Goal: Information Seeking & Learning: Compare options

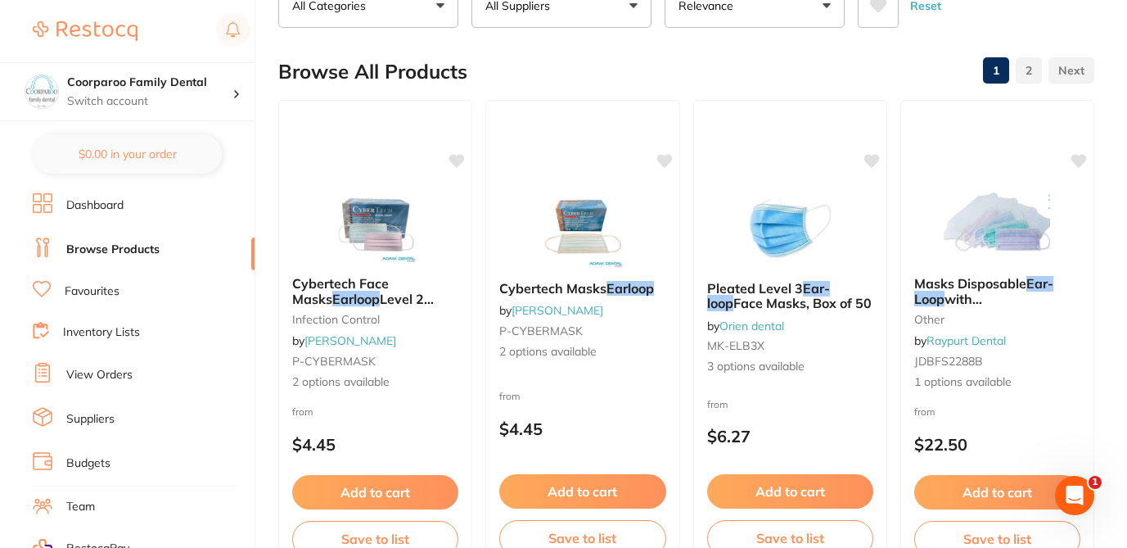
scroll to position [131, 0]
click at [521, 67] on div "Browse All Products 1 2" at bounding box center [686, 71] width 816 height 55
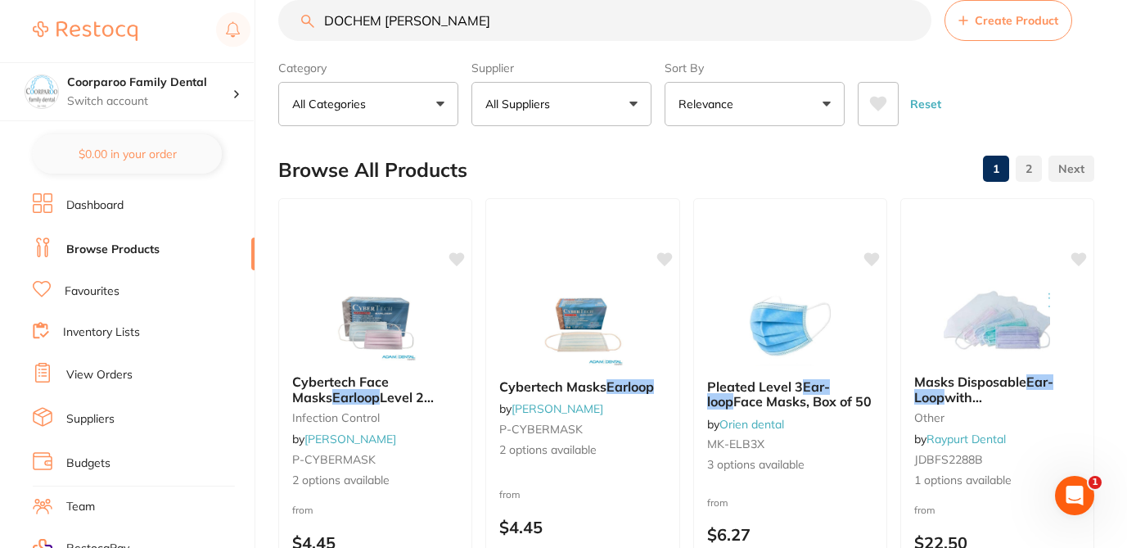
scroll to position [0, 0]
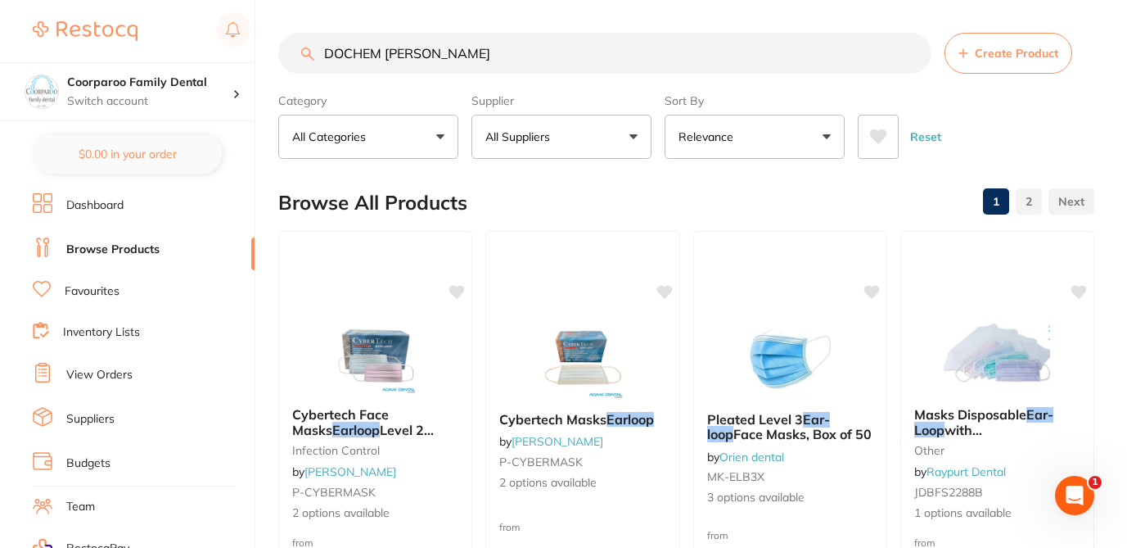
drag, startPoint x: 448, startPoint y: 54, endPoint x: 304, endPoint y: 53, distance: 144.0
click at [304, 53] on div "DOCHEM EARLOOP Create Product" at bounding box center [686, 53] width 816 height 41
paste input "MASKS - PROSHIELD RESISTANT TIE ON"
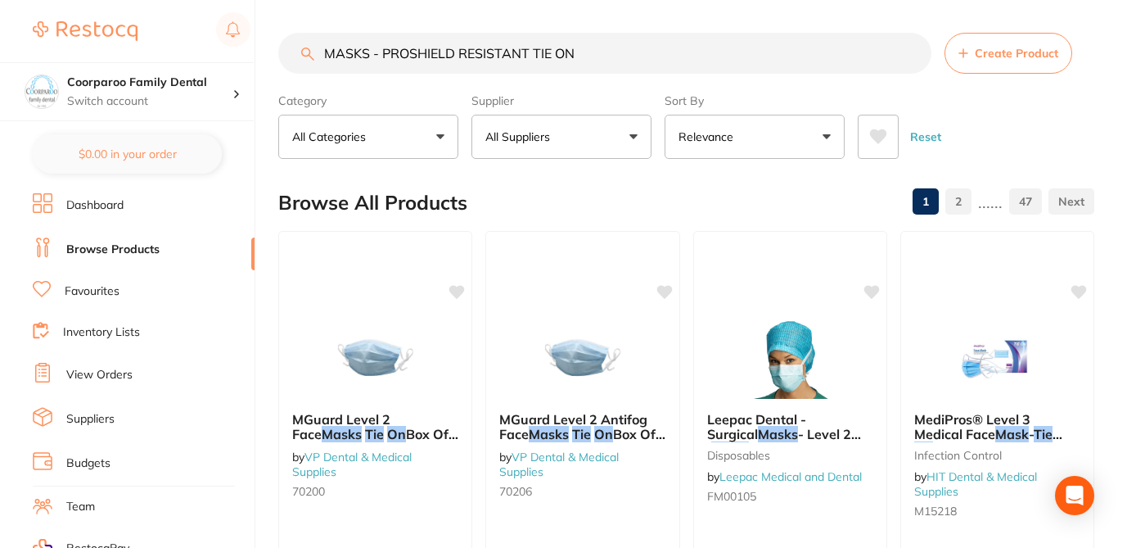
click at [311, 52] on div "MASKS - PROSHIELD RESISTANT TIE ON Create Product" at bounding box center [686, 53] width 816 height 41
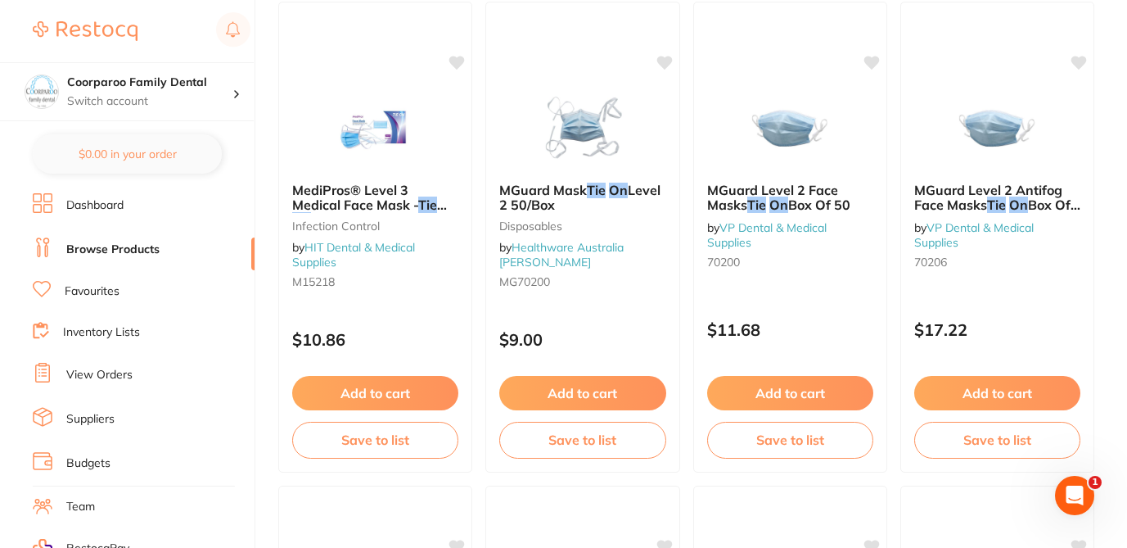
scroll to position [262, 0]
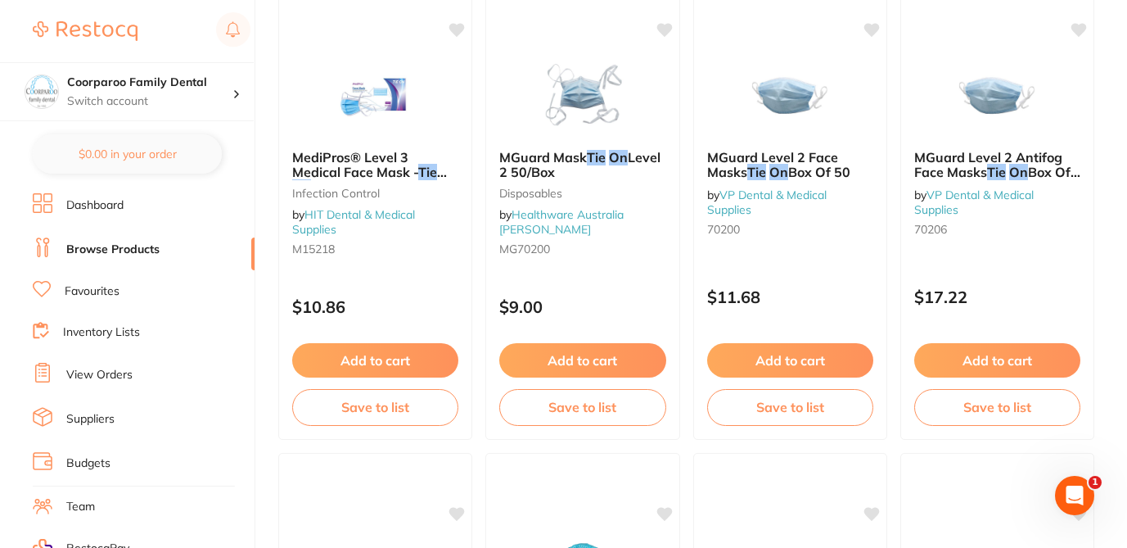
click at [269, 267] on div "$0.00 Coorparoo Family Dental Switch account Coorparoo Family Dental $0.00 in y…" at bounding box center [563, 12] width 1127 height 548
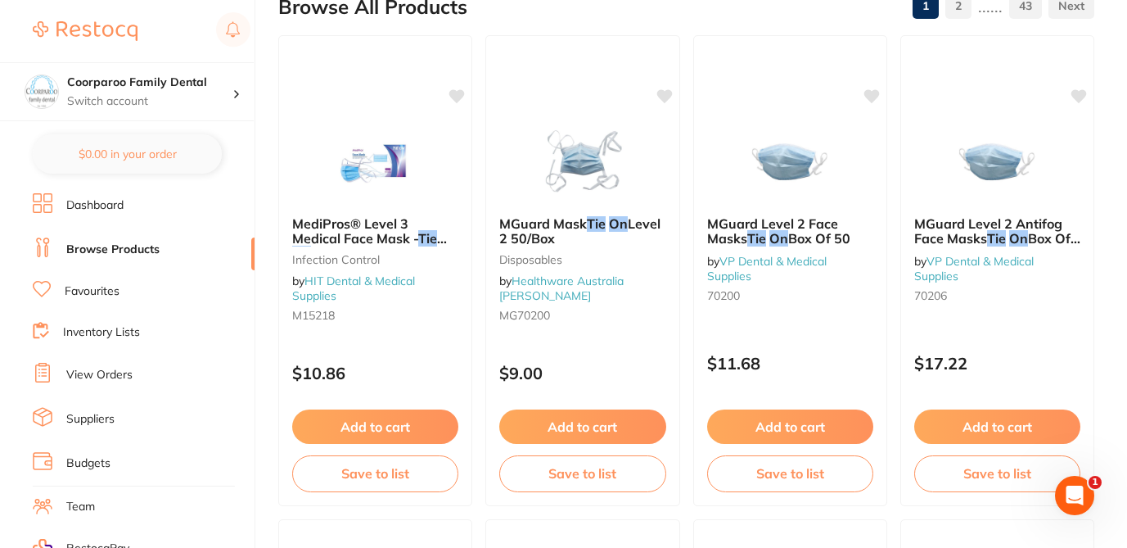
scroll to position [196, 0]
click at [589, 321] on div "MGuard Mask Tie On Level 2 50/Box Disposables by Healthware Australia Ridley MG…" at bounding box center [582, 271] width 195 height 140
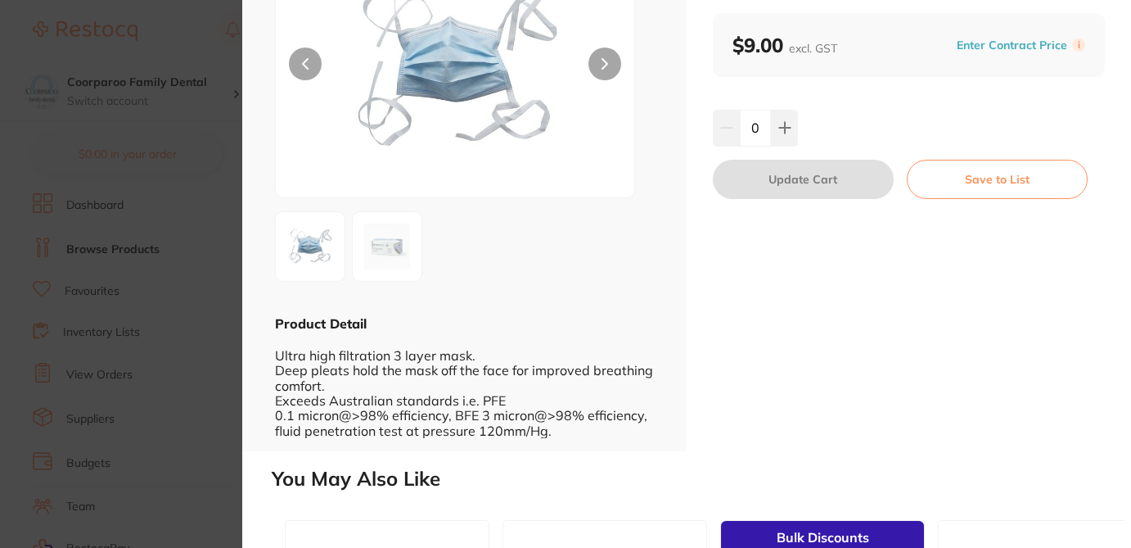
click at [218, 67] on section "MGuard Mask Tie On Level 2 50/Box Disposables by Healthware Australia Ridley Pr…" at bounding box center [565, 274] width 1131 height 548
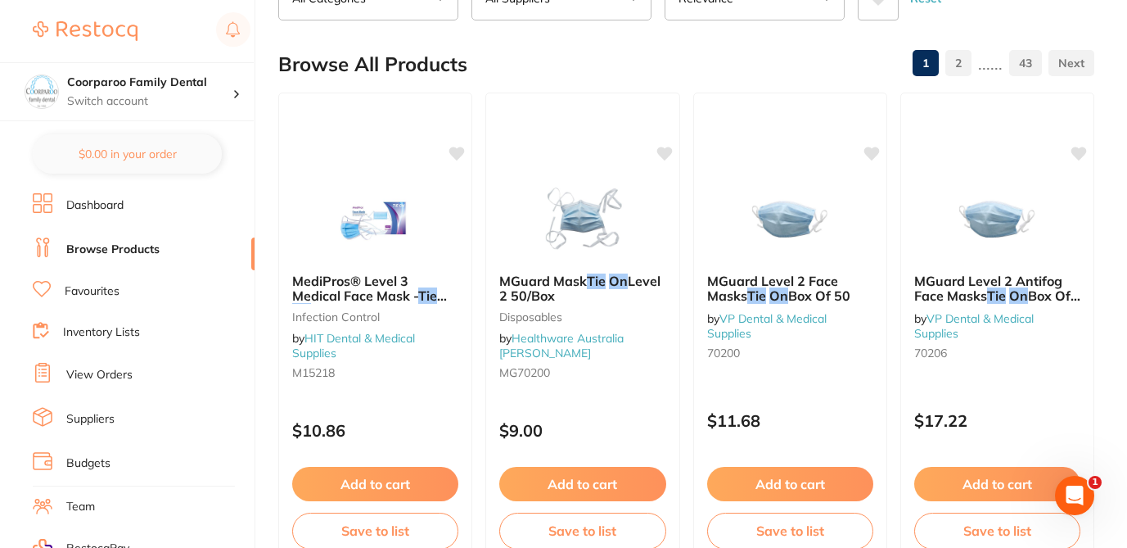
scroll to position [131, 0]
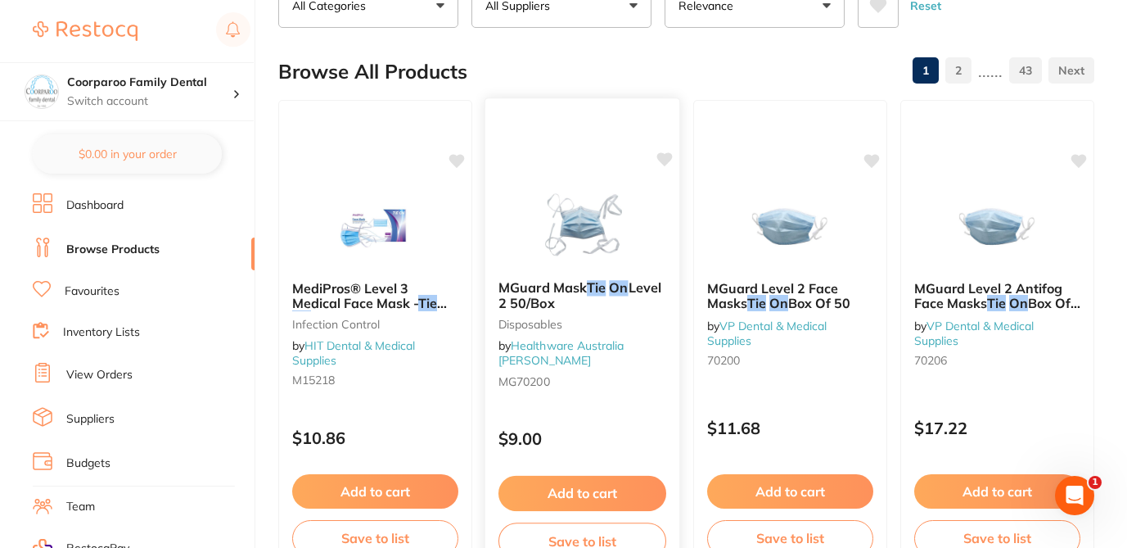
click at [573, 395] on div "MGuard Mask Tie On Level 2 50/Box Disposables by Healthware Australia Ridley MG…" at bounding box center [583, 335] width 196 height 476
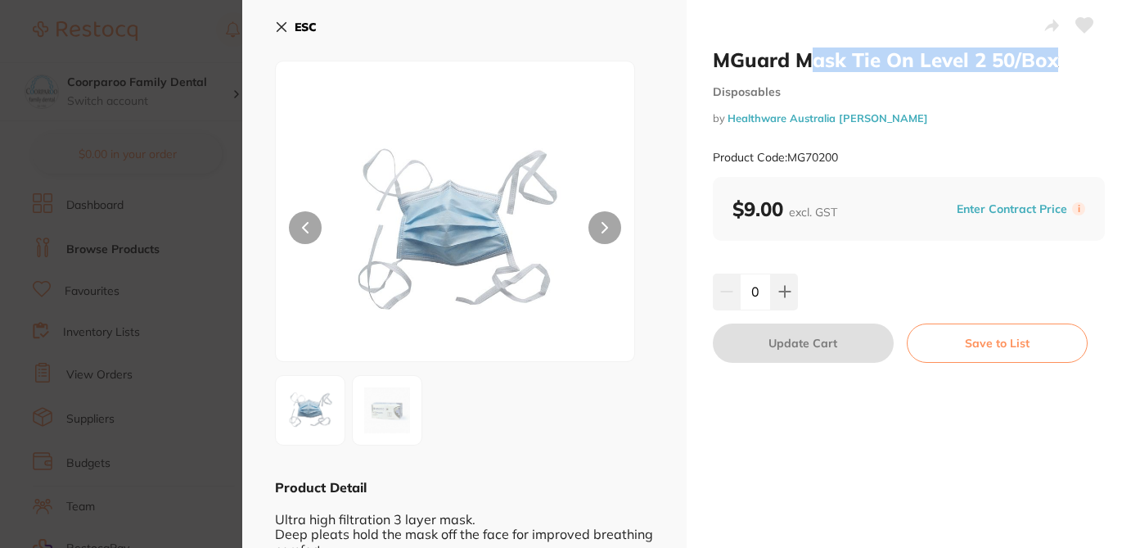
drag, startPoint x: 898, startPoint y: 55, endPoint x: 706, endPoint y: 56, distance: 191.5
click at [706, 58] on div "MGuard Mask Tie On Level 2 50/Box Disposables by Healthware Australia Ridley Pr…" at bounding box center [909, 307] width 444 height 615
copy h2 "ask Tie On Level 2 50/Box"
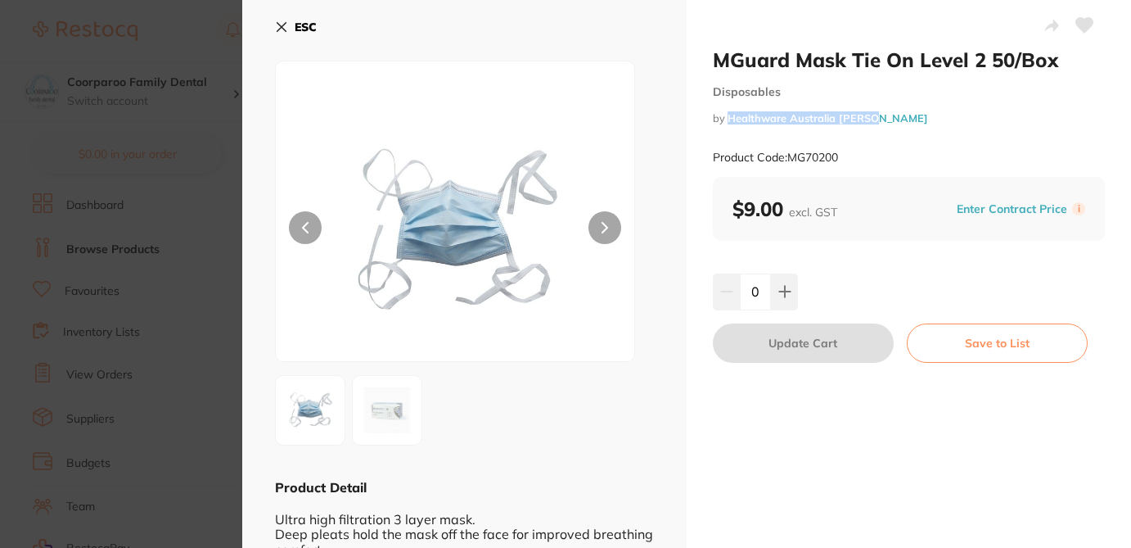
drag, startPoint x: 872, startPoint y: 118, endPoint x: 729, endPoint y: 114, distance: 143.3
click at [727, 114] on small "by Healthware Australia Ridley" at bounding box center [909, 118] width 392 height 12
copy link "Healthware Australia [PERSON_NAME]"
drag, startPoint x: 840, startPoint y: 156, endPoint x: 788, endPoint y: 155, distance: 51.6
click at [788, 155] on div "Product Code: MG70200" at bounding box center [909, 157] width 392 height 40
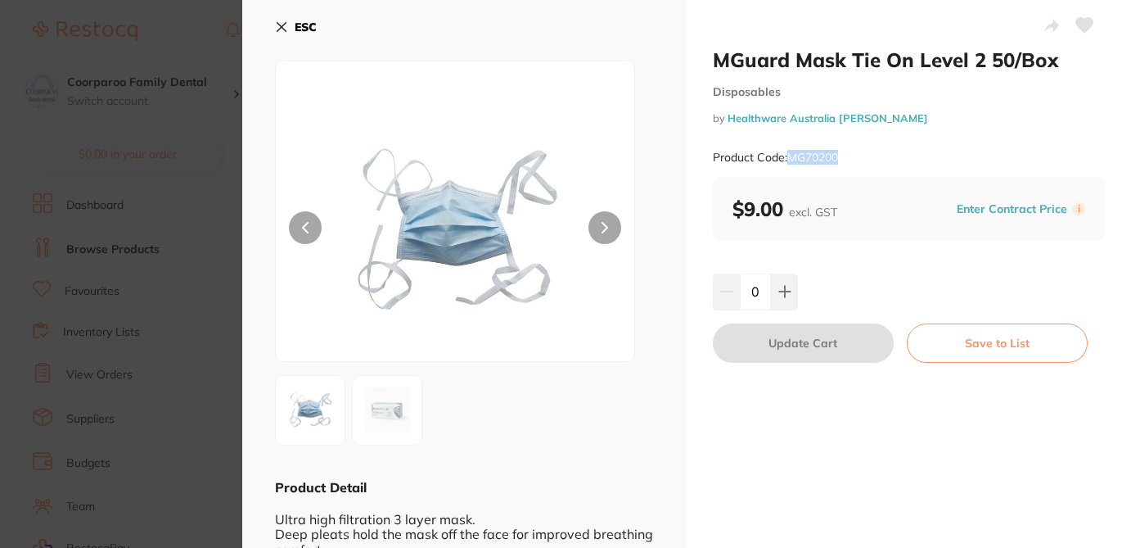
copy small "MG70200"
drag, startPoint x: 782, startPoint y: 205, endPoint x: 719, endPoint y: 205, distance: 62.2
click at [719, 205] on div "$9.00 excl. GST Enter Contract Price i" at bounding box center [909, 209] width 392 height 64
copy b "$9.00"
click at [283, 24] on icon at bounding box center [281, 26] width 13 height 13
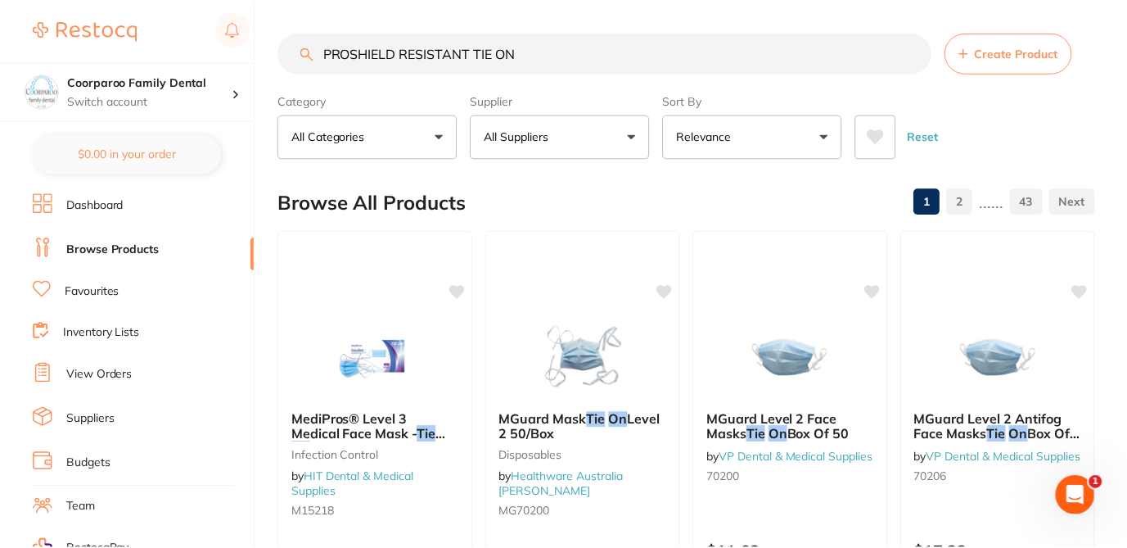
scroll to position [131, 0]
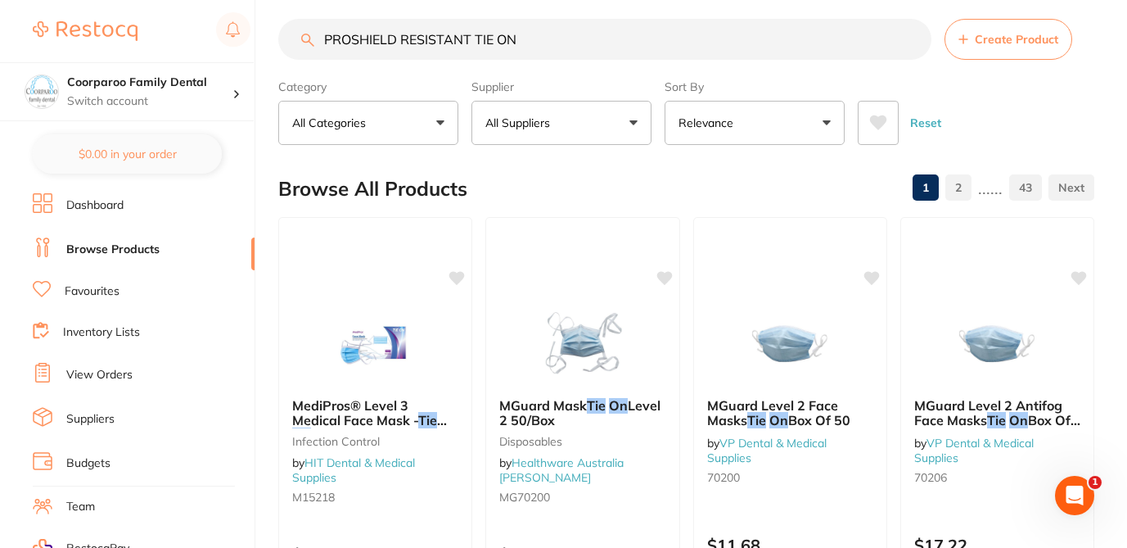
scroll to position [0, 0]
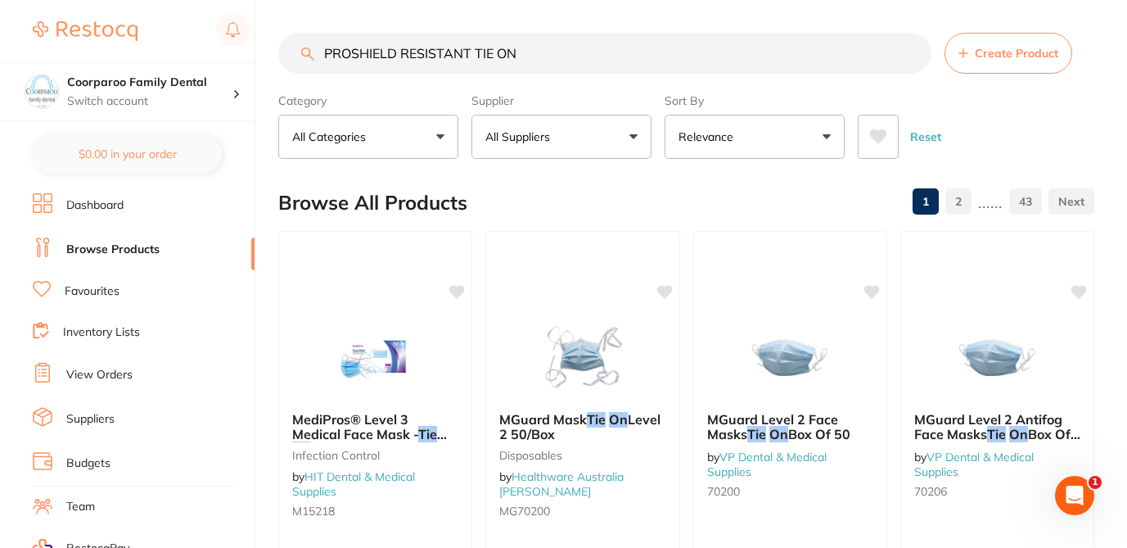
drag, startPoint x: 528, startPoint y: 56, endPoint x: 286, endPoint y: 57, distance: 242.3
click at [286, 58] on input "PROSHIELD RESISTANT TIE ON" at bounding box center [604, 53] width 653 height 41
paste input "MASKS - Fluidshield Level 3"
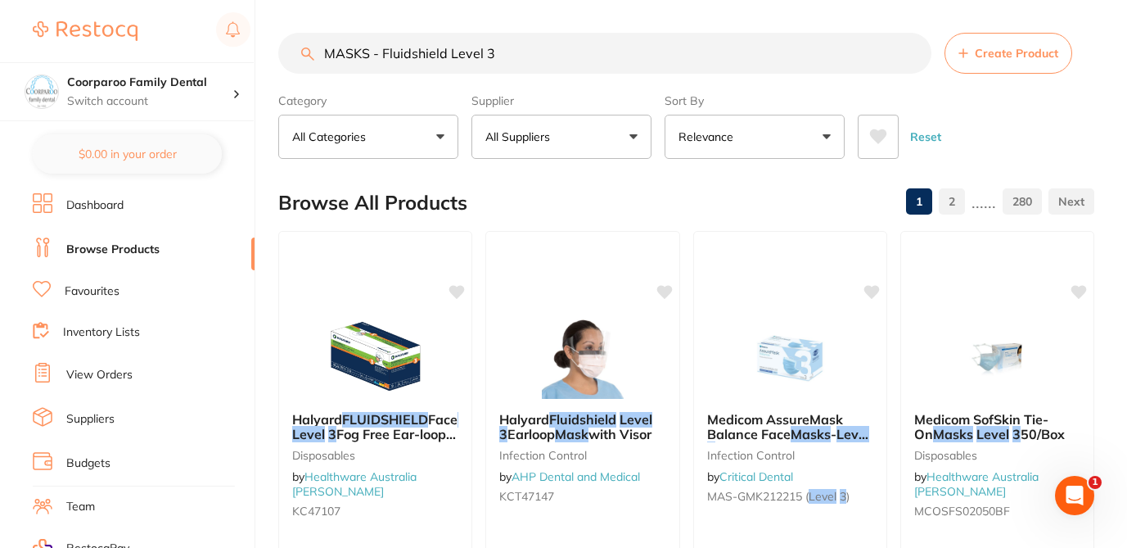
click at [656, 196] on div "Browse All Products 1 2 ...... 280" at bounding box center [686, 202] width 816 height 55
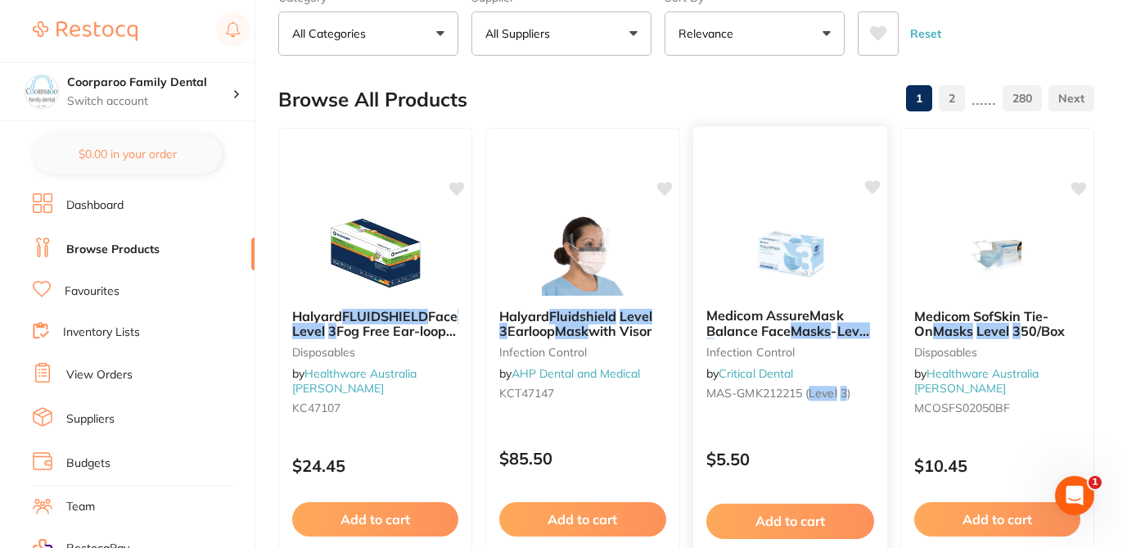
scroll to position [98, 0]
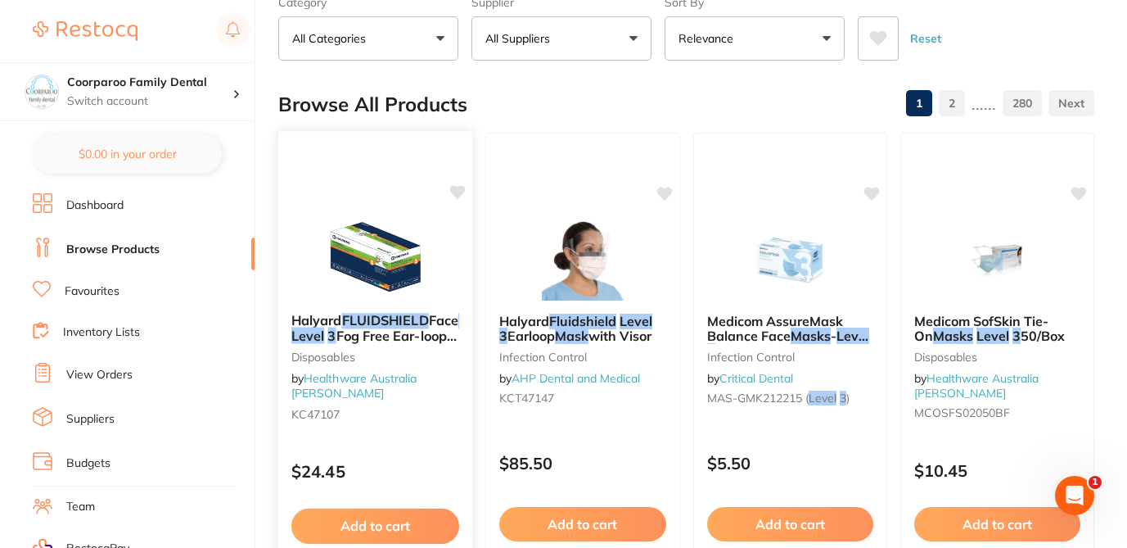
click at [403, 445] on div "$24.45" at bounding box center [375, 467] width 195 height 44
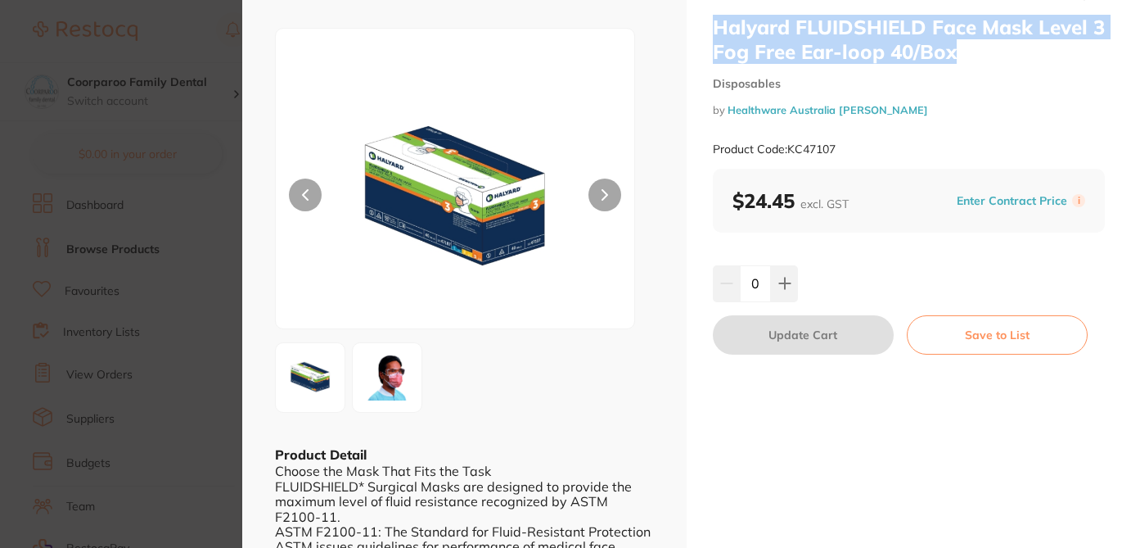
drag, startPoint x: 972, startPoint y: 62, endPoint x: 705, endPoint y: 34, distance: 269.1
click at [705, 34] on div "Halyard FLUIDSHIELD Face Mask Level 3 Fog Free Ear-loop 40/Box Disposables by H…" at bounding box center [909, 334] width 444 height 735
copy h2 "Halyard FLUIDSHIELD Face Mask Level 3 Fog Free Ear-loop 40/Box"
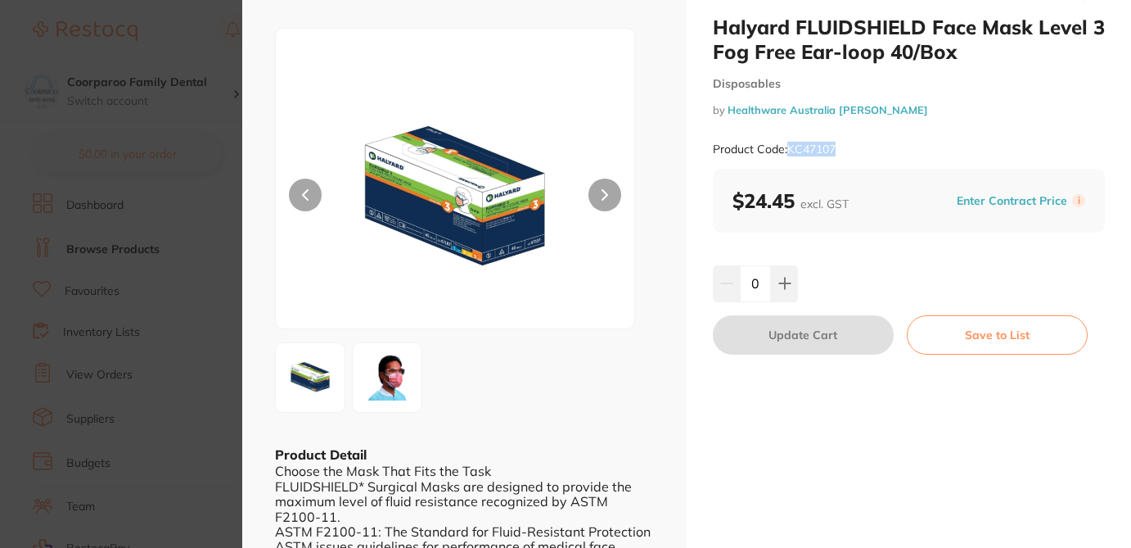
drag, startPoint x: 790, startPoint y: 148, endPoint x: 864, endPoint y: 147, distance: 74.5
click at [864, 147] on div "Product Code: KC47107" at bounding box center [909, 149] width 392 height 40
copy small "KC47107"
drag, startPoint x: 794, startPoint y: 201, endPoint x: 719, endPoint y: 198, distance: 75.3
click at [719, 198] on div "$24.45 excl. GST Enter Contract Price i" at bounding box center [909, 201] width 392 height 64
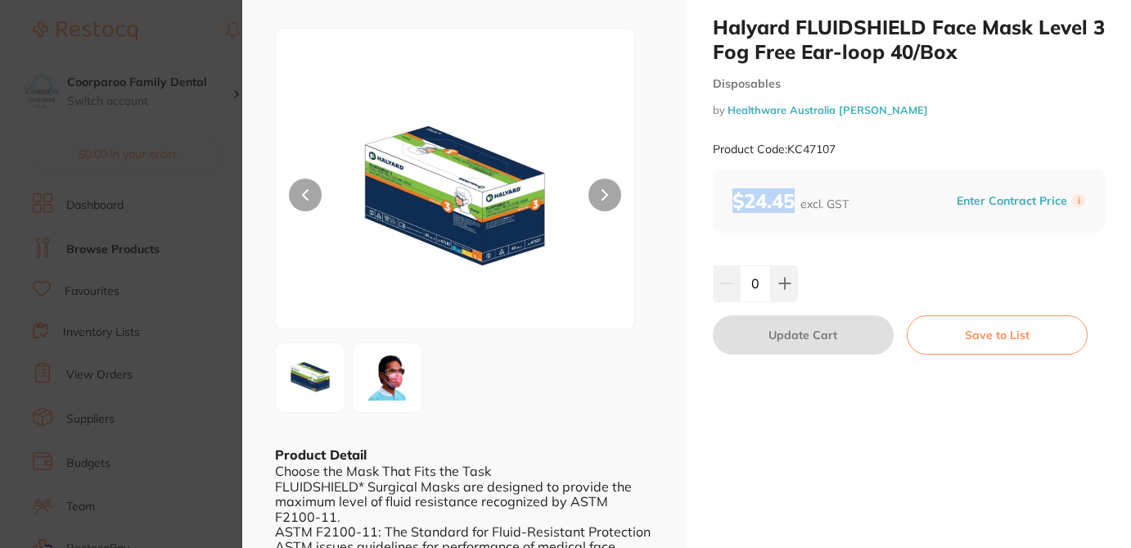
copy b "$24.45"
click at [1052, 107] on small "by Healthware Australia Ridley" at bounding box center [909, 110] width 392 height 12
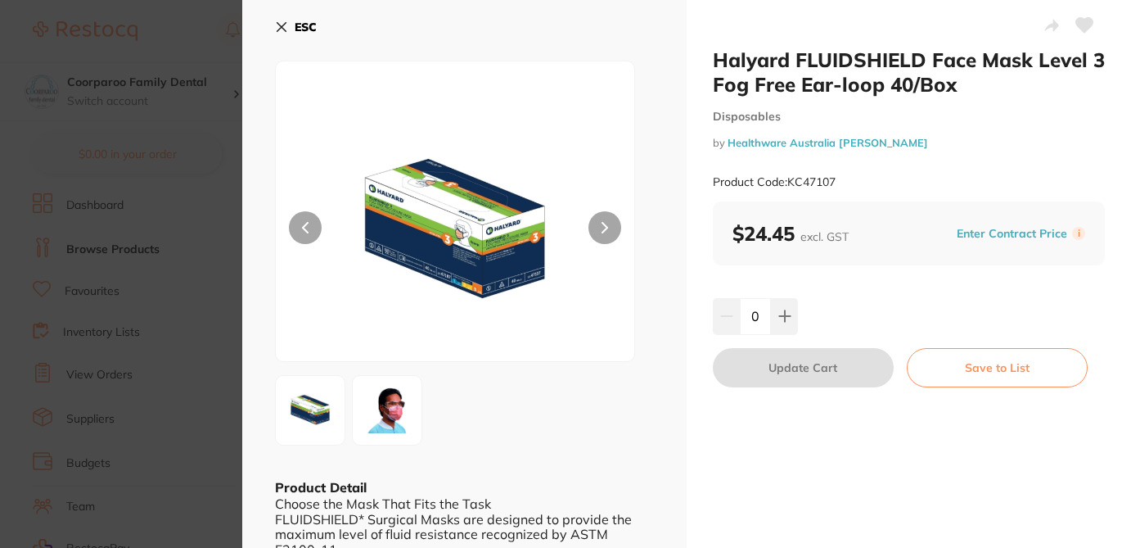
click at [1082, 29] on icon at bounding box center [1084, 25] width 17 height 15
click at [288, 24] on button "ESC" at bounding box center [296, 27] width 42 height 28
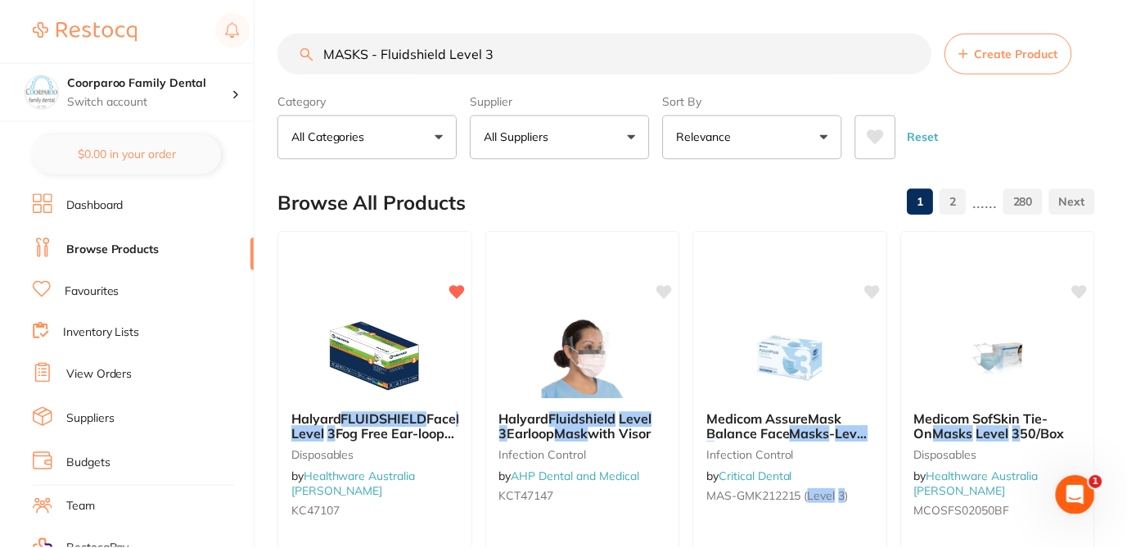
scroll to position [98, 0]
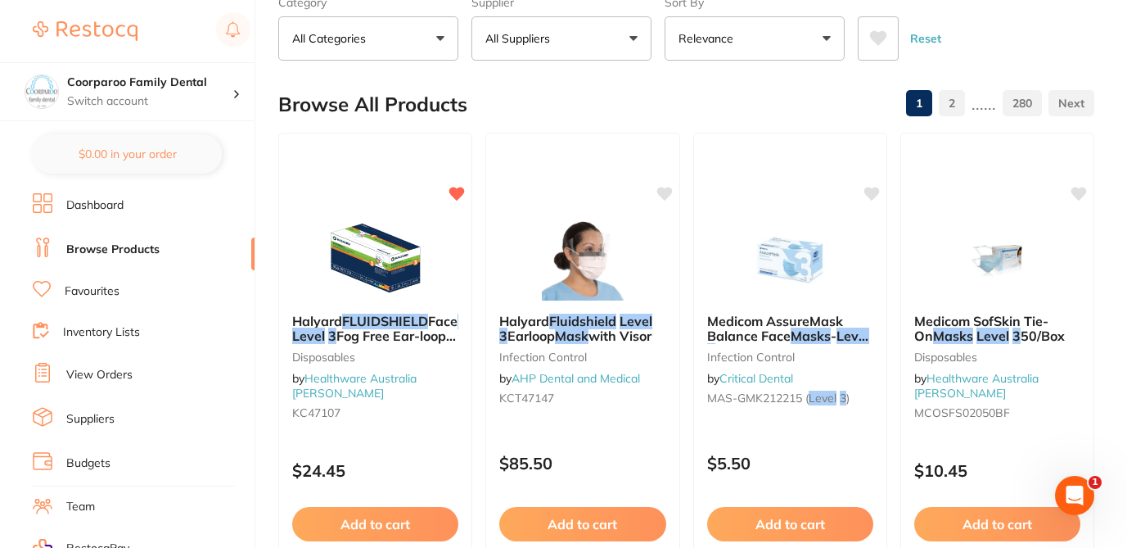
click at [467, 84] on div "Browse All Products 1 2 ...... 280" at bounding box center [686, 104] width 816 height 55
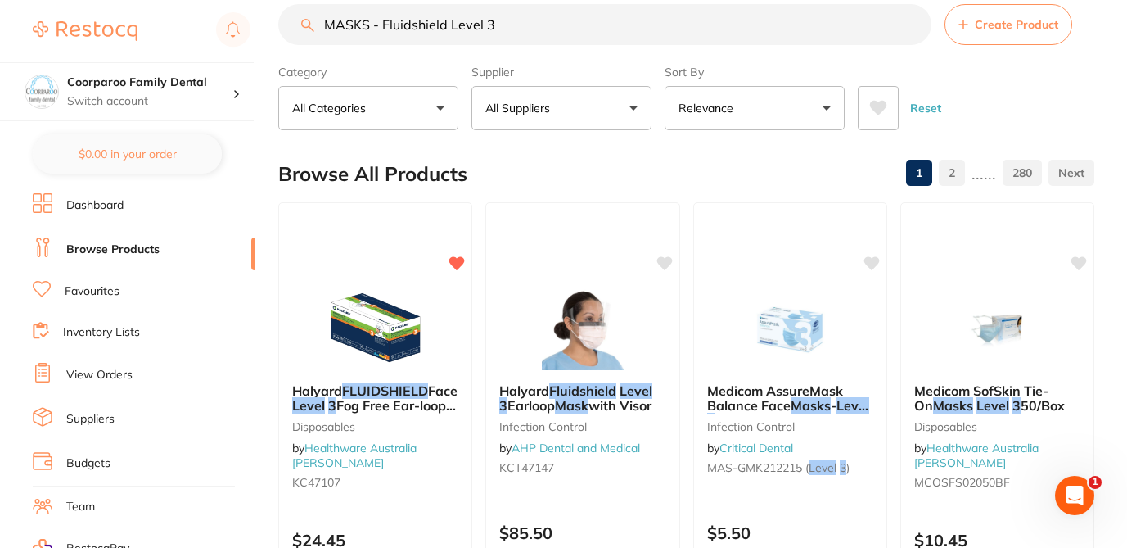
scroll to position [33, 0]
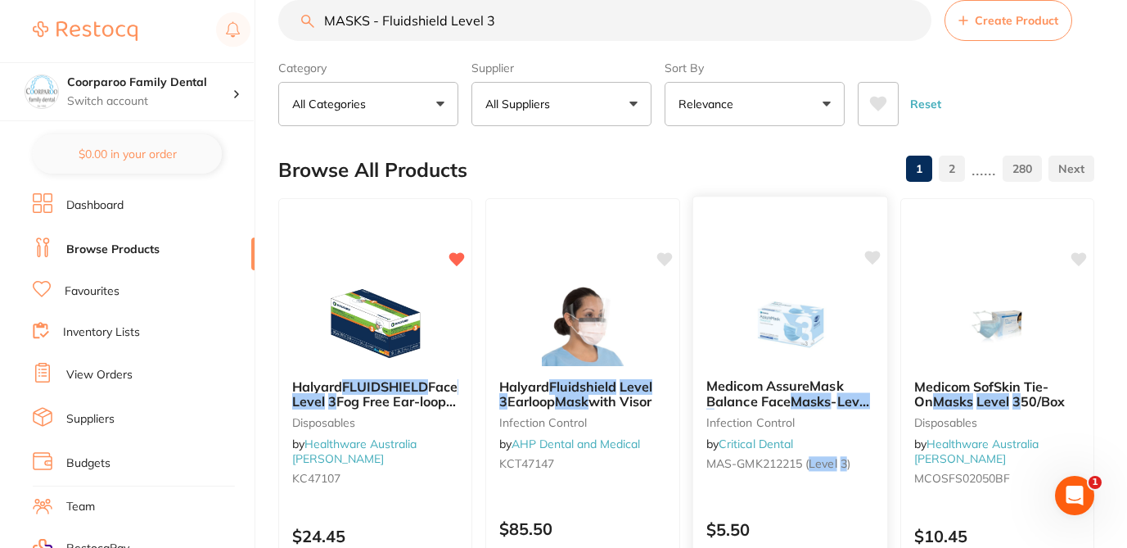
click at [787, 496] on div "Medicom AssureMask Balance Face Masks - Level 3 (50 per box) infection control …" at bounding box center [790, 434] width 196 height 476
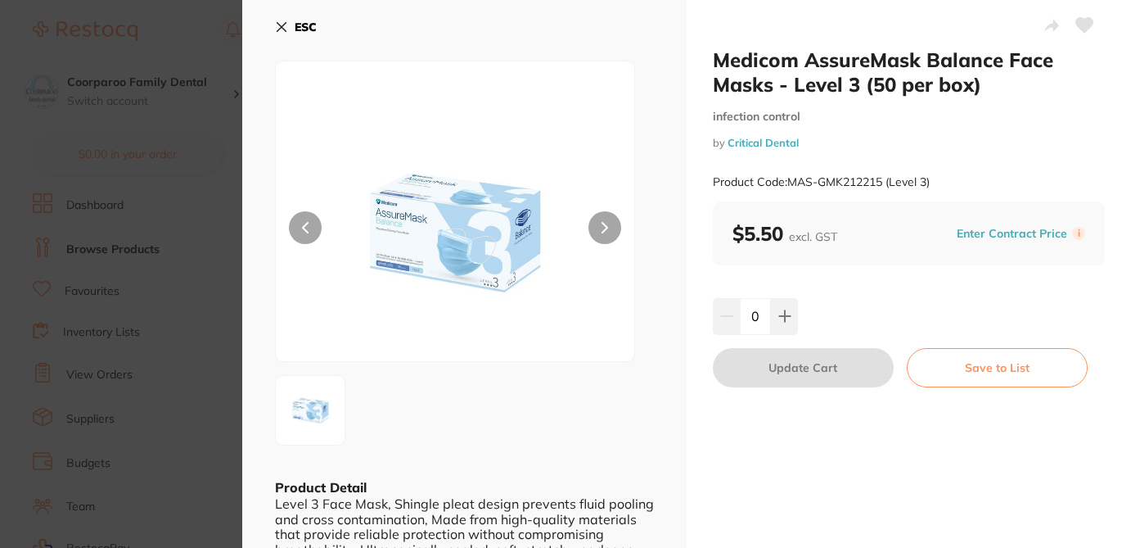
click at [279, 22] on icon at bounding box center [281, 26] width 13 height 13
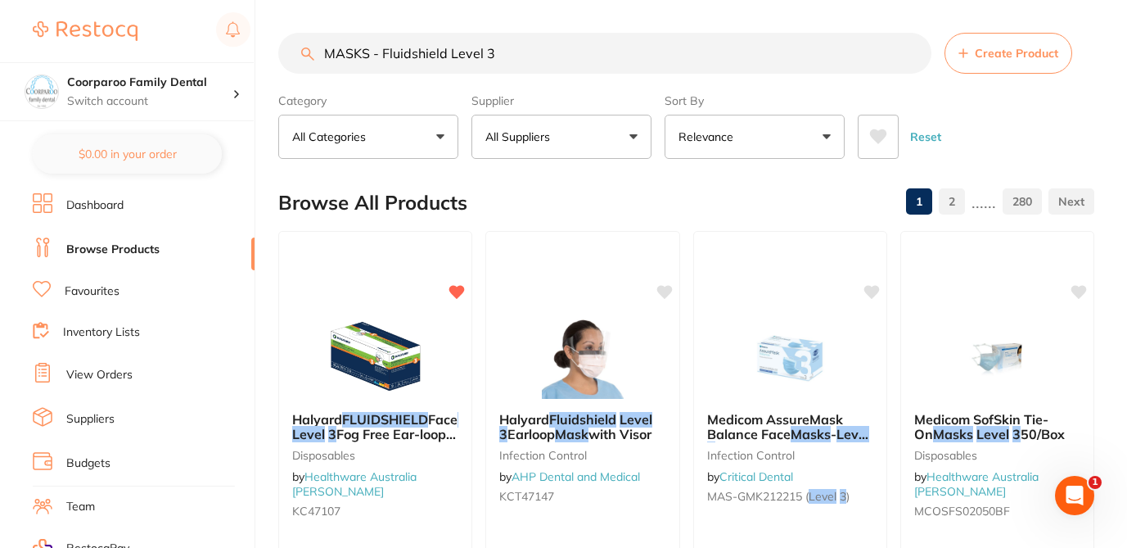
drag, startPoint x: 505, startPoint y: 22, endPoint x: 305, endPoint y: 2, distance: 200.7
paste input "DOCHEM EARLOOP"
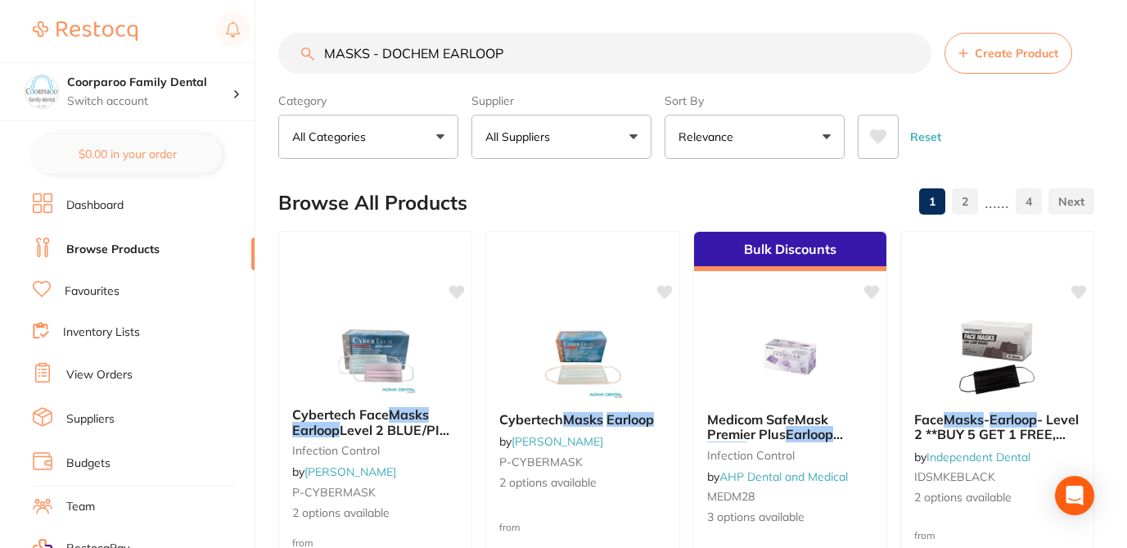
click at [590, 198] on div "Browse All Products 1 2 ...... 4" at bounding box center [686, 202] width 816 height 55
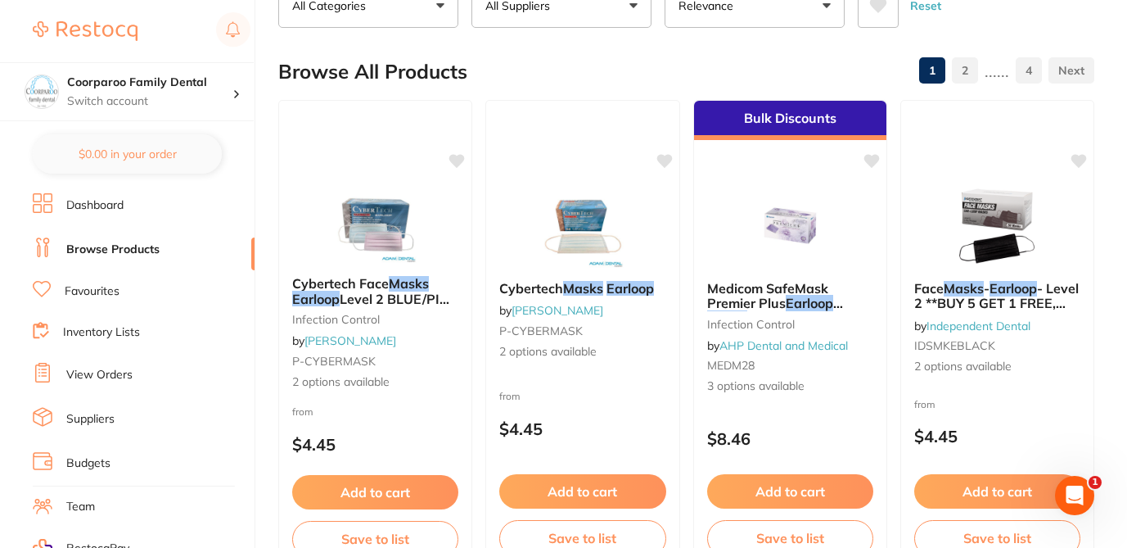
scroll to position [164, 0]
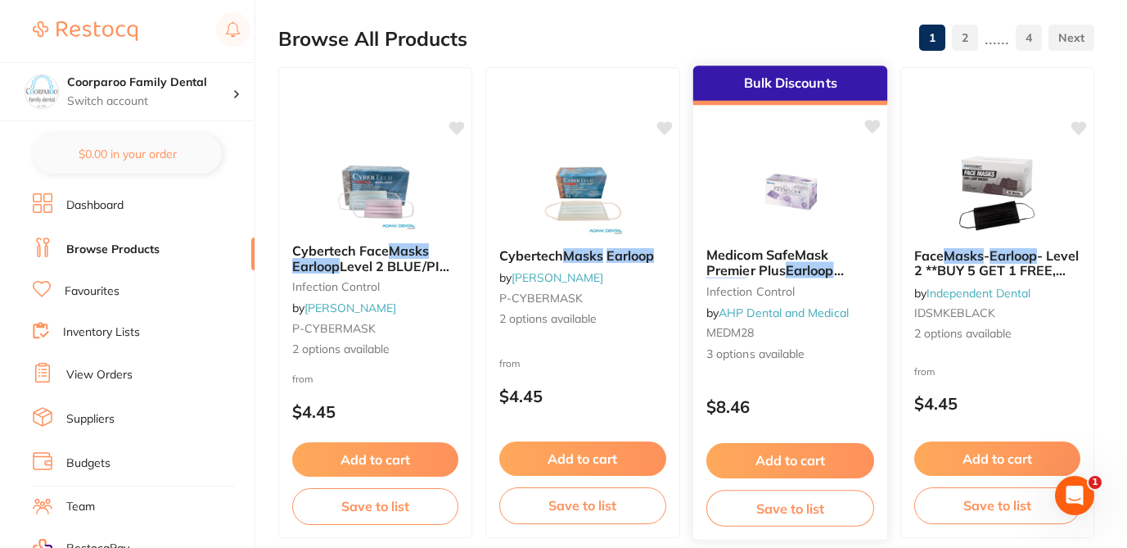
click at [809, 390] on div "$8.46" at bounding box center [789, 403] width 195 height 44
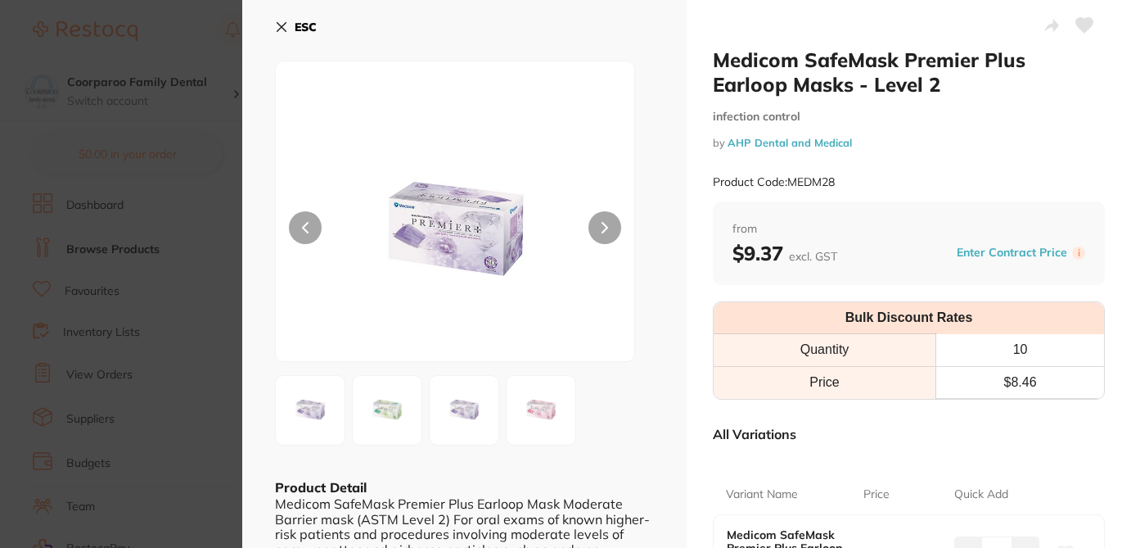
click at [282, 25] on icon at bounding box center [281, 27] width 9 height 9
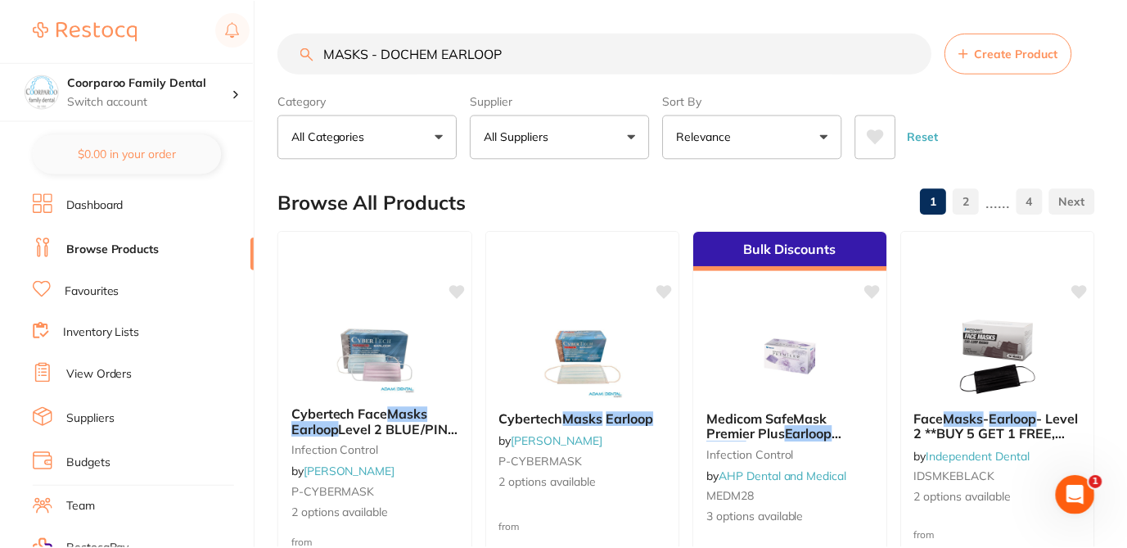
scroll to position [164, 0]
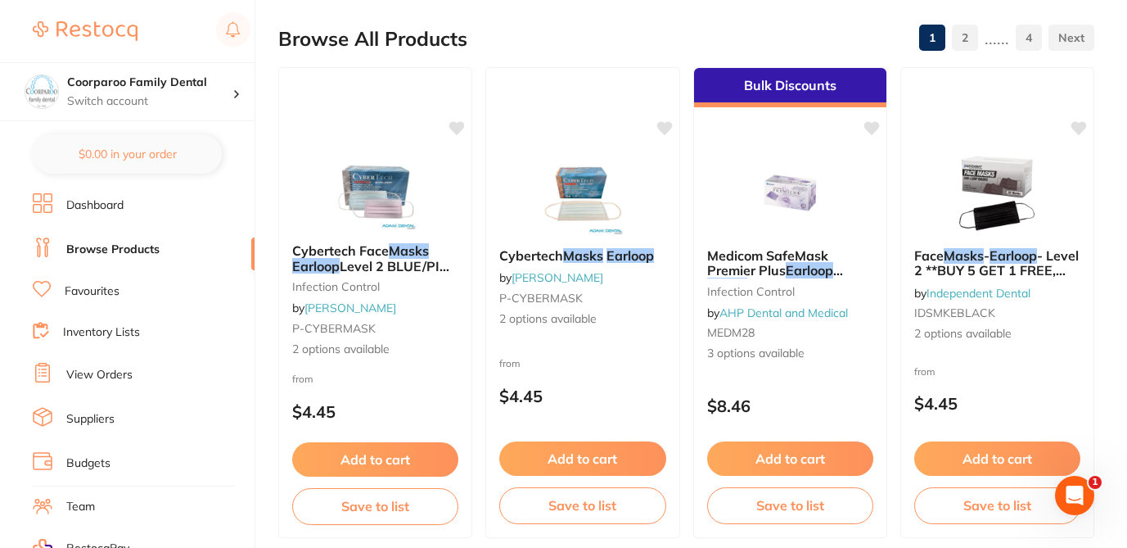
click at [530, 30] on div "Browse All Products 1 2 ...... 4" at bounding box center [686, 38] width 816 height 55
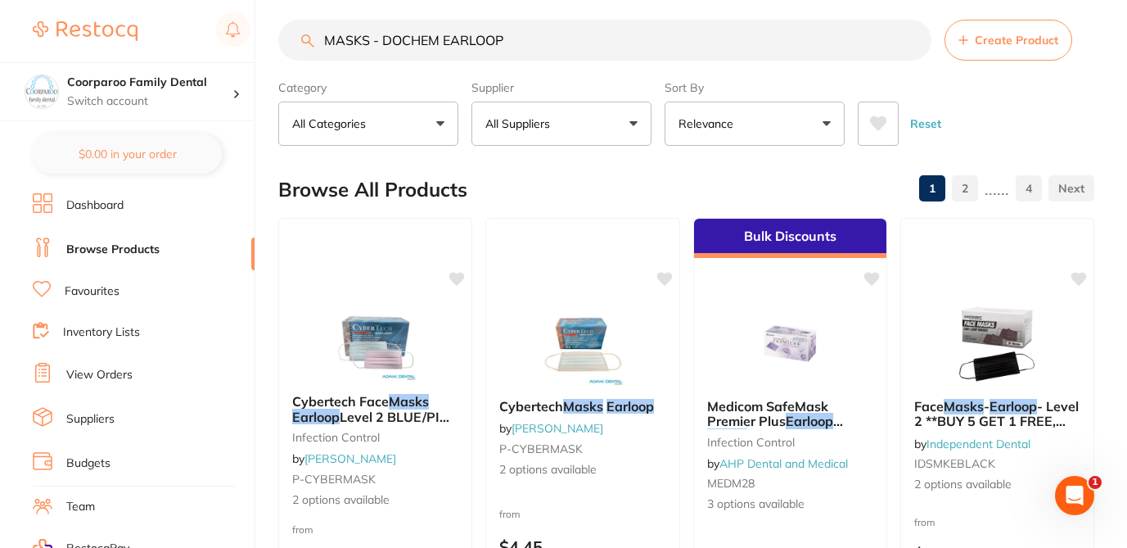
scroll to position [0, 0]
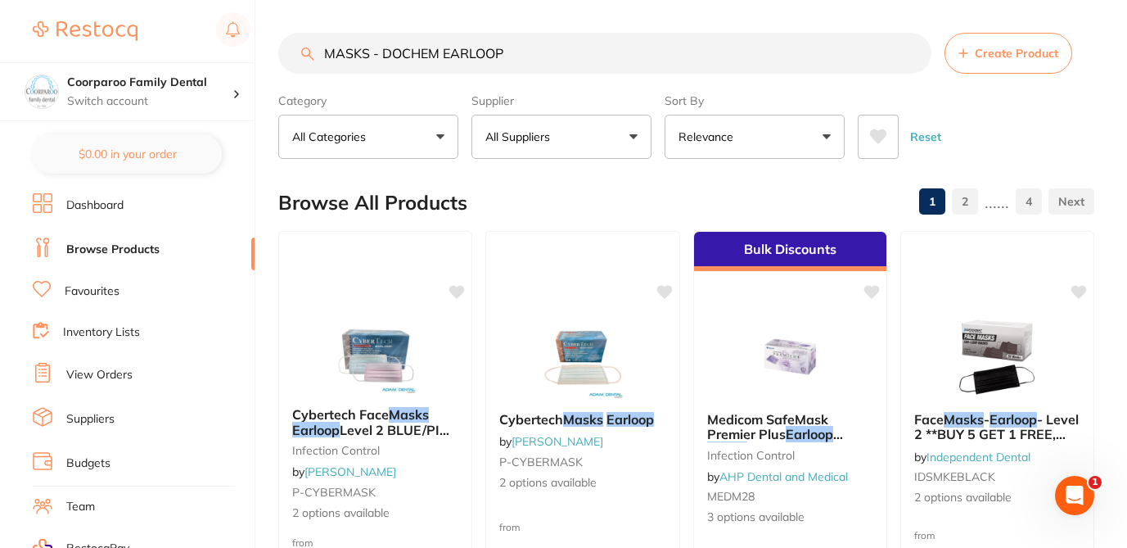
drag, startPoint x: 440, startPoint y: 57, endPoint x: 317, endPoint y: 48, distance: 123.9
click at [317, 48] on input "MASKS - DOCHEM EARLOOP" at bounding box center [604, 53] width 653 height 41
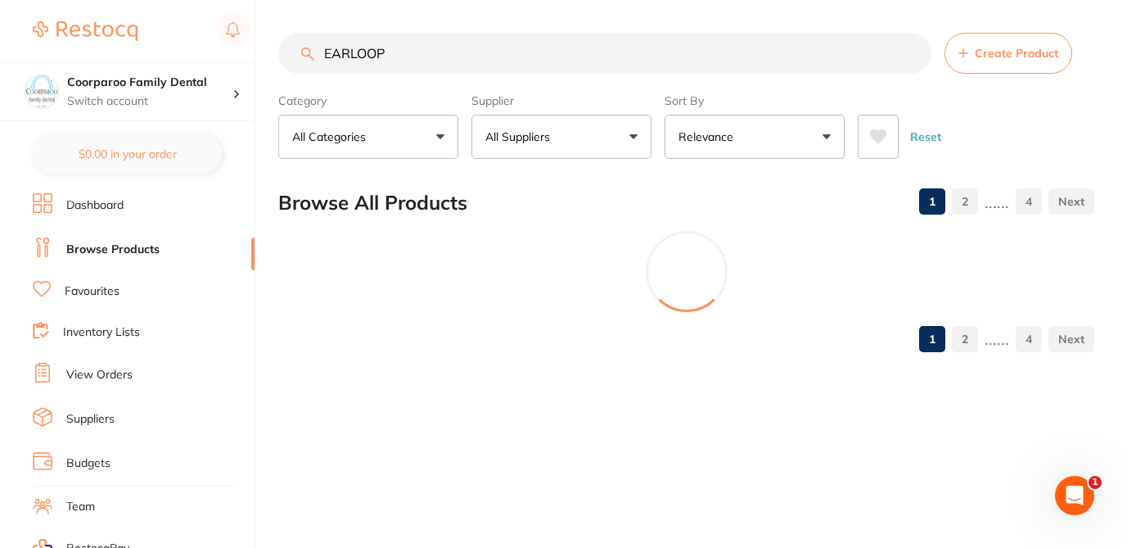
click at [428, 62] on input "EARLOOP" at bounding box center [604, 53] width 653 height 41
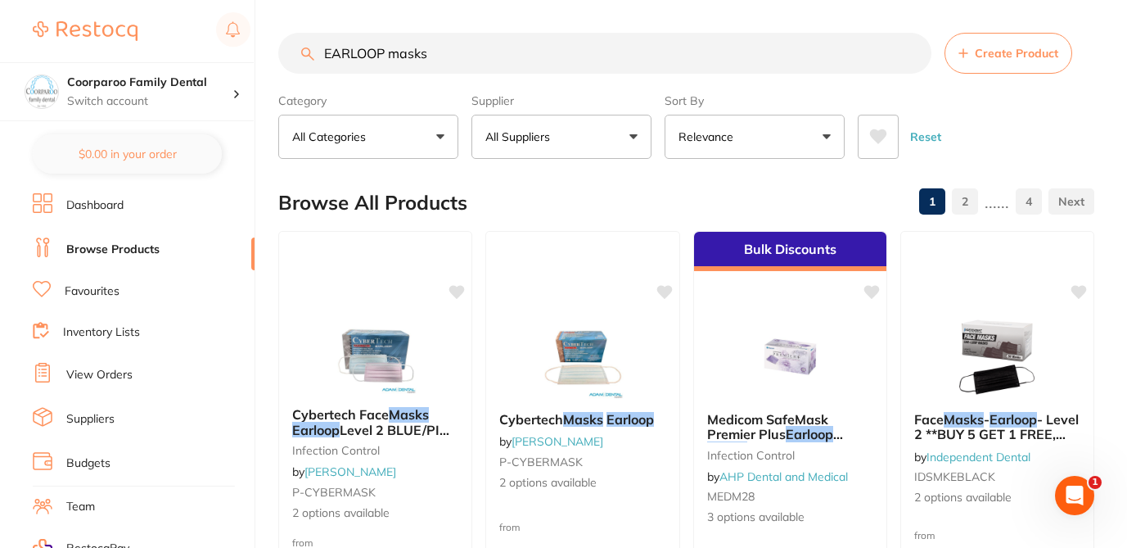
type input "EARLOOP masks"
click at [608, 203] on div "Browse All Products 1 2 ...... 4" at bounding box center [686, 202] width 816 height 55
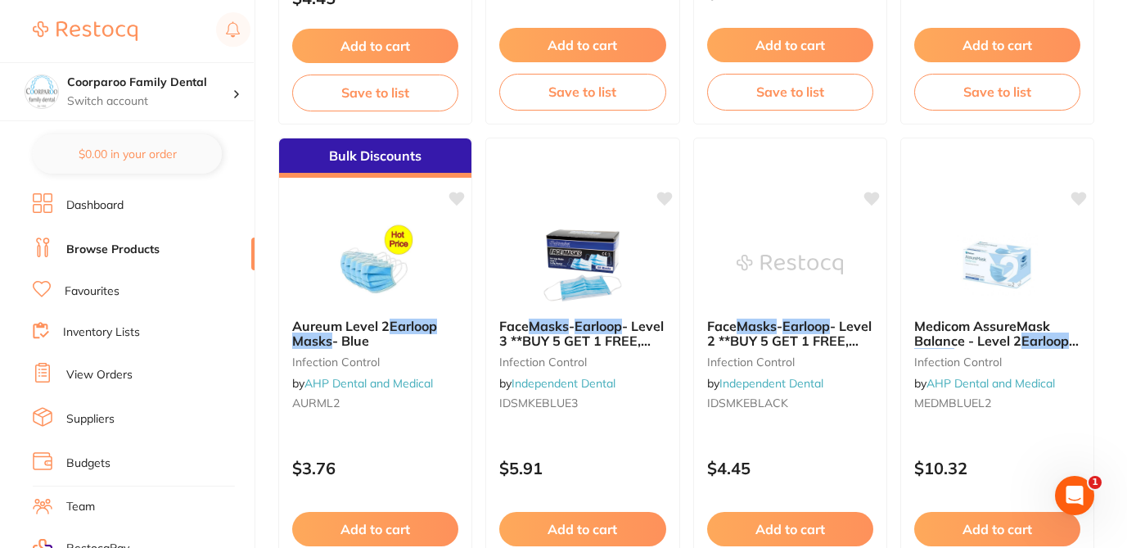
scroll to position [589, 0]
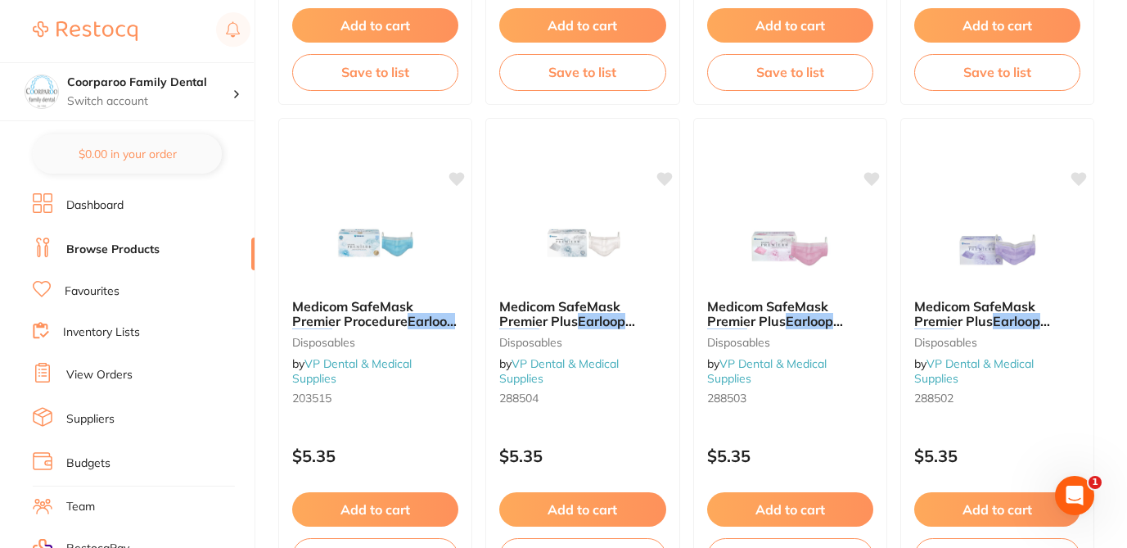
scroll to position [1113, 0]
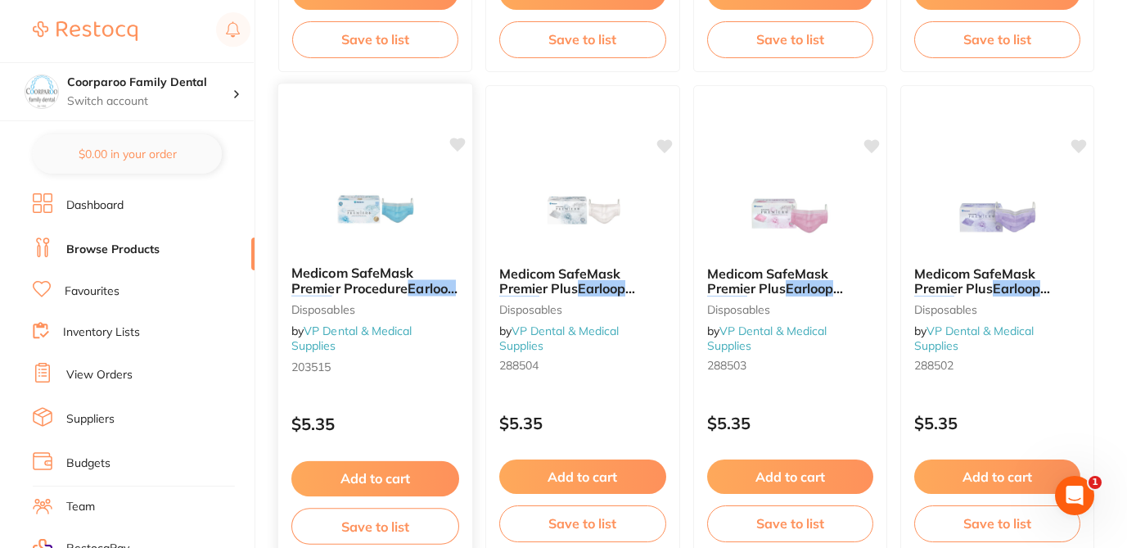
click at [406, 400] on div "$5.35" at bounding box center [375, 420] width 195 height 44
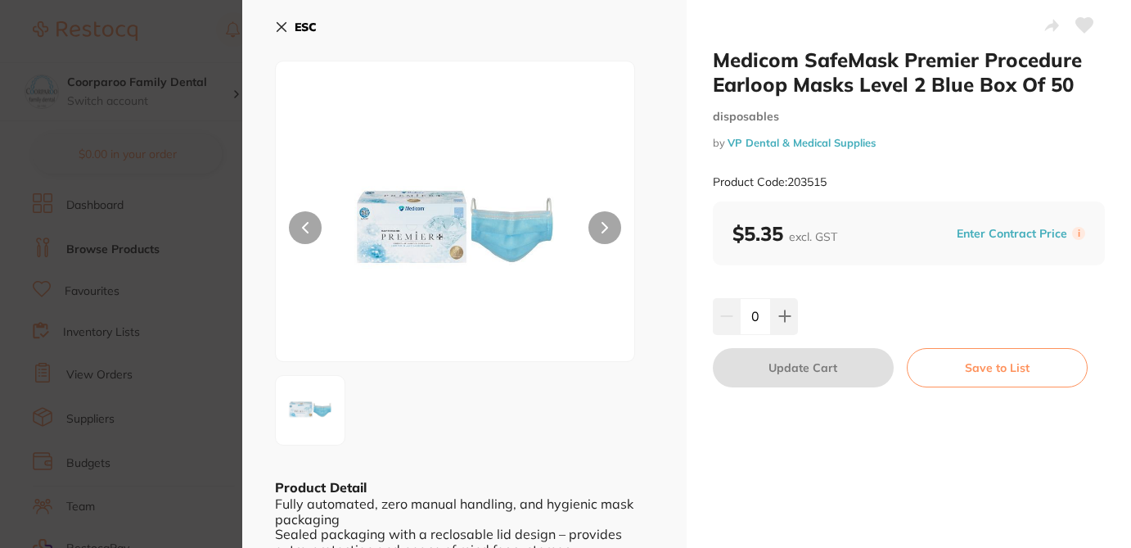
click at [280, 23] on icon at bounding box center [281, 26] width 13 height 13
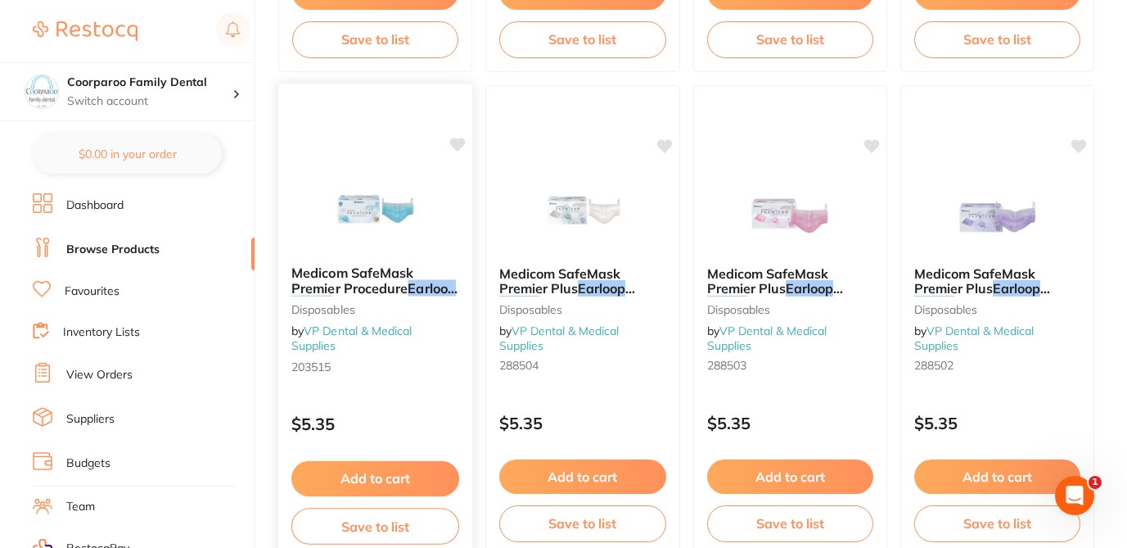
click at [394, 372] on small "203515" at bounding box center [375, 365] width 168 height 13
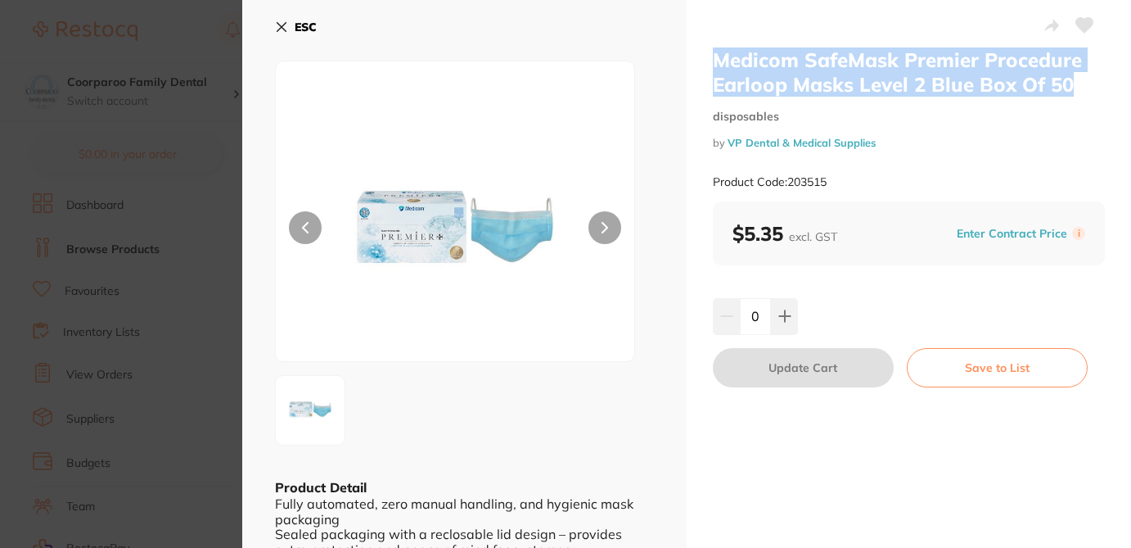
drag, startPoint x: 1084, startPoint y: 81, endPoint x: 703, endPoint y: 58, distance: 382.1
click at [703, 58] on div "Medicom SafeMask Premier Procedure Earloop Masks Level 2 Blue Box Of 50 disposa…" at bounding box center [909, 337] width 444 height 675
copy h2 "Medicom SafeMask Premier Procedure Earloop Masks Level 2 Blue Box Of 50"
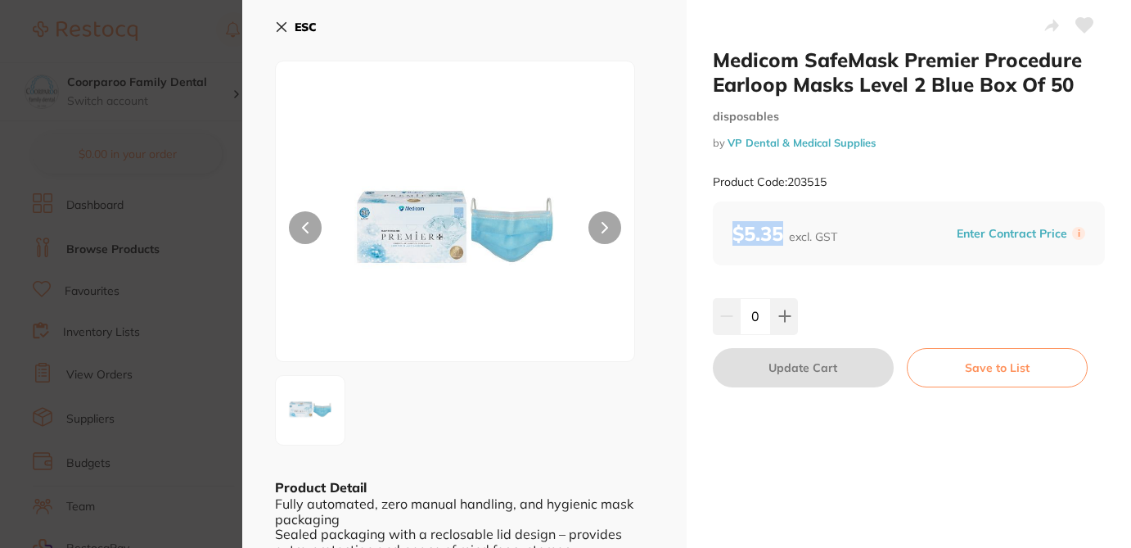
drag, startPoint x: 778, startPoint y: 233, endPoint x: 707, endPoint y: 234, distance: 70.4
click at [707, 234] on div "Medicom SafeMask Premier Procedure Earloop Masks Level 2 Blue Box Of 50 disposa…" at bounding box center [909, 337] width 444 height 675
copy b "$5.35"
drag, startPoint x: 877, startPoint y: 143, endPoint x: 724, endPoint y: 144, distance: 152.2
click at [724, 144] on small "by VP Dental & Medical Supplies" at bounding box center [909, 143] width 392 height 12
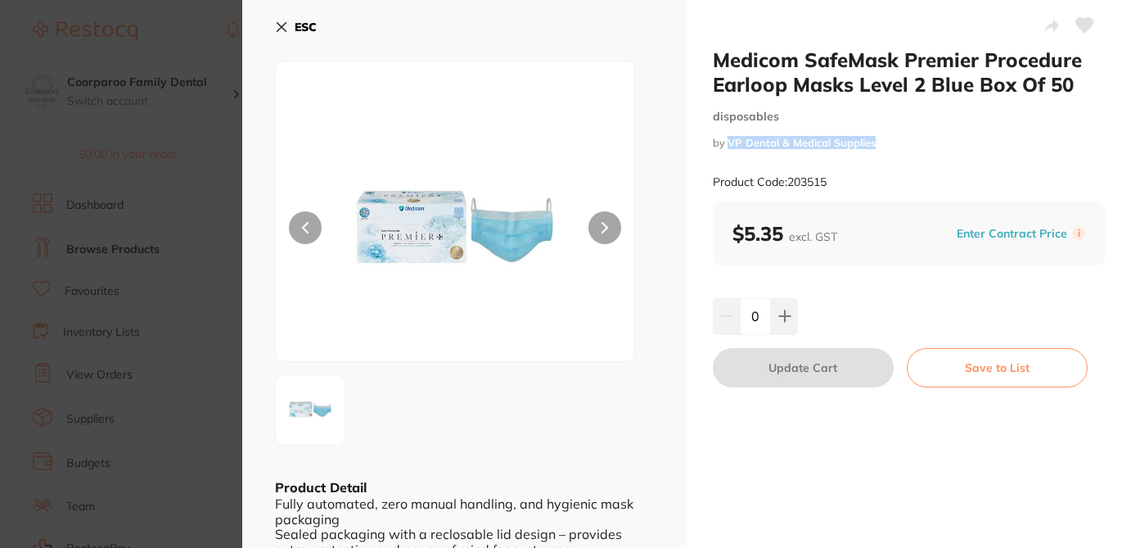
copy link "VP Dental & Medical Supplies"
drag, startPoint x: 838, startPoint y: 184, endPoint x: 791, endPoint y: 184, distance: 47.5
click at [791, 184] on div "Product Code: 203515" at bounding box center [909, 182] width 392 height 40
copy small "203515"
click at [282, 26] on icon at bounding box center [281, 27] width 9 height 9
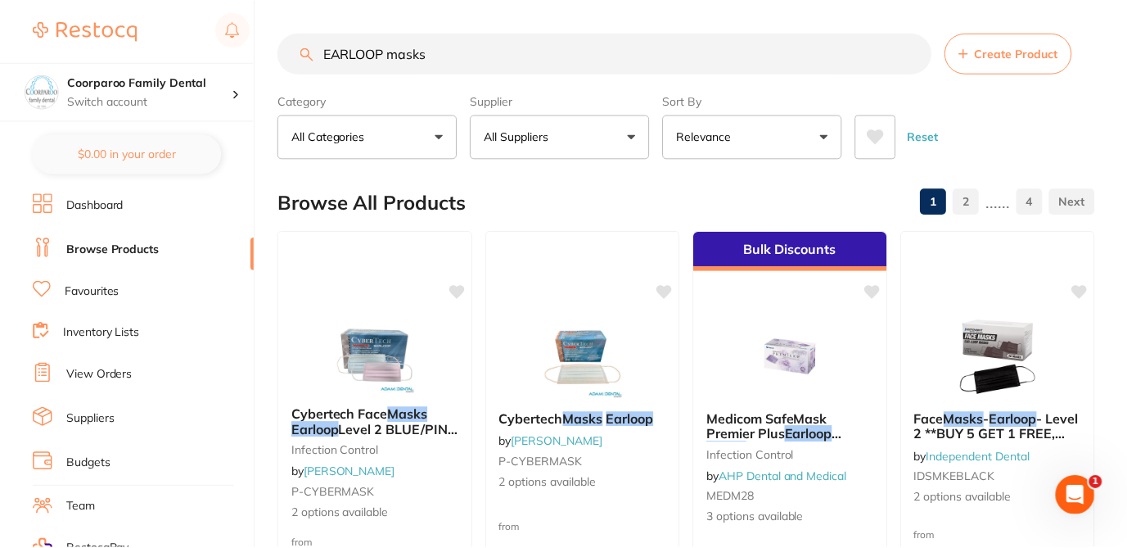
scroll to position [1113, 0]
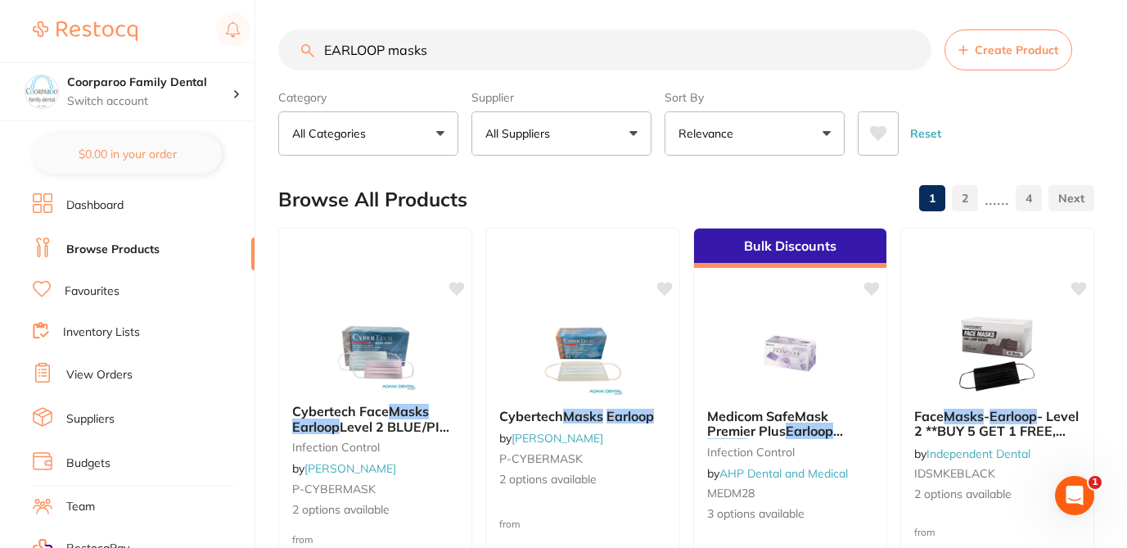
scroll to position [0, 0]
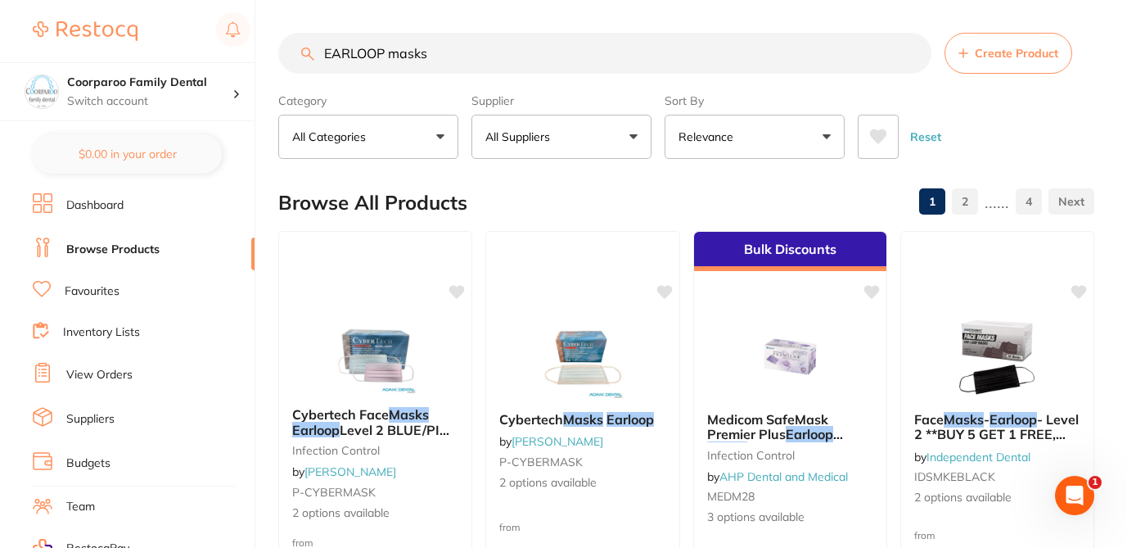
drag, startPoint x: 440, startPoint y: 58, endPoint x: 287, endPoint y: 31, distance: 155.4
click at [270, 55] on div "$0.00 Coorparoo Family Dental Switch account Coorparoo Family Dental $0.00 in y…" at bounding box center [563, 274] width 1127 height 548
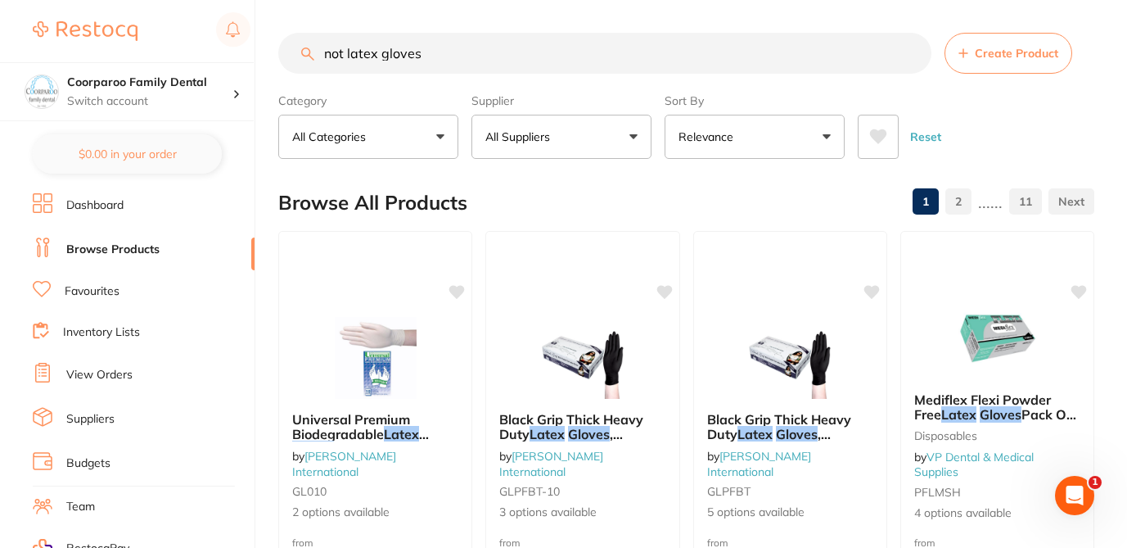
drag, startPoint x: 346, startPoint y: 52, endPoint x: 297, endPoint y: 52, distance: 49.1
click at [297, 52] on input "not latex gloves" at bounding box center [604, 53] width 653 height 41
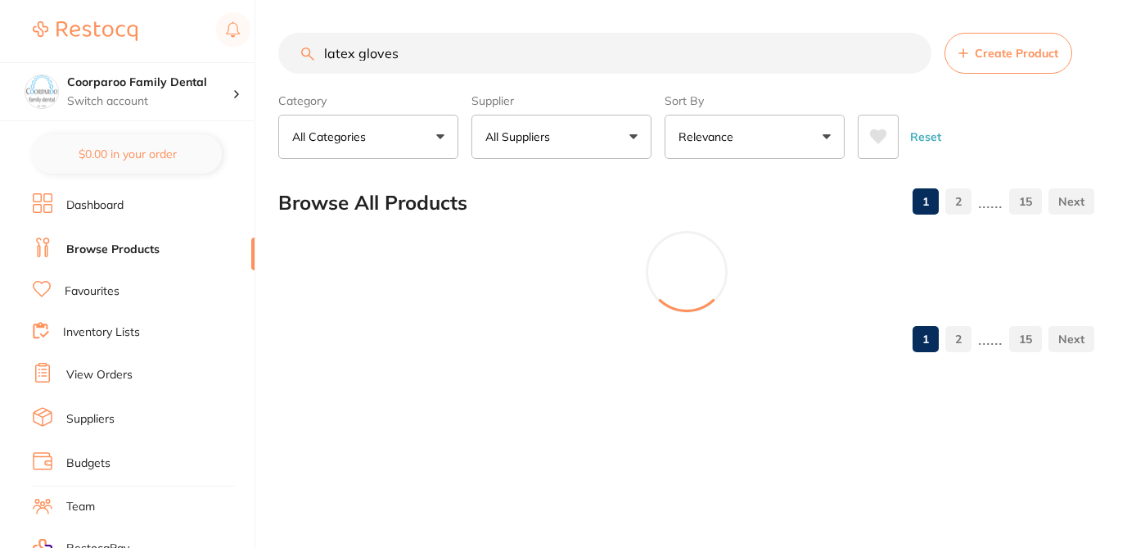
click at [358, 50] on input "latex gloves" at bounding box center [604, 53] width 653 height 41
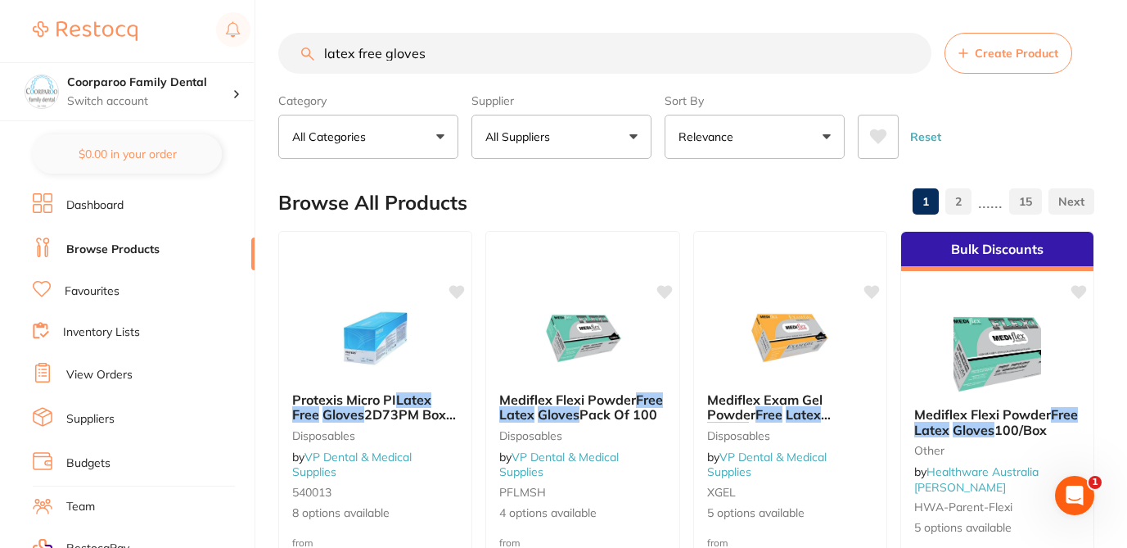
click at [590, 199] on div "Browse All Products 1 2 ...... 15" at bounding box center [686, 202] width 816 height 55
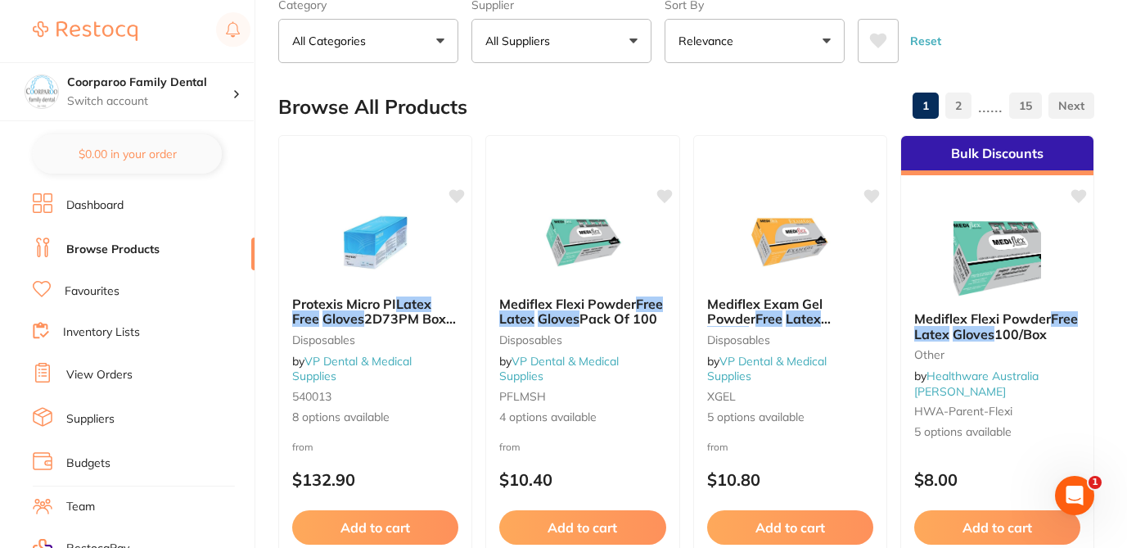
scroll to position [98, 0]
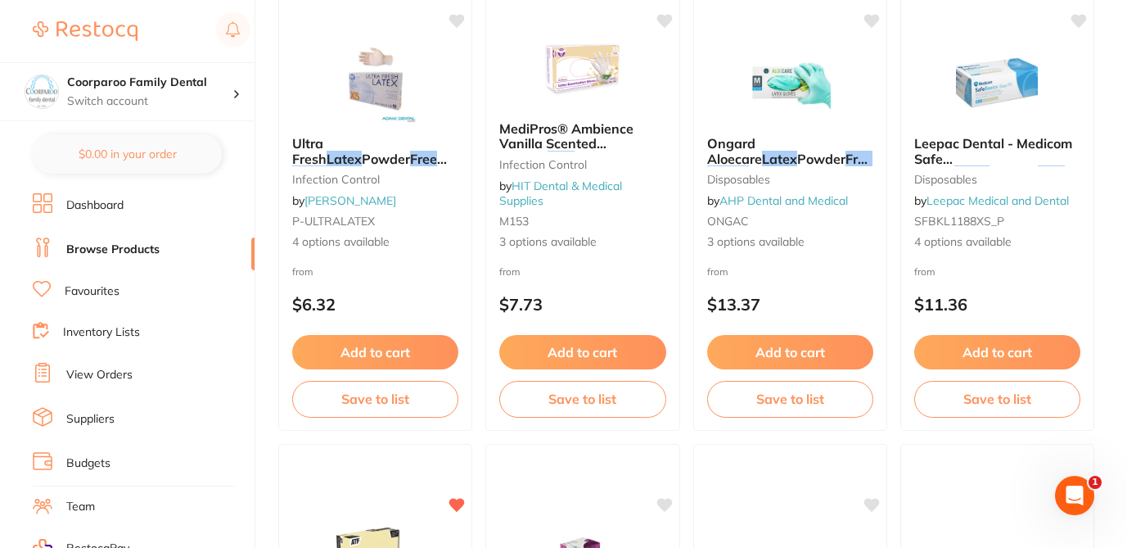
scroll to position [1735, 0]
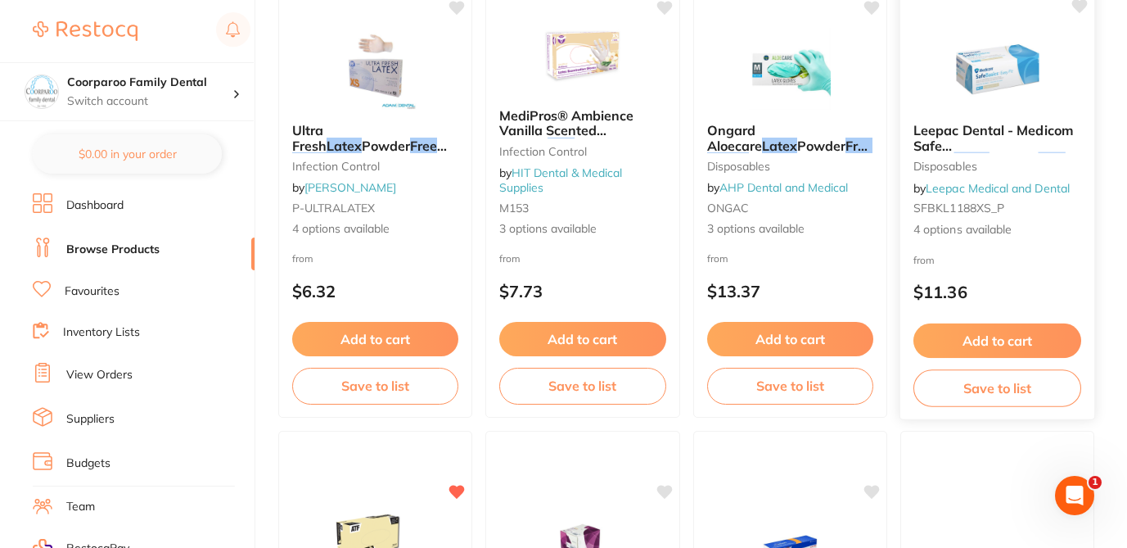
click at [1039, 250] on div "Leepac Dental - Medicom Safe Basics Latex Powder Free Gloves - High Quality Den…" at bounding box center [997, 181] width 195 height 142
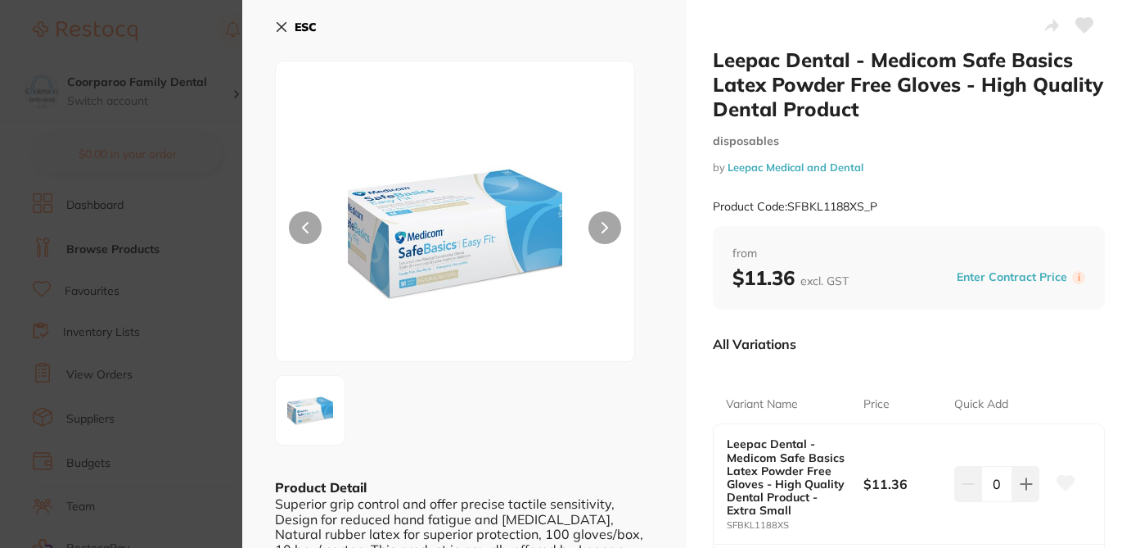
click at [570, 422] on div at bounding box center [464, 410] width 379 height 70
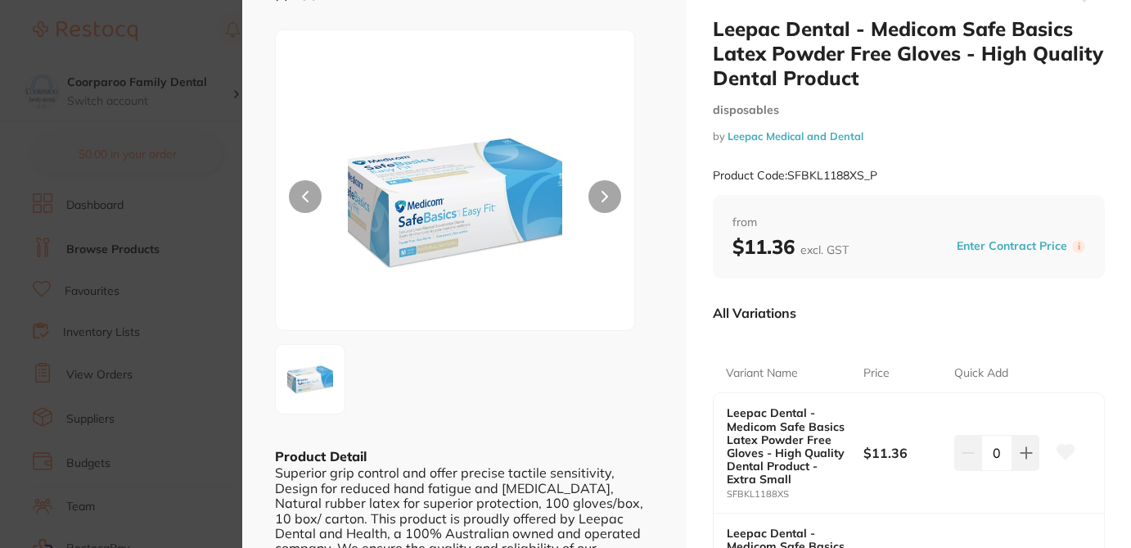
scroll to position [33, 0]
click at [206, 56] on section "Leepac Dental - Medicom Safe Basics Latex Powder Free Gloves - High Quality Den…" at bounding box center [565, 274] width 1131 height 548
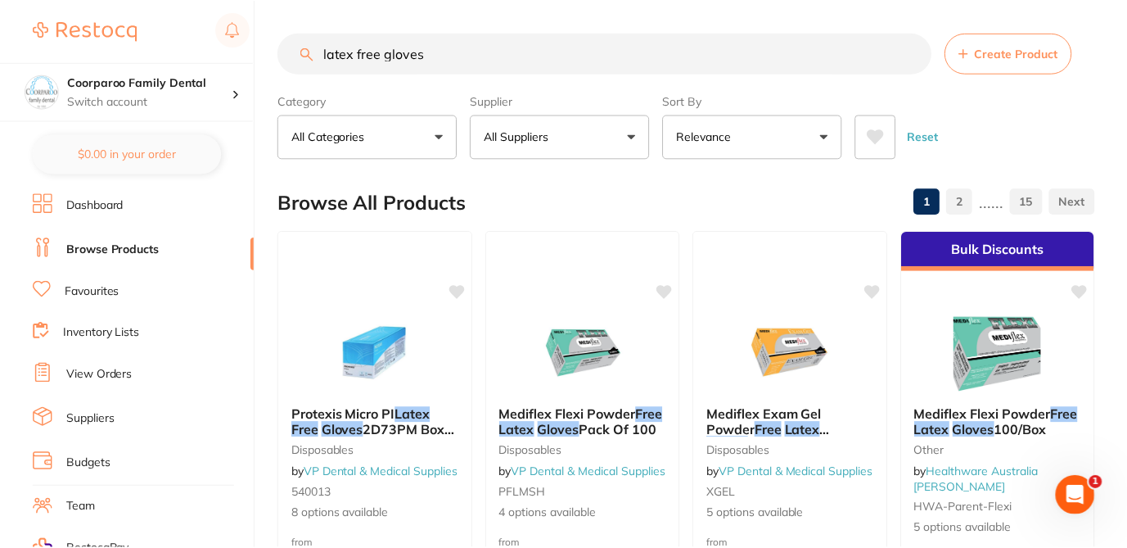
scroll to position [1735, 0]
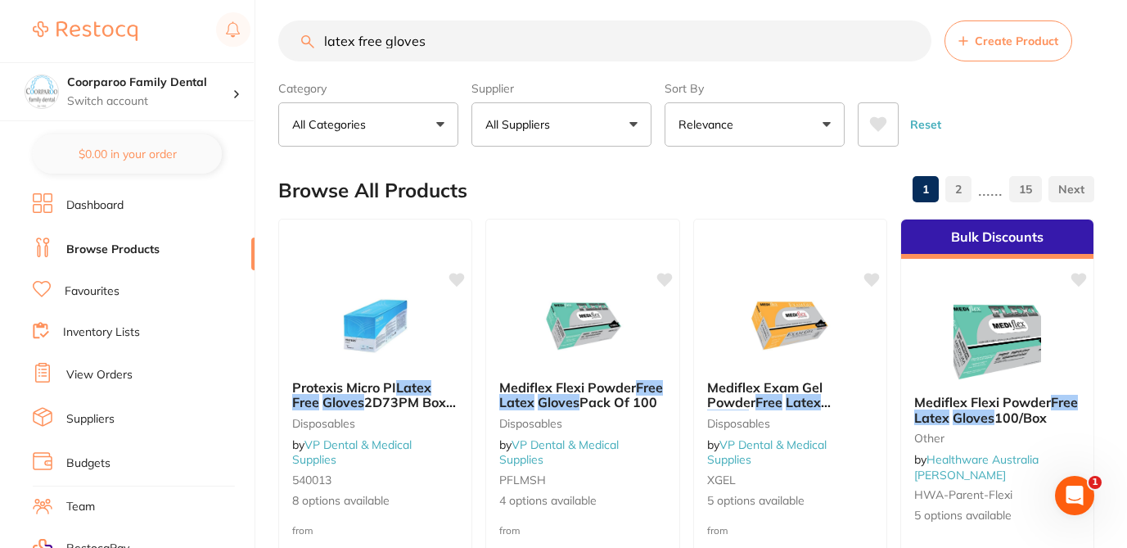
scroll to position [0, 0]
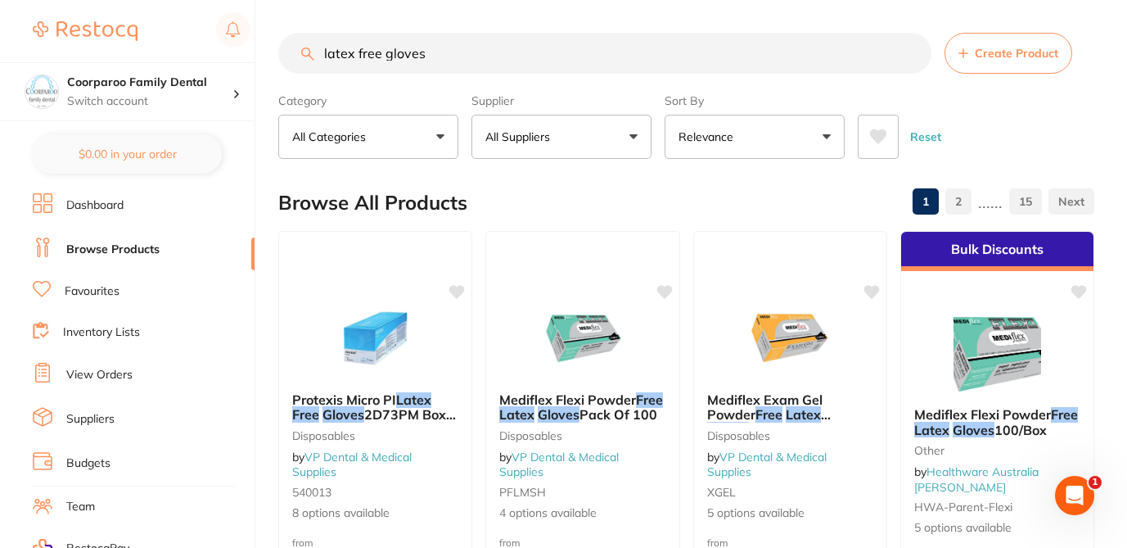
drag, startPoint x: 437, startPoint y: 58, endPoint x: 265, endPoint y: 41, distance: 172.7
click at [265, 41] on div "$0.00 Coorparoo Family Dental Switch account Coorparoo Family Dental $0.00 in y…" at bounding box center [563, 274] width 1127 height 548
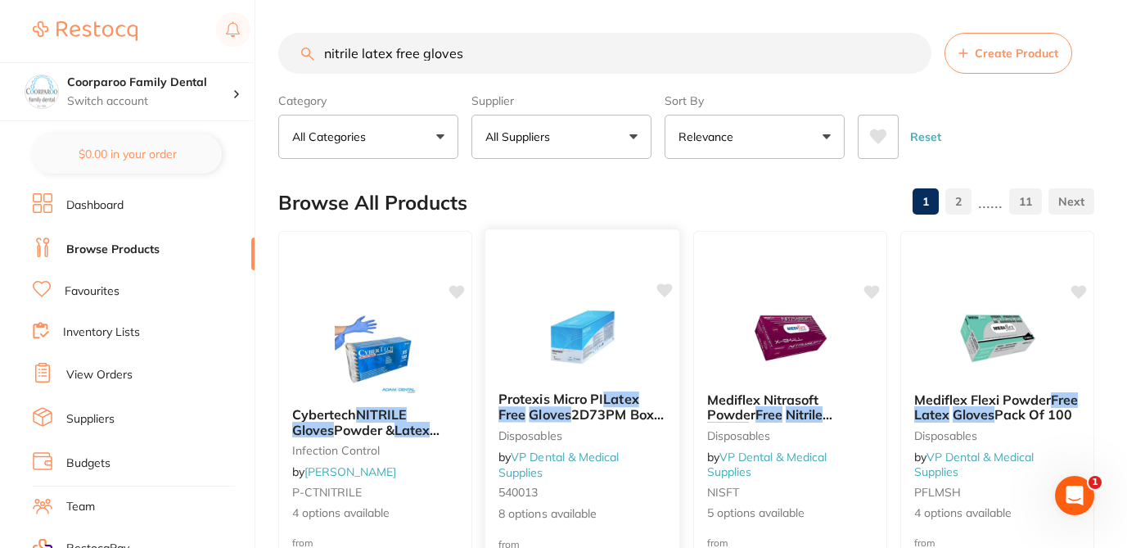
click at [624, 494] on small "540013" at bounding box center [582, 491] width 168 height 13
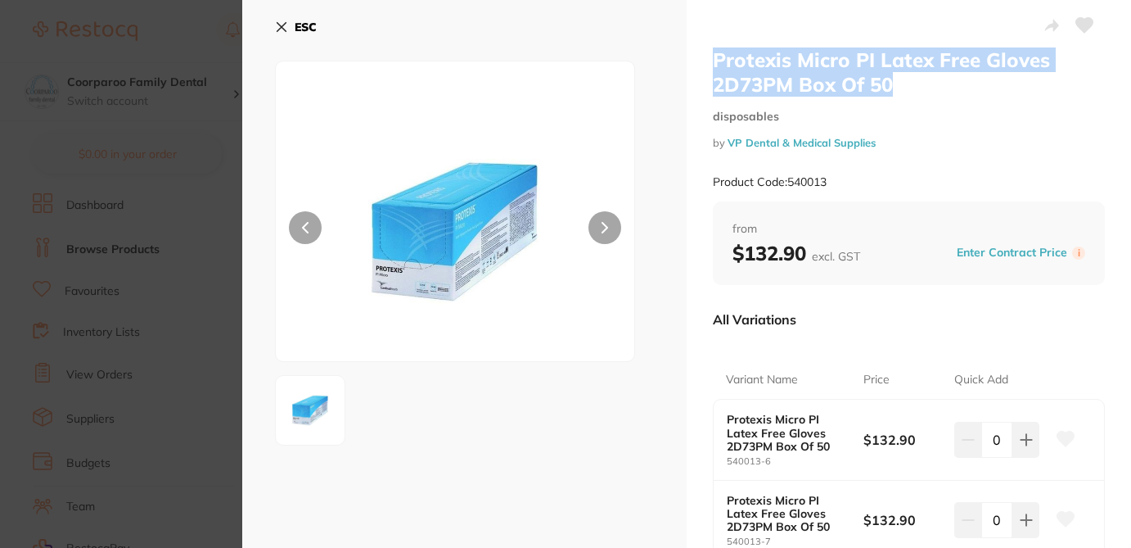
drag, startPoint x: 901, startPoint y: 90, endPoint x: 705, endPoint y: 53, distance: 199.8
copy h2 "Protexis Micro PI Latex Free Gloves 2D73PM Box Of 50"
click at [281, 25] on icon at bounding box center [281, 27] width 9 height 9
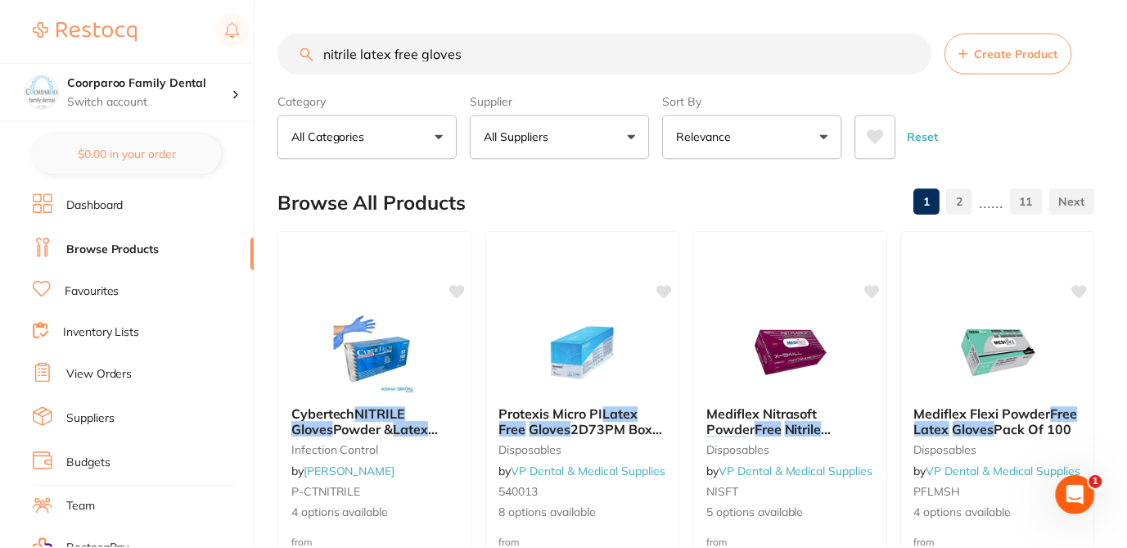
scroll to position [1, 0]
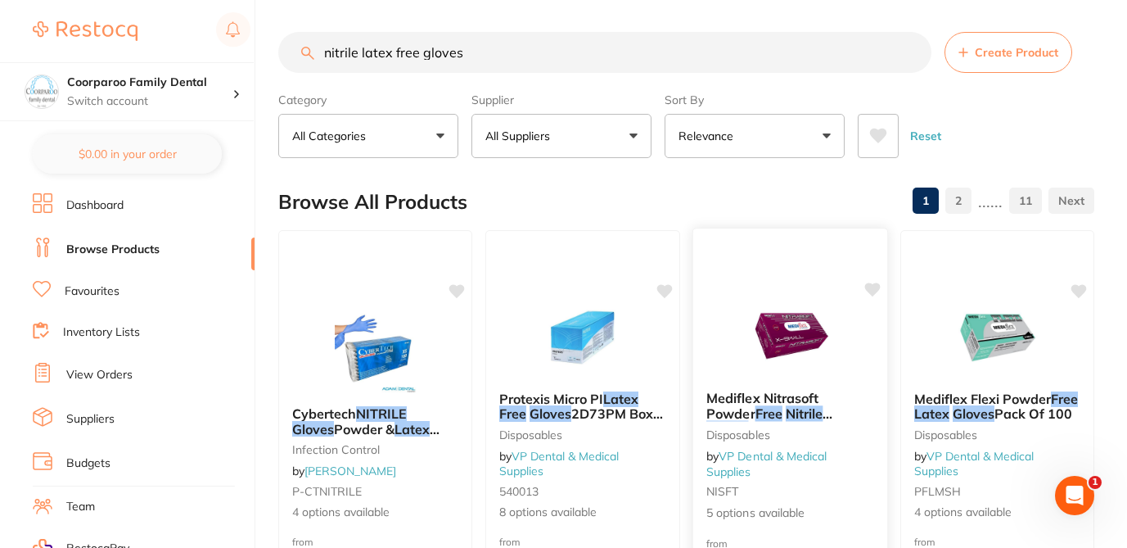
click at [854, 427] on small "disposables" at bounding box center [789, 433] width 168 height 13
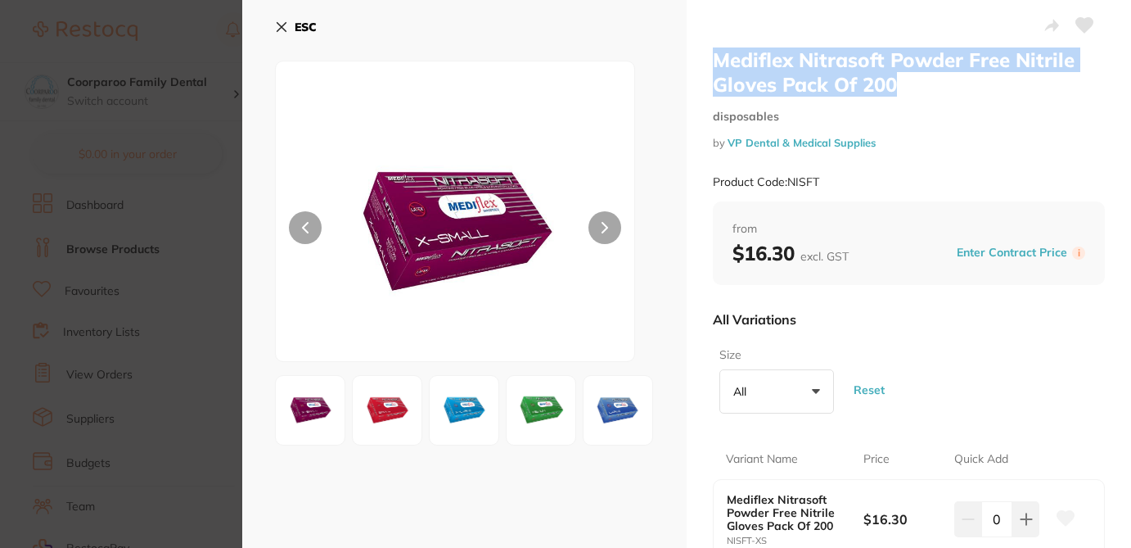
drag, startPoint x: 900, startPoint y: 83, endPoint x: 706, endPoint y: 62, distance: 195.0
click at [706, 62] on div "Mediflex Nitrasoft Powder Free Nitrile Gloves Pack Of 200 disposables by VP Den…" at bounding box center [909, 499] width 444 height 998
copy h2 "Mediflex Nitrasoft Powder Free Nitrile Gloves Pack Of 200"
click at [931, 99] on div "Mediflex Nitrasoft Powder Free Nitrile Gloves Pack Of 200 disposables by VP Den…" at bounding box center [909, 124] width 392 height 154
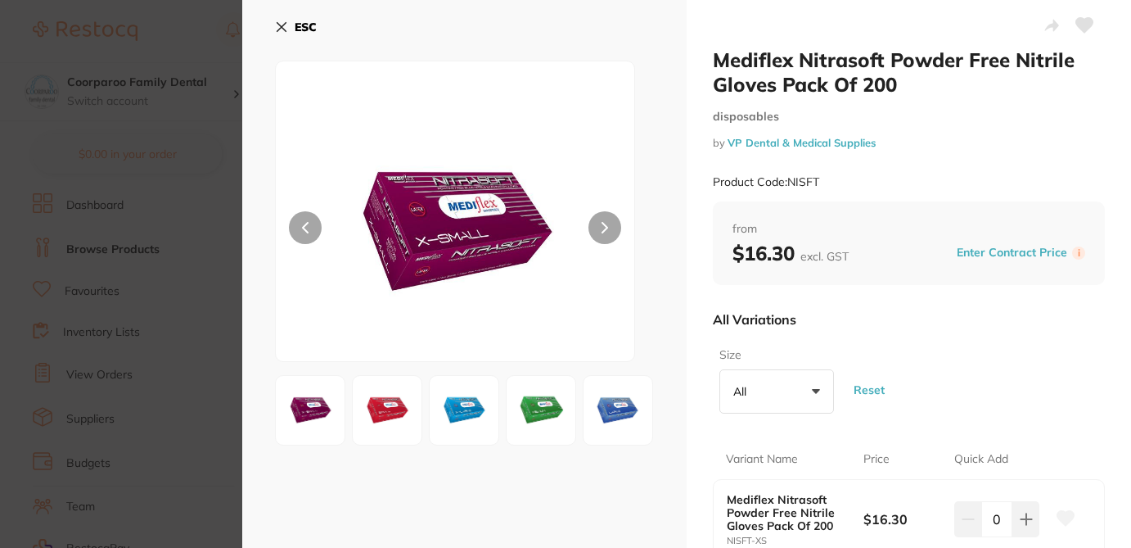
click at [913, 151] on div "Mediflex Nitrasoft Powder Free Nitrile Gloves Pack Of 200 disposables by VP Den…" at bounding box center [909, 124] width 392 height 154
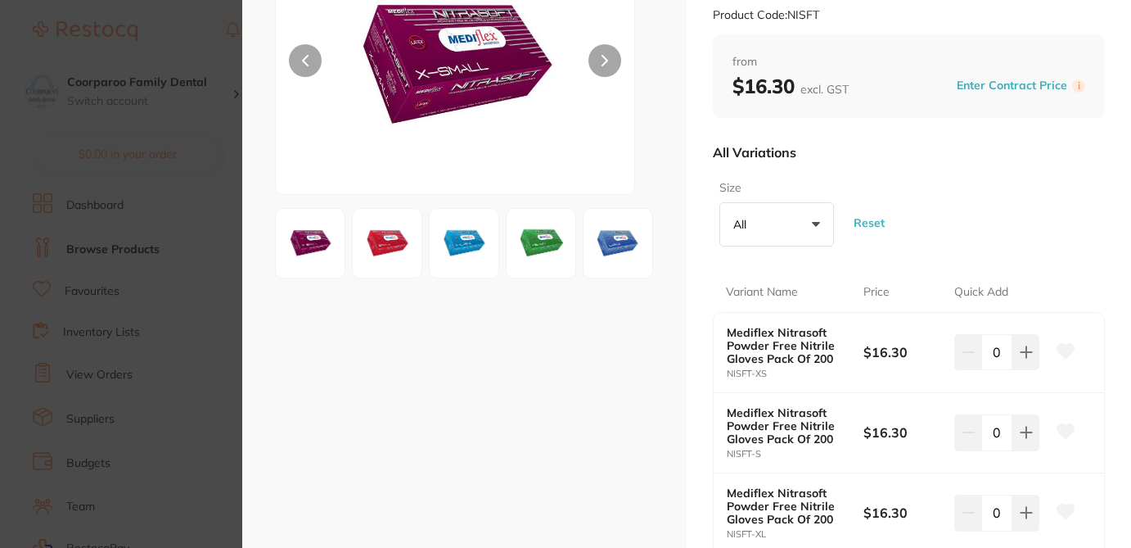
scroll to position [196, 0]
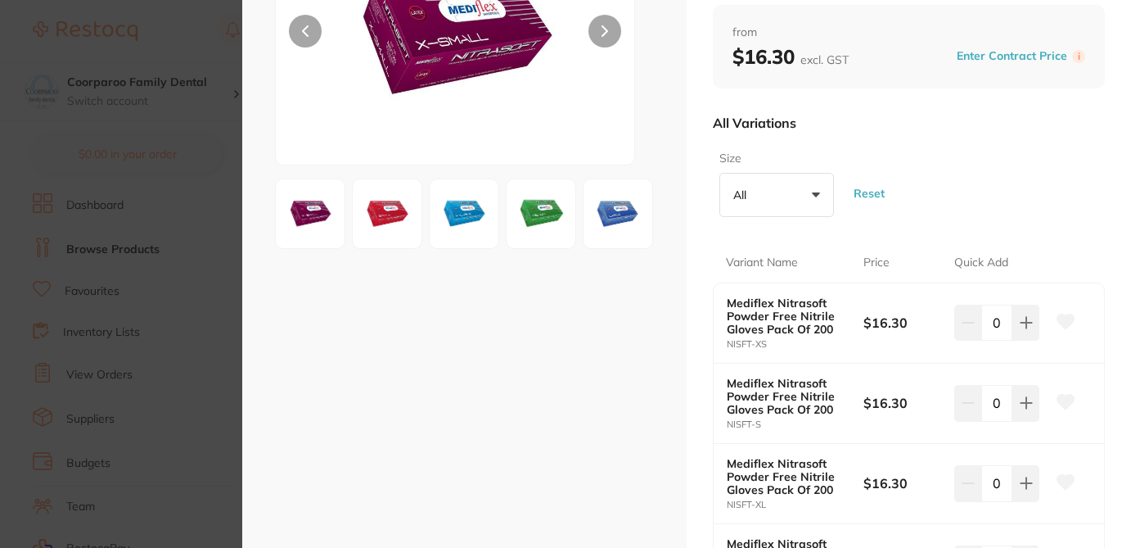
click at [989, 176] on div "Size All +0 All Large Medium Small X-Large X-Small Reset" at bounding box center [909, 183] width 392 height 79
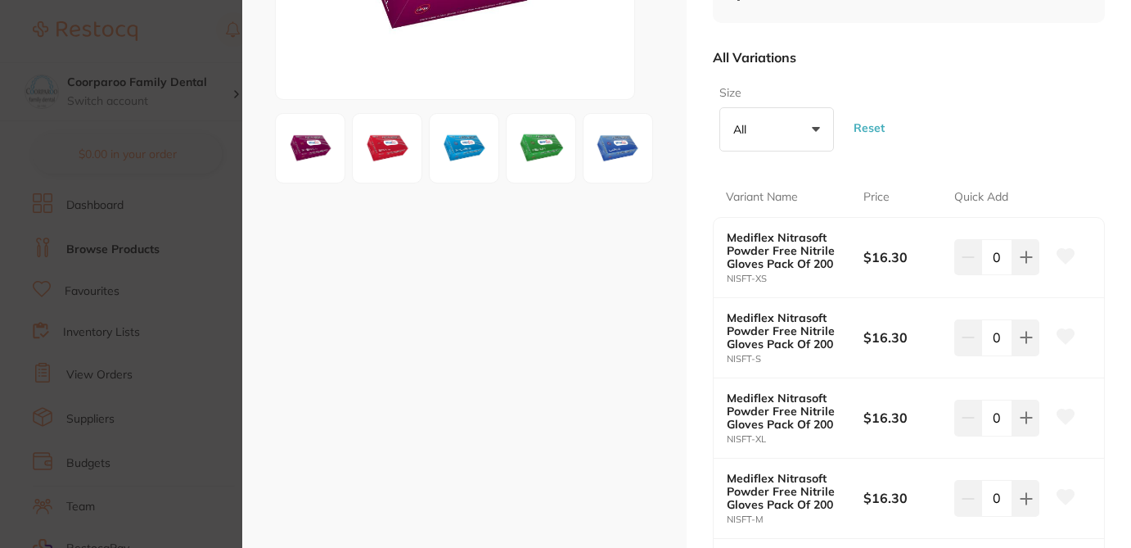
scroll to position [295, 0]
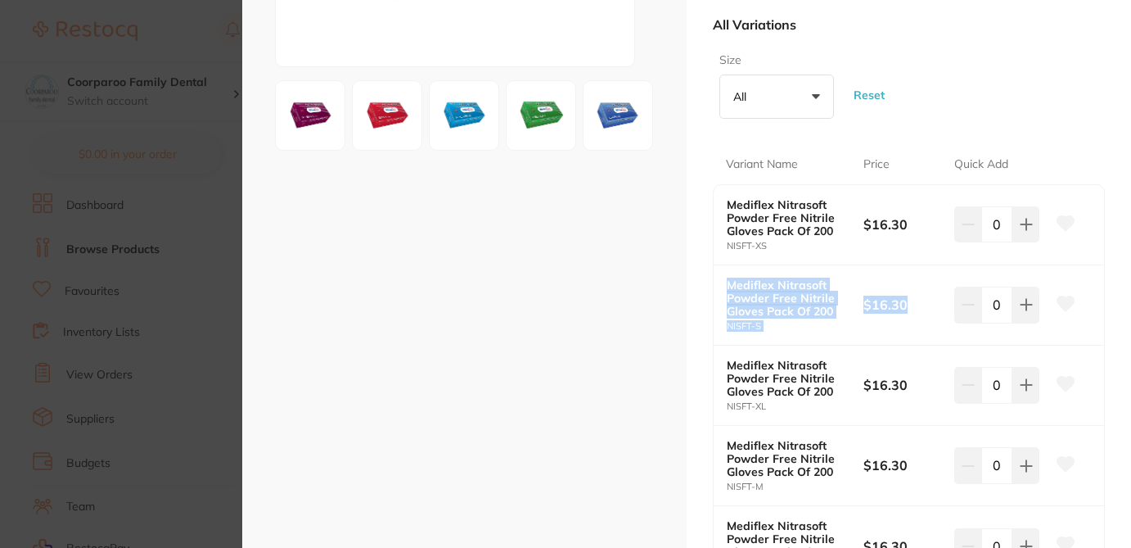
drag, startPoint x: 727, startPoint y: 283, endPoint x: 903, endPoint y: 304, distance: 177.1
click at [903, 304] on div "Mediflex Nitrasoft Powder Free Nitrile Gloves Pack Of 200 NISFT-S $16.30 0" at bounding box center [909, 305] width 390 height 80
copy div "Mediflex Nitrasoft Powder Free Nitrile Gloves Pack Of 200 NISFT-S $16.30"
click at [949, 83] on div "Size All +0 All Large Medium Small X-Large X-Small Reset" at bounding box center [909, 85] width 392 height 79
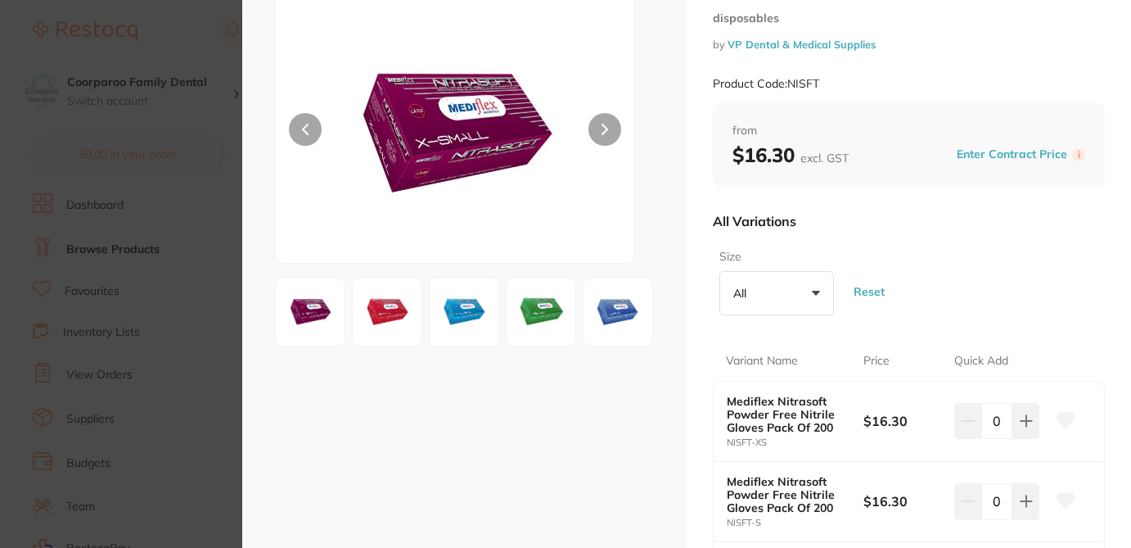
scroll to position [65, 0]
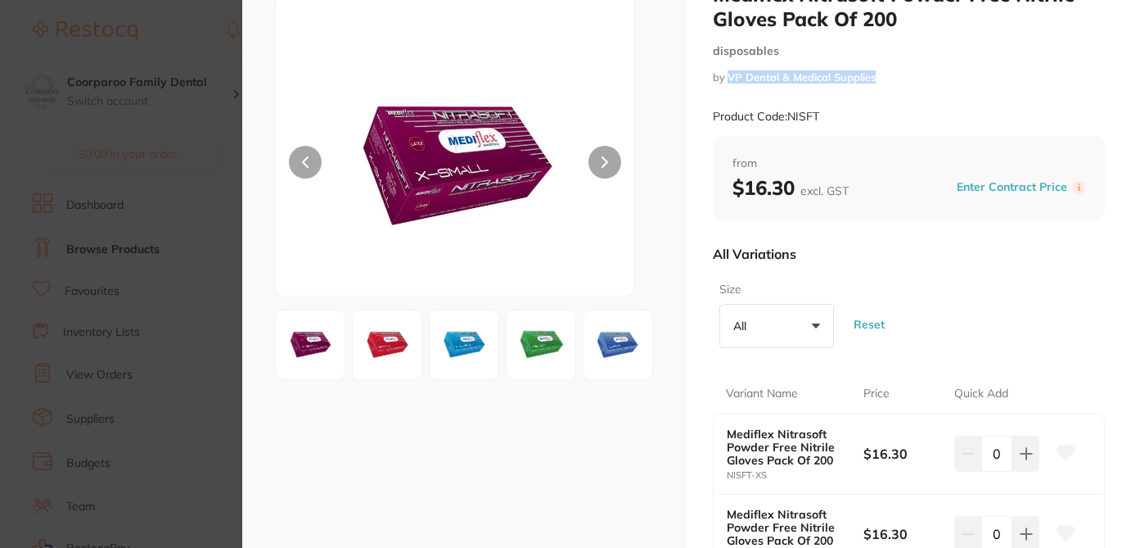
drag, startPoint x: 884, startPoint y: 76, endPoint x: 726, endPoint y: 77, distance: 158.0
click at [726, 77] on small "by VP Dental & Medical Supplies" at bounding box center [909, 77] width 392 height 12
copy link "VP Dental & Medical Supplies"
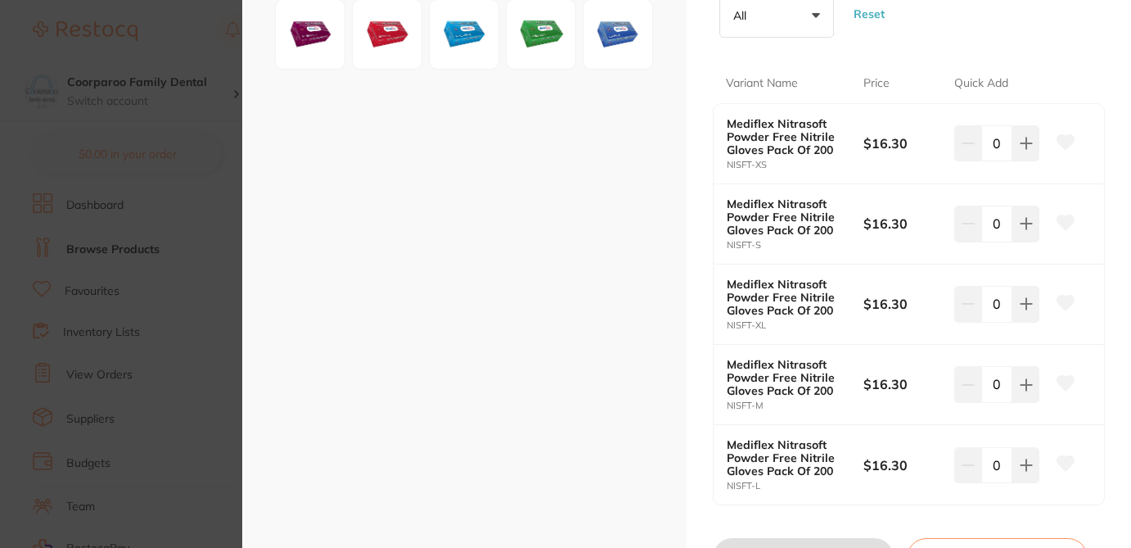
scroll to position [377, 0]
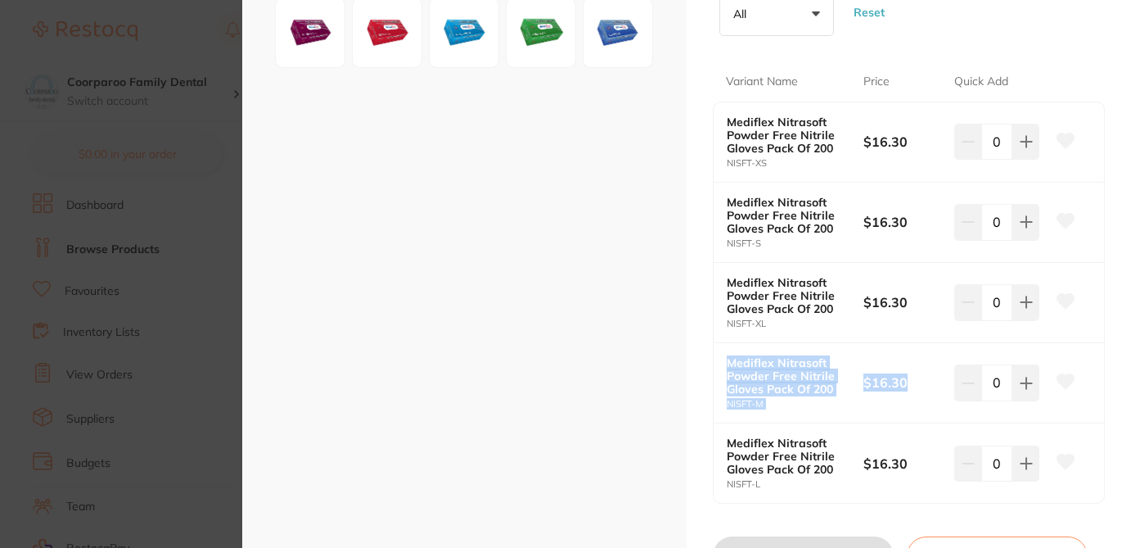
drag, startPoint x: 726, startPoint y: 362, endPoint x: 887, endPoint y: 403, distance: 166.5
click at [887, 403] on div "Mediflex Nitrasoft Powder Free Nitrile Gloves Pack Of 200 NISFT-M $16.30 0" at bounding box center [909, 383] width 390 height 80
copy div "Mediflex Nitrasoft Powder Free Nitrile Gloves Pack Of 200 NISFT-M $16.30"
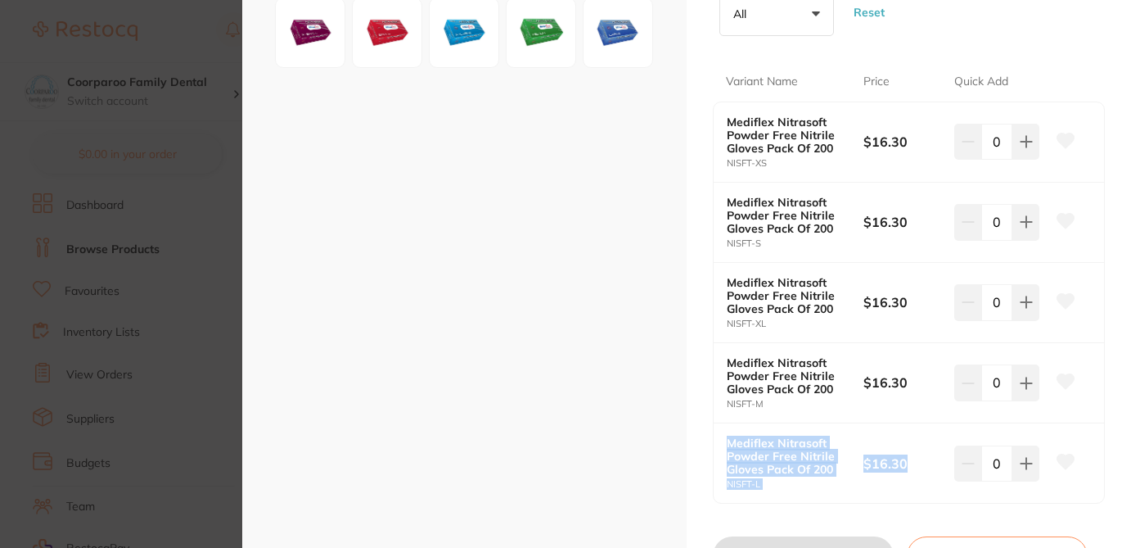
drag, startPoint x: 725, startPoint y: 442, endPoint x: 901, endPoint y: 470, distance: 178.1
click at [901, 470] on div "Mediflex Nitrasoft Powder Free Nitrile Gloves Pack Of 200 NISFT-L $16.30 0" at bounding box center [909, 462] width 390 height 79
copy div "Mediflex Nitrasoft Powder Free Nitrile Gloves Pack Of 200 NISFT-L $16.30"
click at [1061, 224] on icon at bounding box center [1065, 221] width 17 height 15
click at [1067, 302] on icon at bounding box center [1065, 301] width 17 height 15
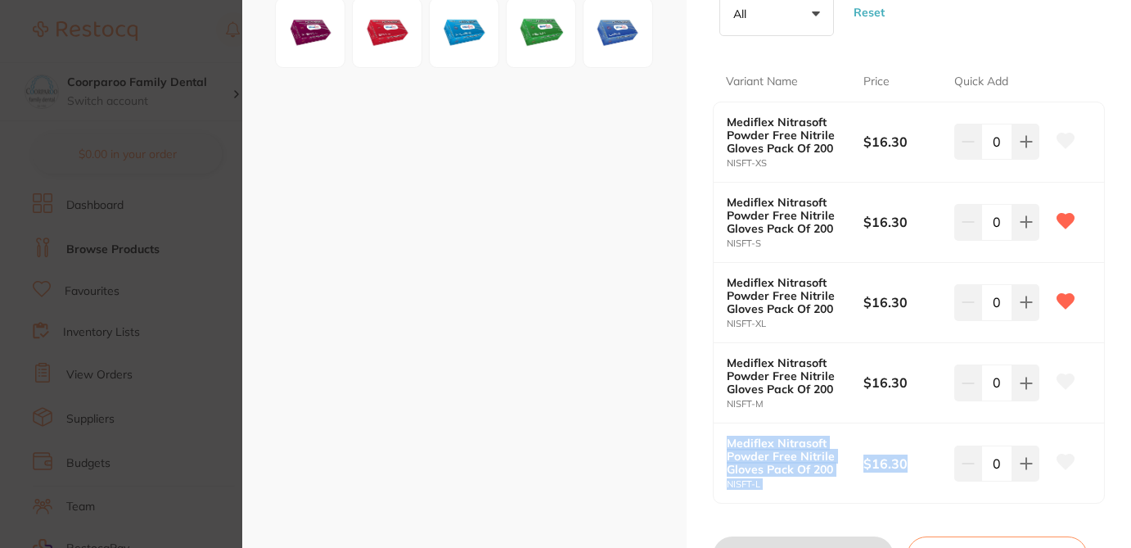
click at [1066, 378] on icon at bounding box center [1065, 381] width 17 height 15
click at [1069, 458] on icon at bounding box center [1065, 461] width 17 height 15
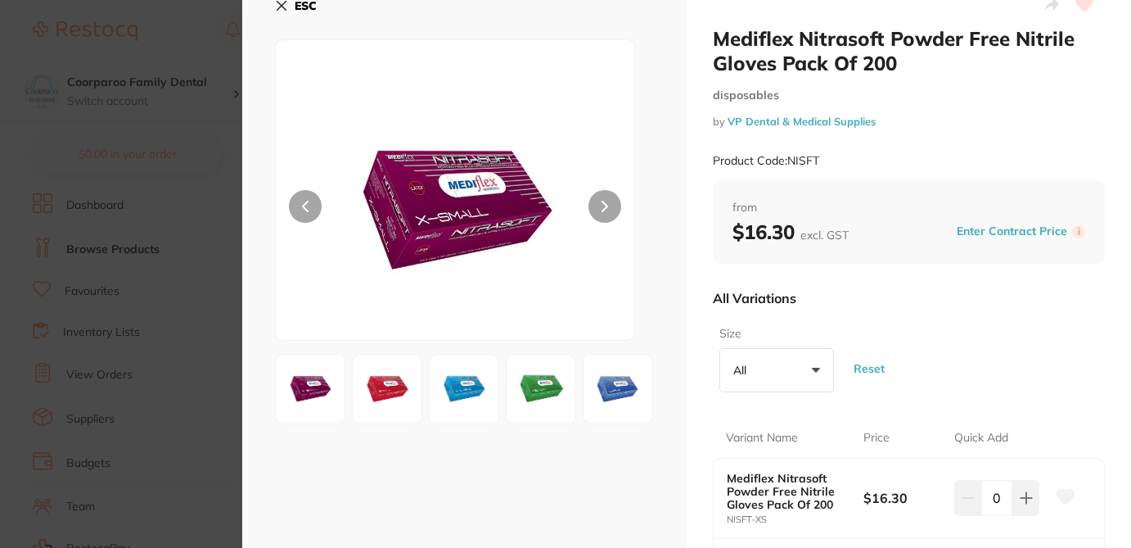
scroll to position [0, 0]
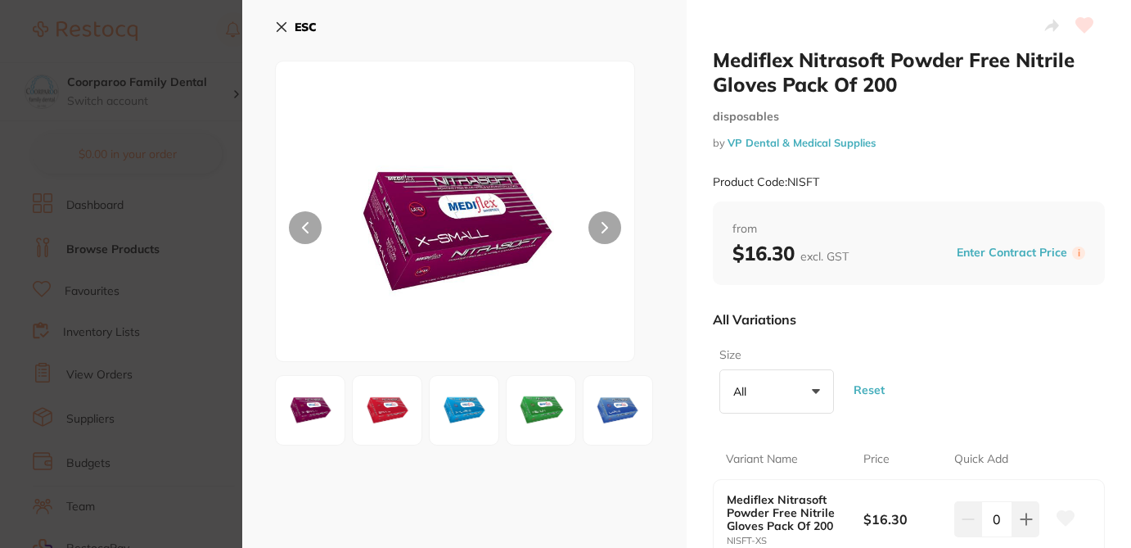
click at [183, 34] on section "Mediflex Nitrasoft Powder Free Nitrile Gloves Pack Of 200 disposables by VP Den…" at bounding box center [565, 274] width 1131 height 548
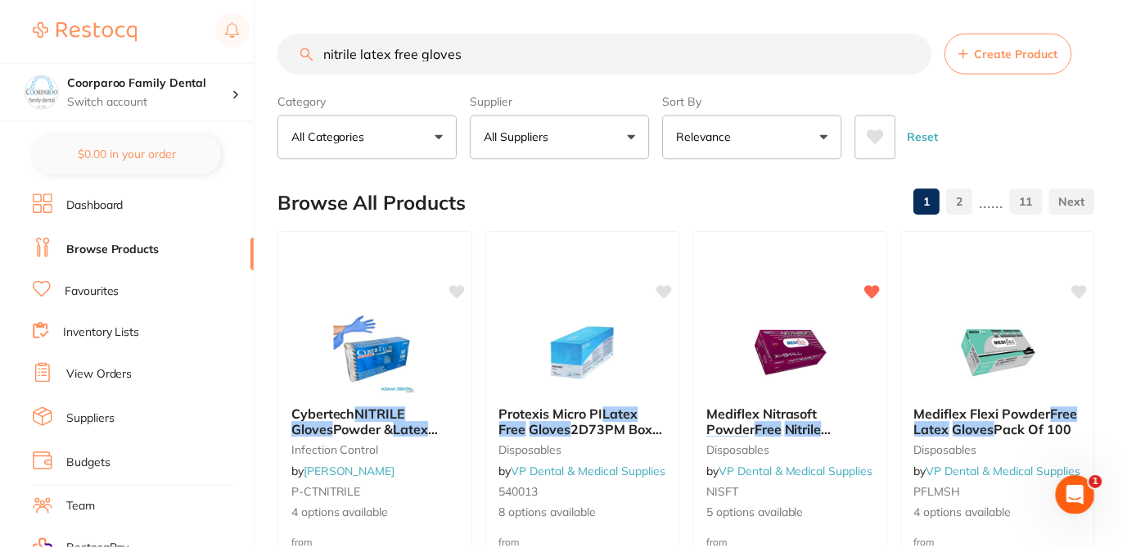
scroll to position [1, 0]
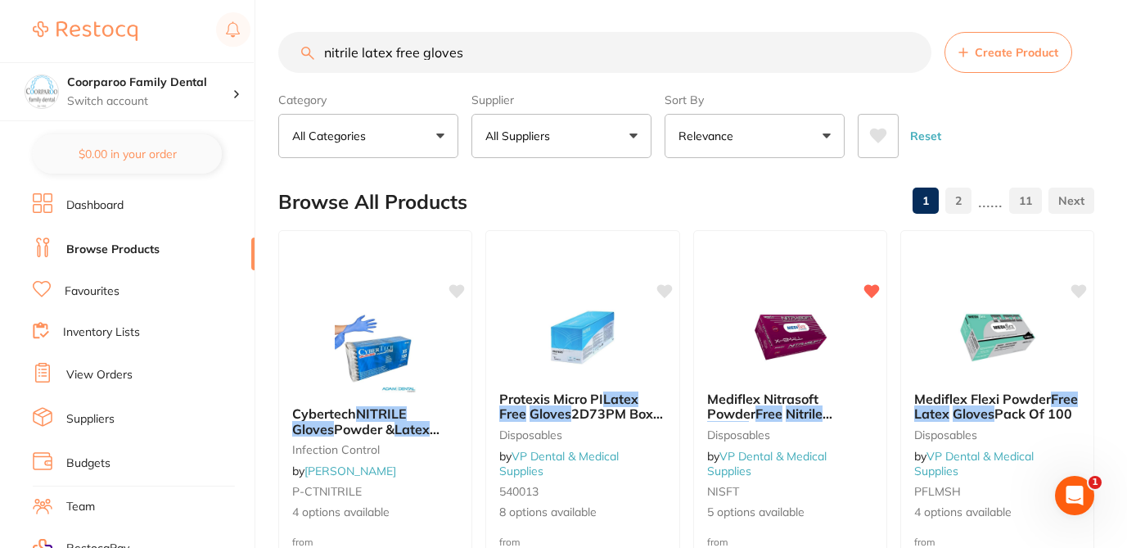
drag, startPoint x: 459, startPoint y: 52, endPoint x: 273, endPoint y: 48, distance: 186.6
click at [273, 49] on div "$0.00 Coorparoo Family Dental Switch account Coorparoo Family Dental $0.00 in y…" at bounding box center [563, 273] width 1127 height 548
paste input "MG70200"
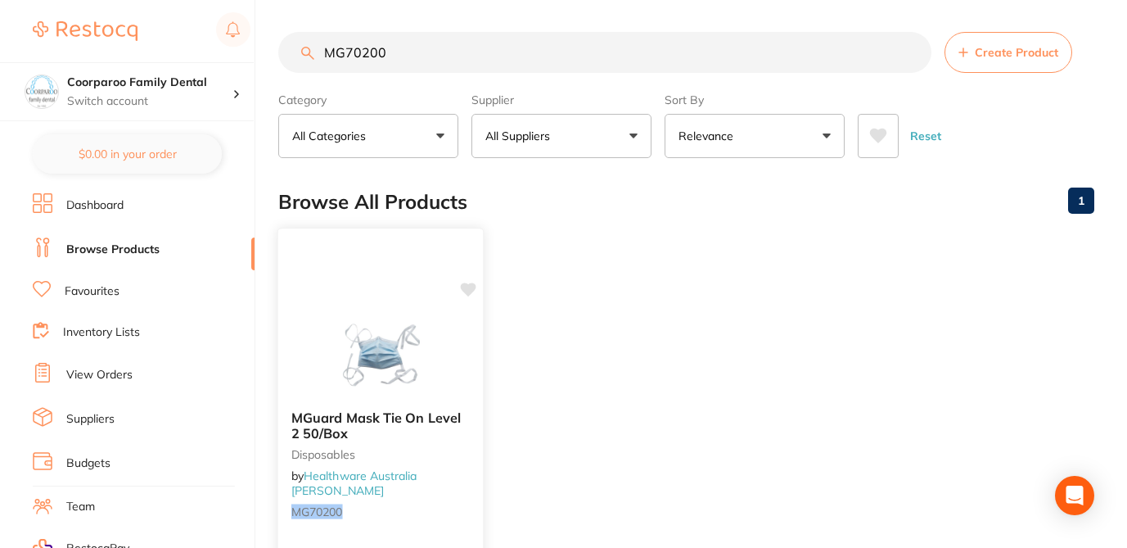
click at [476, 289] on icon at bounding box center [468, 290] width 16 height 16
drag, startPoint x: 406, startPoint y: 47, endPoint x: 278, endPoint y: 47, distance: 127.7
click at [278, 47] on input "MG70200" at bounding box center [604, 52] width 653 height 41
paste input "KC47107"
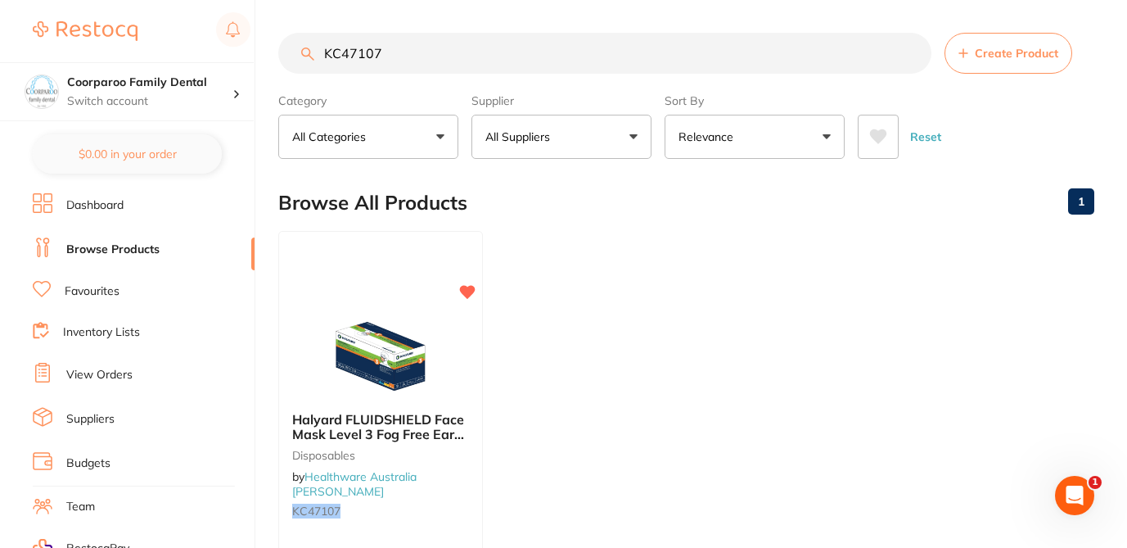
drag, startPoint x: 385, startPoint y: 52, endPoint x: 254, endPoint y: 49, distance: 131.8
click at [254, 49] on div "$0.00 Coorparoo Family Dental Switch account Coorparoo Family Dental $0.00 in y…" at bounding box center [563, 274] width 1127 height 548
paste input "203515"
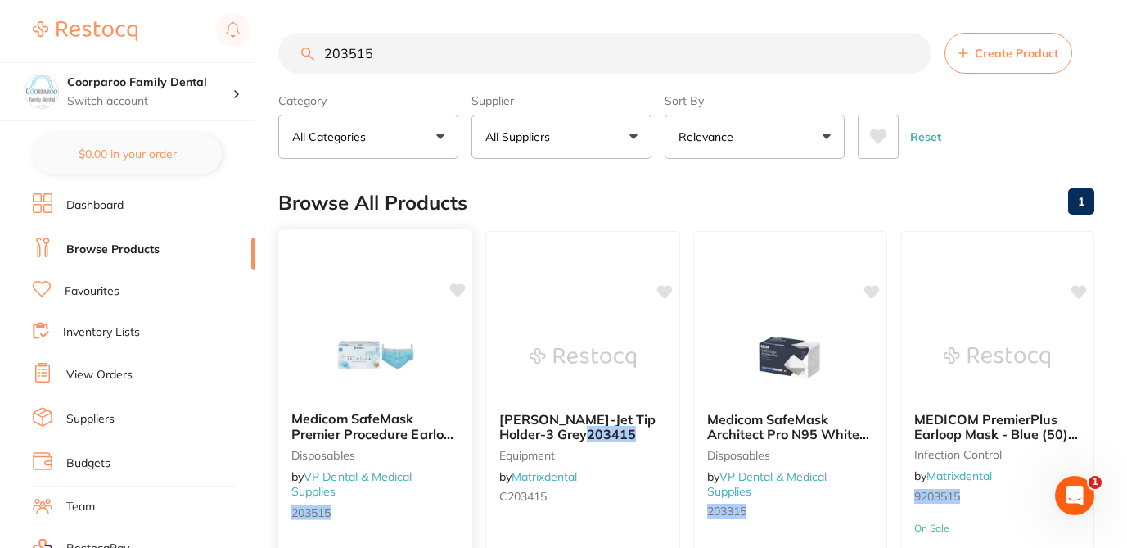
click at [460, 291] on icon at bounding box center [458, 290] width 16 height 14
click at [516, 194] on div "Browse All Products 1" at bounding box center [686, 202] width 816 height 55
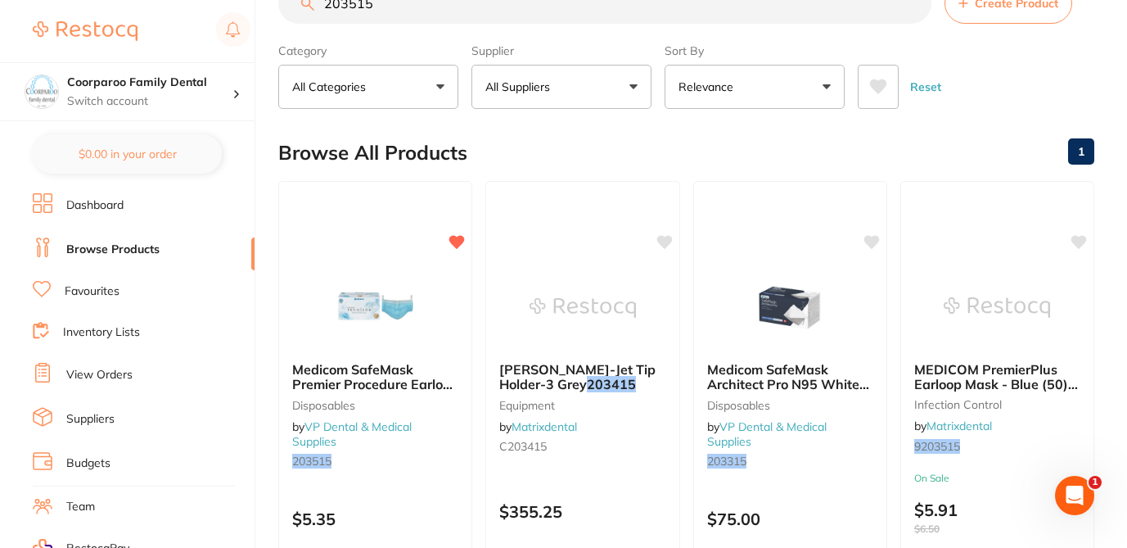
scroll to position [65, 0]
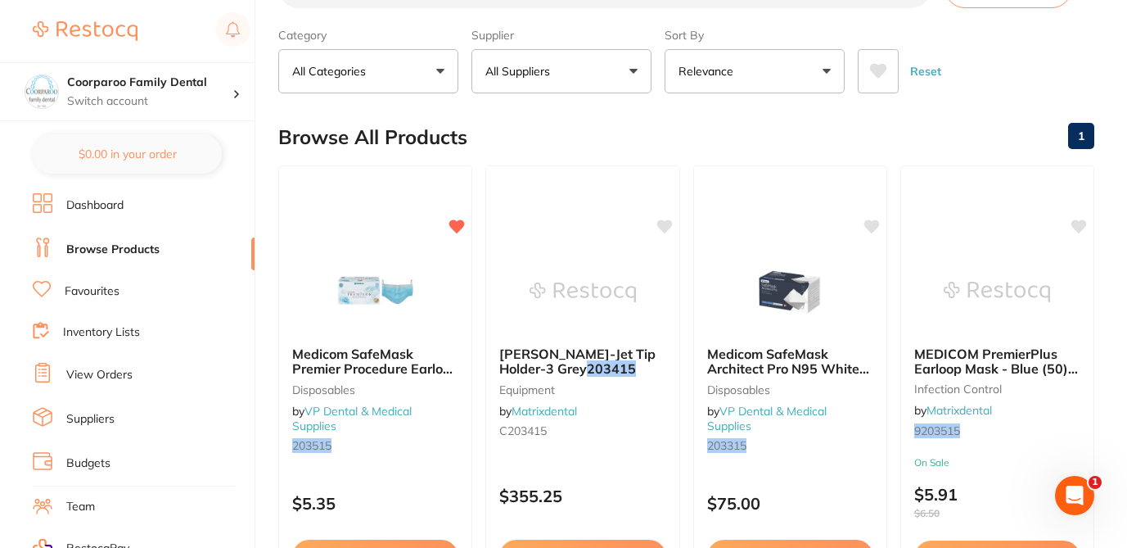
click at [382, 17] on section "203515 Create Product Category All Categories All Categories disposables equipm…" at bounding box center [686, 30] width 816 height 126
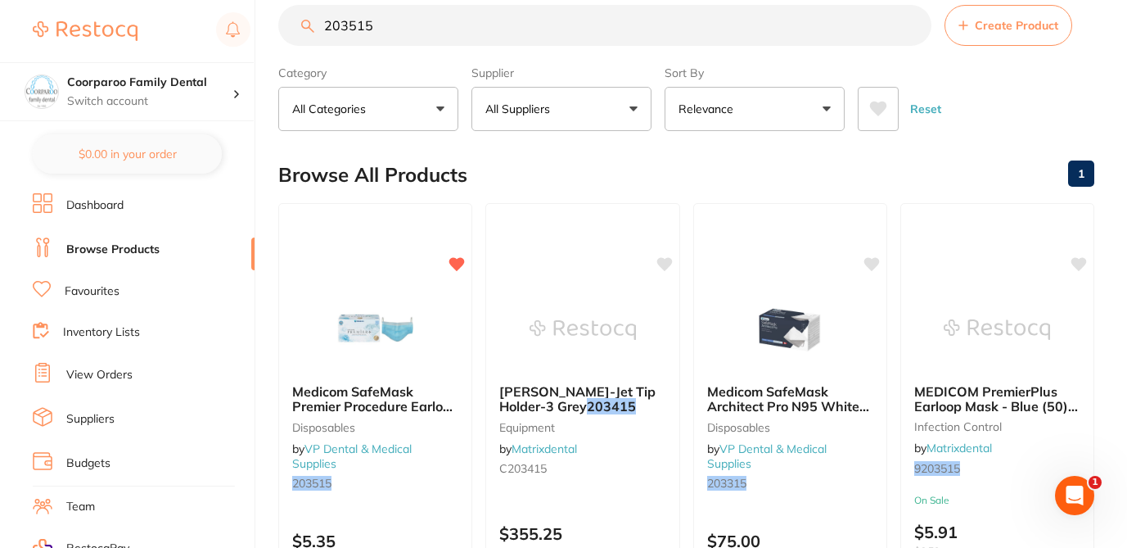
scroll to position [0, 0]
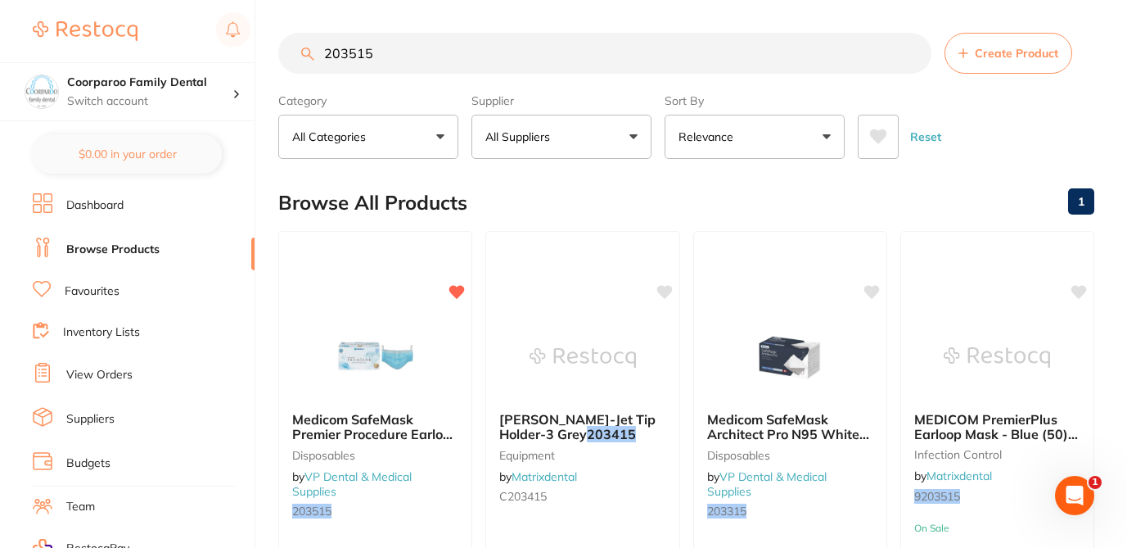
drag, startPoint x: 349, startPoint y: 54, endPoint x: 255, endPoint y: 46, distance: 94.5
click at [255, 47] on div "$0.00 Coorparoo Family Dental Switch account Coorparoo Family Dental $0.00 in y…" at bounding box center [563, 274] width 1127 height 548
paste input "GOJO536102"
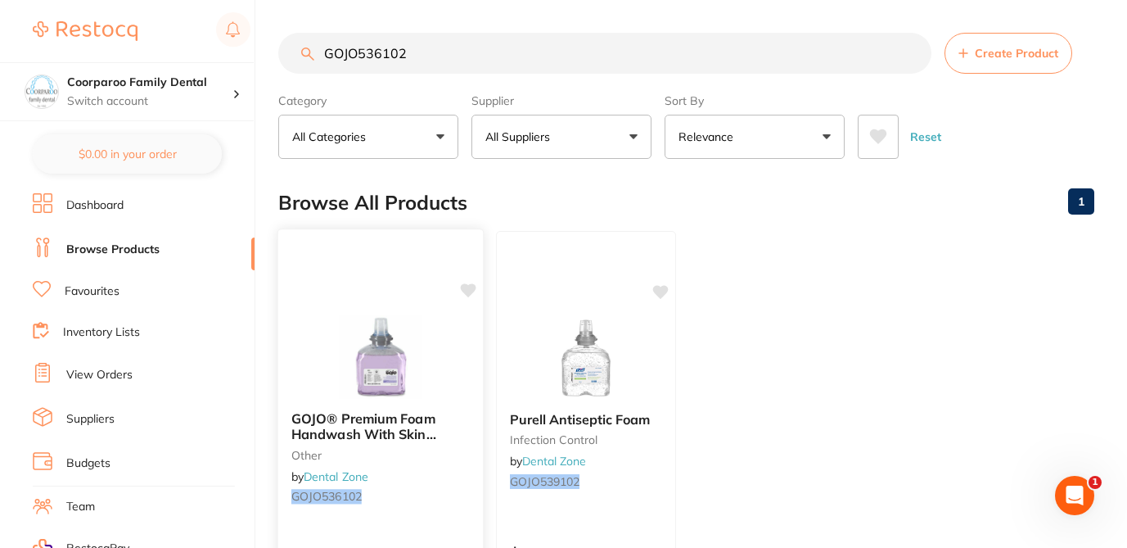
click at [471, 291] on icon at bounding box center [469, 290] width 16 height 14
drag, startPoint x: 413, startPoint y: 55, endPoint x: 277, endPoint y: 40, distance: 136.7
click at [279, 44] on input "GOJO536102" at bounding box center [604, 53] width 653 height 41
paste input "20066"
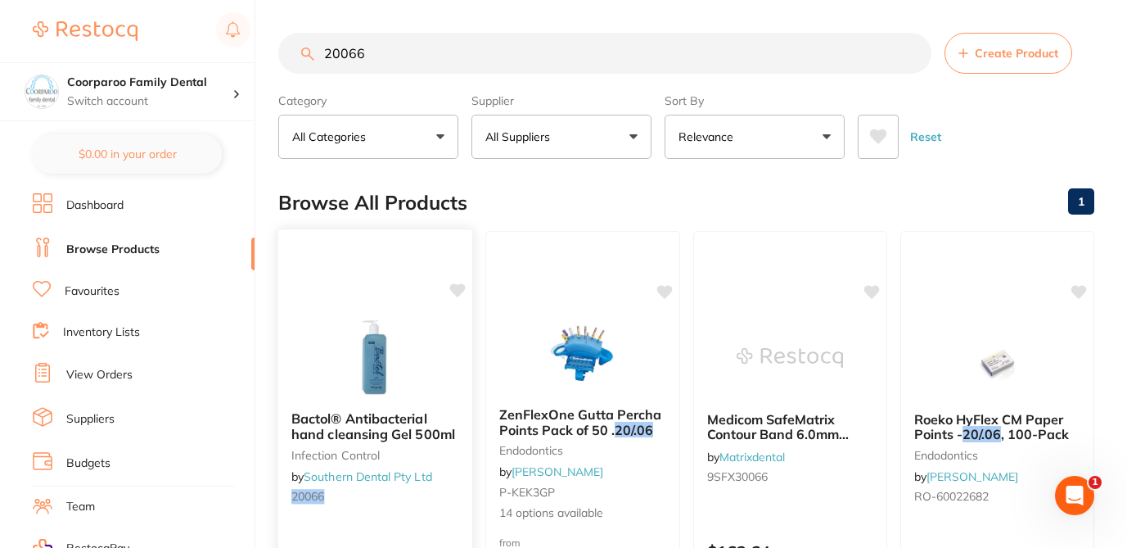
click at [463, 289] on icon at bounding box center [458, 290] width 16 height 14
drag, startPoint x: 376, startPoint y: 49, endPoint x: 268, endPoint y: 47, distance: 107.2
click at [268, 47] on div "$0.00 Coorparoo Family Dental Switch account Coorparoo Family Dental $0.00 in y…" at bounding box center [563, 274] width 1127 height 548
paste input "EGO-AHG375"
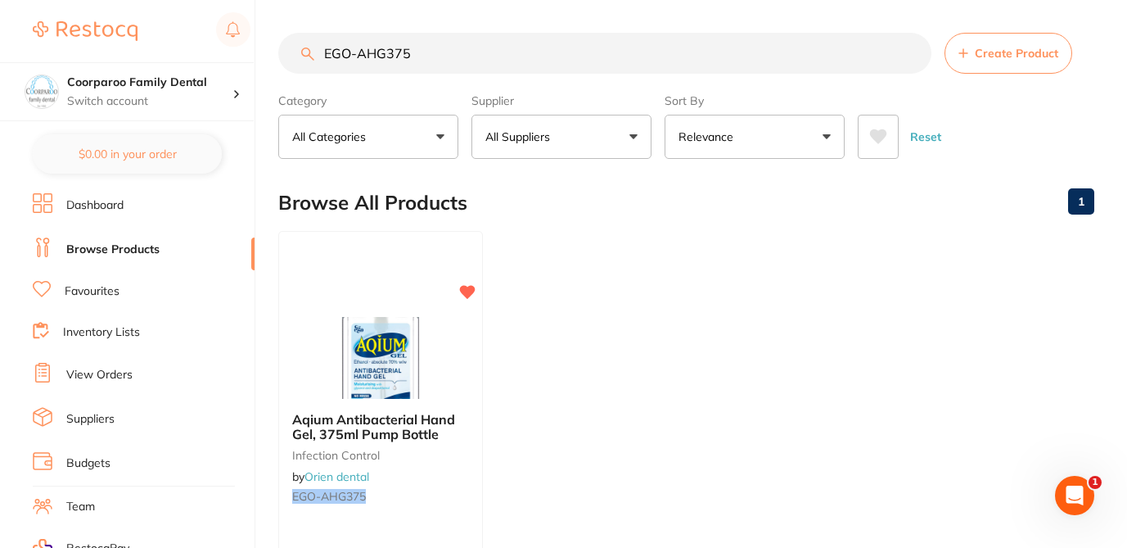
drag, startPoint x: 421, startPoint y: 49, endPoint x: 297, endPoint y: 44, distance: 123.7
click at [297, 45] on input "EGO-AHG375" at bounding box center [604, 53] width 653 height 41
paste input "IDSATFPFXS"
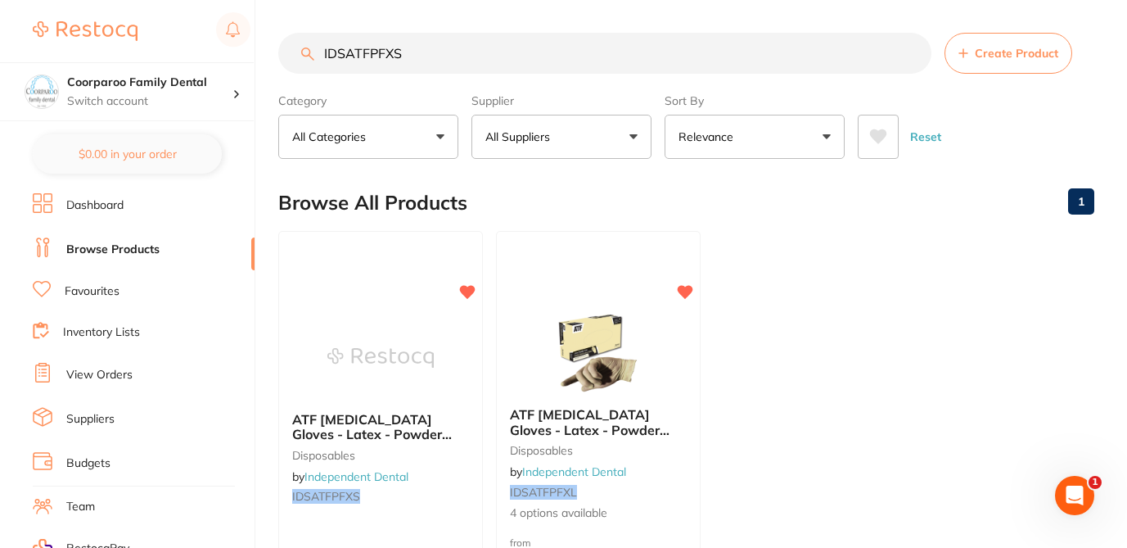
drag, startPoint x: 417, startPoint y: 56, endPoint x: 281, endPoint y: 45, distance: 137.2
click at [281, 48] on input "IDSATFPFXS" at bounding box center [604, 53] width 653 height 41
paste input "NISFT-"
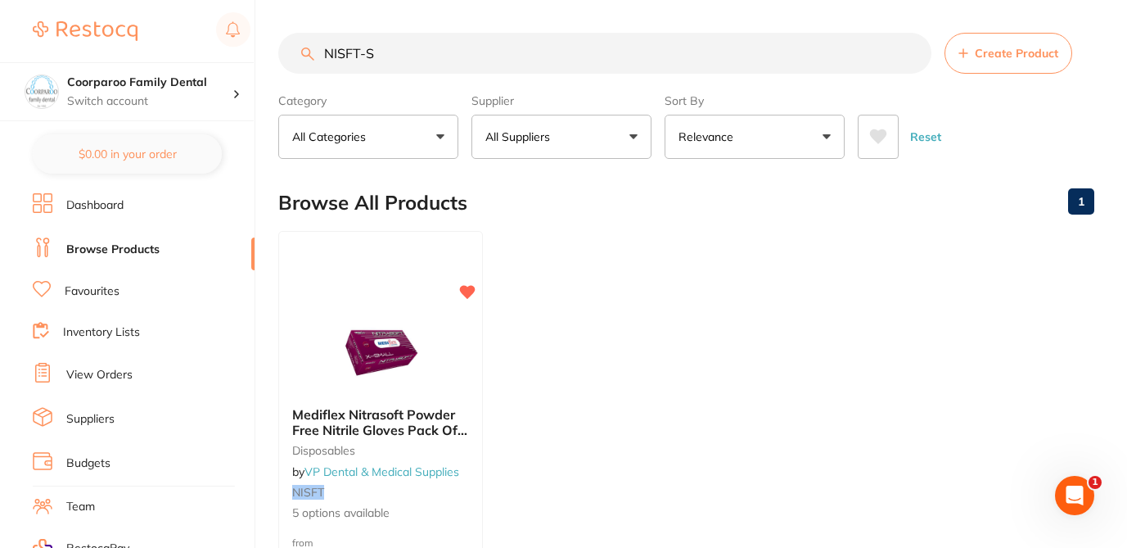
click at [579, 269] on ul "Mediflex Nitrasoft Powder Free Nitrile Gloves Pack Of 200 disposables by VP Den…" at bounding box center [686, 466] width 816 height 471
drag, startPoint x: 386, startPoint y: 41, endPoint x: 410, endPoint y: 60, distance: 30.3
click at [410, 60] on input "NISFT-S" at bounding box center [604, 53] width 653 height 41
paste input "TORK Soft Hand Towel Interfold H2 150 shts 25.5x21cm"
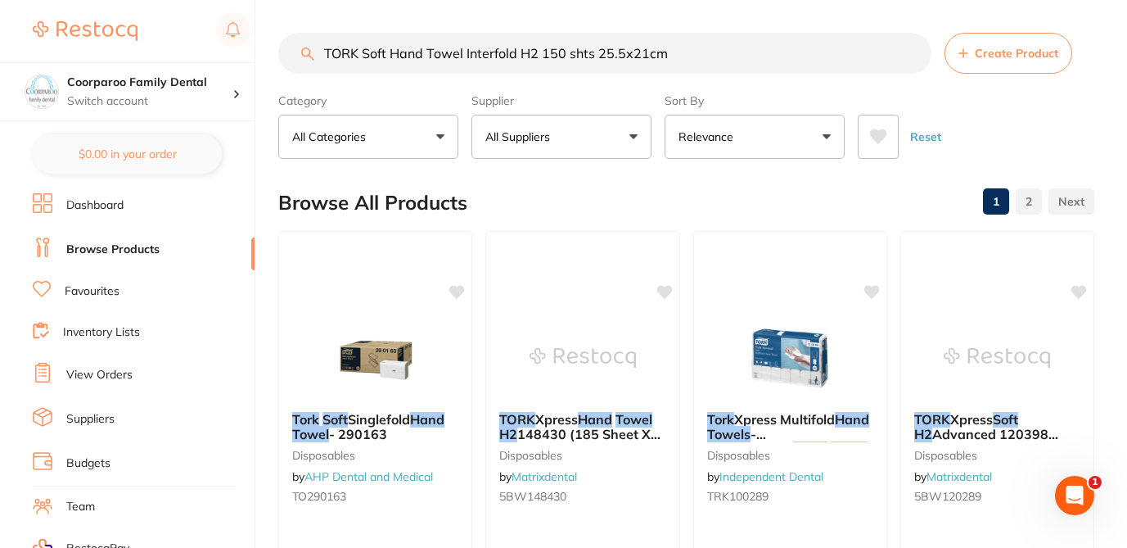
click at [511, 205] on div "Browse All Products 1 2" at bounding box center [686, 202] width 816 height 55
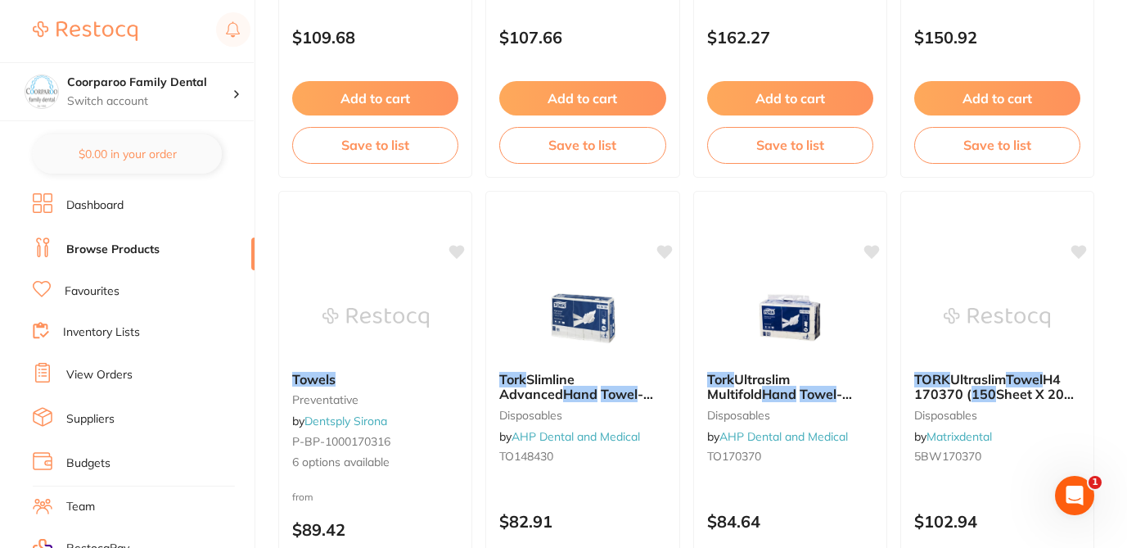
scroll to position [557, 0]
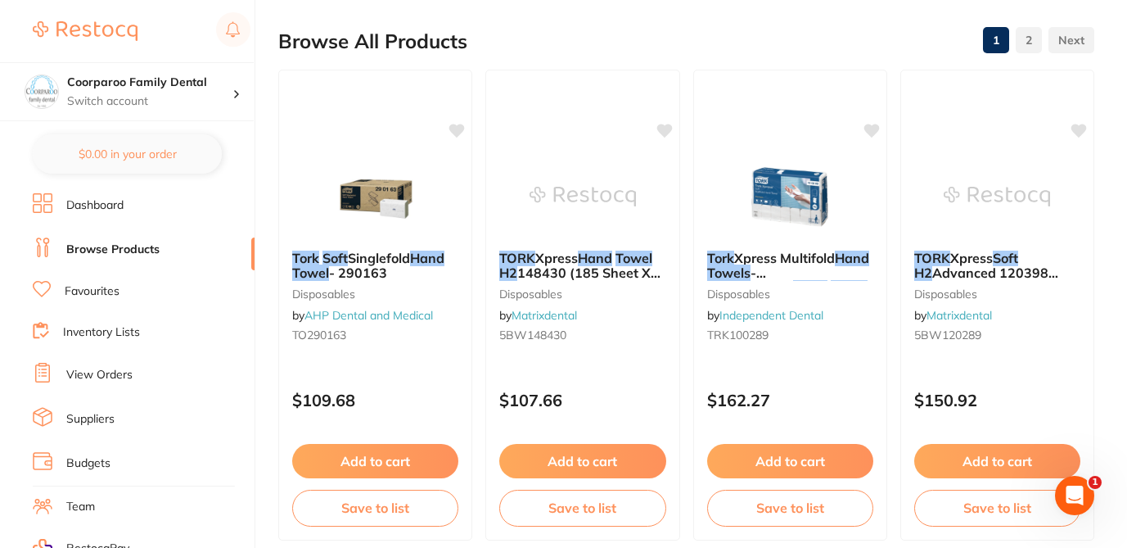
scroll to position [164, 0]
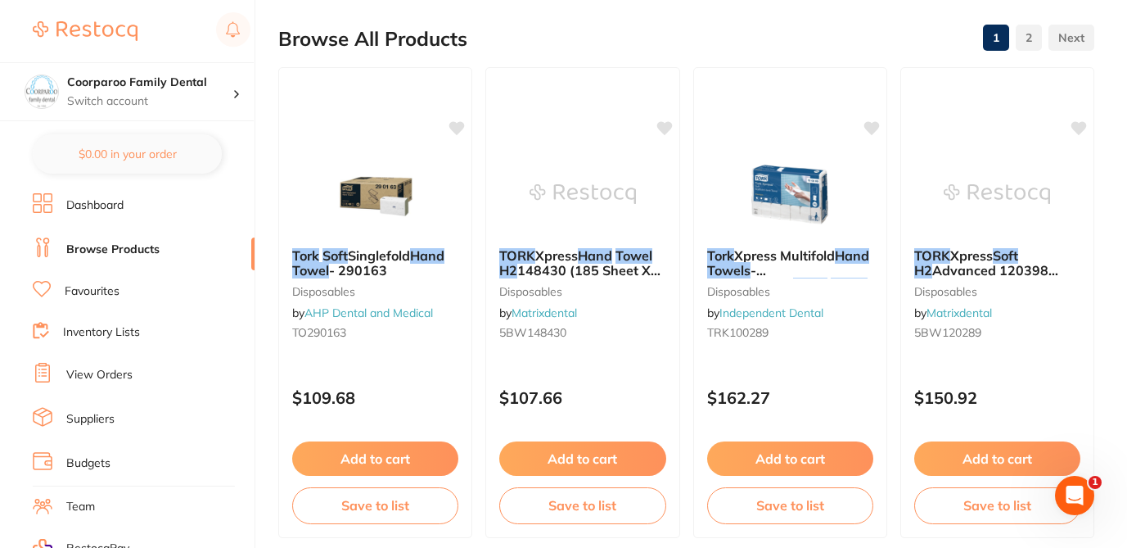
click at [615, 36] on div "Browse All Products 1 2" at bounding box center [686, 38] width 816 height 55
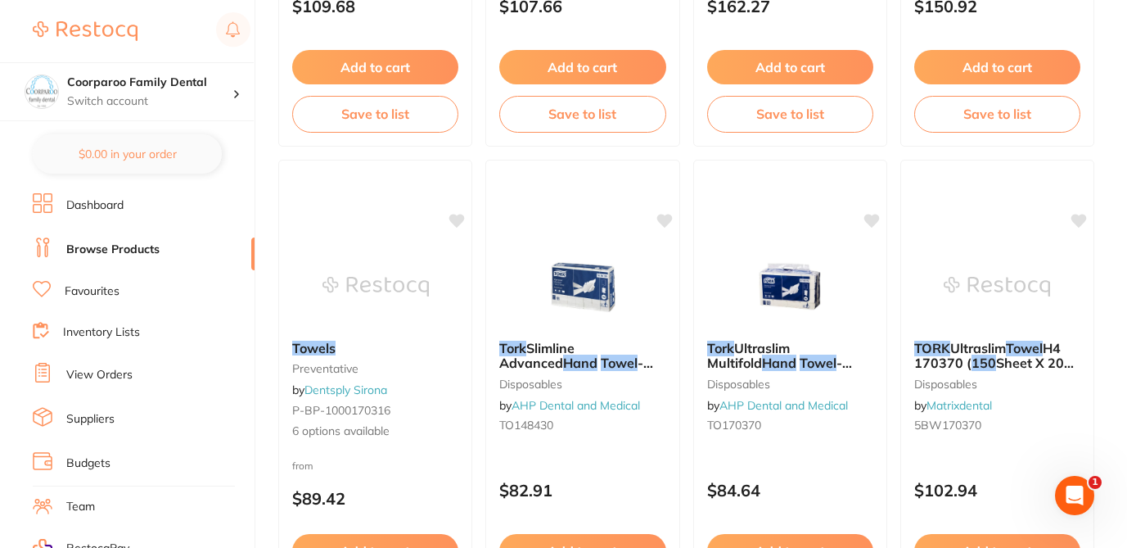
scroll to position [557, 0]
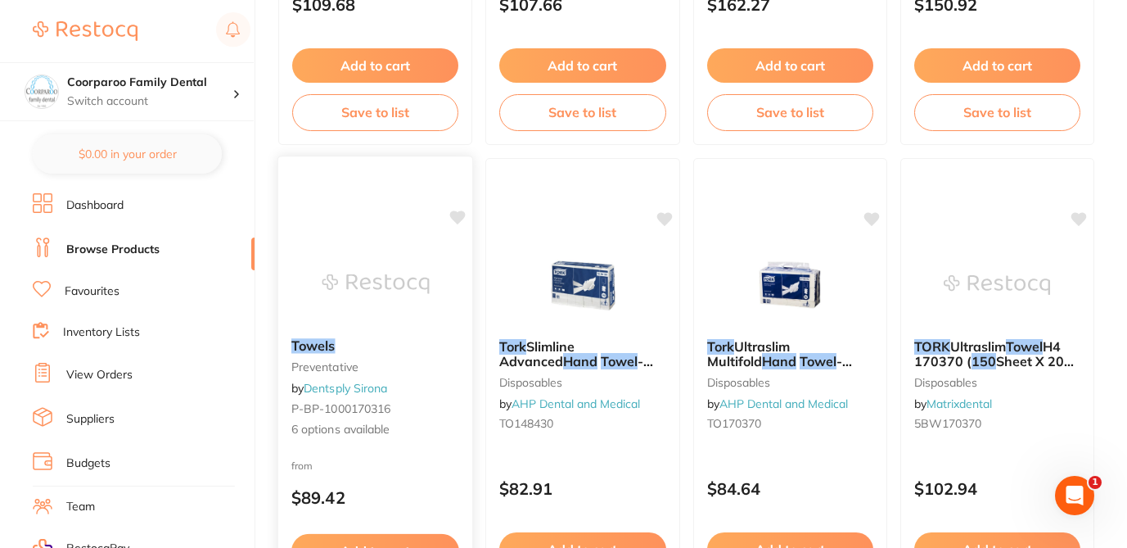
click at [434, 446] on div "Towels preventative by Dentsply Sirona P-BP-1000170316 6 options available" at bounding box center [375, 388] width 195 height 126
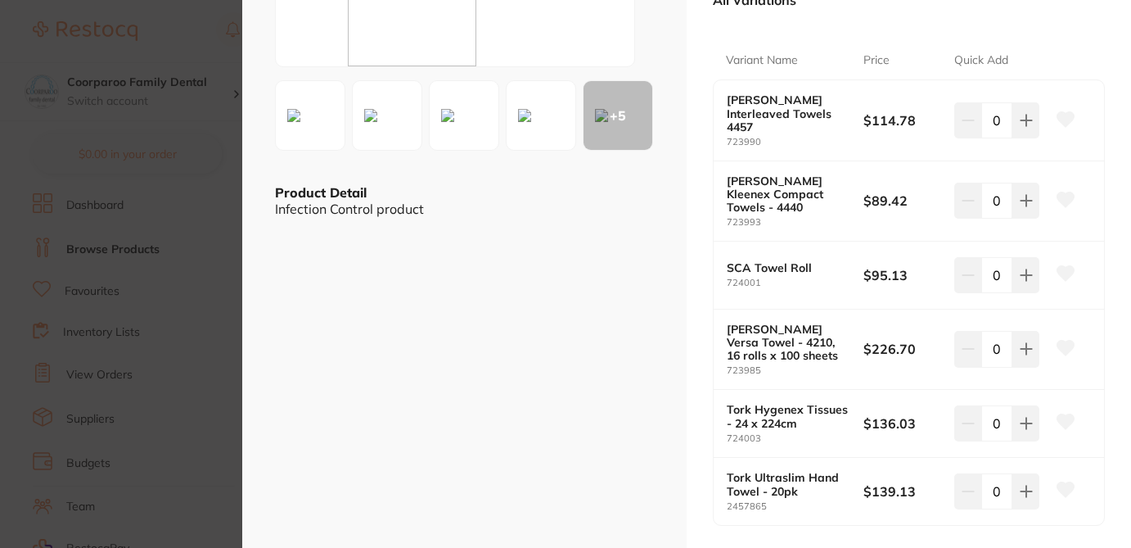
scroll to position [262, 0]
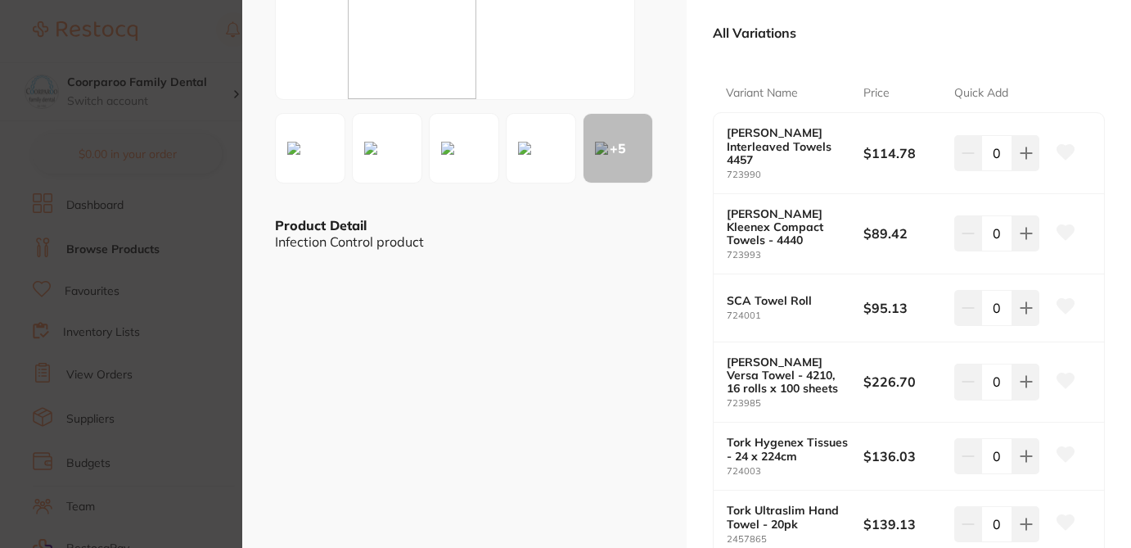
click at [209, 52] on section "Towels preventative by Dentsply Sirona Product Code: P-BP-1000170316 ESC + 5 Pr…" at bounding box center [565, 274] width 1131 height 548
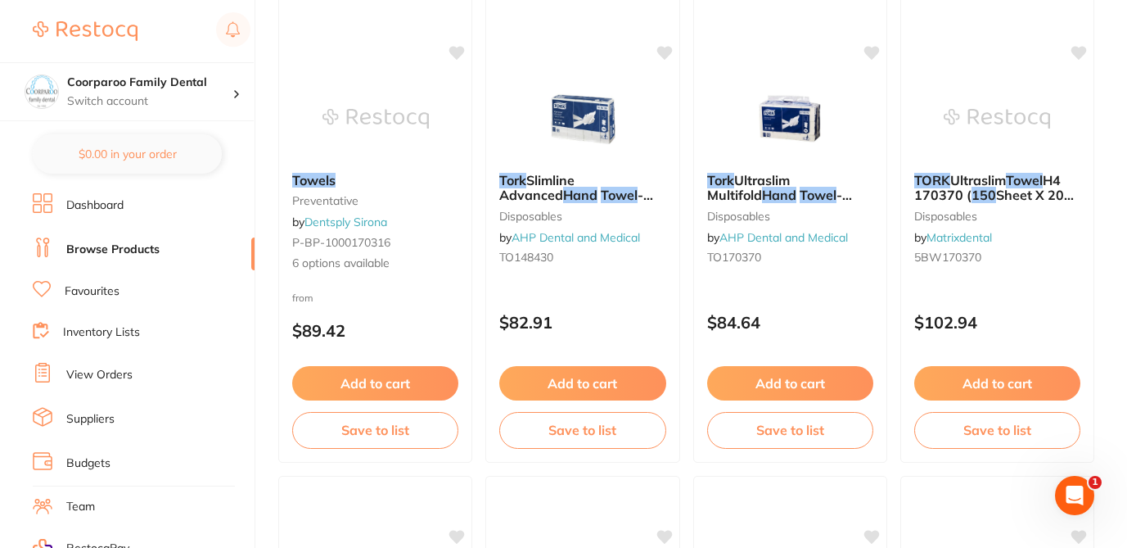
scroll to position [720, 0]
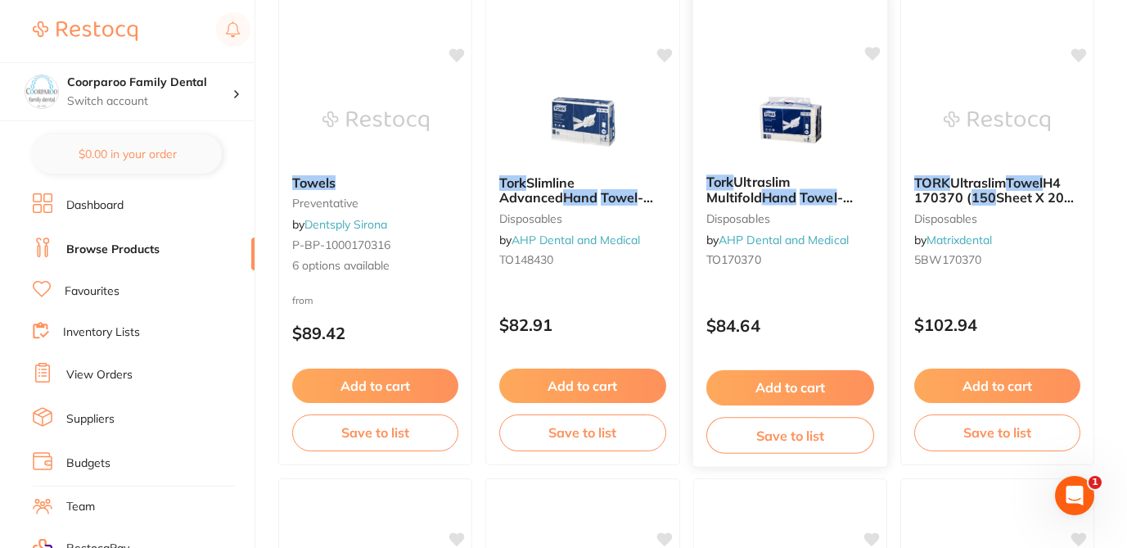
click at [820, 283] on div "Tork Ultraslim Multifold Hand Towel - 170370 disposables by AHP Dental and Medi…" at bounding box center [789, 223] width 195 height 125
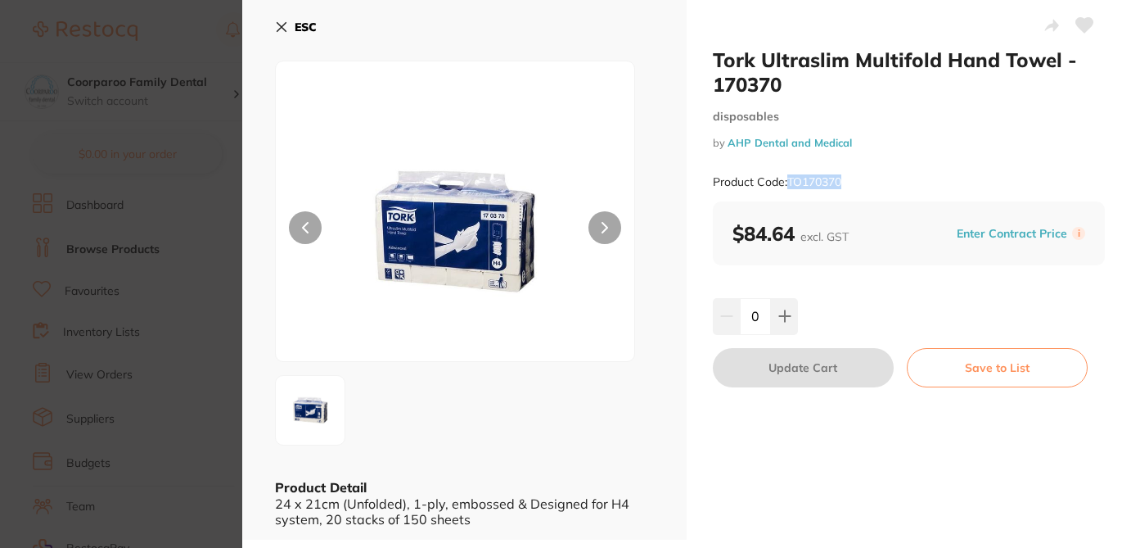
drag, startPoint x: 790, startPoint y: 183, endPoint x: 861, endPoint y: 187, distance: 71.3
click at [861, 187] on div "Product Code: TO170370" at bounding box center [909, 182] width 392 height 40
copy small "TO170370"
click at [277, 26] on icon at bounding box center [281, 26] width 13 height 13
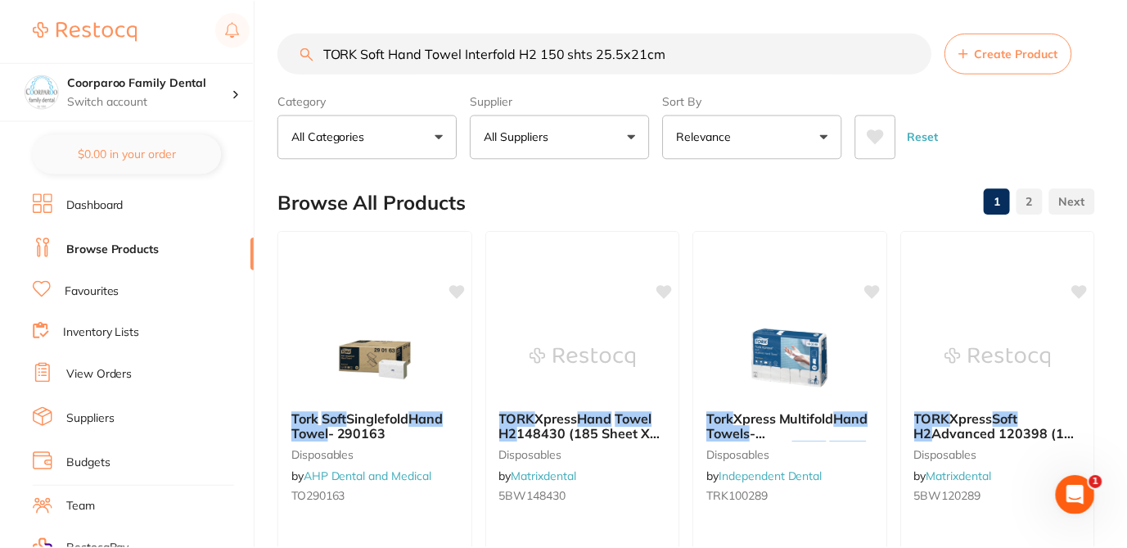
scroll to position [720, 0]
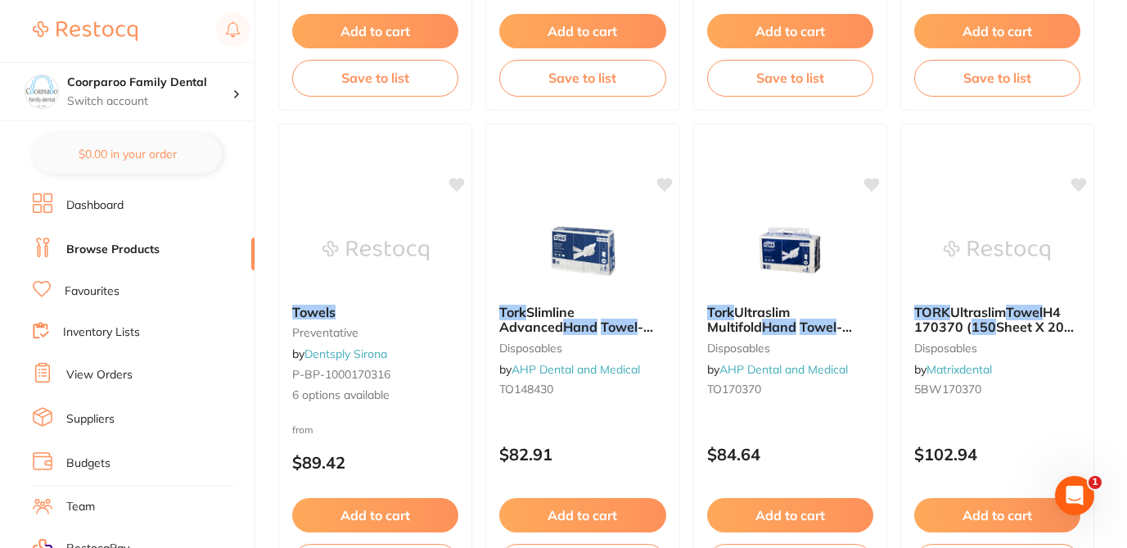
scroll to position [589, 0]
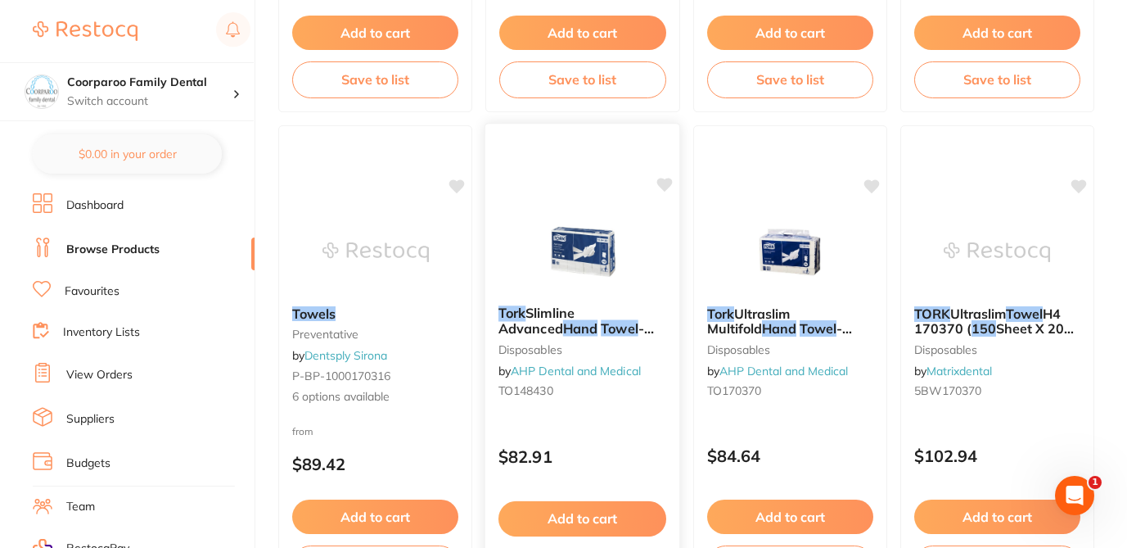
click at [598, 416] on div "Tork Slimline Advanced Hand Towel - 148430 disposables by AHP Dental and Medica…" at bounding box center [582, 354] width 195 height 125
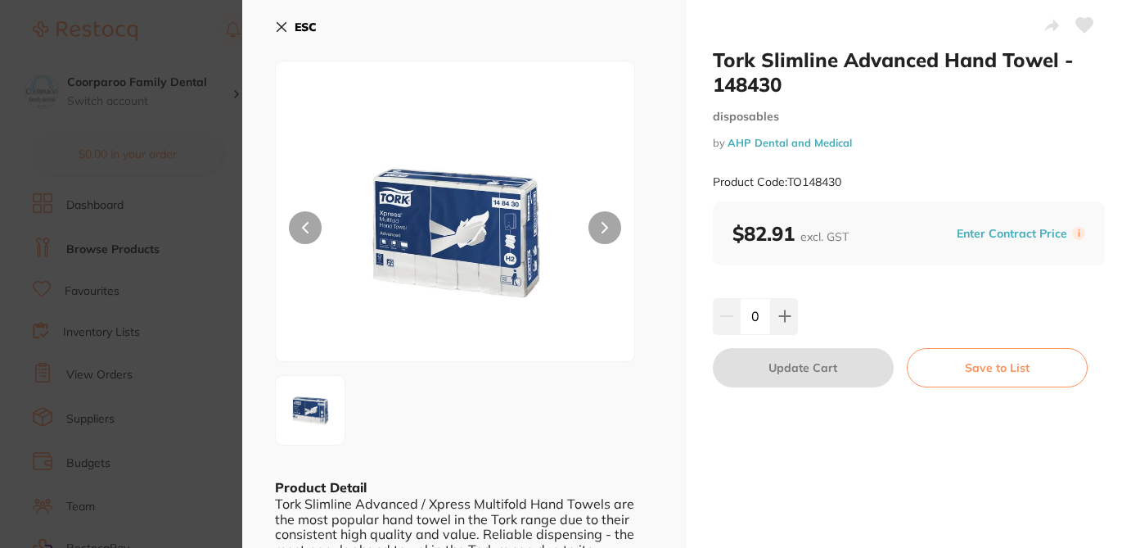
click at [592, 408] on div at bounding box center [464, 410] width 379 height 70
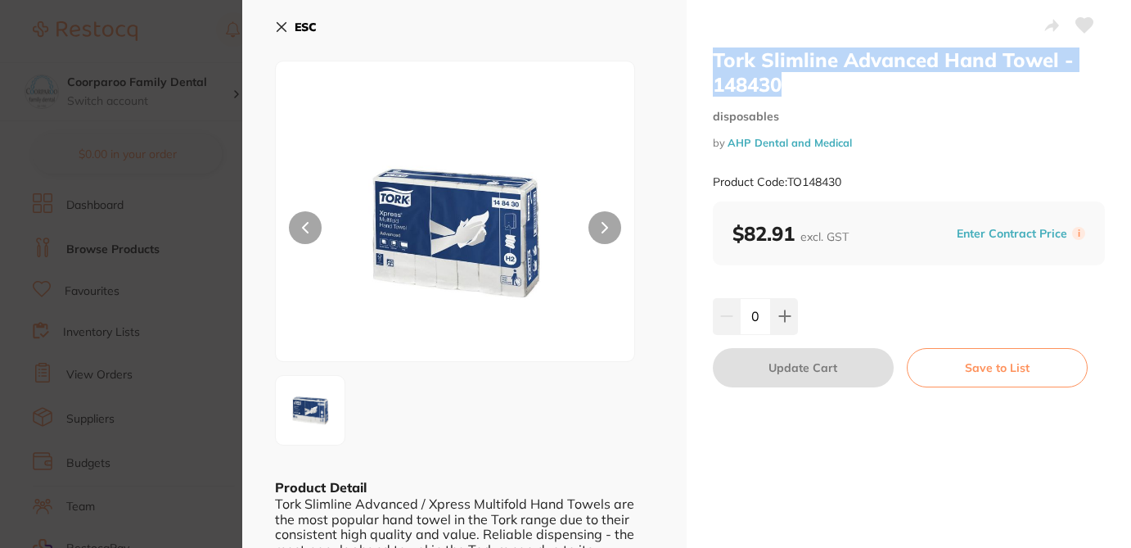
drag, startPoint x: 788, startPoint y: 84, endPoint x: 710, endPoint y: 54, distance: 84.2
click at [713, 54] on h2 "Tork Slimline Advanced Hand Towel - 148430" at bounding box center [909, 71] width 392 height 49
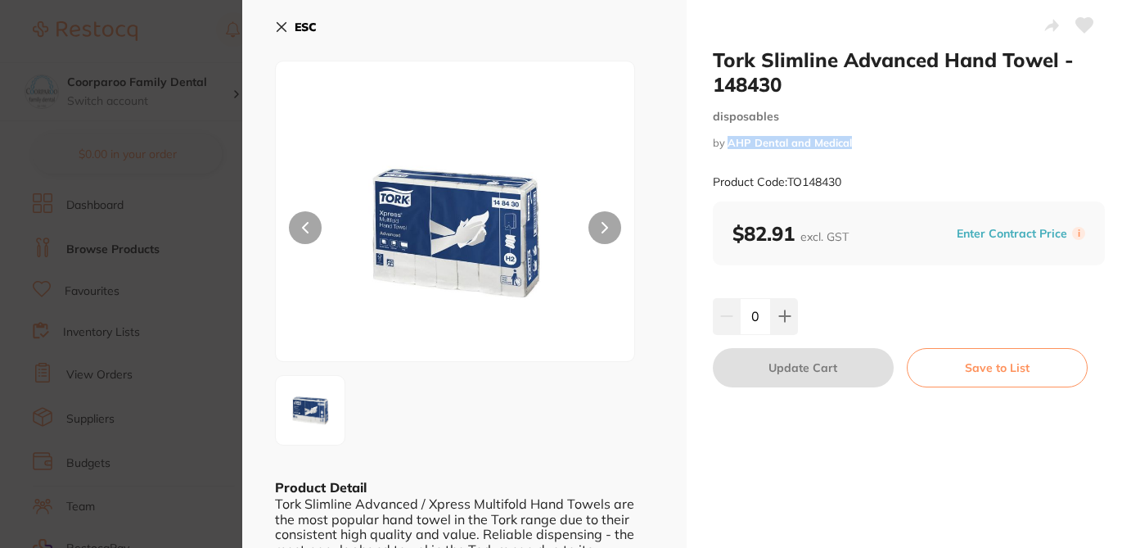
drag, startPoint x: 848, startPoint y: 146, endPoint x: 726, endPoint y: 145, distance: 122.0
click at [726, 145] on small "by AHP Dental and Medical" at bounding box center [909, 143] width 392 height 12
drag, startPoint x: 857, startPoint y: 183, endPoint x: 791, endPoint y: 178, distance: 66.5
click at [791, 178] on div "Product Code: TO148430" at bounding box center [909, 182] width 392 height 40
drag, startPoint x: 793, startPoint y: 232, endPoint x: 723, endPoint y: 232, distance: 69.6
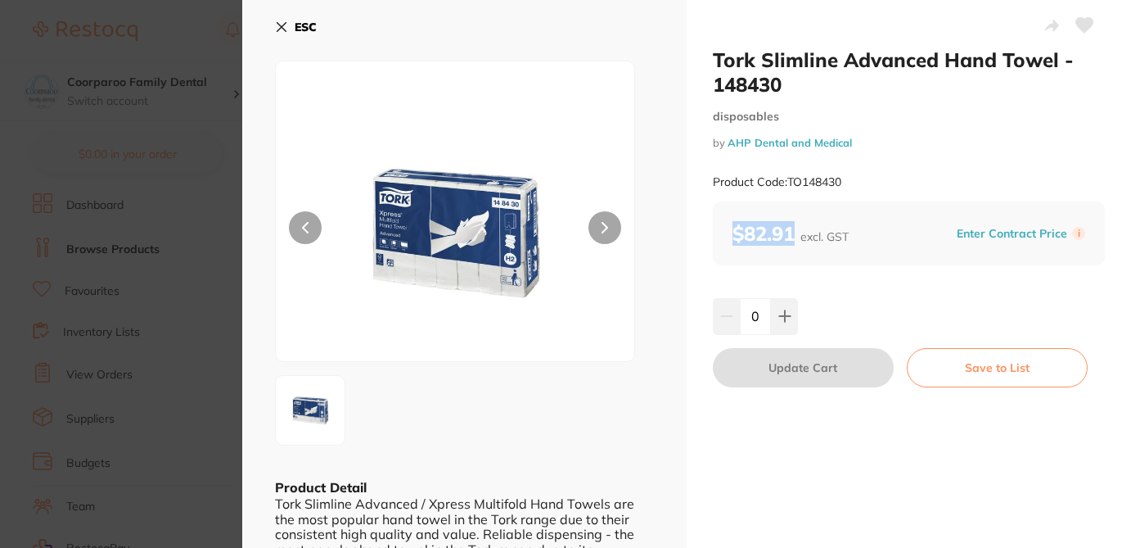
click at [723, 232] on div "$82.91 excl. GST Enter Contract Price i" at bounding box center [909, 233] width 392 height 64
click at [1077, 24] on icon at bounding box center [1084, 25] width 17 height 15
click at [1083, 32] on icon at bounding box center [1084, 25] width 18 height 16
click at [1081, 24] on icon at bounding box center [1084, 25] width 17 height 15
click at [282, 21] on icon at bounding box center [281, 26] width 13 height 13
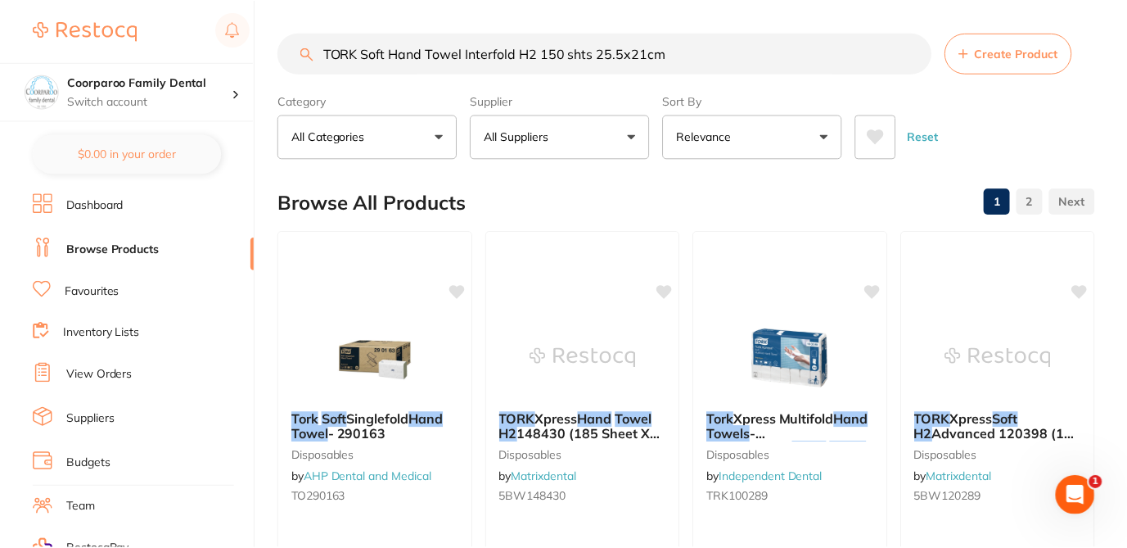
scroll to position [589, 0]
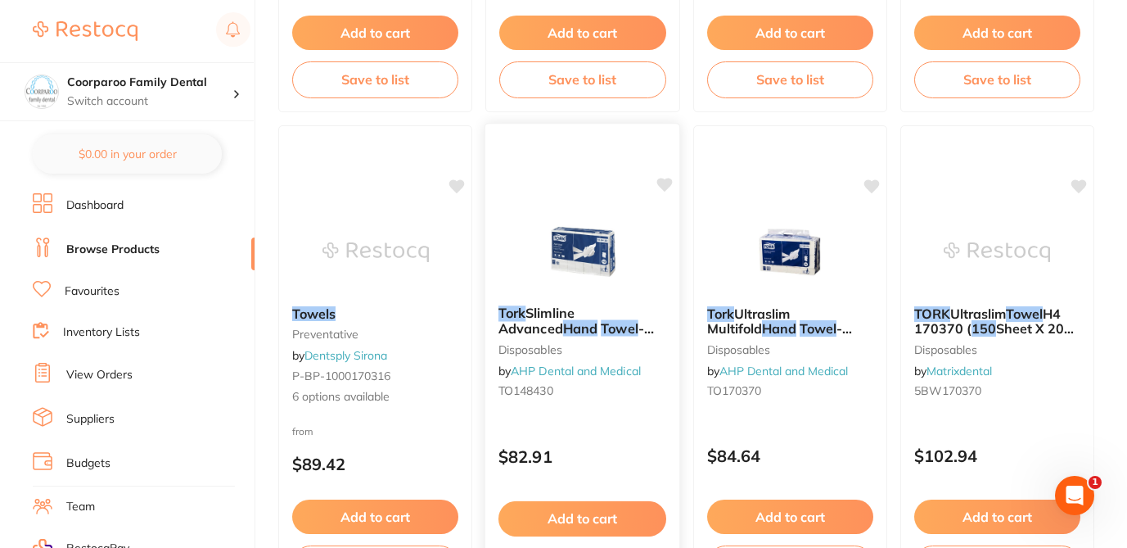
click at [667, 185] on icon at bounding box center [665, 185] width 16 height 14
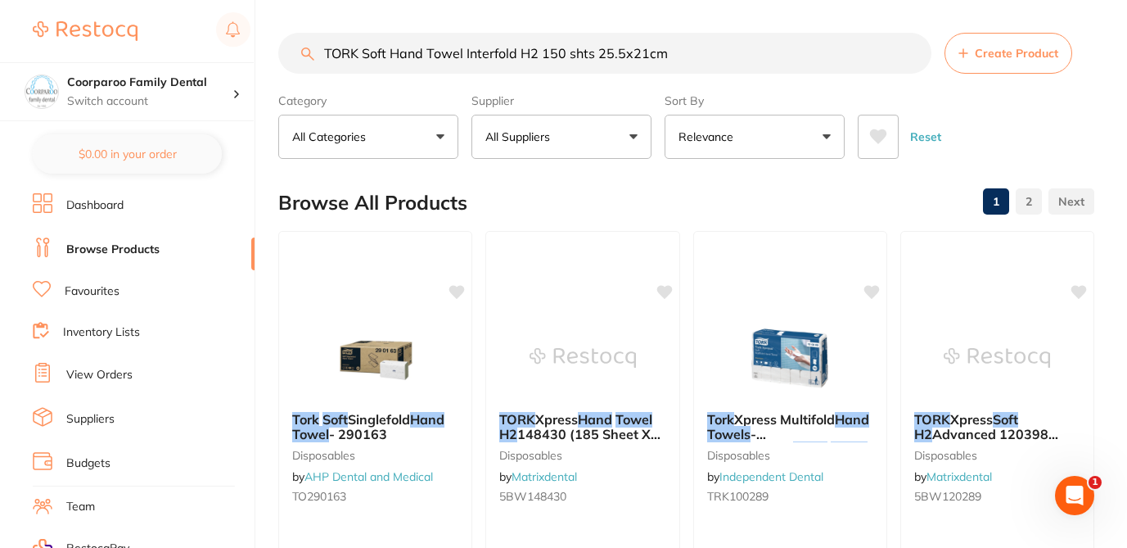
drag, startPoint x: 674, startPoint y: 55, endPoint x: 274, endPoint y: 32, distance: 400.0
click at [274, 32] on div "$0.00 Coorparoo Family Dental Switch account Coorparoo Family Dental $0.00 in y…" at bounding box center [563, 274] width 1127 height 548
paste input "AURTSHSMALL"
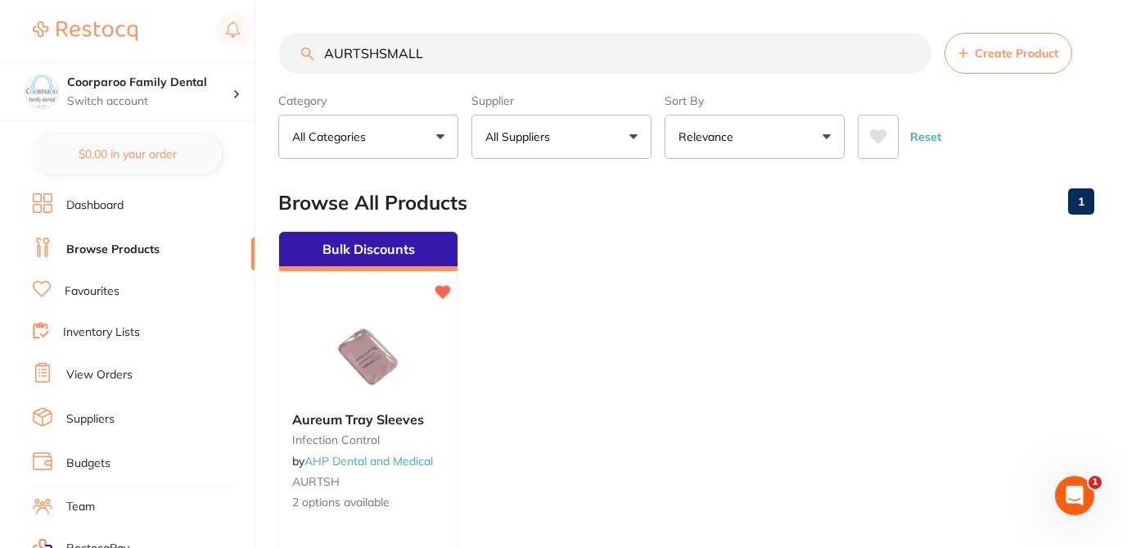
drag, startPoint x: 423, startPoint y: 60, endPoint x: 295, endPoint y: 30, distance: 131.8
click at [295, 33] on input "AURTSHSMALL" at bounding box center [604, 53] width 653 height 41
paste input "Fresh 'n up - Wet Towels"
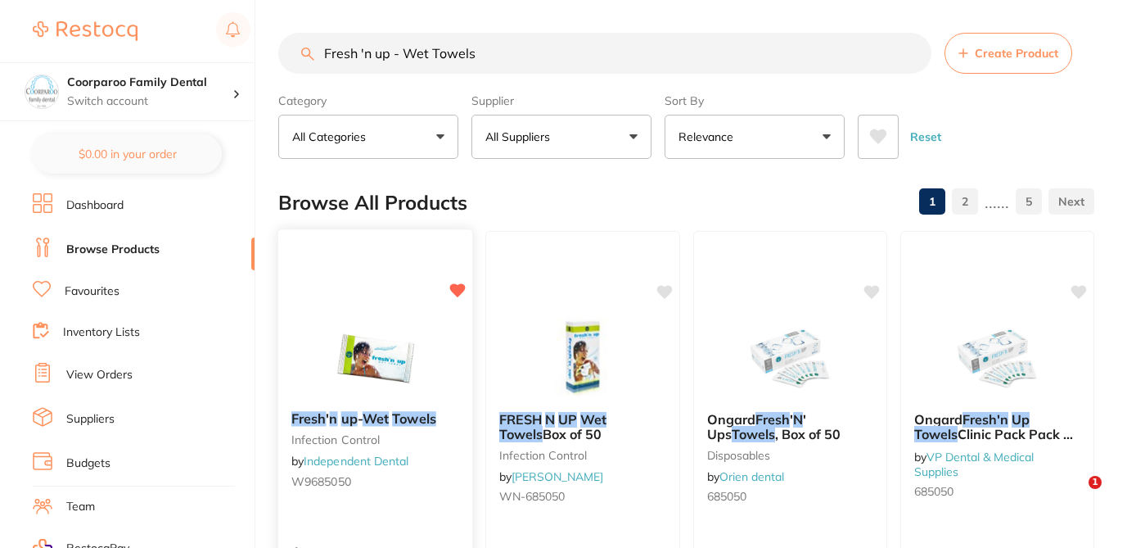
type input "Fresh 'n up - Wet Towels"
drag, startPoint x: 362, startPoint y: 476, endPoint x: 291, endPoint y: 476, distance: 70.4
click at [291, 476] on small "W9685050" at bounding box center [375, 481] width 168 height 13
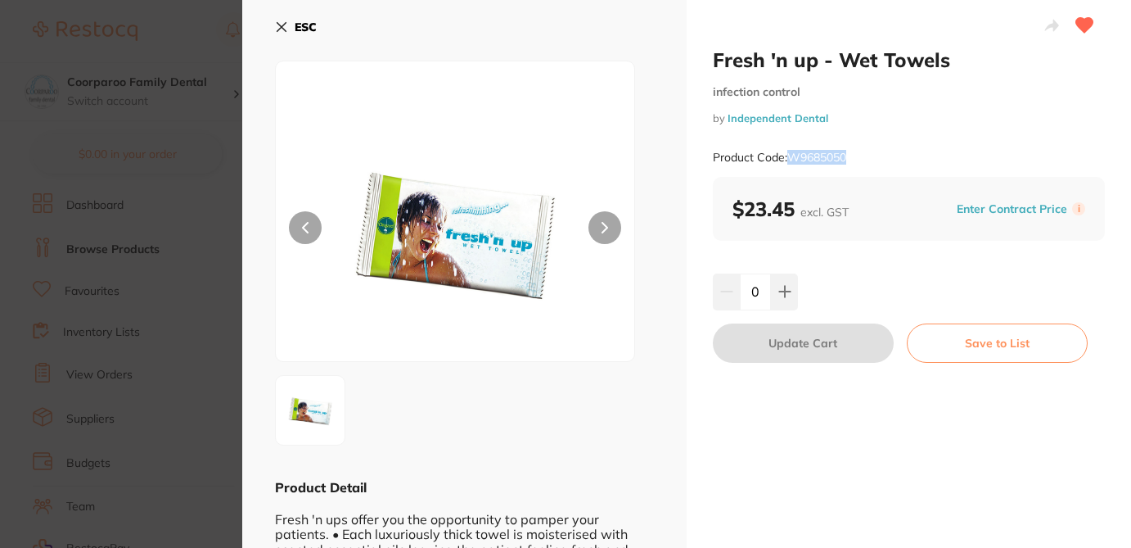
click at [282, 26] on icon at bounding box center [281, 27] width 9 height 9
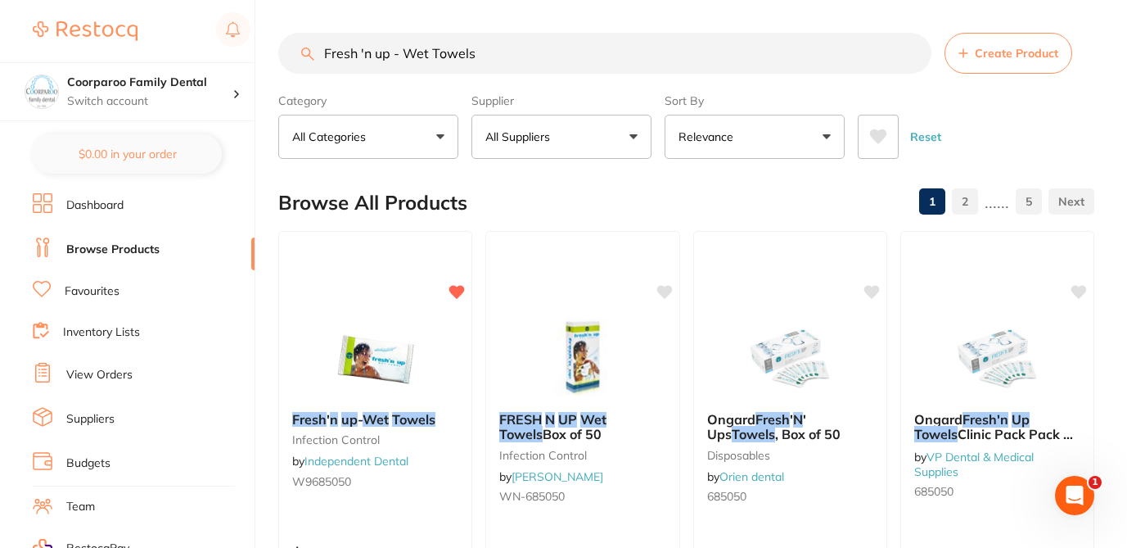
drag, startPoint x: 410, startPoint y: 7, endPoint x: 331, endPoint y: 12, distance: 79.5
paste input "Kleenex Optimum Hand Towel 4456"
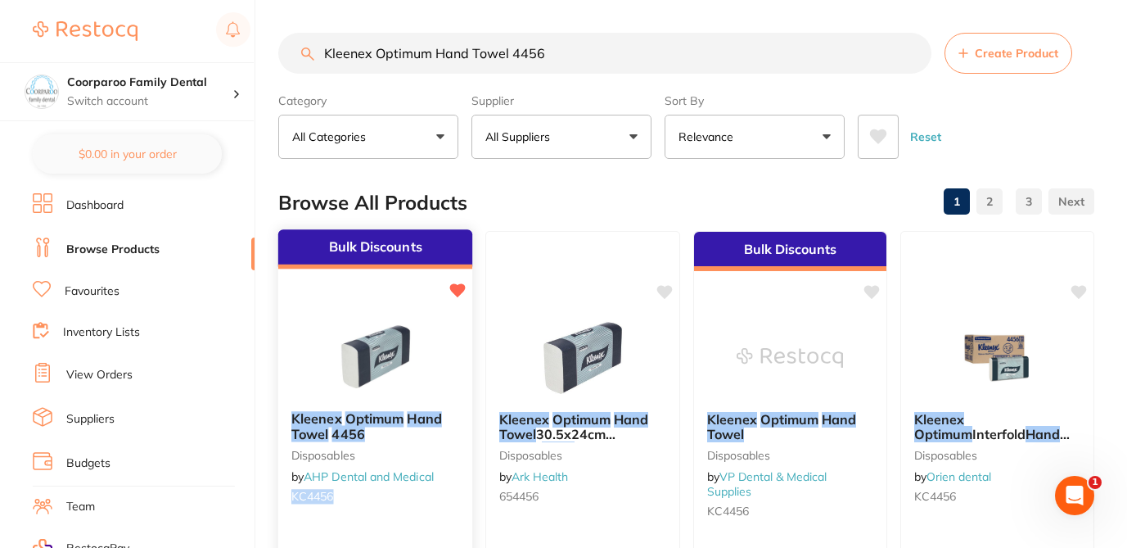
drag, startPoint x: 346, startPoint y: 491, endPoint x: 287, endPoint y: 490, distance: 58.9
click at [287, 490] on div "Kleenex Optimum Hand Towel 4456 disposables by AHP Dental and Medical KC4456" at bounding box center [375, 460] width 195 height 125
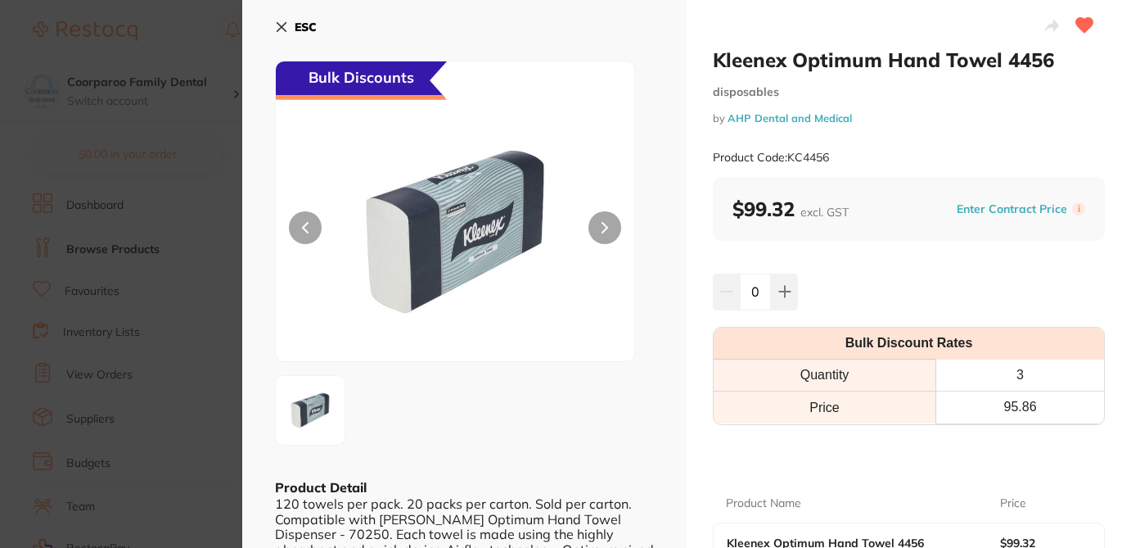
drag, startPoint x: 834, startPoint y: 158, endPoint x: 788, endPoint y: 157, distance: 45.8
click at [787, 157] on div "Product Code: KC4456" at bounding box center [909, 157] width 392 height 40
copy small "KC4456"
click at [286, 20] on icon at bounding box center [281, 26] width 13 height 13
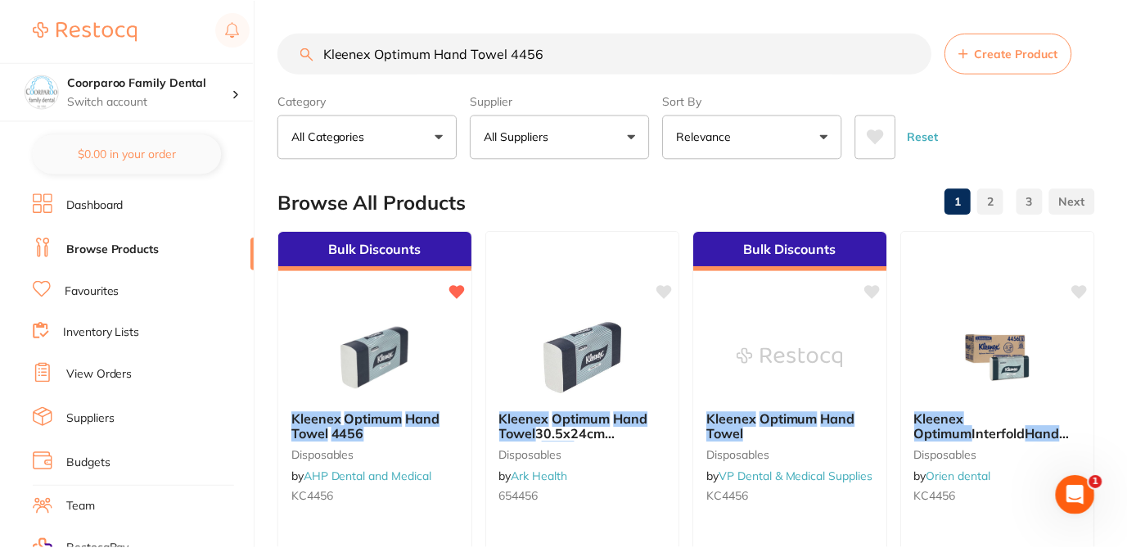
scroll to position [8, 0]
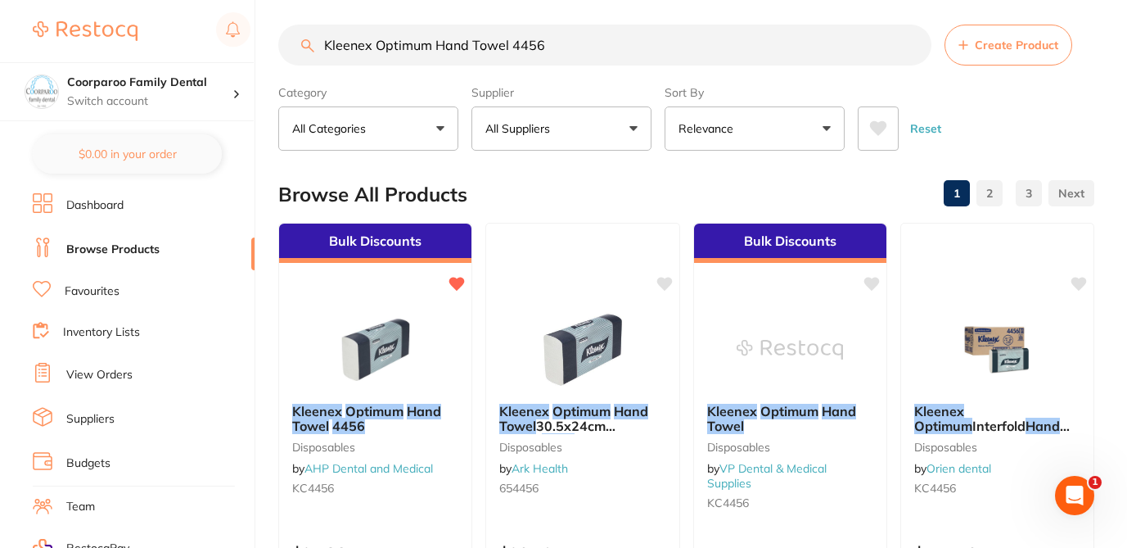
drag, startPoint x: 515, startPoint y: 39, endPoint x: 342, endPoint y: 31, distance: 172.9
click at [342, 32] on input "Kleenex Optimum Hand Towel 4456" at bounding box center [604, 45] width 653 height 41
paste input "Cello Lined Econaps"
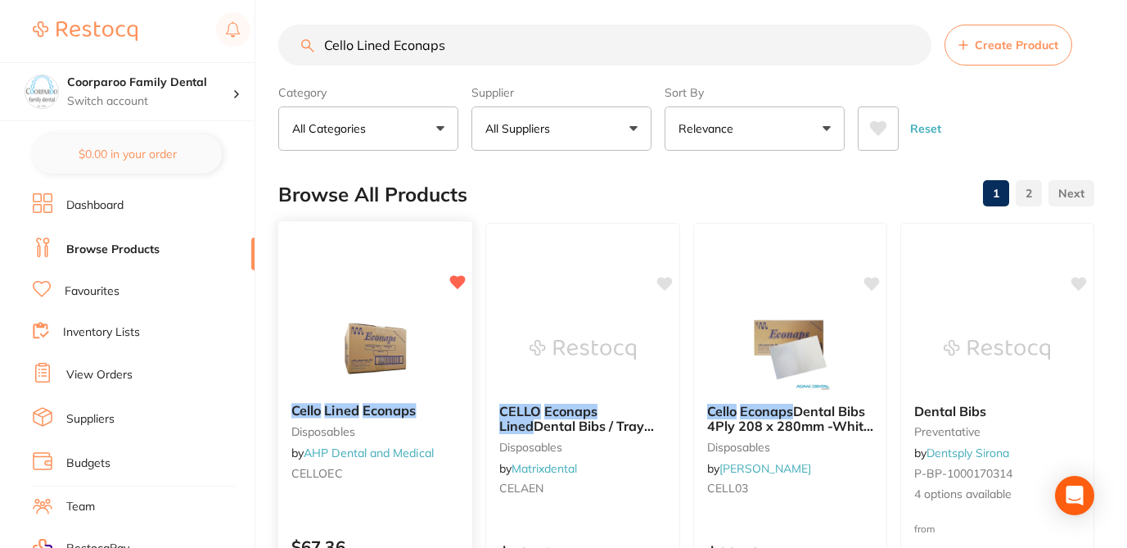
click at [439, 476] on small "CELLOEC" at bounding box center [375, 473] width 168 height 13
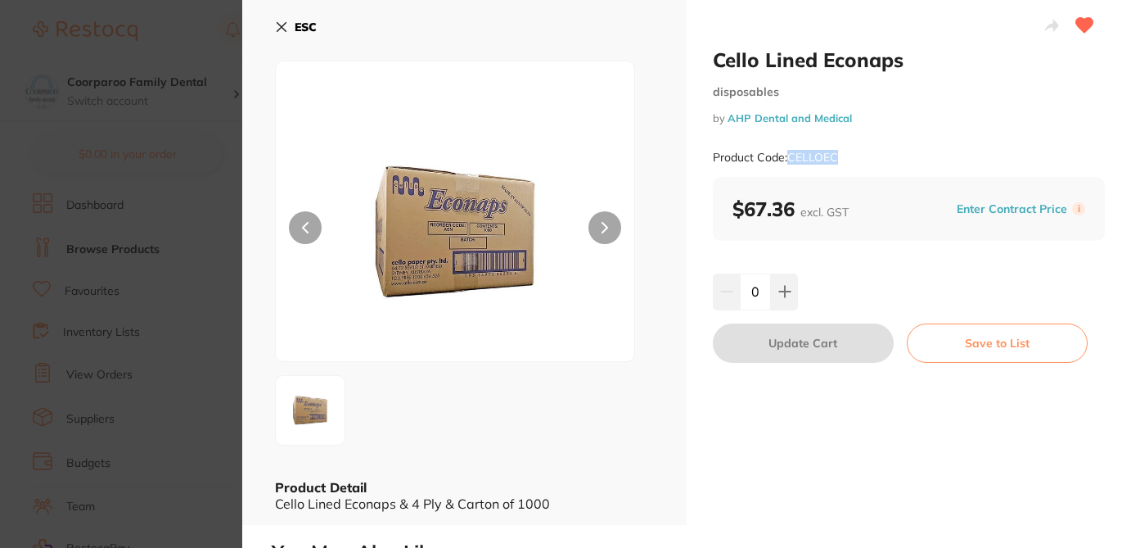
drag, startPoint x: 813, startPoint y: 159, endPoint x: 789, endPoint y: 155, distance: 24.1
click at [789, 155] on div "Product Code: CELLOEC" at bounding box center [909, 157] width 392 height 40
copy small "CELLOEC"
click at [284, 23] on icon at bounding box center [281, 27] width 9 height 9
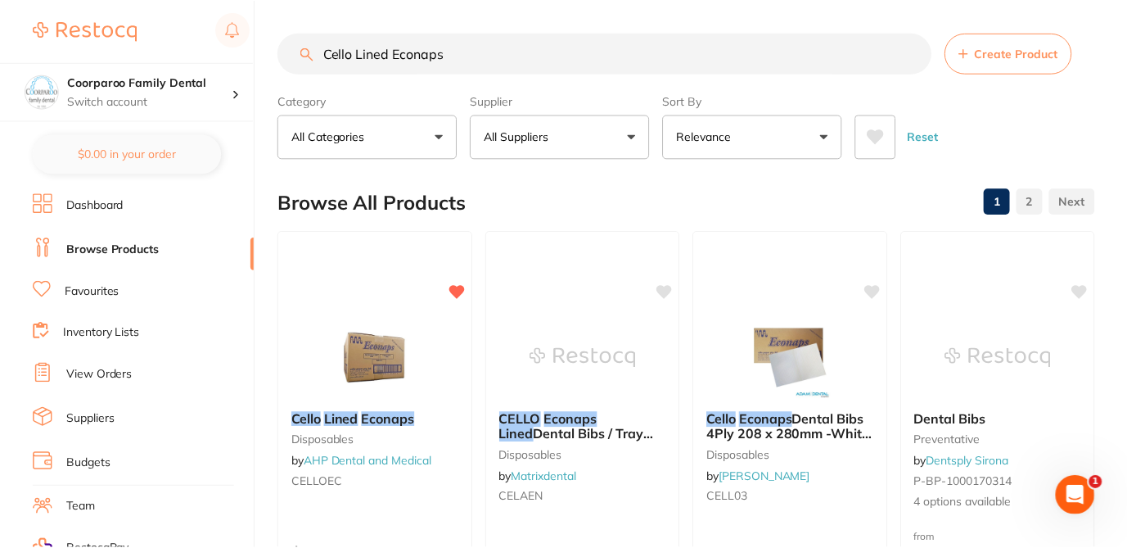
scroll to position [8, 0]
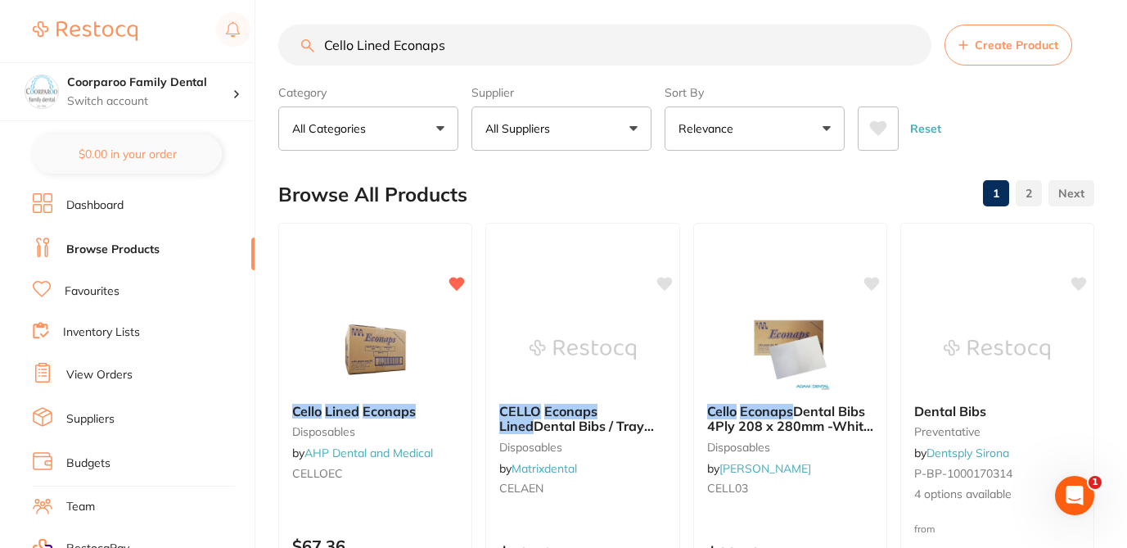
drag, startPoint x: 451, startPoint y: 47, endPoint x: 299, endPoint y: 41, distance: 152.4
click at [299, 41] on input "Cello Lined Econaps" at bounding box center [604, 45] width 653 height 41
paste input "Halyard Protecta Pads Large - 2705"
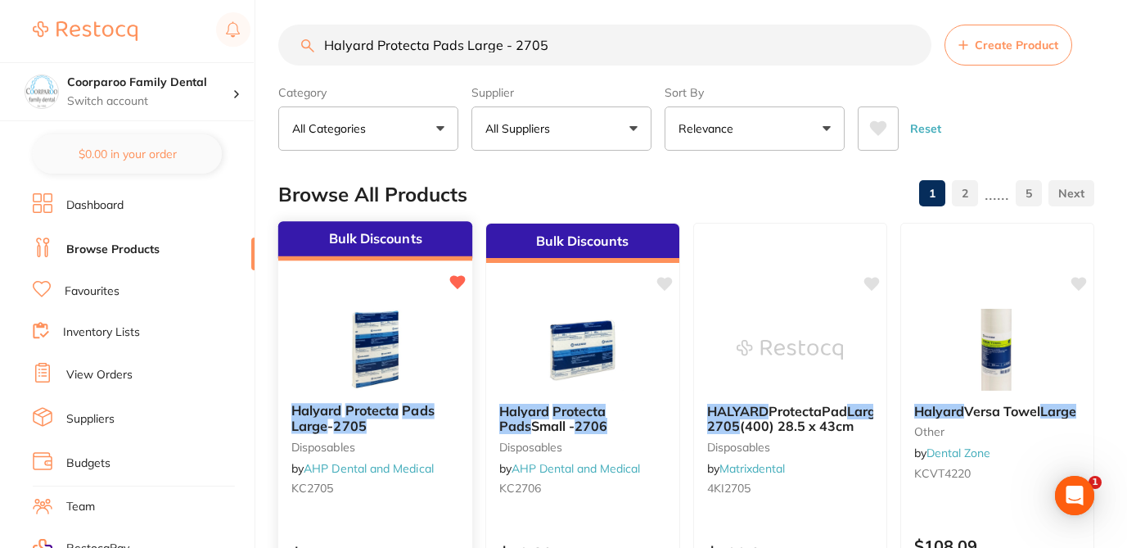
scroll to position [0, 0]
click at [424, 507] on div "Halyard Protecta Pads Large - 2705 disposables by AHP Dental and Medical KC2705" at bounding box center [375, 452] width 195 height 125
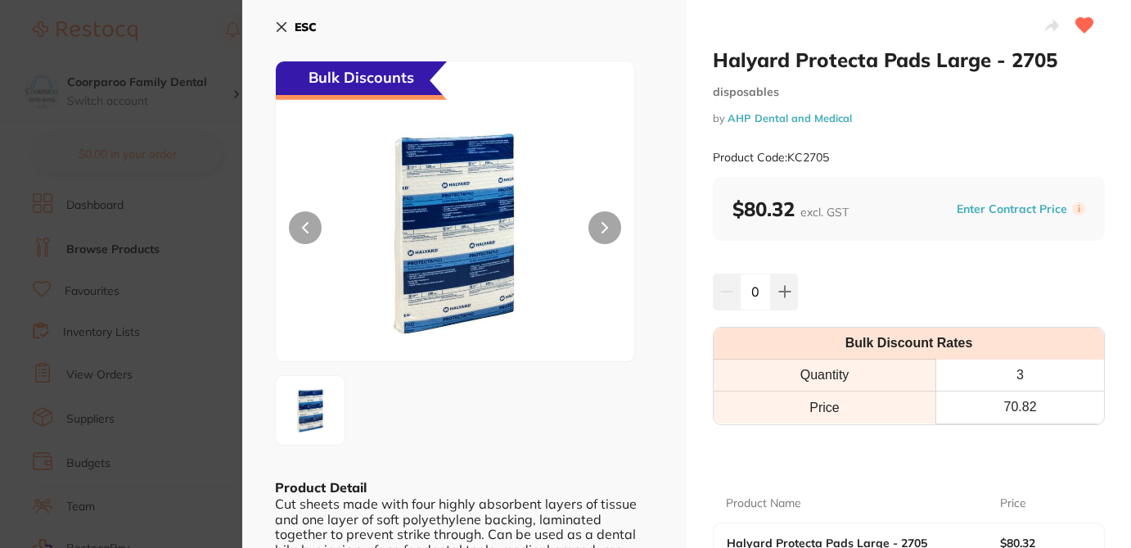
drag, startPoint x: 836, startPoint y: 157, endPoint x: 787, endPoint y: 156, distance: 50.0
click at [787, 156] on div "Product Code: KC2705" at bounding box center [909, 157] width 392 height 40
copy small "KC2705"
click at [284, 29] on icon at bounding box center [281, 27] width 9 height 9
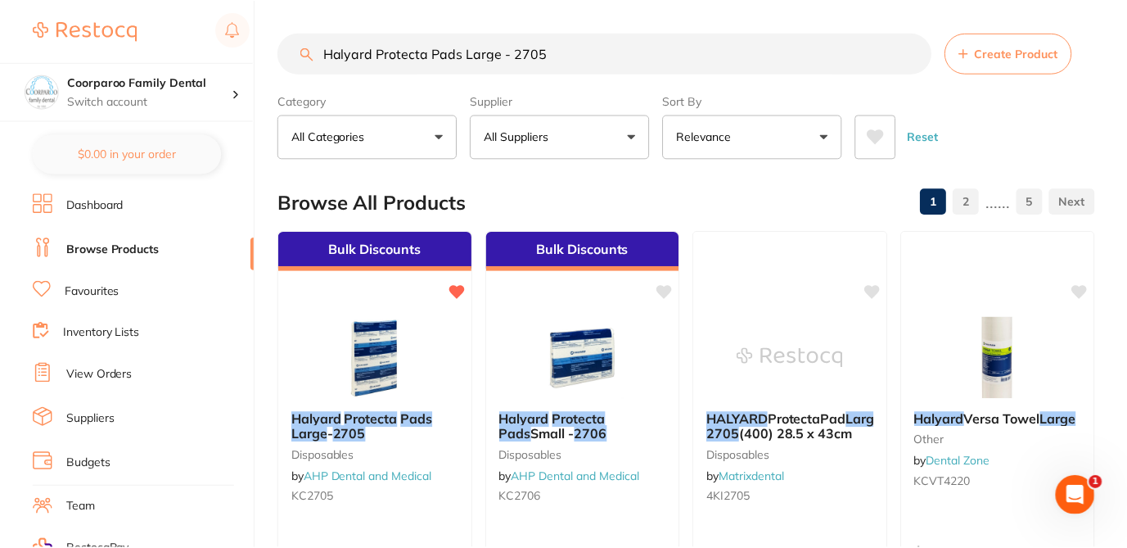
scroll to position [8, 0]
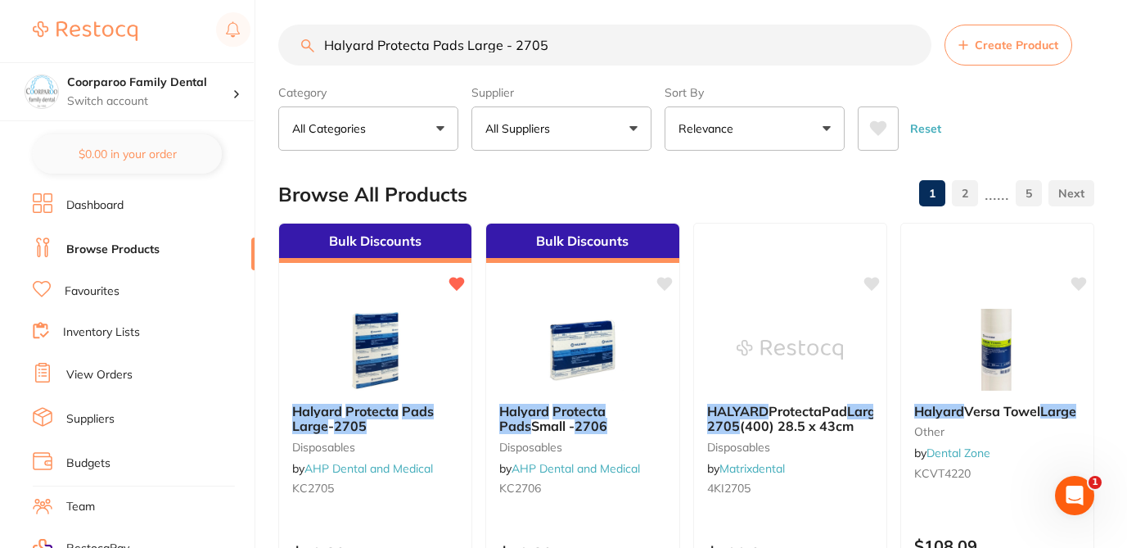
drag, startPoint x: 557, startPoint y: 48, endPoint x: 321, endPoint y: 34, distance: 236.2
click at [321, 34] on input "Halyard Protecta Pads Large - 2705" at bounding box center [604, 45] width 653 height 41
paste input "COTTON ROLLS SIZE 2"
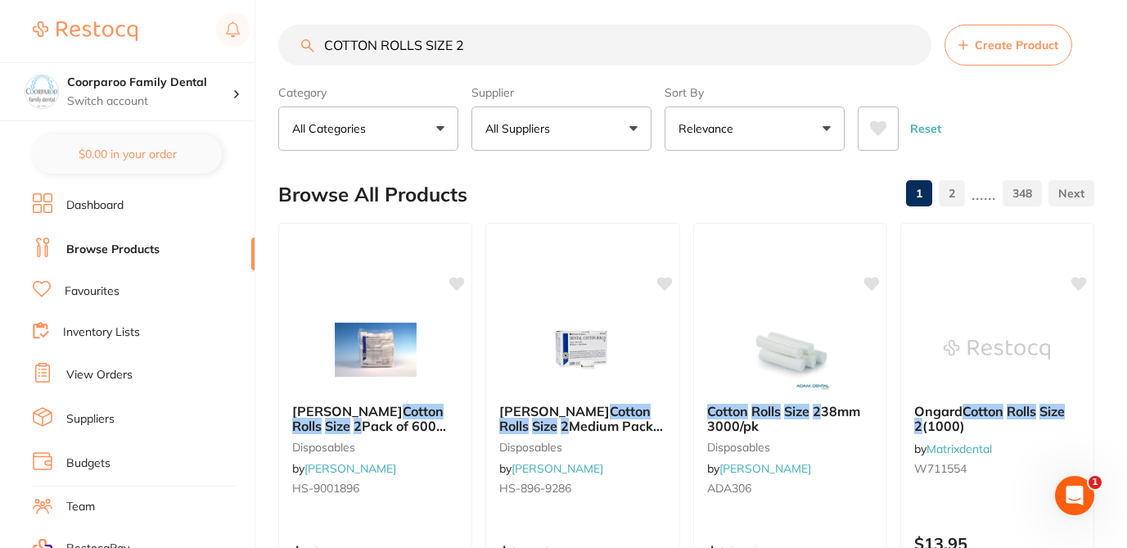
scroll to position [0, 0]
type input "COTTON ROLLS SIZE 2"
click at [1019, 470] on small "W711554" at bounding box center [997, 468] width 168 height 13
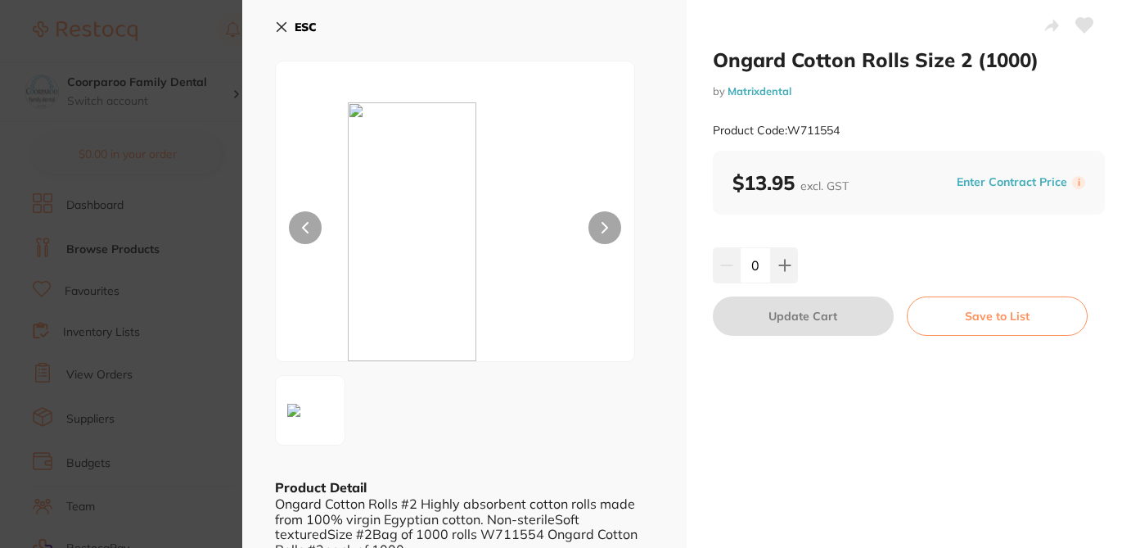
click at [210, 36] on section "Ongard Cotton Rolls Size 2 (1000) by Matrixdental Product Code: W711554 ESC Pro…" at bounding box center [565, 274] width 1131 height 548
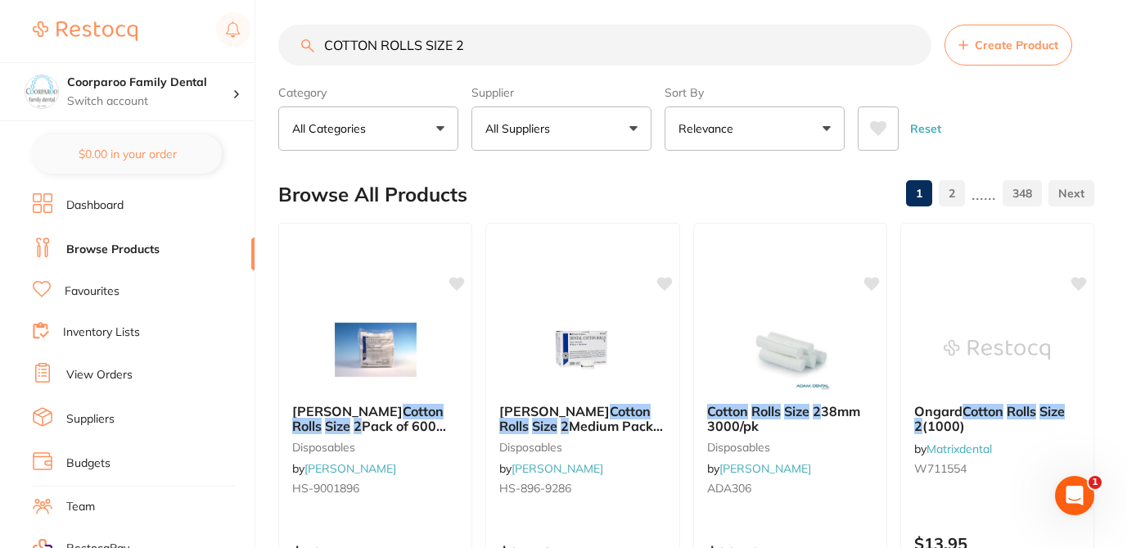
click at [1033, 138] on div "Reset" at bounding box center [969, 121] width 223 height 57
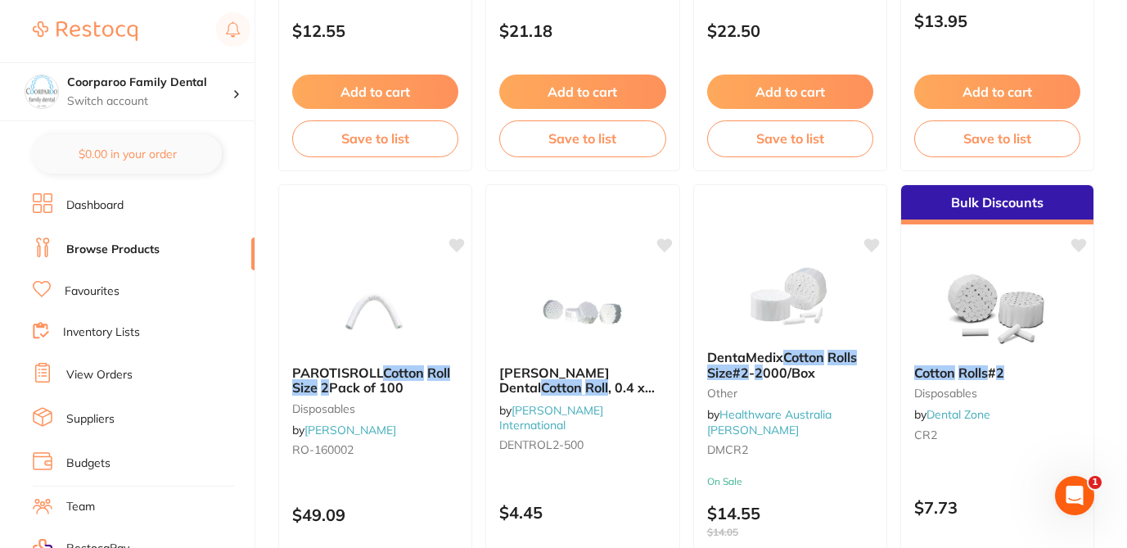
scroll to position [532, 0]
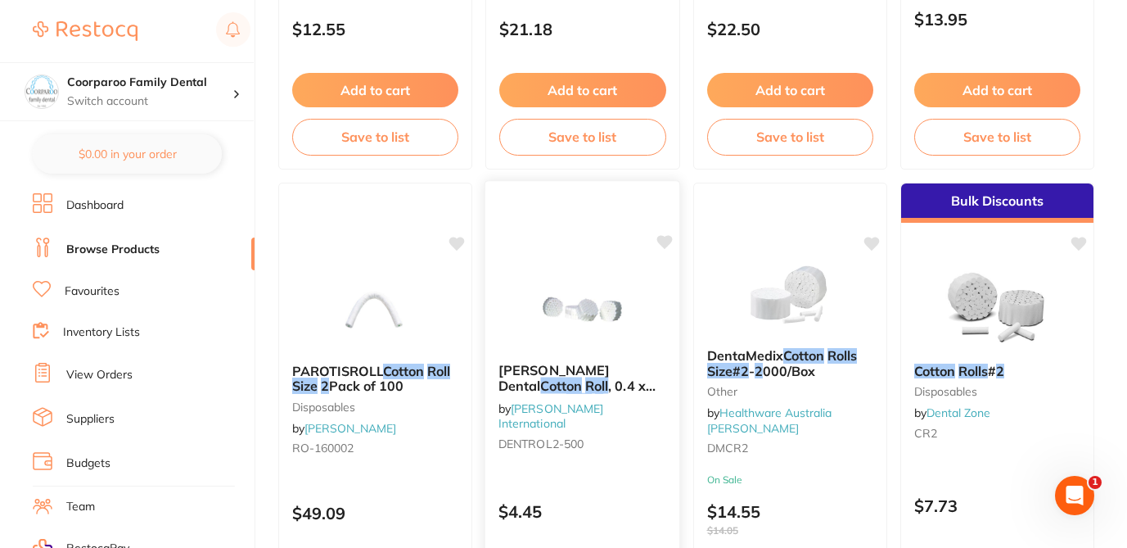
click at [606, 460] on div "Livingstone Dental Cotton Roll , 0.4 x 1.5 Inches, Size 2 , 50/Pack, 500/Box by…" at bounding box center [583, 418] width 196 height 476
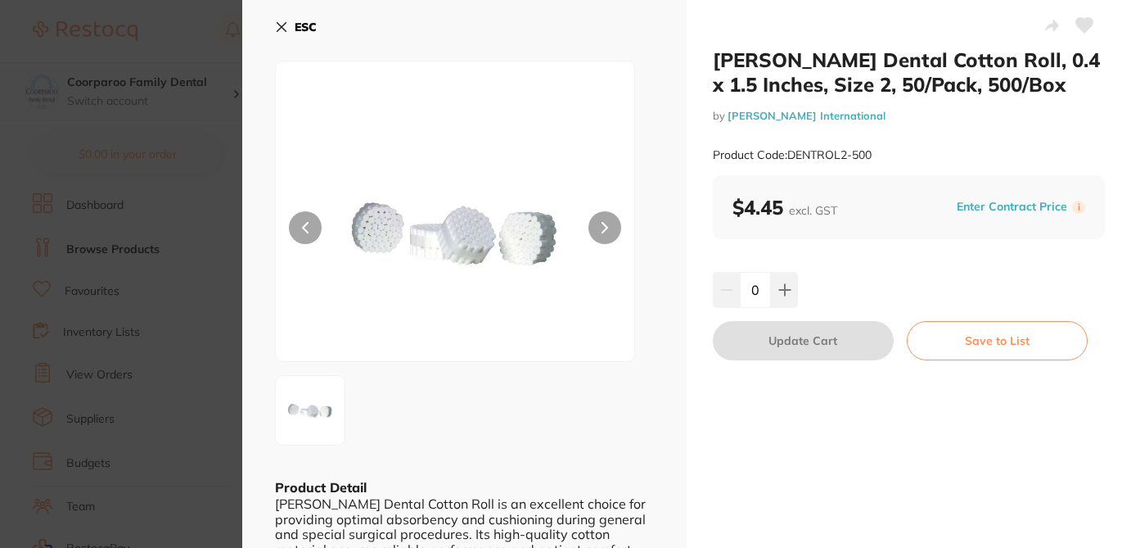
click at [713, 429] on div "Livingstone Dental Cotton Roll, 0.4 x 1.5 Inches, Size 2, 50/Pack, 500/Box by L…" at bounding box center [909, 292] width 444 height 584
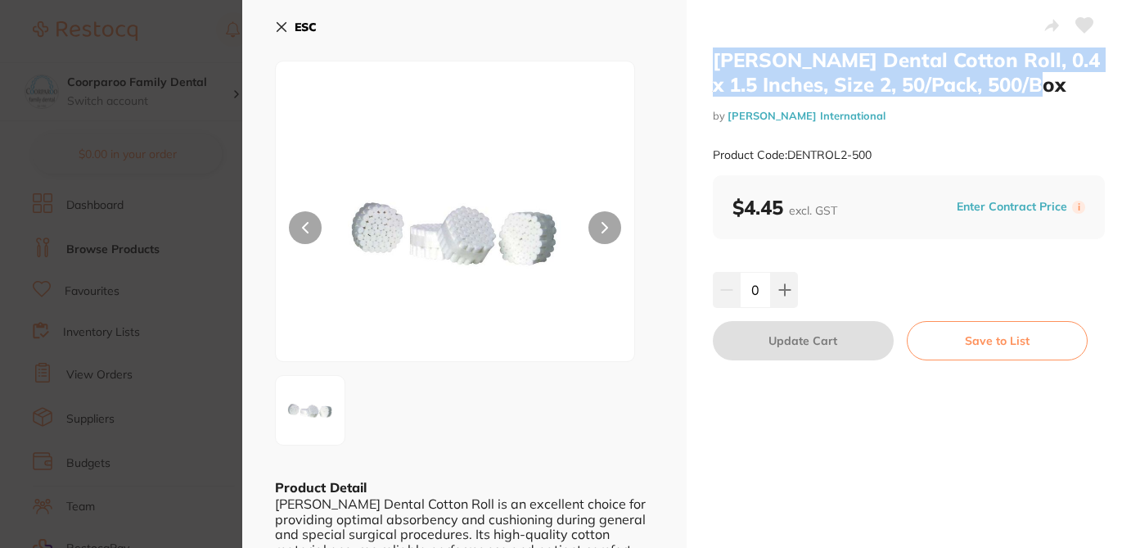
drag, startPoint x: 1026, startPoint y: 87, endPoint x: 700, endPoint y: 55, distance: 328.1
click at [700, 55] on div "Livingstone Dental Cotton Roll, 0.4 x 1.5 Inches, Size 2, 50/Pack, 500/Box by L…" at bounding box center [909, 292] width 444 height 584
copy h2 "Livingstone Dental Cotton Roll, 0.4 x 1.5 Inches, Size 2, 50/Pack, 500/Box"
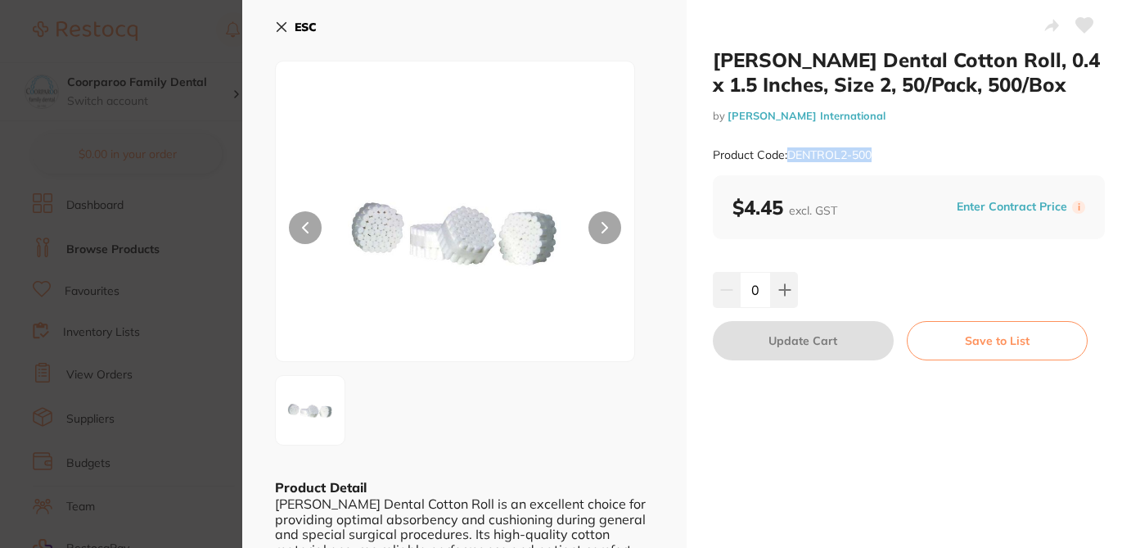
drag, startPoint x: 787, startPoint y: 155, endPoint x: 882, endPoint y: 155, distance: 94.9
click at [882, 155] on div "Product Code: DENTROL2-500" at bounding box center [909, 155] width 392 height 40
copy small "DENTROL2-500"
drag, startPoint x: 857, startPoint y: 116, endPoint x: 724, endPoint y: 120, distance: 132.6
click at [724, 120] on small "by Livingstone International" at bounding box center [909, 116] width 392 height 12
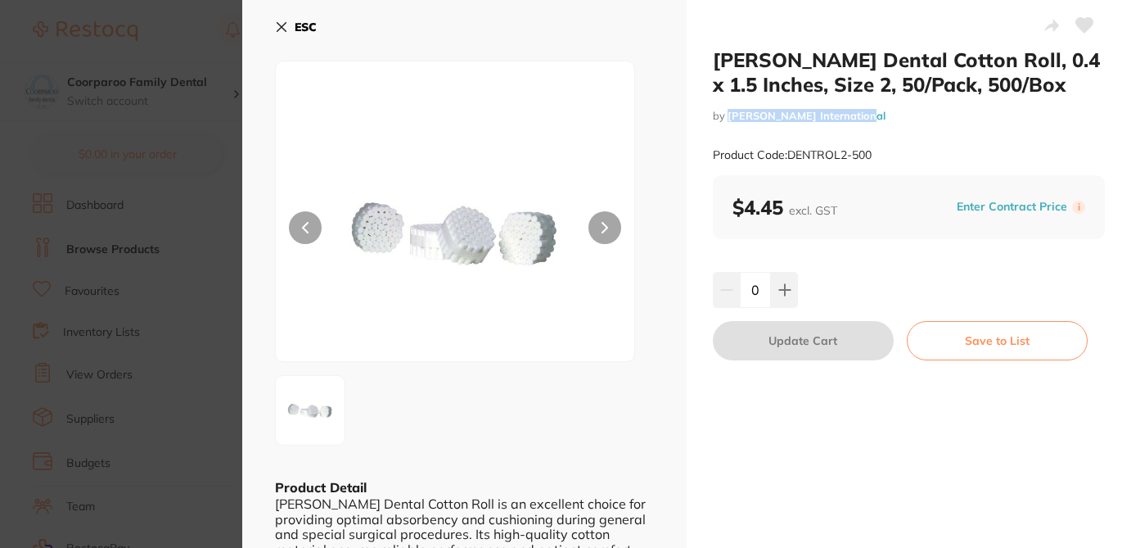
copy link "[PERSON_NAME] International"
drag, startPoint x: 780, startPoint y: 205, endPoint x: 705, endPoint y: 205, distance: 75.3
click at [705, 205] on div "Livingstone Dental Cotton Roll, 0.4 x 1.5 Inches, Size 2, 50/Pack, 500/Box by L…" at bounding box center [909, 292] width 444 height 584
copy b "$4.45"
click at [282, 23] on icon at bounding box center [281, 26] width 13 height 13
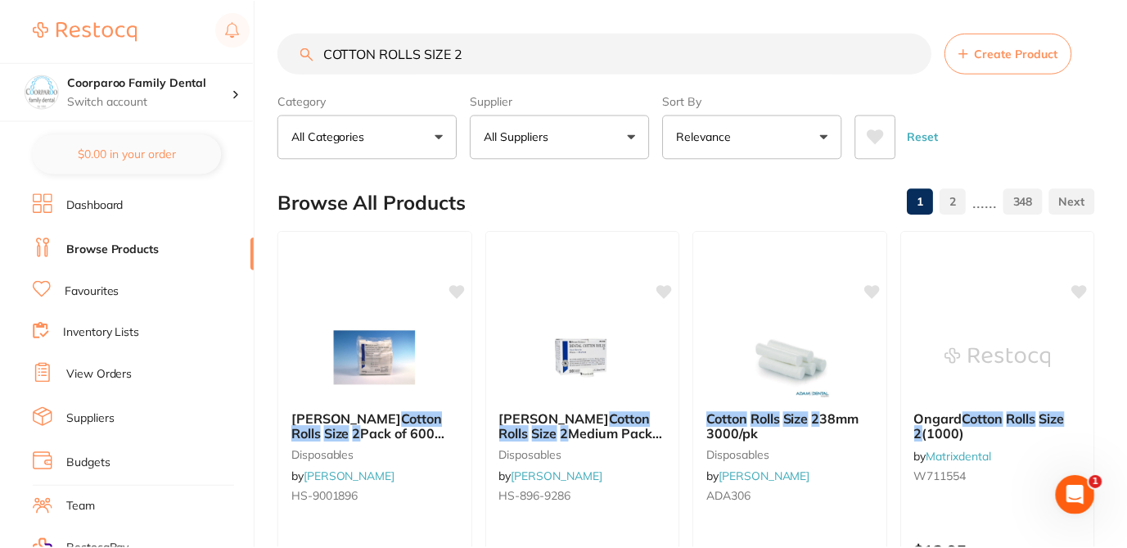
scroll to position [532, 0]
drag, startPoint x: 474, startPoint y: 58, endPoint x: 322, endPoint y: 47, distance: 152.7
click at [322, 47] on input "COTTON ROLLS SIZE 2" at bounding box center [604, 53] width 653 height 41
paste input "PELLET"
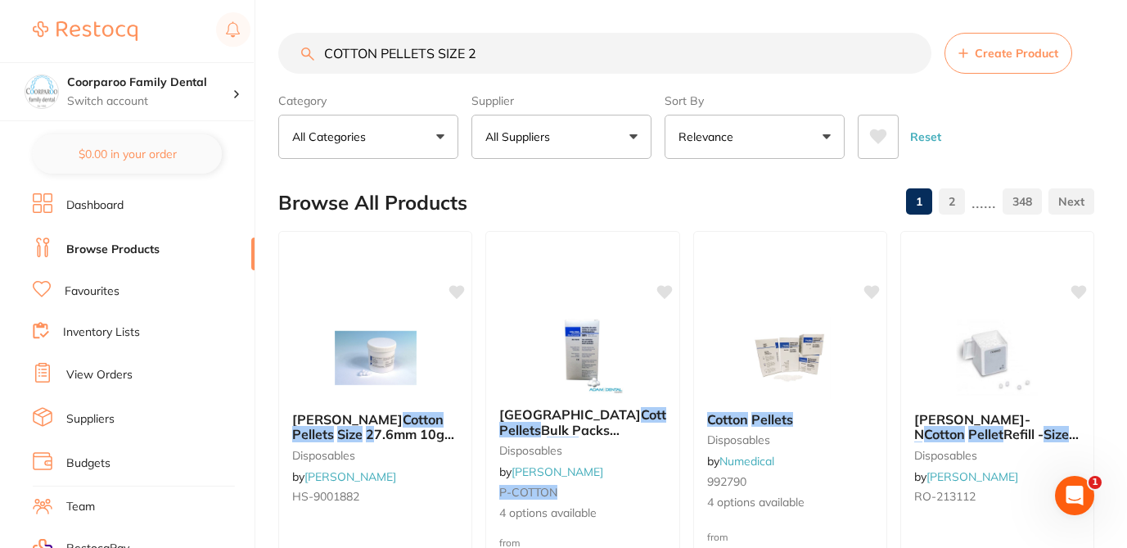
click at [762, 205] on div "Browse All Products 1 2 ...... 348" at bounding box center [686, 202] width 816 height 55
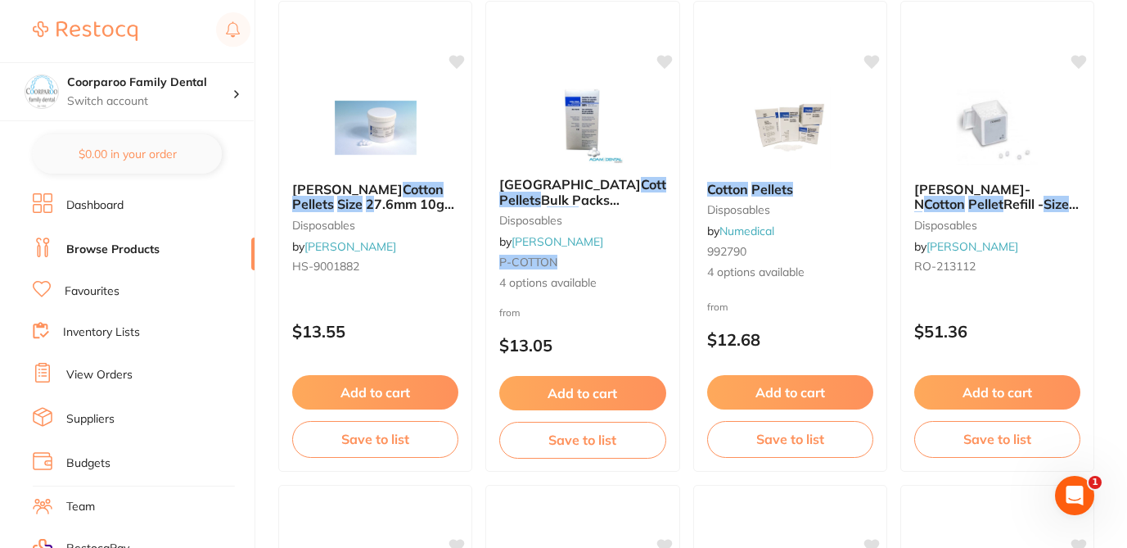
scroll to position [229, 0]
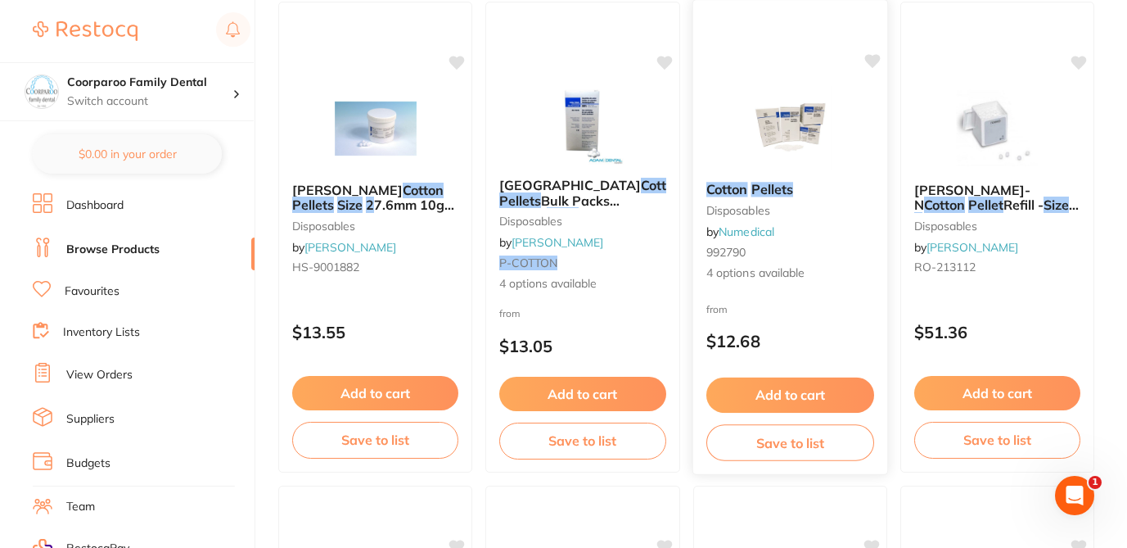
click at [818, 300] on div "from $12.68" at bounding box center [789, 329] width 195 height 59
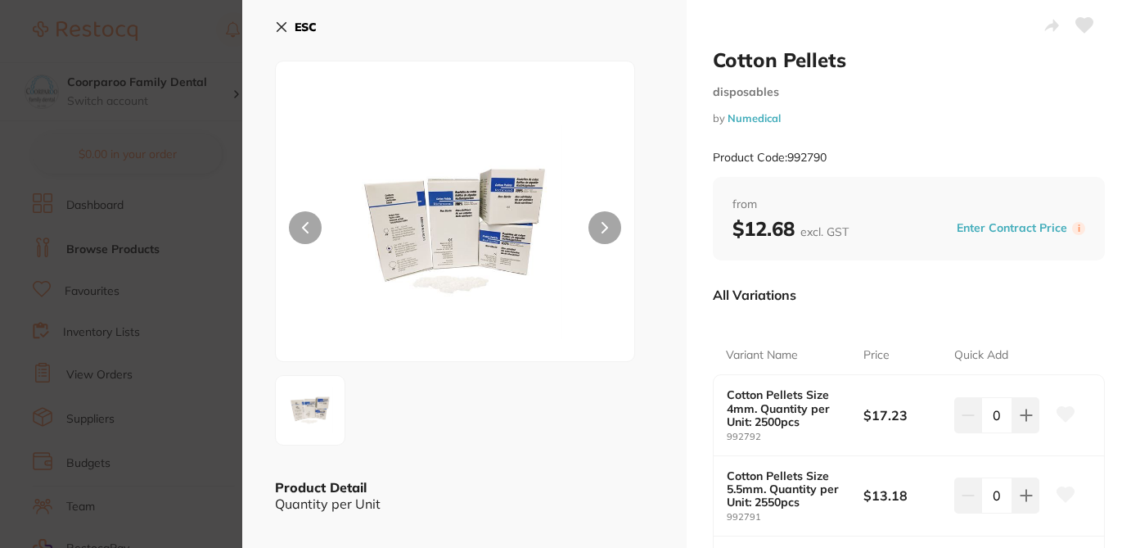
click at [872, 312] on div "All Variations" at bounding box center [909, 294] width 392 height 43
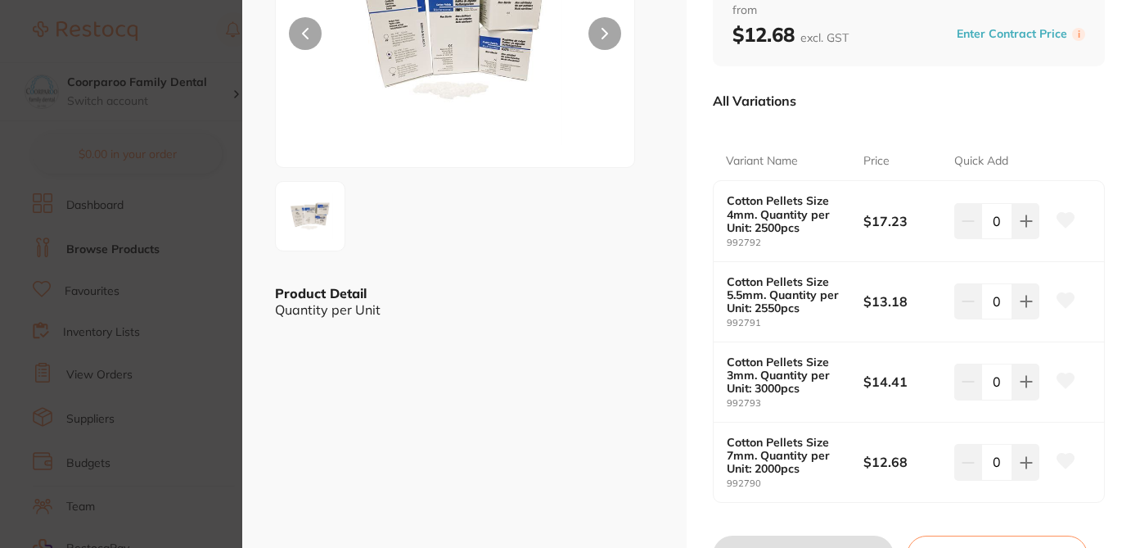
scroll to position [196, 0]
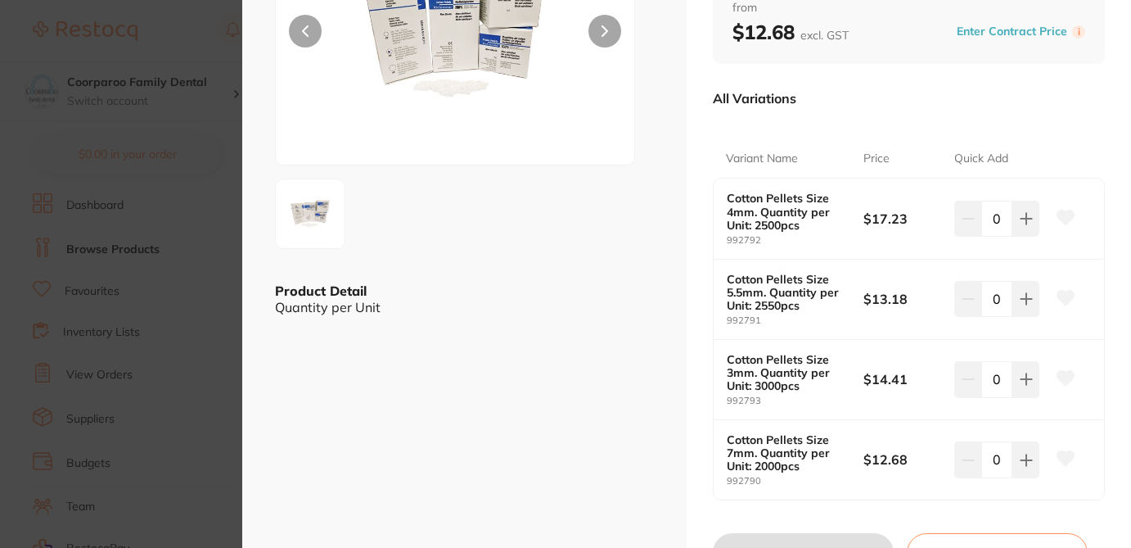
click at [217, 30] on section "Cotton Pellets disposables by Numedical Product Code: 992790 ESC Product Detail…" at bounding box center [565, 274] width 1131 height 548
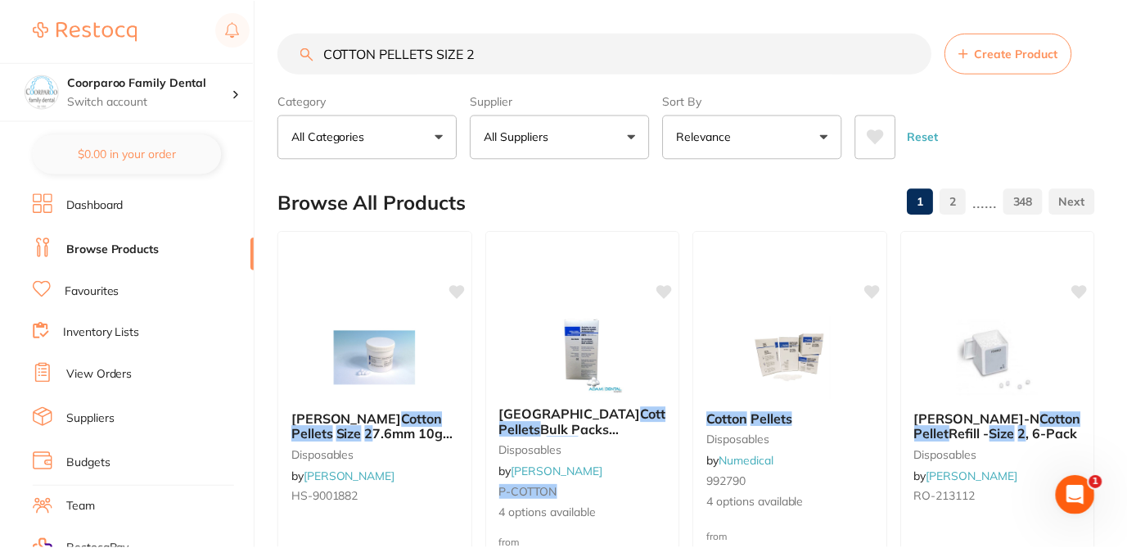
scroll to position [229, 0]
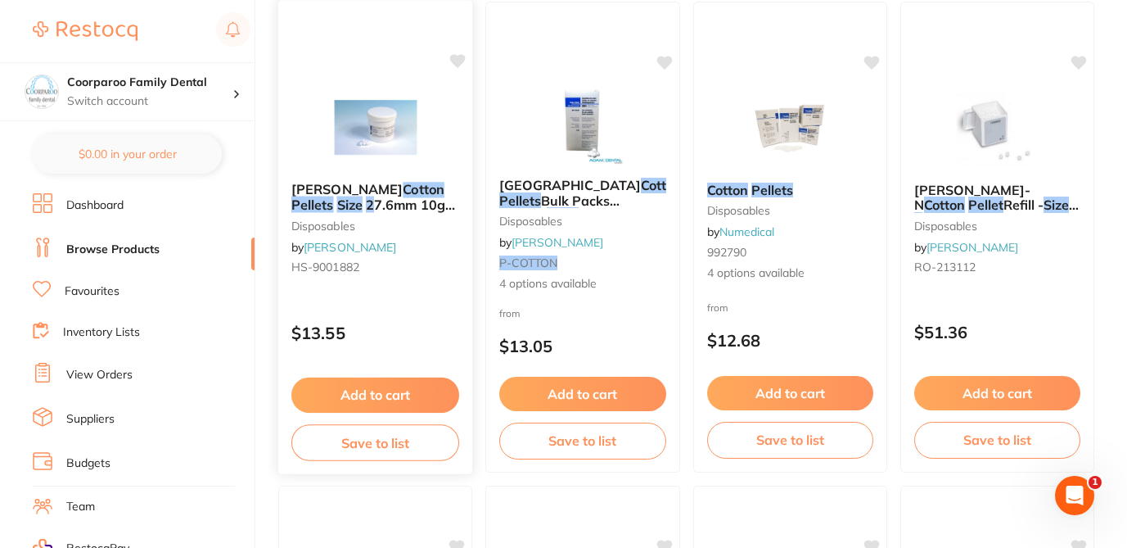
click at [390, 266] on small "HS-9001882" at bounding box center [375, 266] width 168 height 13
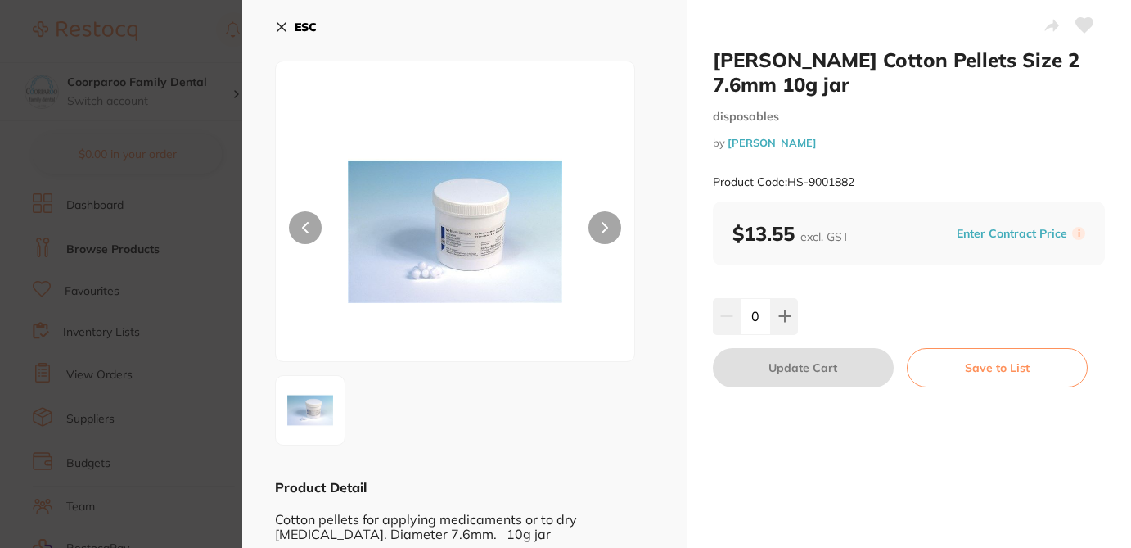
click at [197, 33] on section "HENRY SCHEIN Cotton Pellets Size 2 7.6mm 10g jar disposables by Henry Schein Ha…" at bounding box center [565, 274] width 1131 height 548
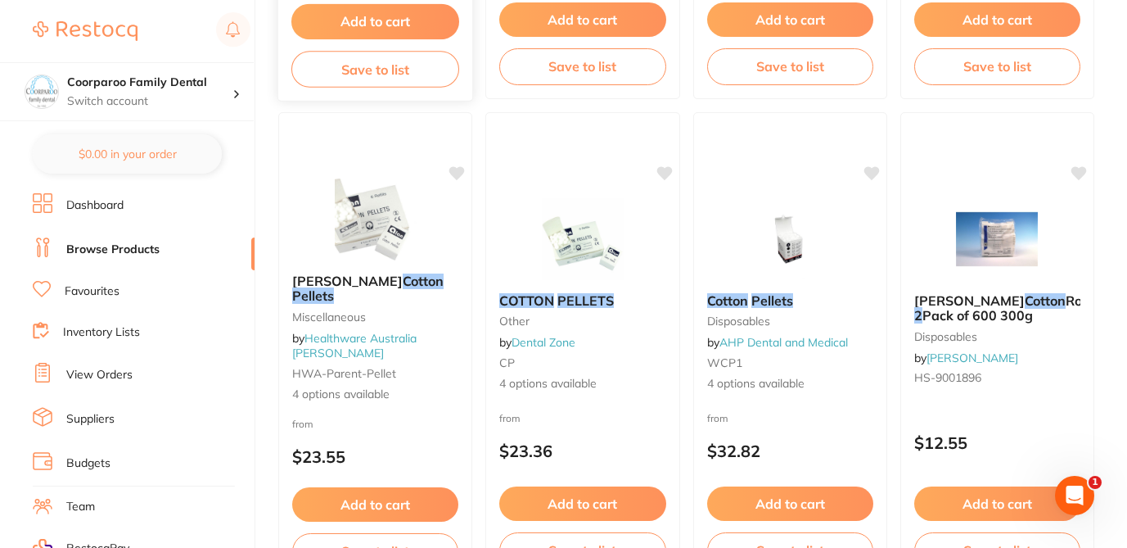
scroll to position [1571, 0]
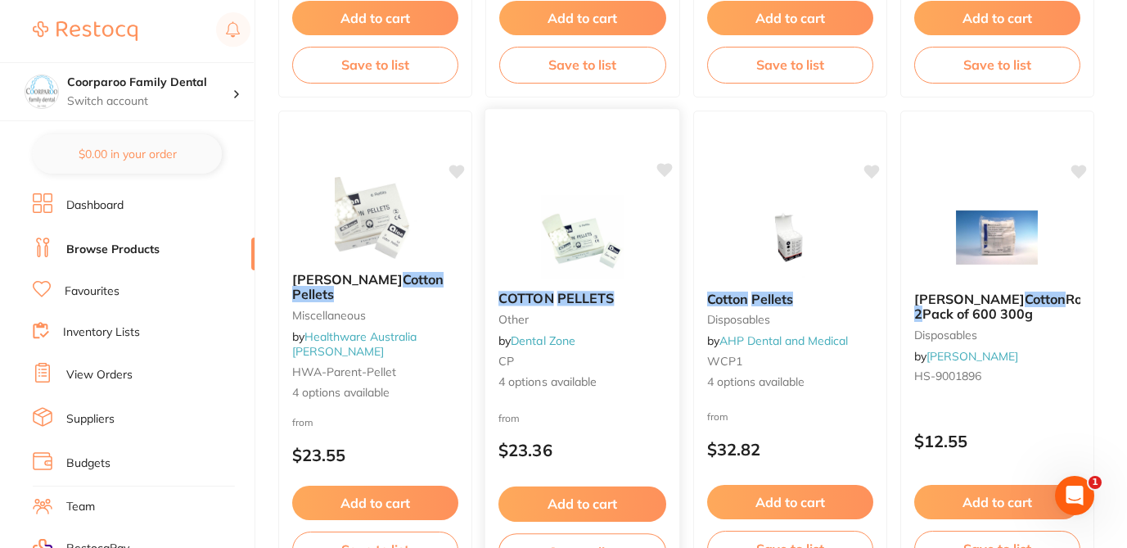
click at [578, 425] on div "from $23.36" at bounding box center [582, 437] width 195 height 59
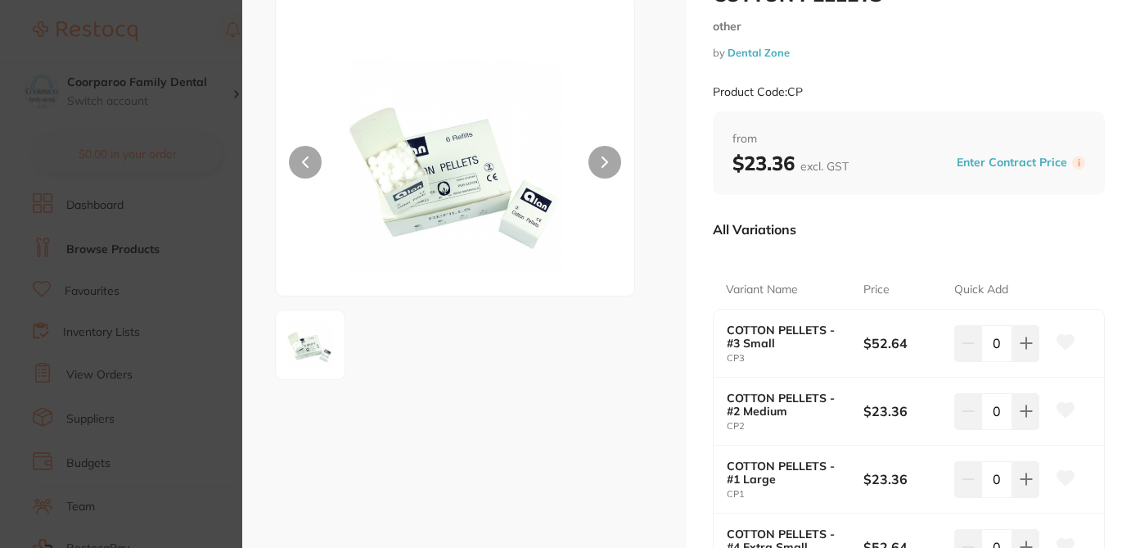
scroll to position [98, 0]
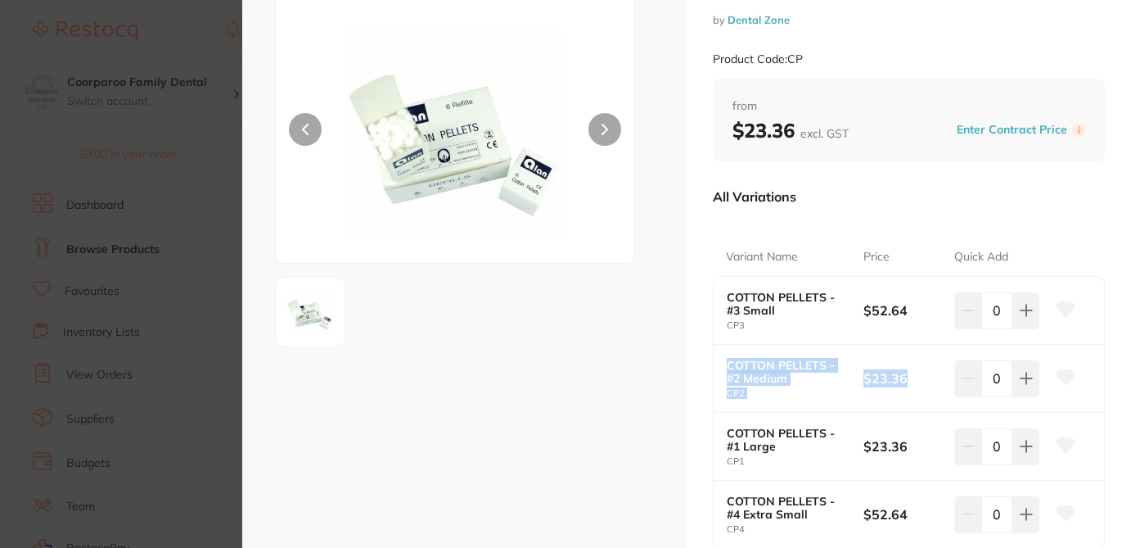
drag, startPoint x: 723, startPoint y: 364, endPoint x: 904, endPoint y: 382, distance: 181.0
click at [904, 382] on div "COTTON PELLETS - #2 Medium CP2 $23.36 0" at bounding box center [909, 379] width 390 height 68
copy div "COTTON PELLETS - #2 Medium CP2 $23.36"
click at [1065, 378] on icon at bounding box center [1065, 377] width 17 height 15
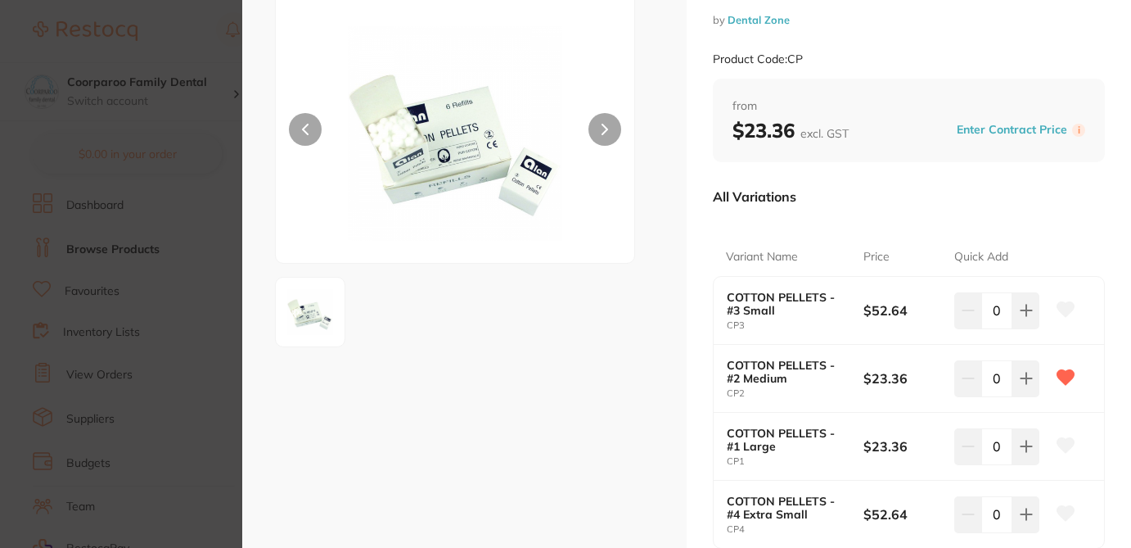
click at [836, 211] on div "All Variations" at bounding box center [909, 196] width 392 height 43
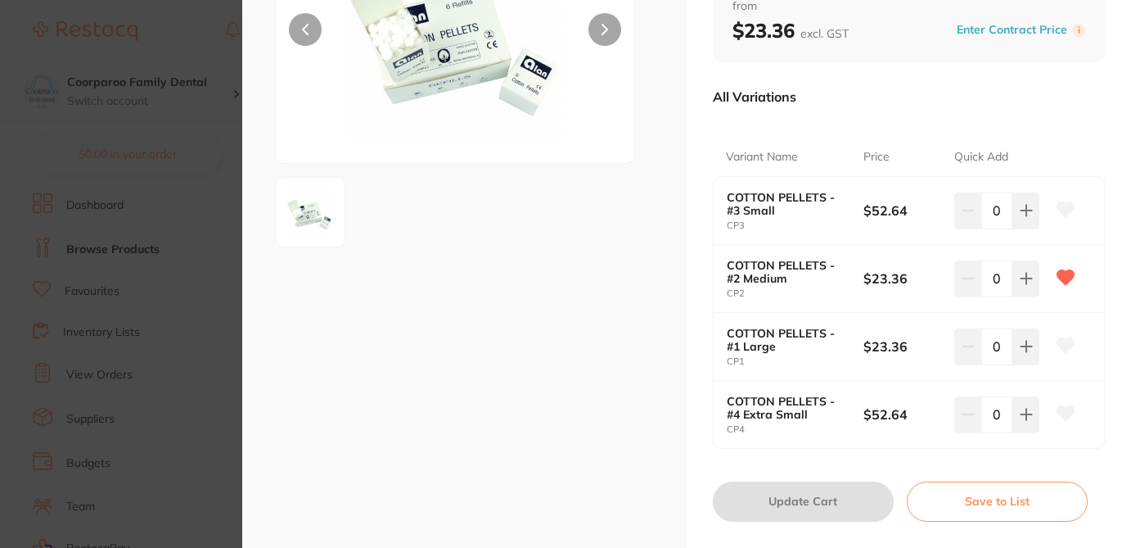
scroll to position [229, 0]
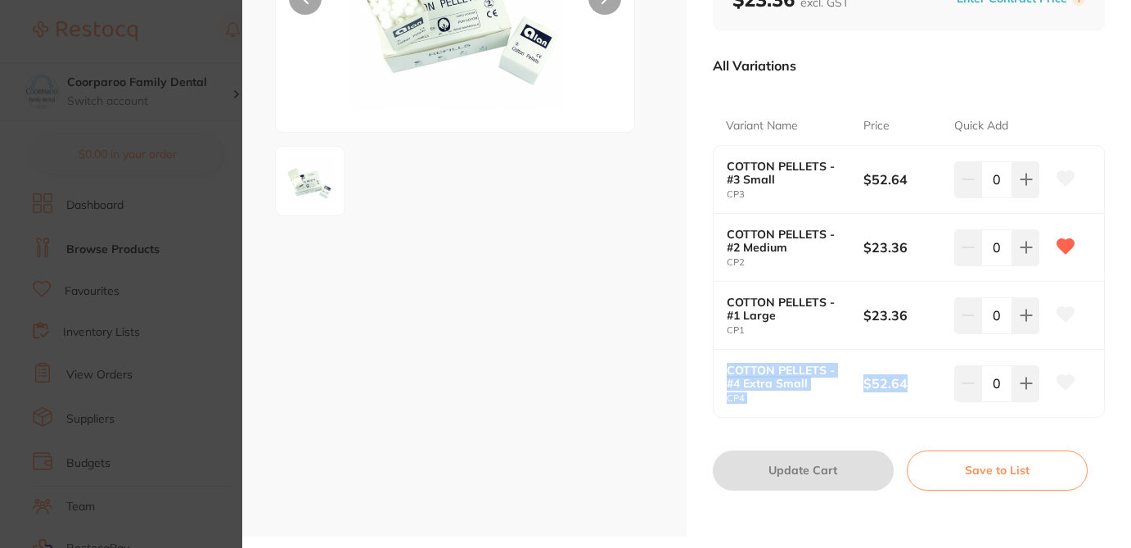
drag, startPoint x: 725, startPoint y: 370, endPoint x: 908, endPoint y: 384, distance: 183.9
click at [908, 384] on div "COTTON PELLETS - #4 Extra Small CP4 $52.64 0" at bounding box center [909, 382] width 390 height 67
copy div "COTTON PELLETS - #4 Extra Small CP4 $52.64"
click at [1059, 376] on icon at bounding box center [1065, 382] width 17 height 15
click at [228, 137] on section "COTTON PELLETS other by Dental Zone Product Code: CP ESC COTTON PELLETS other b…" at bounding box center [565, 274] width 1131 height 548
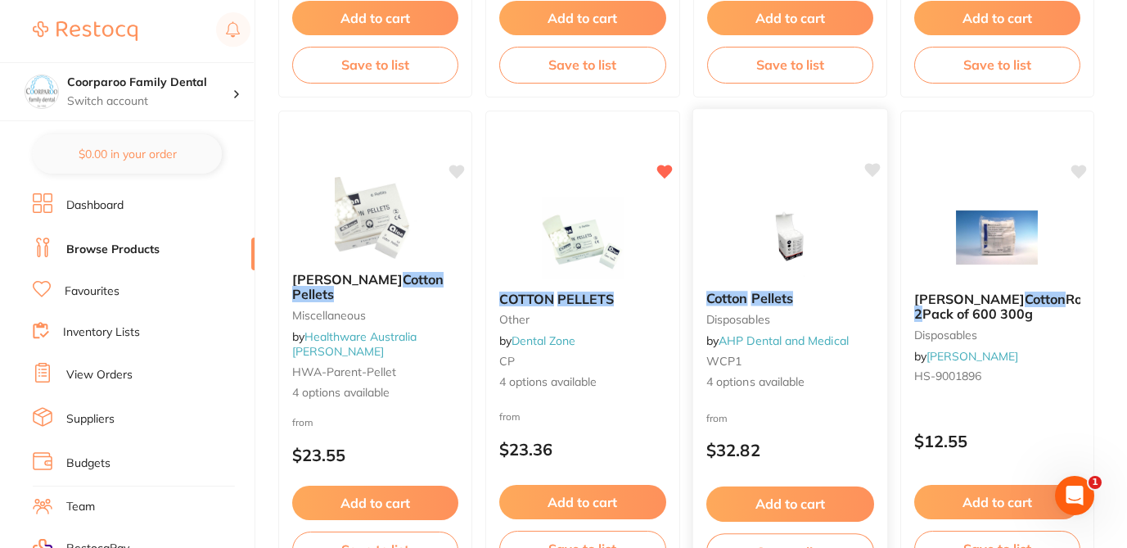
click at [773, 412] on div "from $32.82" at bounding box center [789, 437] width 195 height 59
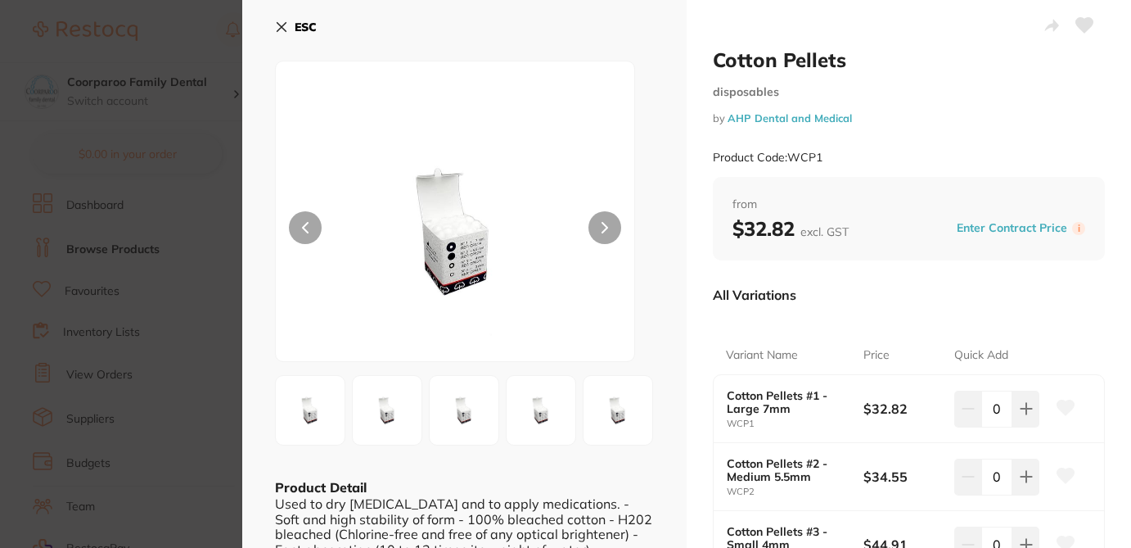
click at [894, 308] on div "All Variations" at bounding box center [909, 294] width 392 height 43
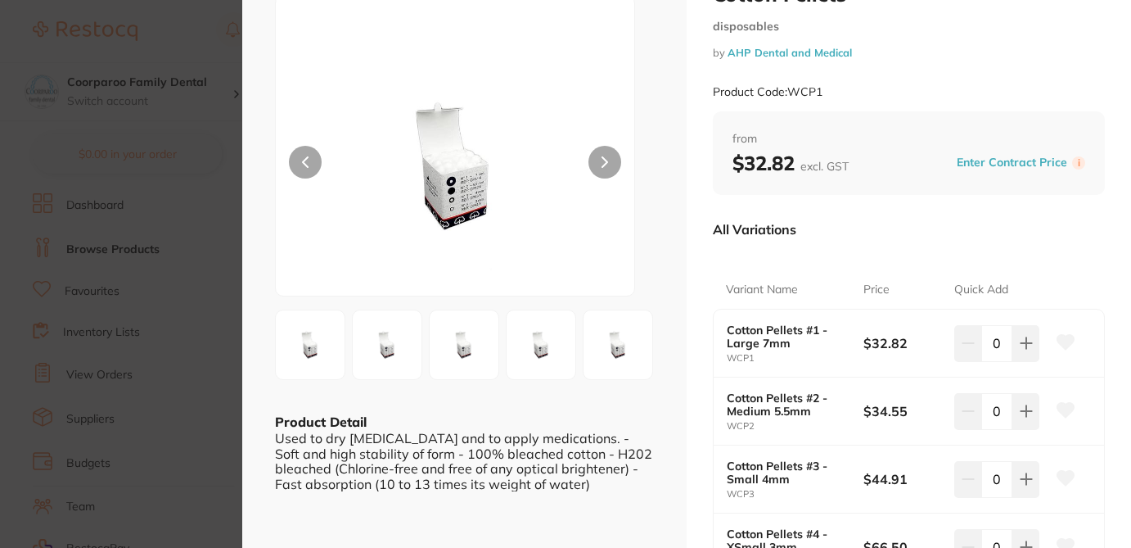
click at [214, 20] on section "Cotton Pellets disposables by AHP Dental and Medical Product Code: WCP1 ESC Pro…" at bounding box center [565, 274] width 1131 height 548
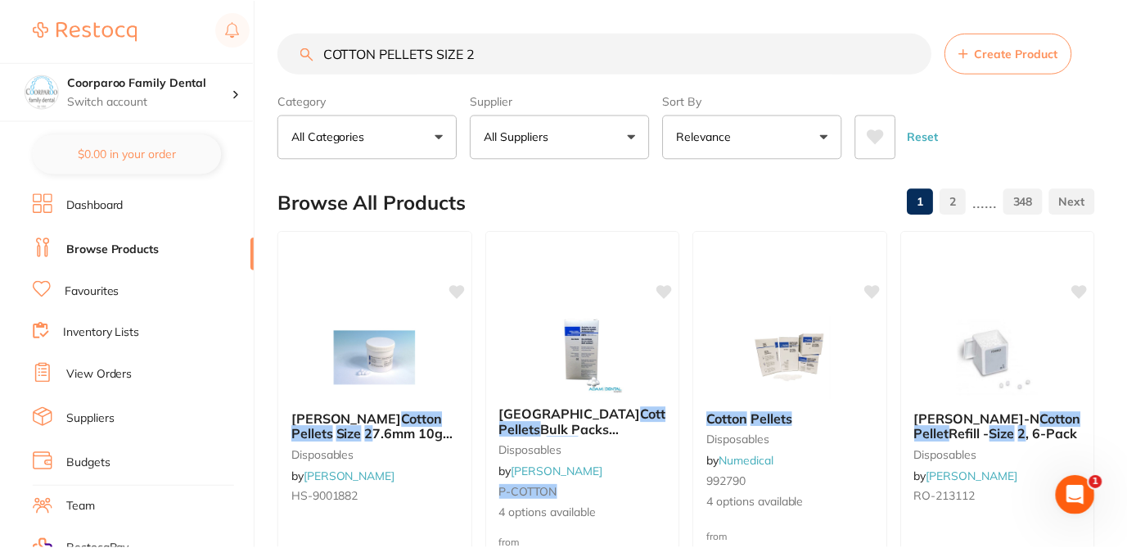
scroll to position [1571, 0]
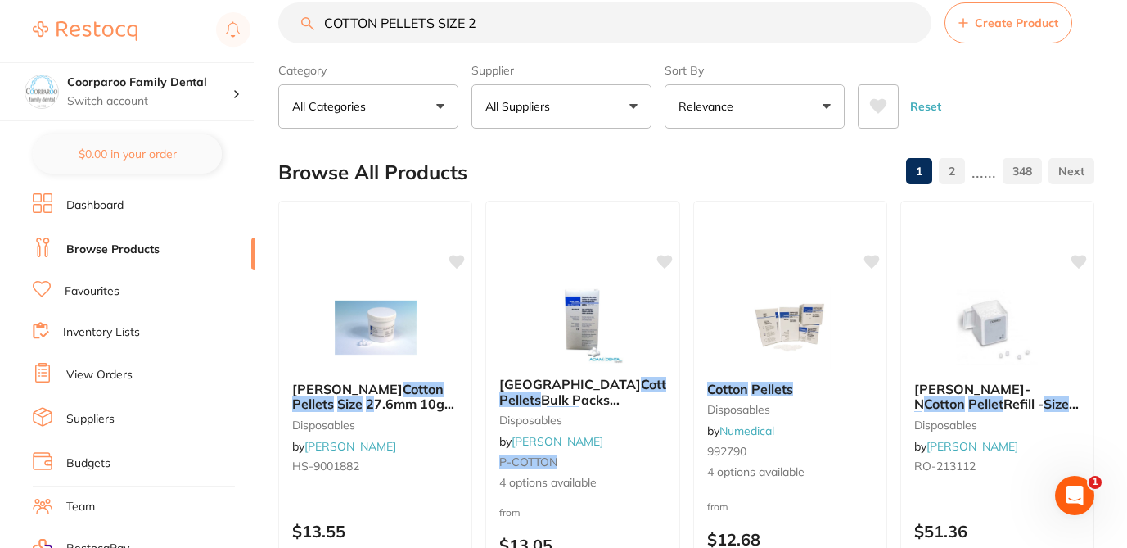
scroll to position [0, 0]
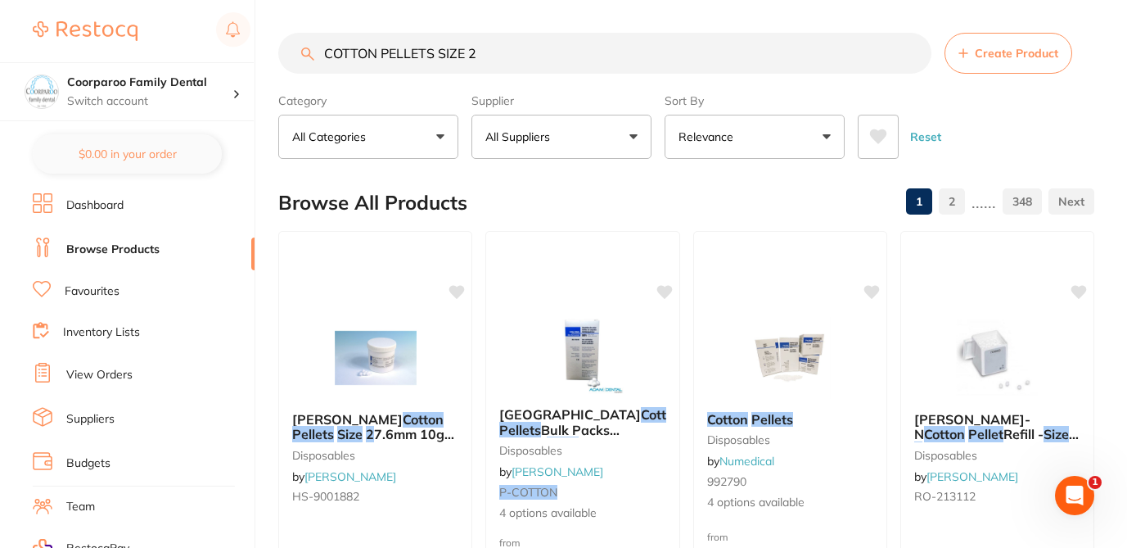
drag, startPoint x: 444, startPoint y: 49, endPoint x: 480, endPoint y: 52, distance: 35.3
click at [442, 49] on input "COTTON PELLETS SIZE 2" at bounding box center [604, 53] width 653 height 41
drag, startPoint x: 492, startPoint y: 56, endPoint x: 301, endPoint y: 53, distance: 190.7
click at [301, 54] on div "COTTON PELLETS SIZE 2 Create Product" at bounding box center [686, 53] width 816 height 41
paste input "DRY TIPS - SMALL"
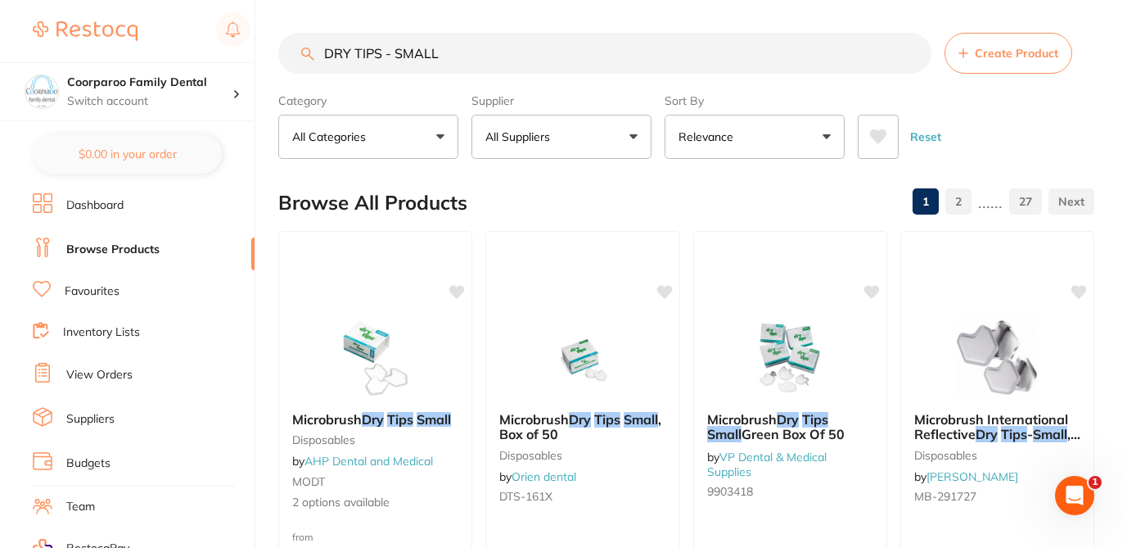
click at [555, 197] on div "Browse All Products 1 2 ...... 27" at bounding box center [686, 202] width 816 height 55
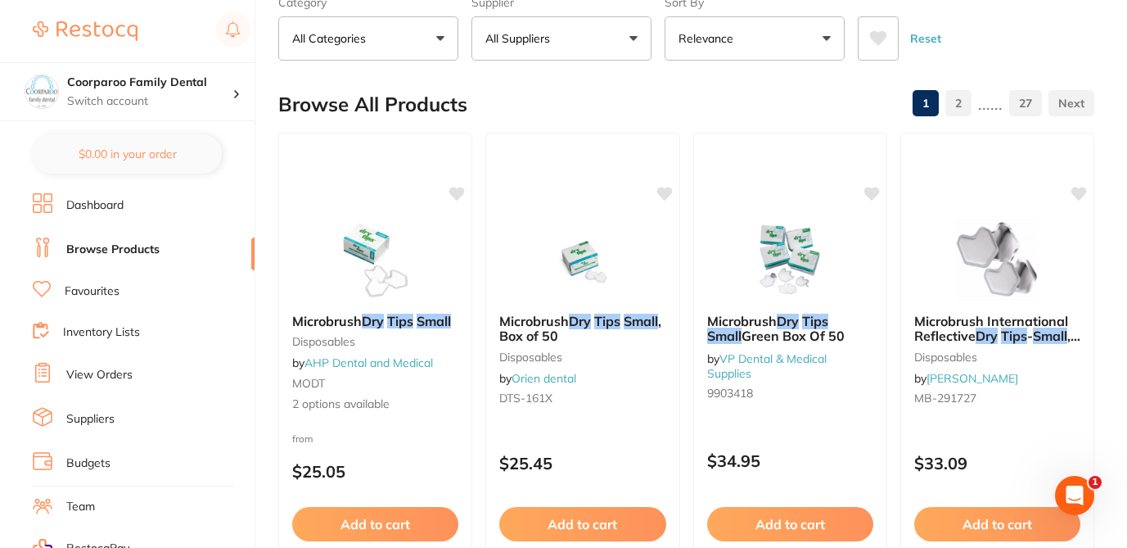
scroll to position [131, 0]
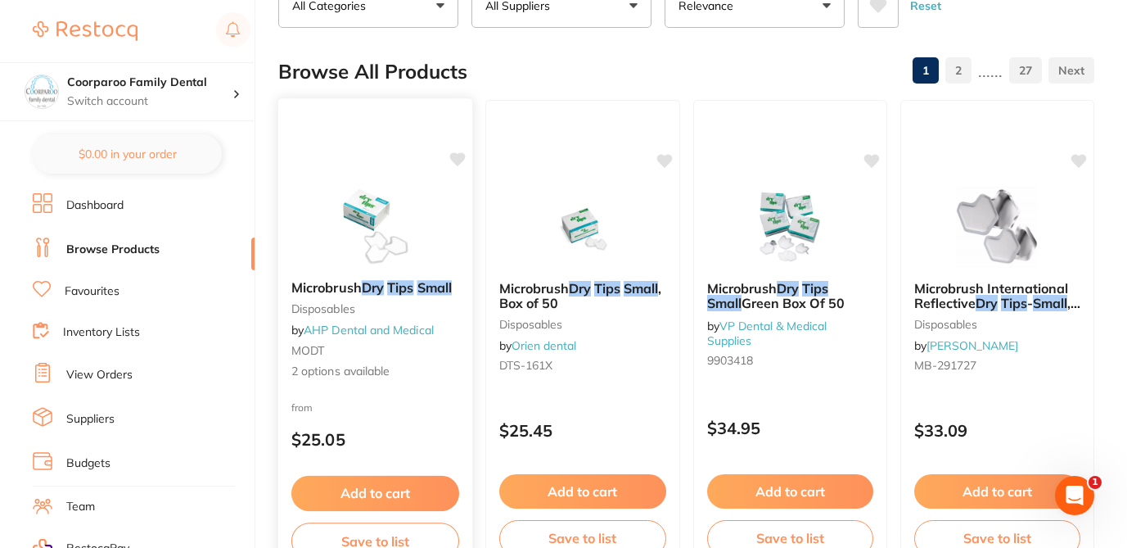
click at [422, 394] on div "Microbrush Dry Tips Small disposables by AHP Dental and Medical MODT 2 options …" at bounding box center [375, 335] width 196 height 476
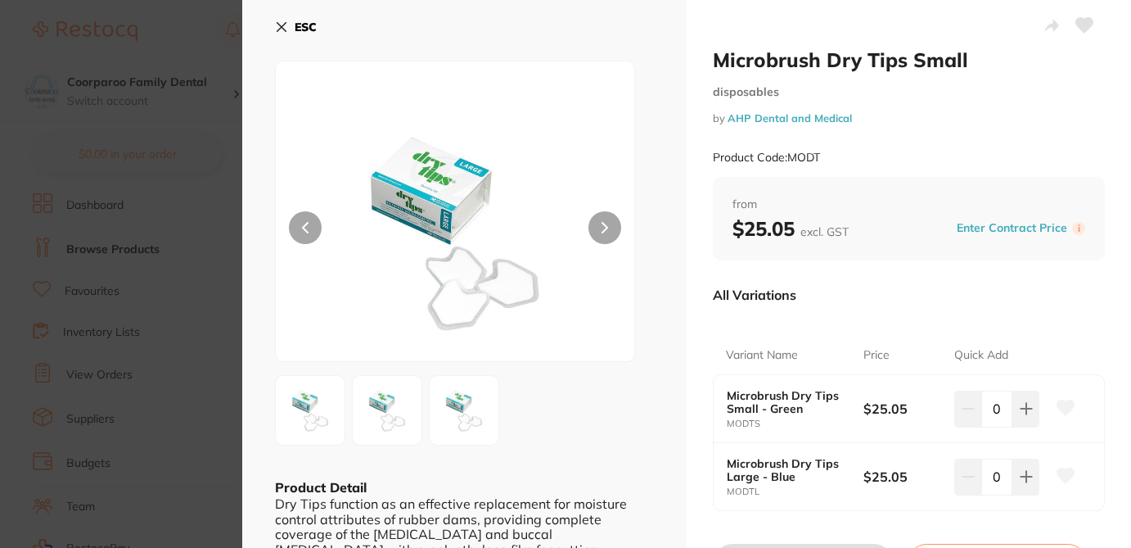
click at [847, 304] on div "All Variations" at bounding box center [909, 294] width 392 height 43
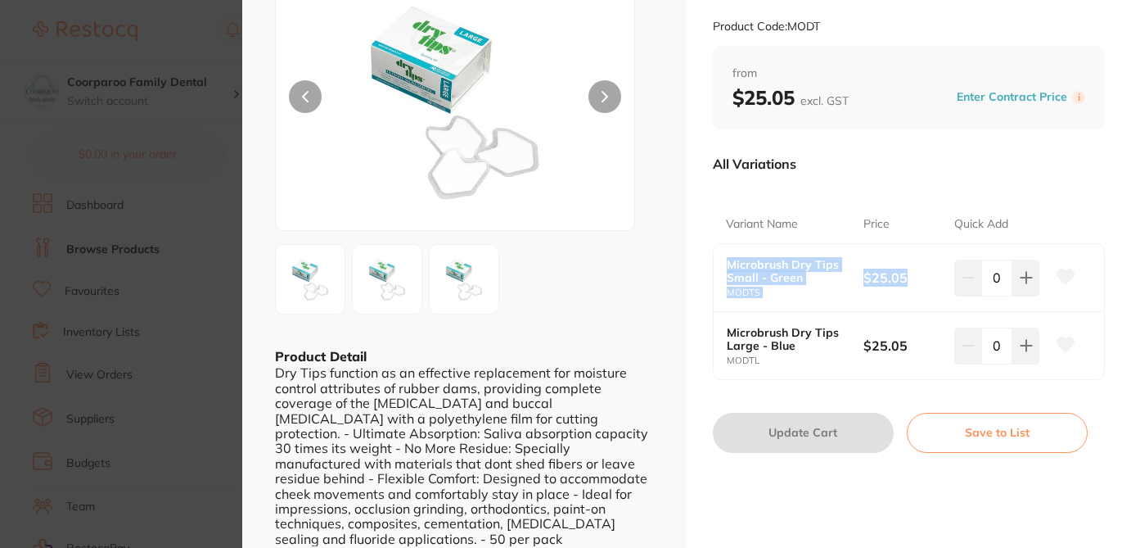
drag, startPoint x: 724, startPoint y: 268, endPoint x: 909, endPoint y: 281, distance: 185.4
click at [909, 281] on div "Microbrush Dry Tips Small - Green MODTS $25.05 0" at bounding box center [909, 278] width 390 height 68
copy div "Microbrush Dry Tips Small - Green MODTS $25.05"
click at [884, 169] on div "All Variations" at bounding box center [909, 163] width 392 height 43
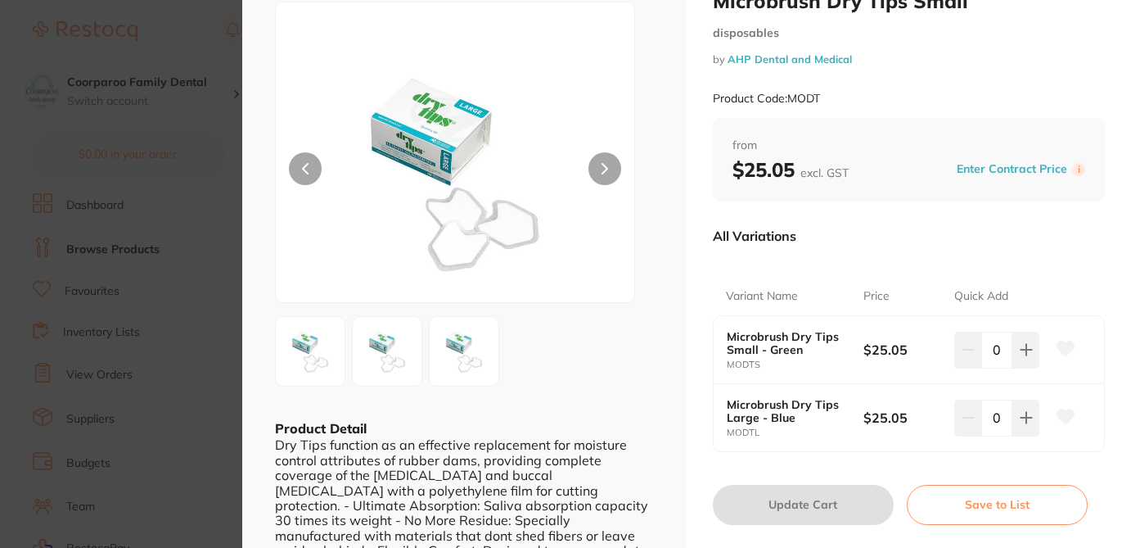
scroll to position [33, 0]
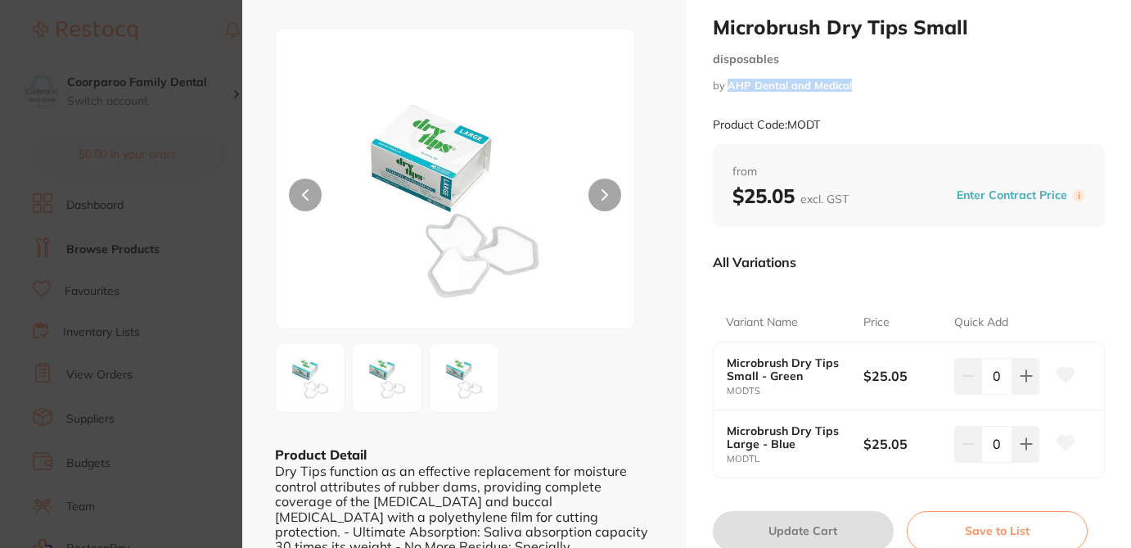
drag, startPoint x: 855, startPoint y: 83, endPoint x: 728, endPoint y: 86, distance: 127.7
click at [728, 86] on small "by AHP Dental and Medical" at bounding box center [909, 85] width 392 height 12
copy link "AHP Dental and Medical"
click at [847, 276] on div "All Variations" at bounding box center [909, 262] width 392 height 43
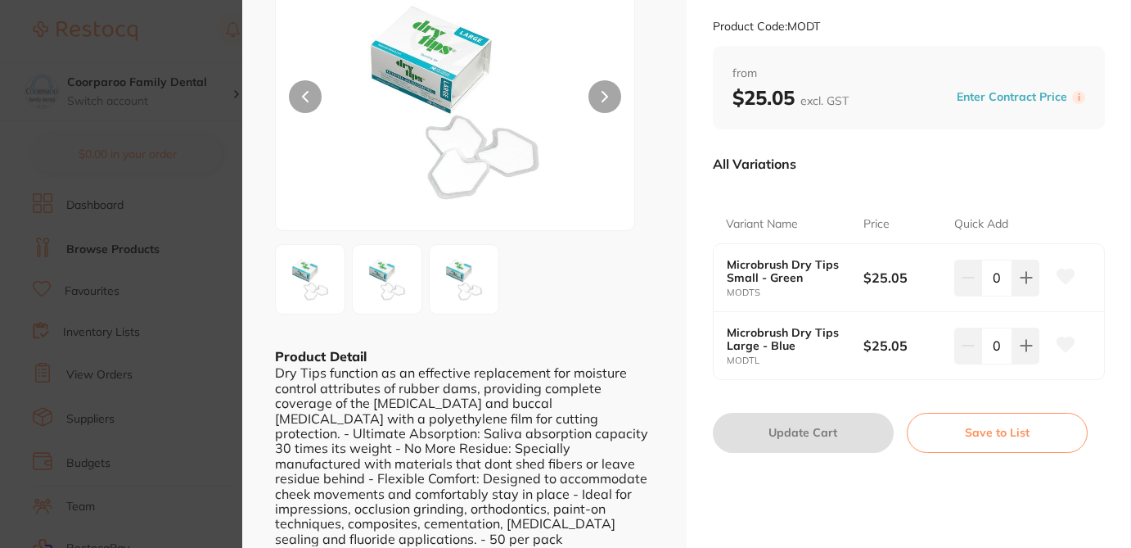
scroll to position [164, 0]
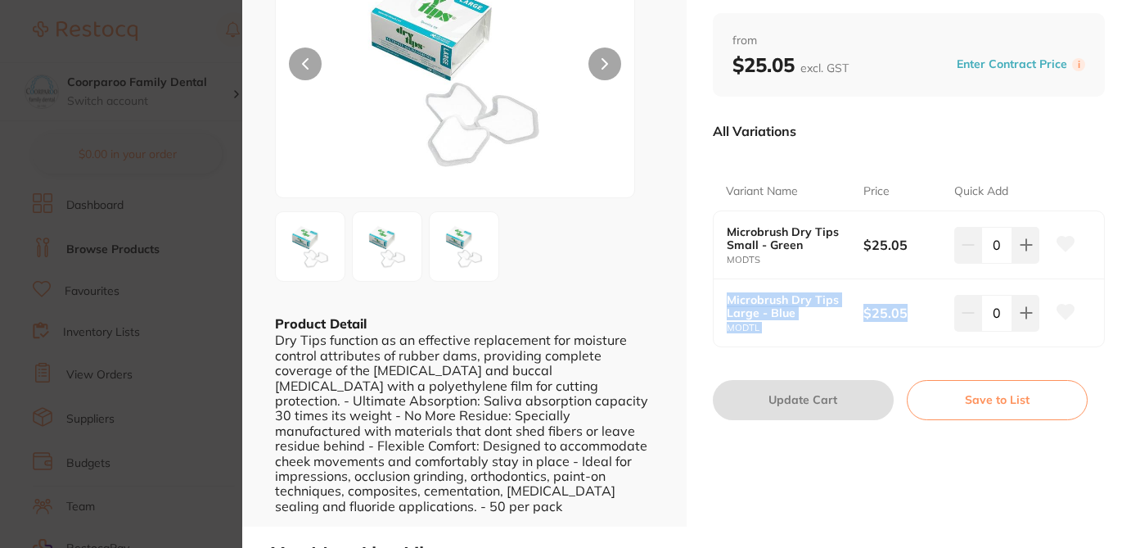
drag, startPoint x: 722, startPoint y: 296, endPoint x: 916, endPoint y: 311, distance: 194.5
click at [916, 311] on div "Microbrush Dry Tips Large - Blue MODTL $25.05 0" at bounding box center [909, 312] width 390 height 67
copy div "Microbrush Dry Tips Large - Blue MODTL $25.05"
click at [212, 41] on section "Microbrush Dry Tips Small disposables by AHP Dental and Medical Product Code: M…" at bounding box center [565, 274] width 1131 height 548
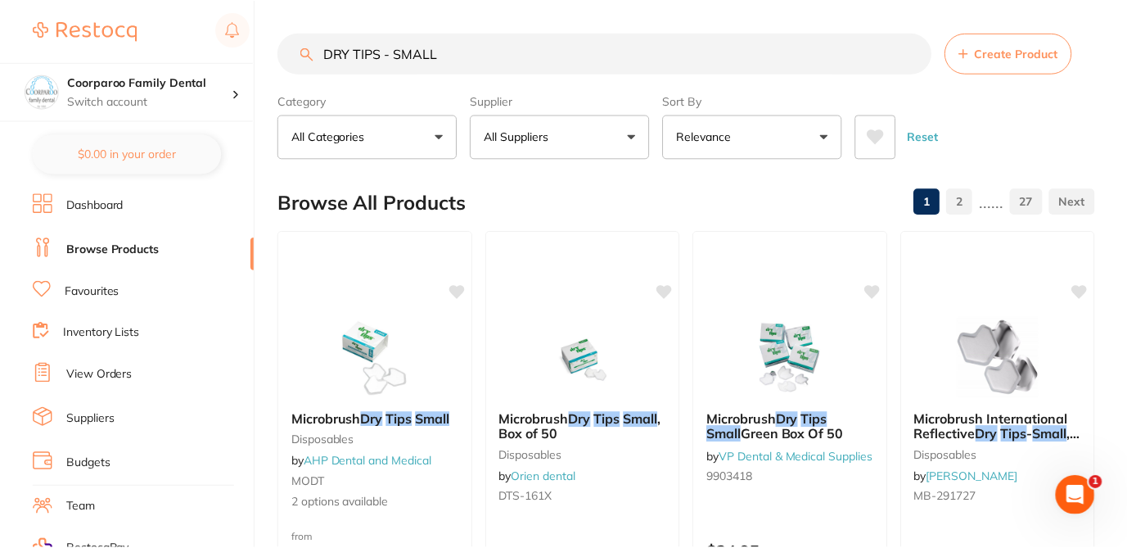
scroll to position [131, 0]
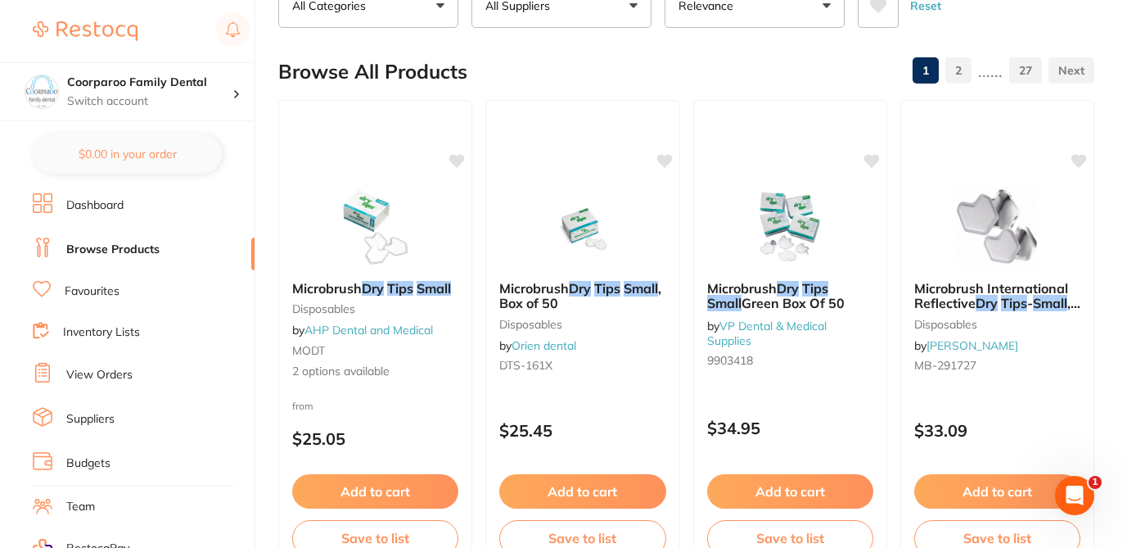
click at [531, 76] on div "Browse All Products 1 2 ...... 27" at bounding box center [686, 71] width 816 height 55
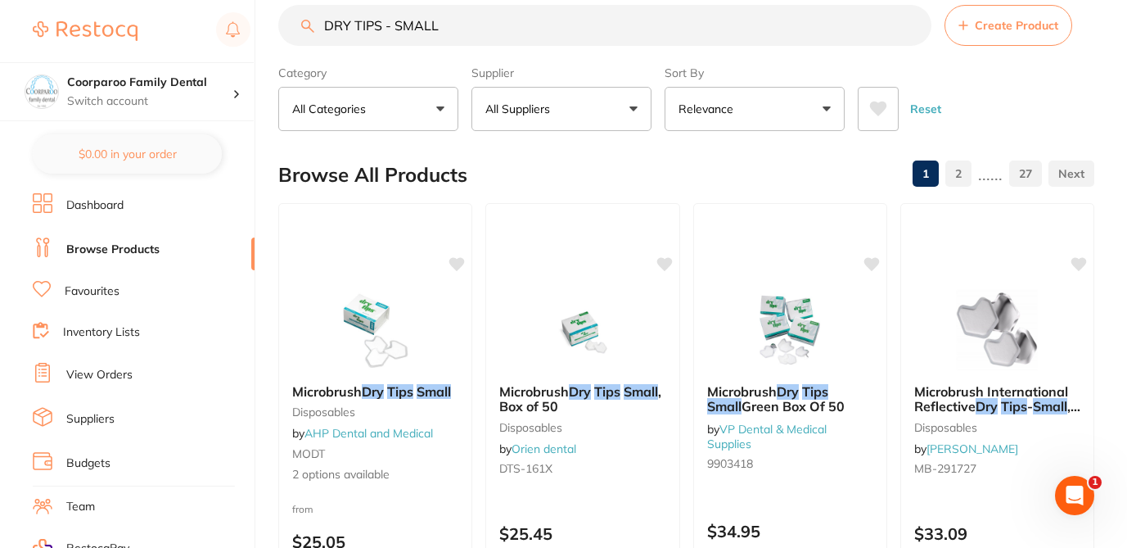
scroll to position [0, 0]
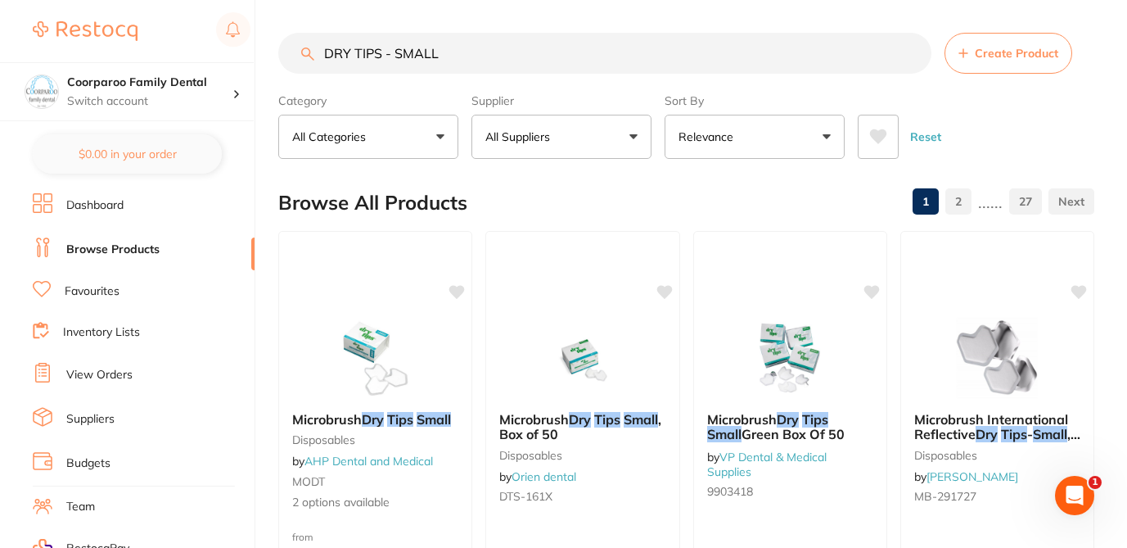
drag, startPoint x: 444, startPoint y: 56, endPoint x: 318, endPoint y: 46, distance: 126.4
click at [318, 47] on input "DRY TIPS - SMALL" at bounding box center [604, 53] width 653 height 41
paste input "PINNACLE HEAD REST COVERS 3511 (11'X9.5')"
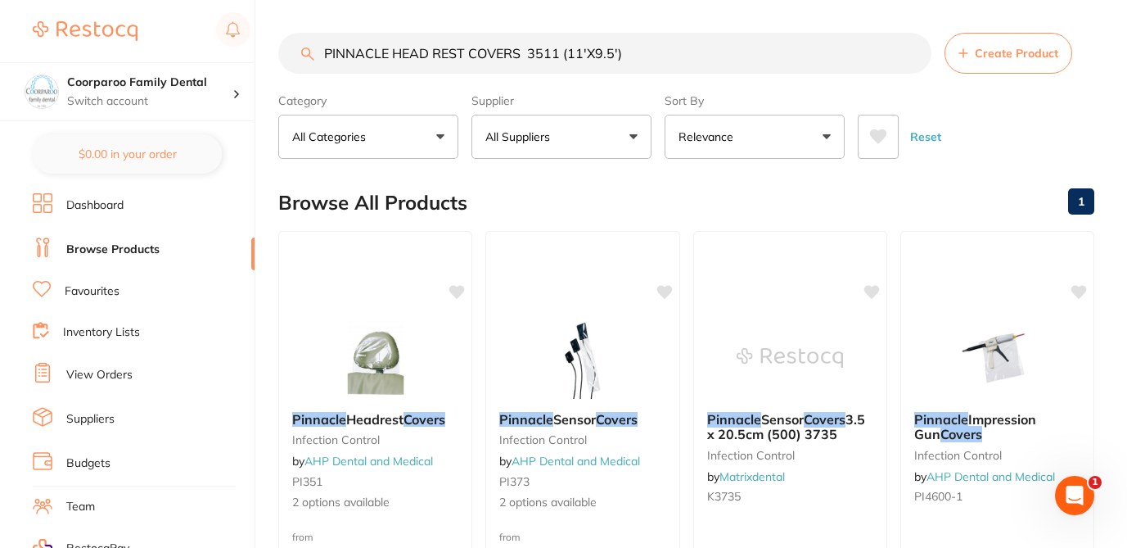
click at [584, 187] on div "Browse All Products 1" at bounding box center [686, 202] width 816 height 55
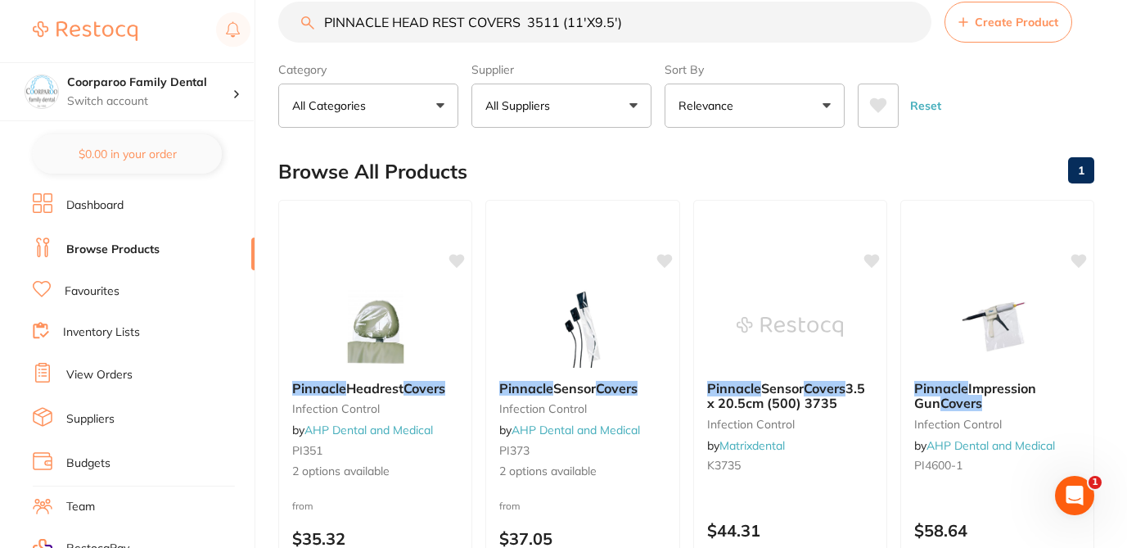
scroll to position [33, 0]
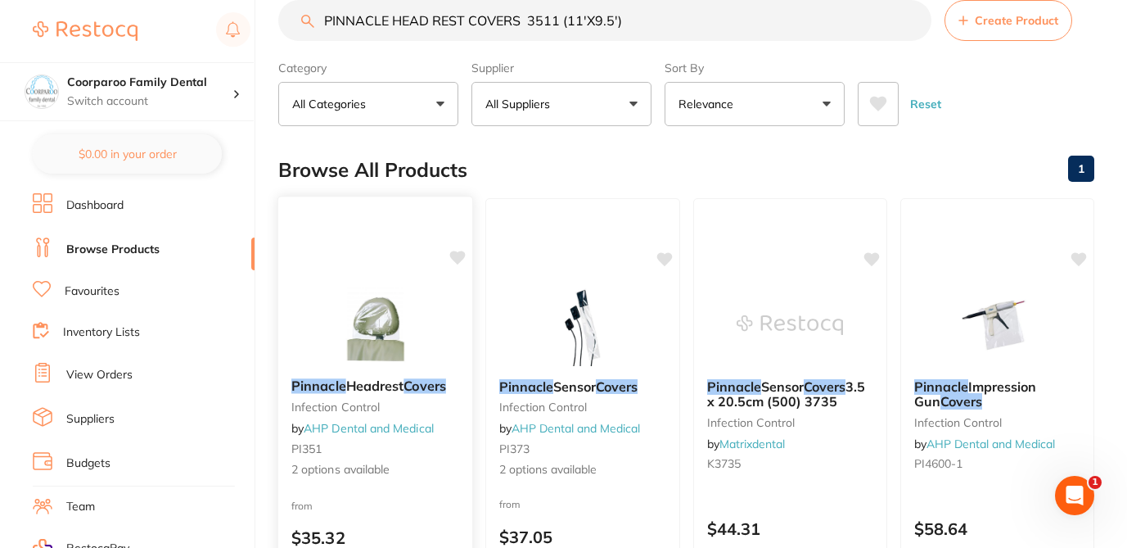
click at [401, 478] on div "Pinnacle Headrest Covers infection control by AHP Dental and Medical PI351 2 op…" at bounding box center [375, 428] width 195 height 126
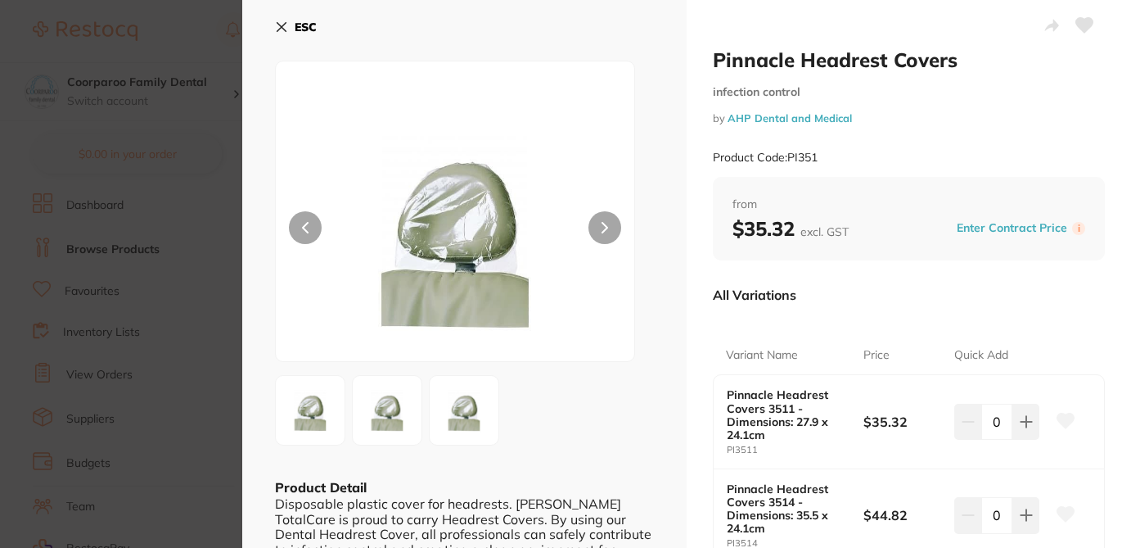
click at [662, 373] on div "ESC Product Detail Disposable plastic cover for headrests. Kerr TotalCare is pr…" at bounding box center [464, 340] width 444 height 680
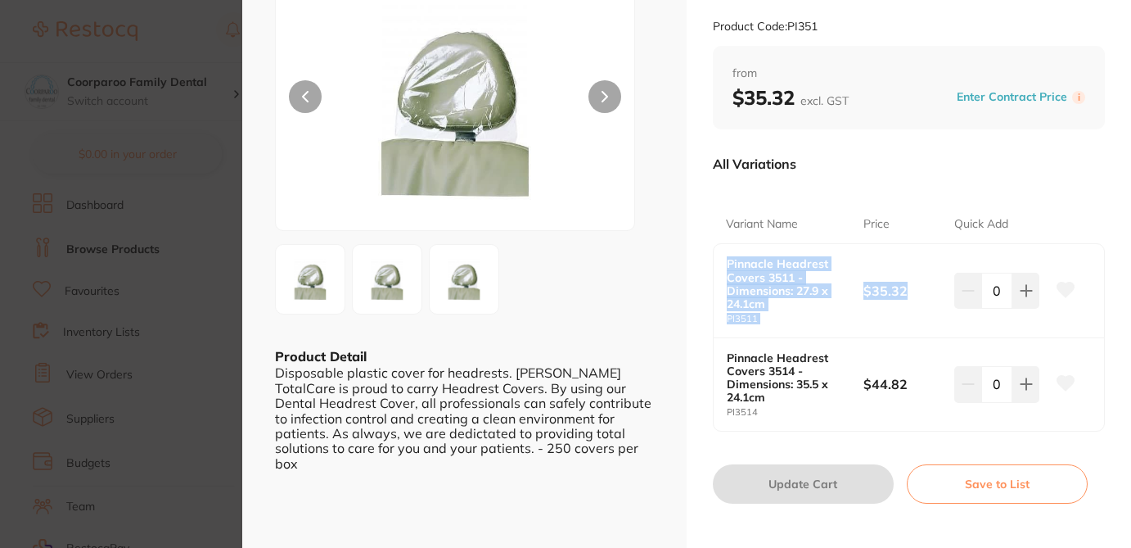
drag, startPoint x: 724, startPoint y: 262, endPoint x: 902, endPoint y: 309, distance: 183.8
click at [902, 309] on div "Pinnacle Headrest Covers 3511 - Dimensions: 27.9 x 24.1cm PI3511 $35.32 0" at bounding box center [909, 290] width 390 height 93
copy div "Pinnacle Headrest Covers 3511 - Dimensions: 27.9 x 24.1cm PI3511 $35.32"
click at [1064, 288] on icon at bounding box center [1065, 289] width 17 height 15
click at [844, 160] on div "All Variations" at bounding box center [909, 163] width 392 height 43
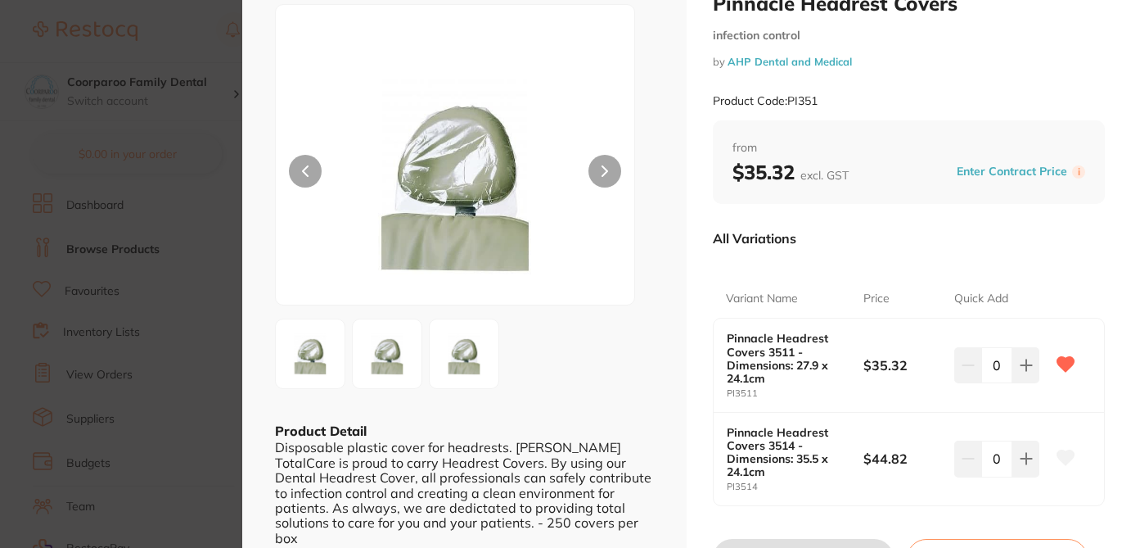
scroll to position [33, 0]
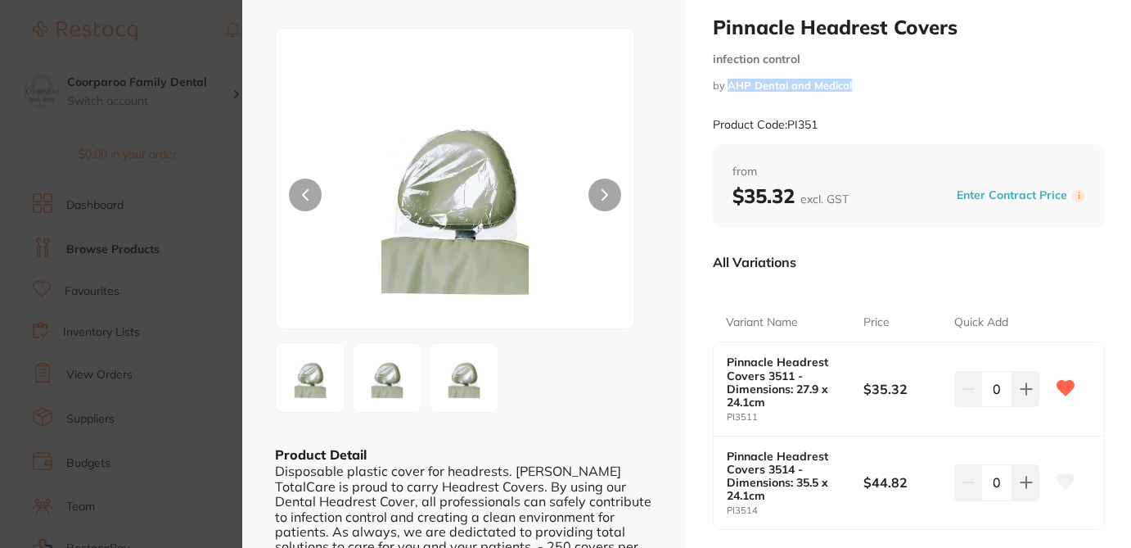
drag, startPoint x: 854, startPoint y: 88, endPoint x: 727, endPoint y: 90, distance: 126.9
click at [727, 90] on small "by AHP Dental and Medical" at bounding box center [909, 85] width 392 height 12
copy link "AHP Dental and Medical"
click at [232, 29] on section "Pinnacle Headrest Covers infection control by AHP Dental and Medical Product Co…" at bounding box center [565, 274] width 1131 height 548
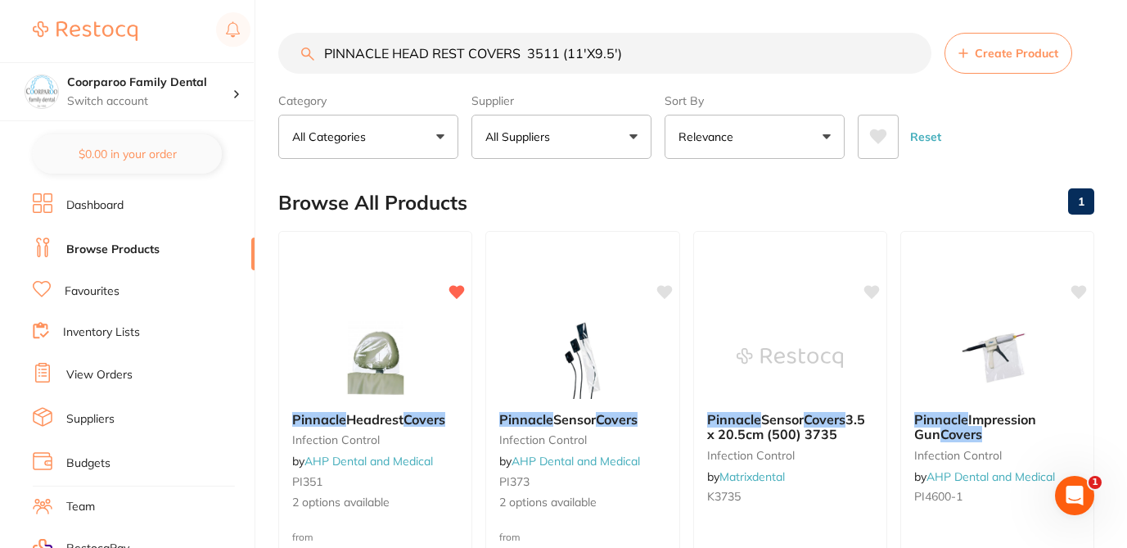
drag, startPoint x: 629, startPoint y: 25, endPoint x: 376, endPoint y: 20, distance: 252.1
paste input "MODTS"
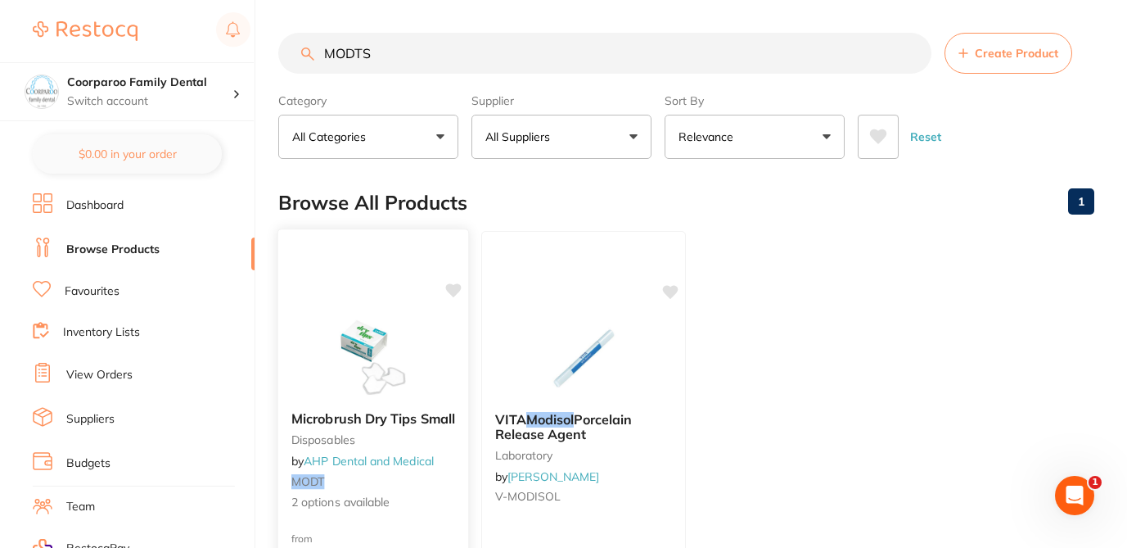
type input "MODTS"
click at [454, 289] on icon at bounding box center [454, 290] width 16 height 14
click at [455, 493] on div "Microbrush Dry Tips Small disposables by AHP Dental and Medical MODT 2 options …" at bounding box center [373, 461] width 190 height 126
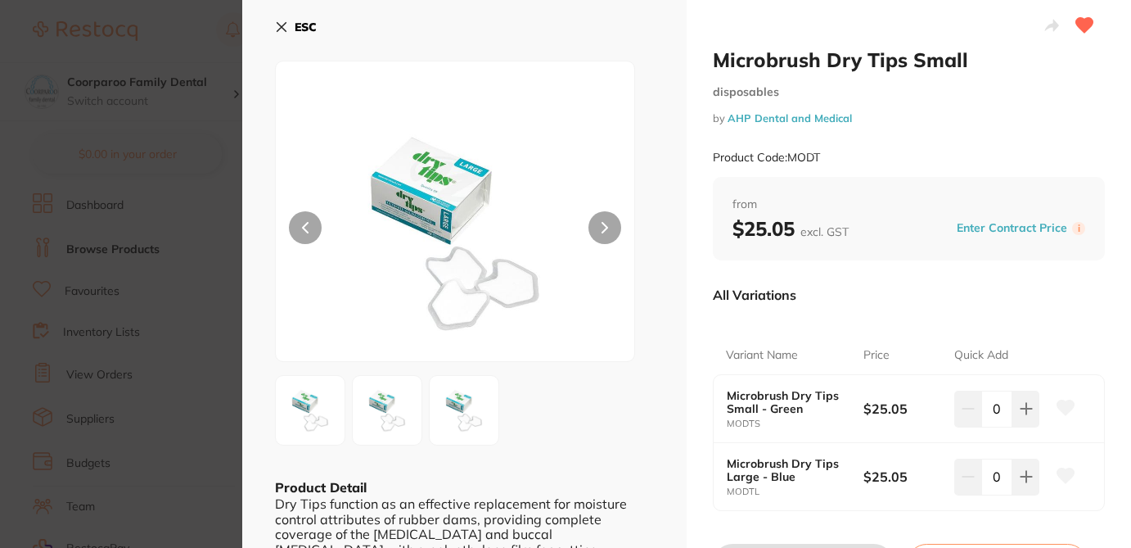
click at [1061, 412] on icon at bounding box center [1065, 407] width 17 height 15
click at [1065, 476] on icon at bounding box center [1065, 475] width 17 height 15
click at [214, 52] on section "Microbrush Dry Tips Small disposables by AHP Dental and Medical Product Code: M…" at bounding box center [565, 274] width 1131 height 548
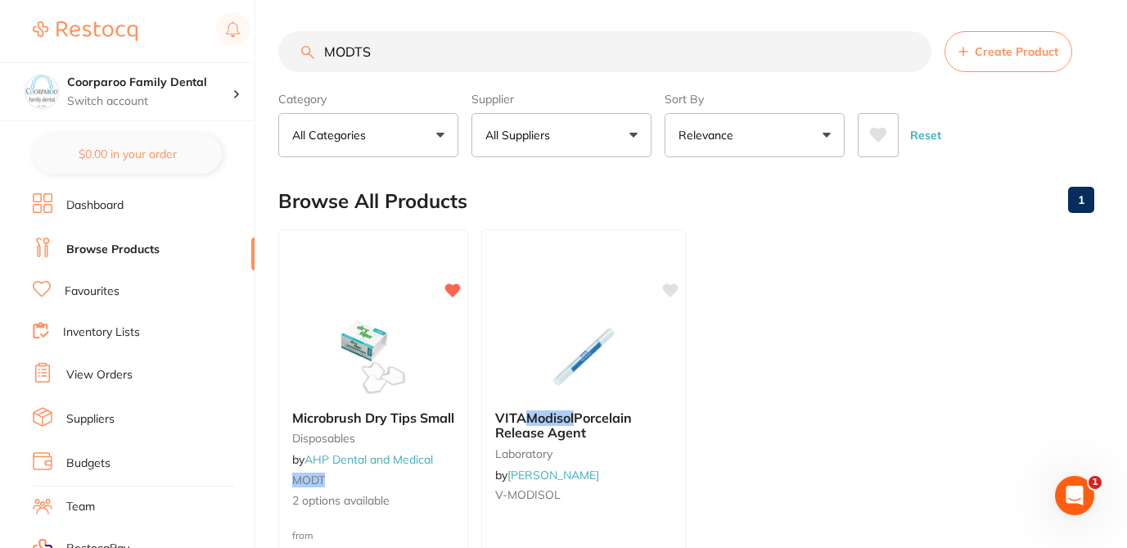
drag, startPoint x: 377, startPoint y: 56, endPoint x: 266, endPoint y: 41, distance: 112.3
click at [266, 47] on div "$0.00 Coorparoo Family Dental Switch account Coorparoo Family Dental $0.00 in y…" at bounding box center [563, 272] width 1127 height 548
paste input "SLOW SPEED SALIVA EJECTOR"
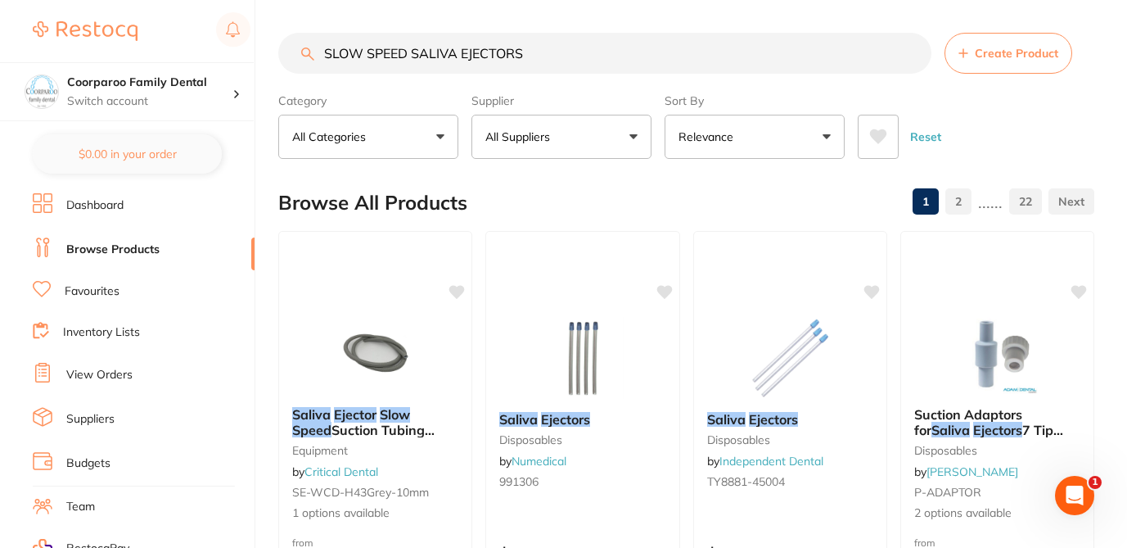
click at [537, 191] on div "Browse All Products 1 2 ...... 22" at bounding box center [686, 202] width 816 height 55
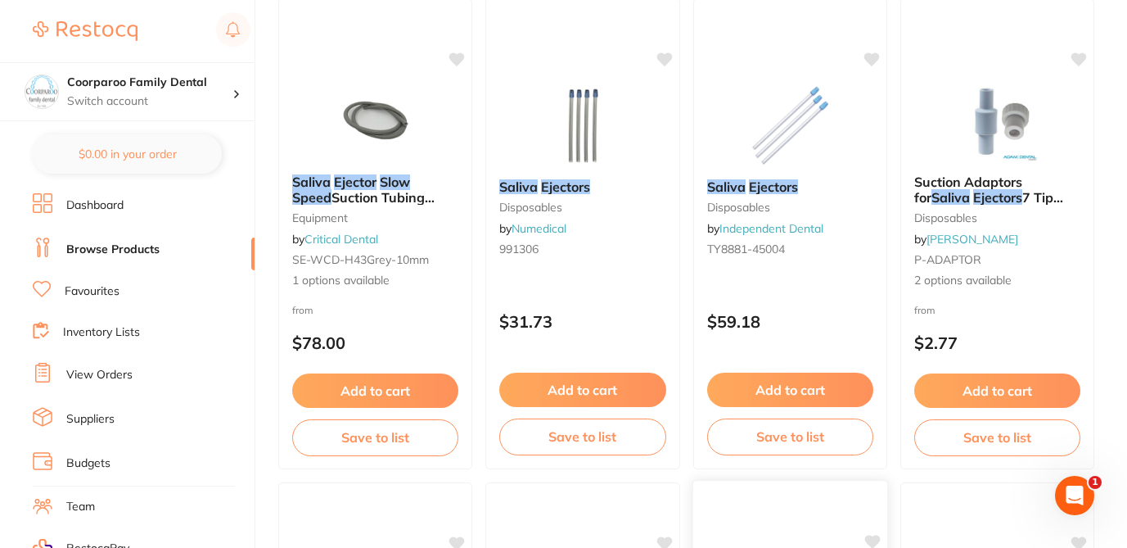
scroll to position [229, 0]
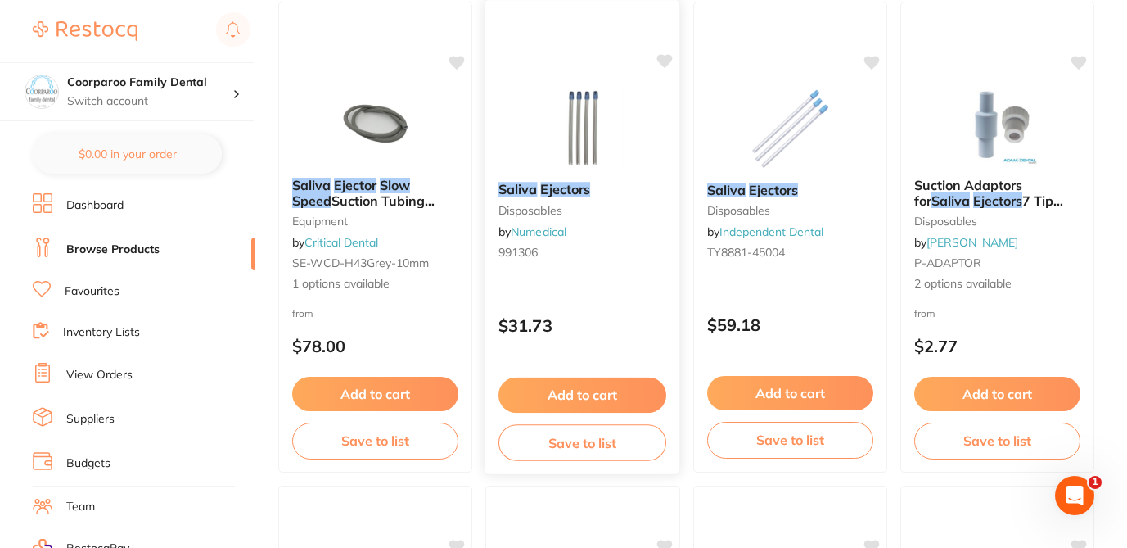
click at [623, 276] on div "Saliva Ejectors disposables by Numedical 991306" at bounding box center [582, 224] width 195 height 110
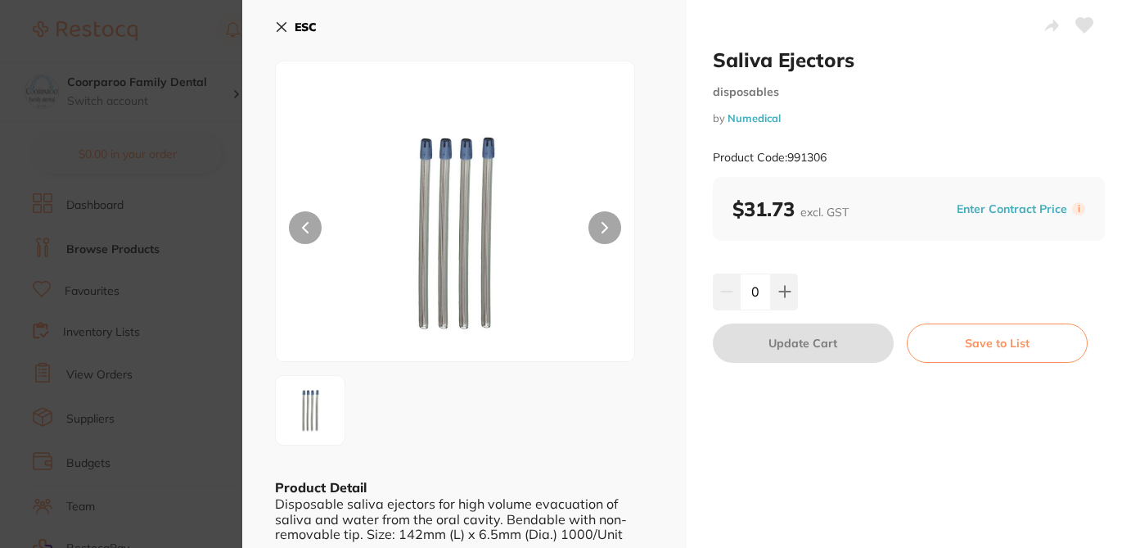
click at [543, 424] on div at bounding box center [464, 410] width 379 height 70
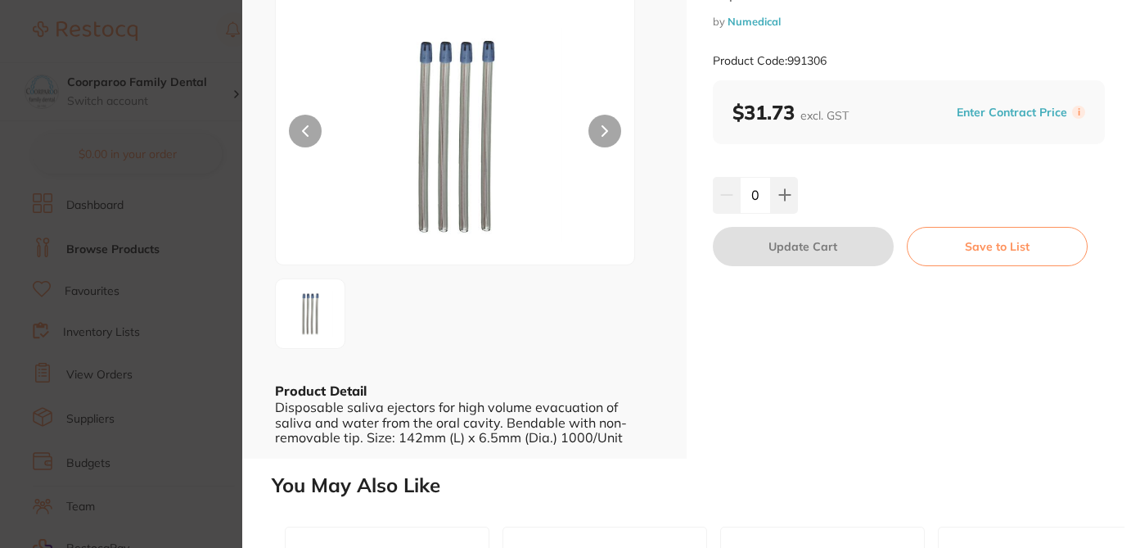
scroll to position [98, 0]
click at [211, 42] on section "Saliva Ejectors disposables by Numedical Product Code: 991306 ESC Product Detai…" at bounding box center [565, 274] width 1131 height 548
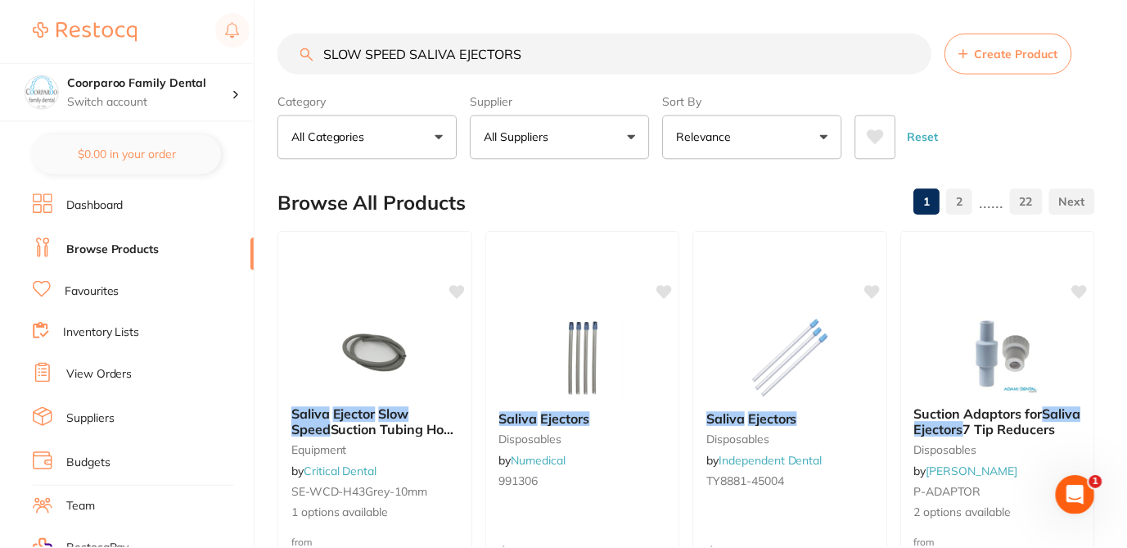
scroll to position [229, 0]
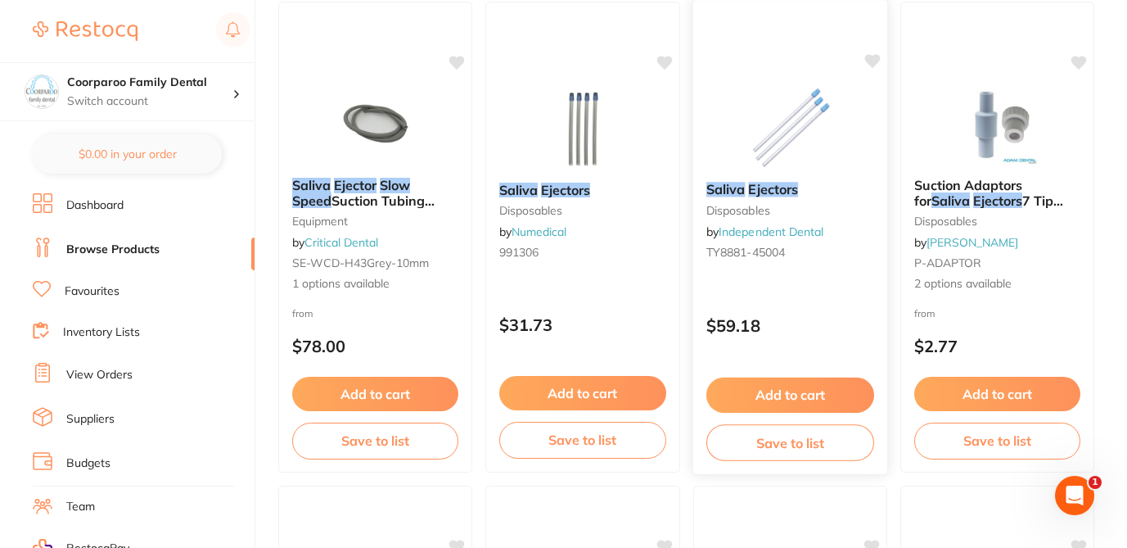
click at [829, 310] on div "$59.18" at bounding box center [789, 322] width 195 height 44
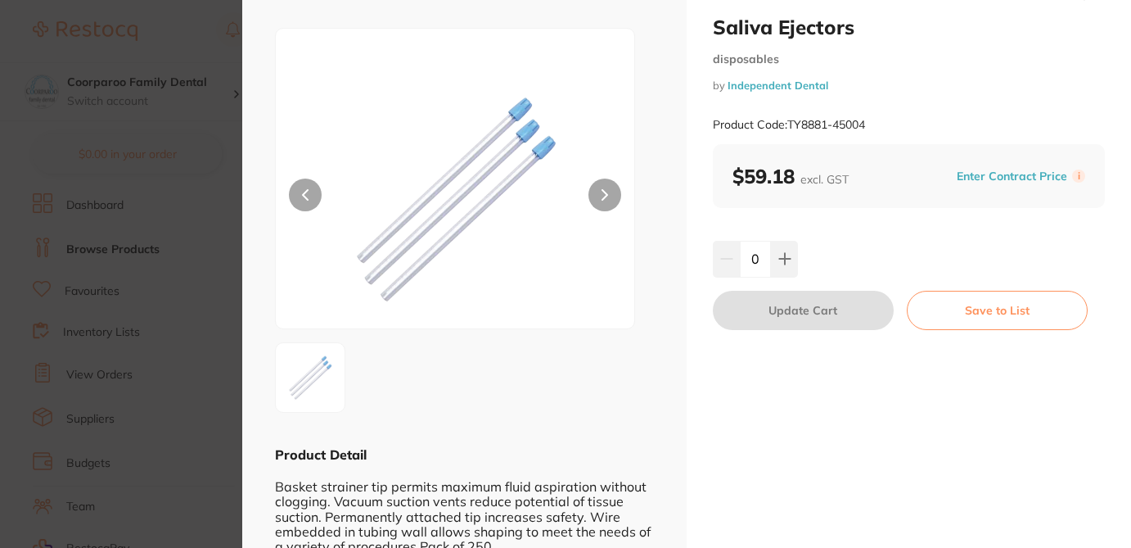
click at [192, 43] on section "Saliva Ejectors disposables by Independent Dental Product Code: TY8881-45004 ES…" at bounding box center [565, 274] width 1131 height 548
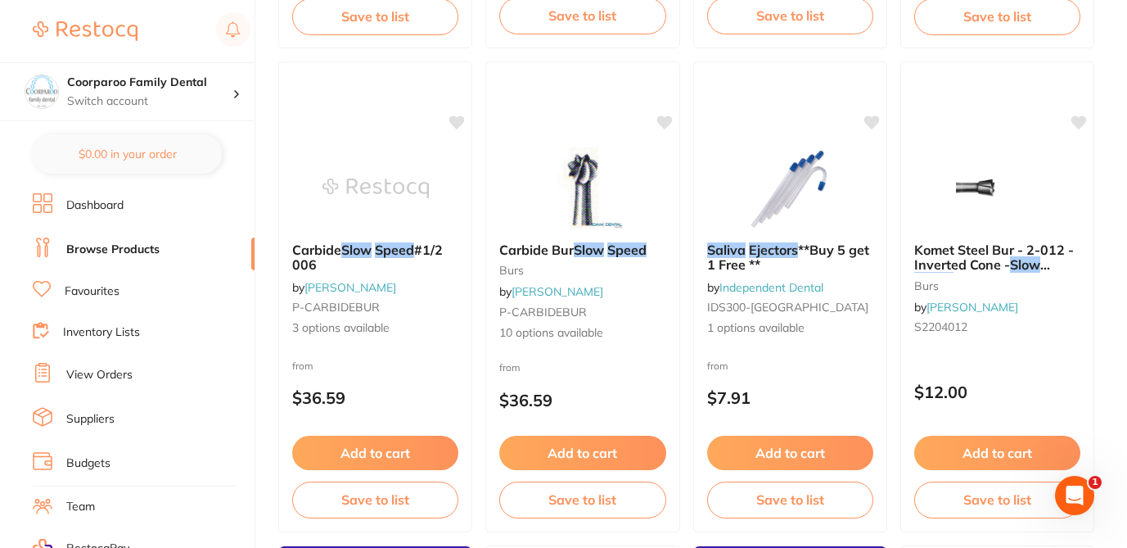
scroll to position [655, 0]
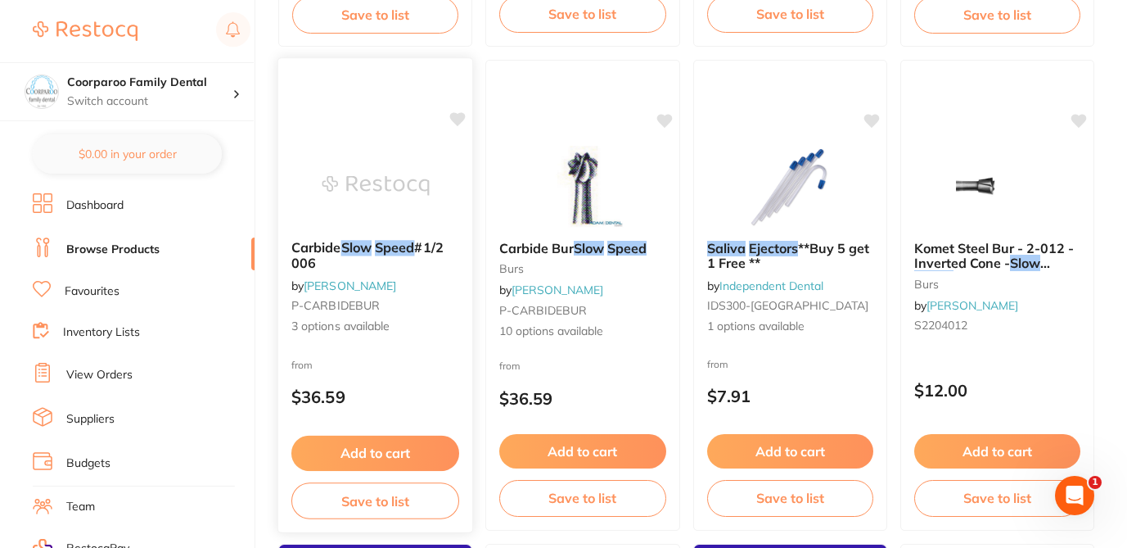
click at [439, 360] on div "from $36.59" at bounding box center [375, 384] width 195 height 59
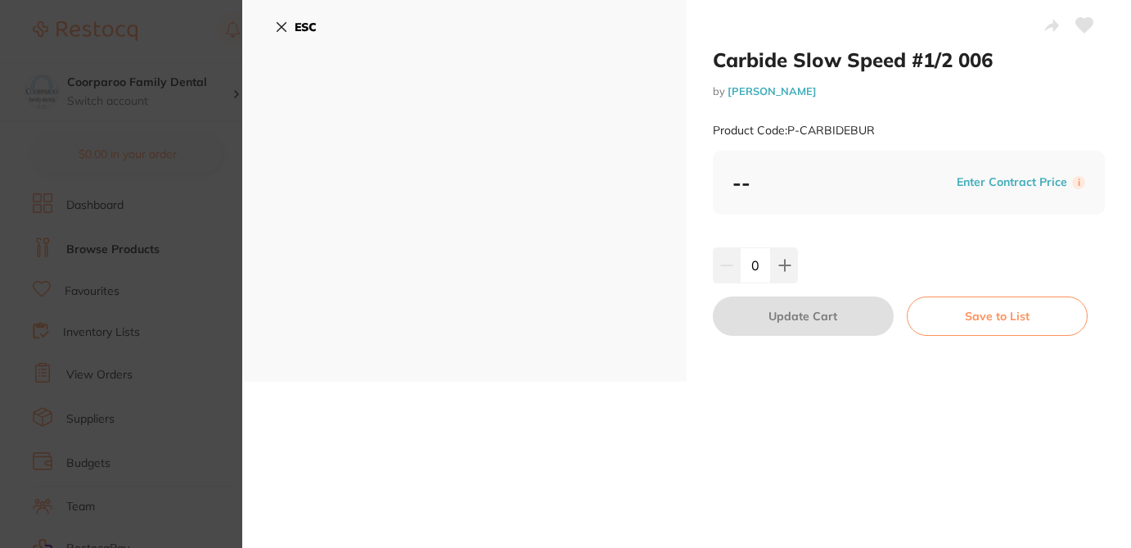
click at [196, 37] on section "Carbide Slow Speed #1/2 006 by [PERSON_NAME] Product Code: P-CARBIDEBUR ESC Car…" at bounding box center [565, 274] width 1131 height 548
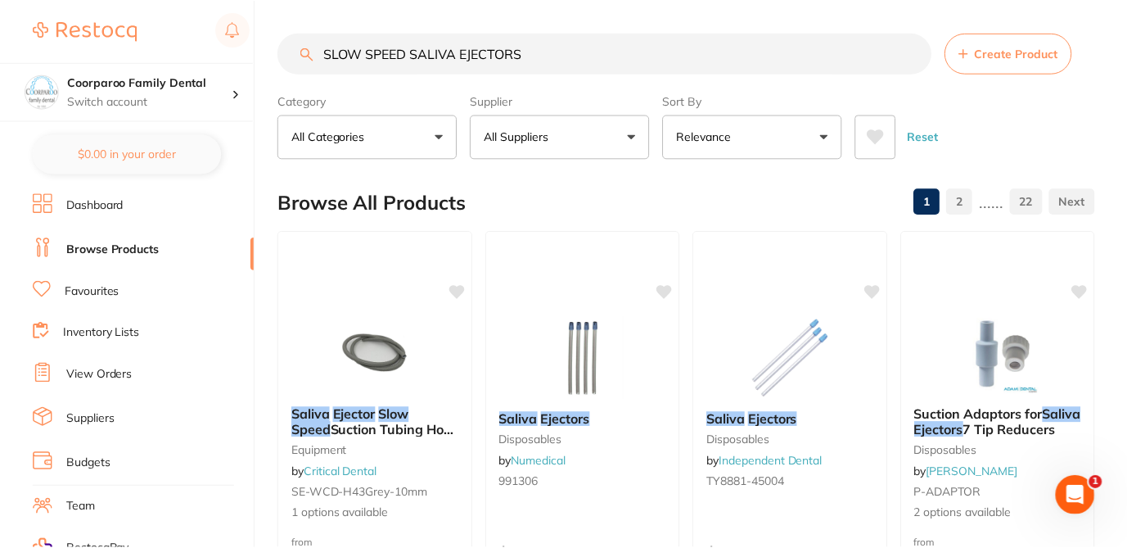
scroll to position [655, 0]
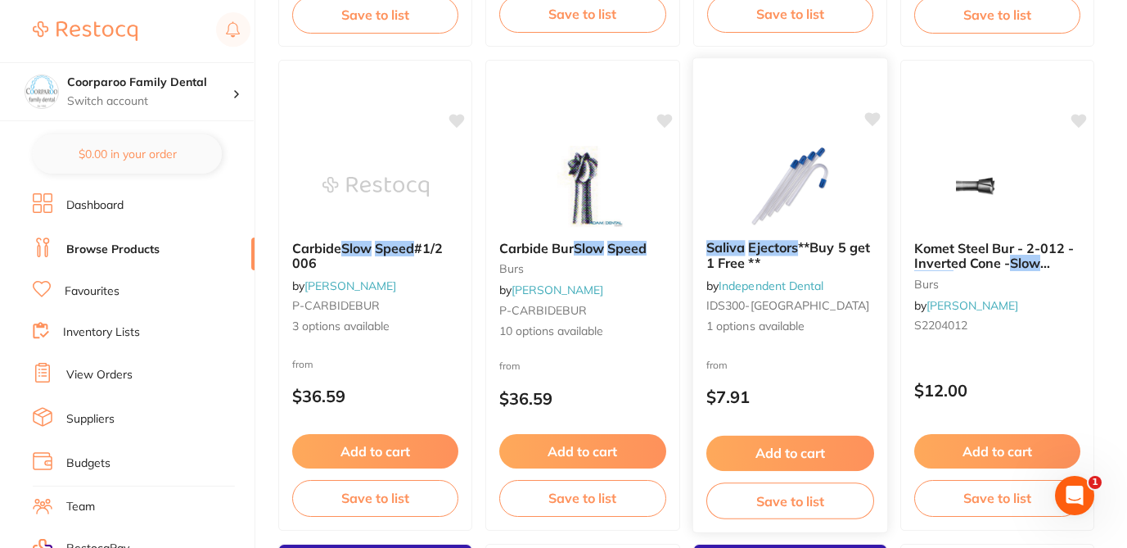
click at [837, 385] on div "from $7.91" at bounding box center [789, 384] width 195 height 59
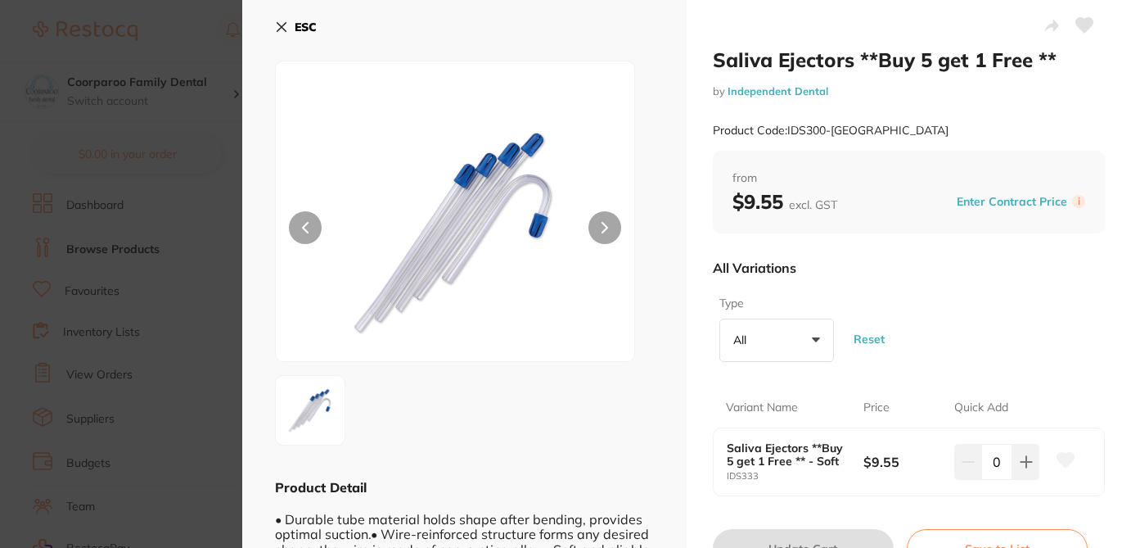
click at [615, 408] on div at bounding box center [464, 410] width 379 height 70
drag, startPoint x: 849, startPoint y: 134, endPoint x: 787, endPoint y: 133, distance: 61.4
click at [787, 133] on div "Product Code: IDS300-[GEOGRAPHIC_DATA]" at bounding box center [909, 130] width 392 height 40
copy small "IDS300-[GEOGRAPHIC_DATA]"
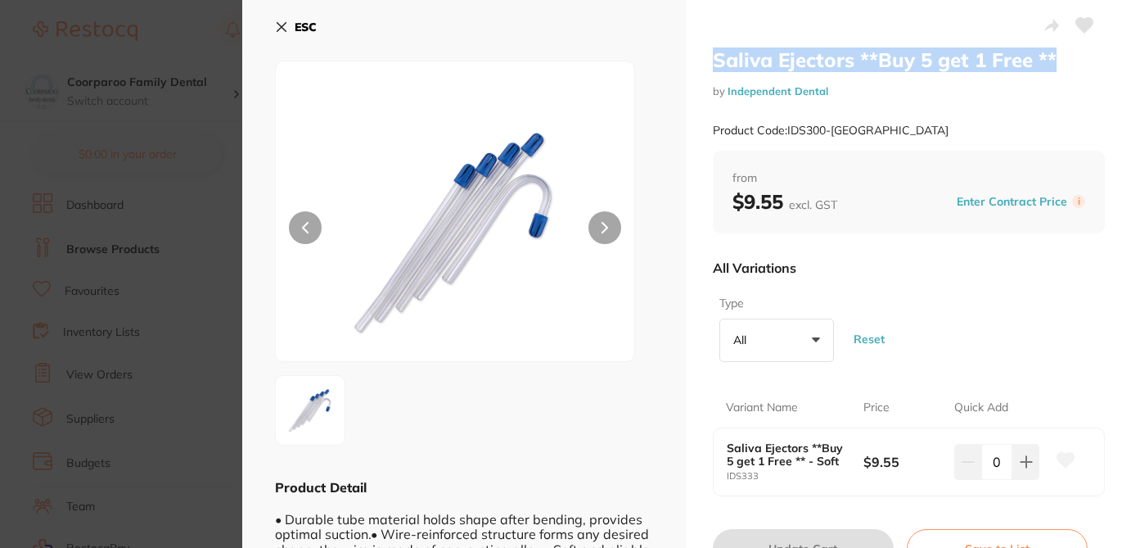
drag, startPoint x: 1066, startPoint y: 57, endPoint x: 704, endPoint y: 53, distance: 361.8
click at [704, 53] on div "Saliva Ejectors **Buy 5 get 1 Free ** by Independent Dental Product Code: IDS30…" at bounding box center [909, 307] width 444 height 615
copy h2 "Saliva Ejectors **Buy 5 get 1 Free **"
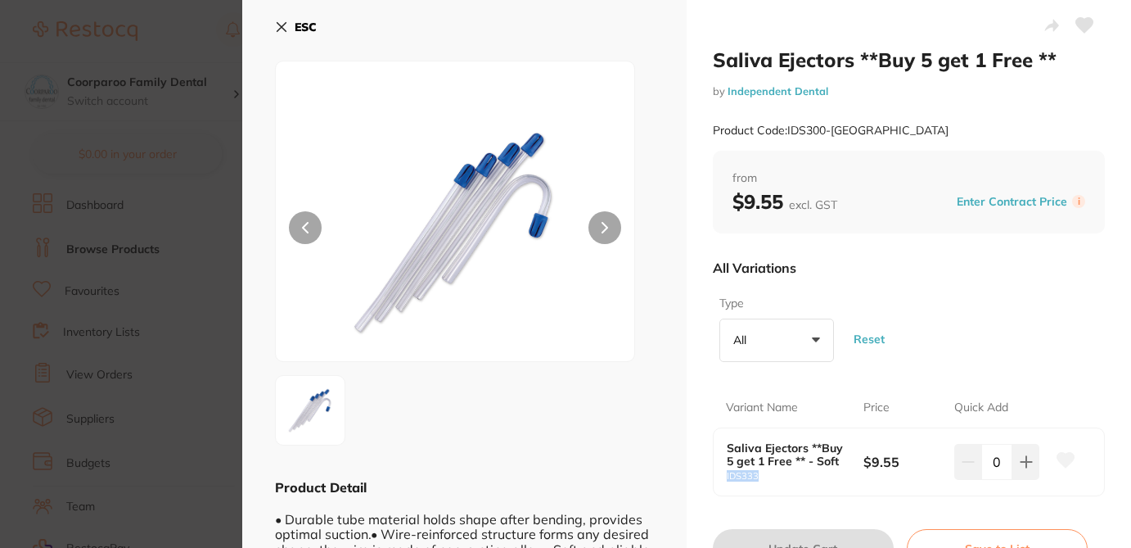
drag, startPoint x: 759, startPoint y: 473, endPoint x: 714, endPoint y: 476, distance: 44.3
click at [714, 476] on div "Saliva Ejectors **Buy 5 get 1 Free ** - Soft IDS333 $9.55 0" at bounding box center [909, 461] width 390 height 67
copy small "IDS333"
click at [1061, 461] on icon at bounding box center [1065, 460] width 17 height 15
drag, startPoint x: 904, startPoint y: 464, endPoint x: 849, endPoint y: 462, distance: 55.7
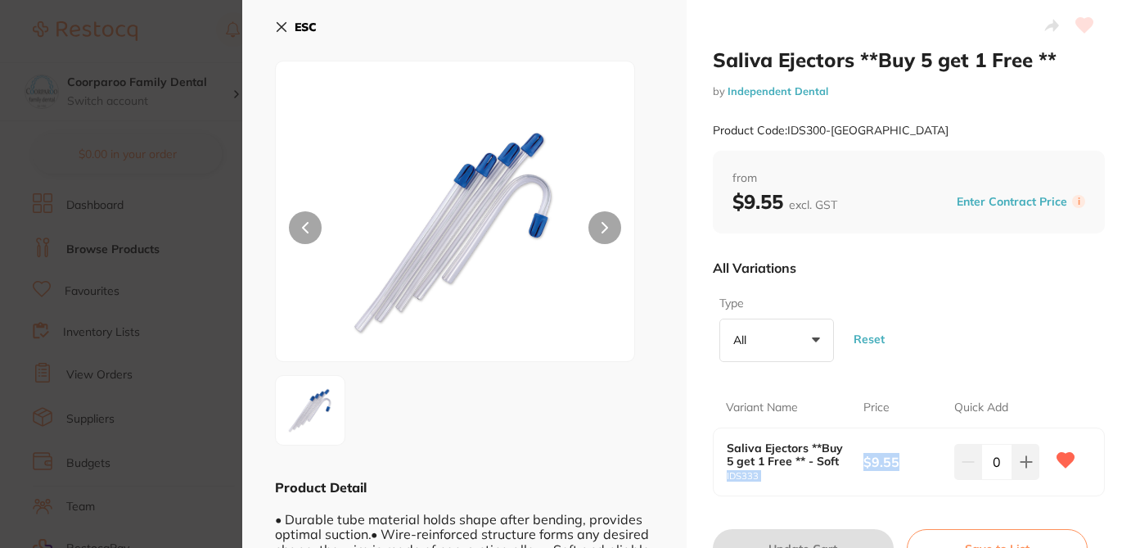
click at [849, 462] on div "Saliva Ejectors **Buy 5 get 1 Free ** - Soft IDS333 $9.55 0" at bounding box center [909, 461] width 390 height 67
click at [849, 462] on div "Saliva Ejectors **Buy 5 get 1 Free ** - Soft IDS333" at bounding box center [795, 461] width 137 height 40
drag, startPoint x: 899, startPoint y: 459, endPoint x: 861, endPoint y: 458, distance: 37.7
click at [863, 458] on b "$9.55" at bounding box center [904, 462] width 82 height 18
copy b "$9.55"
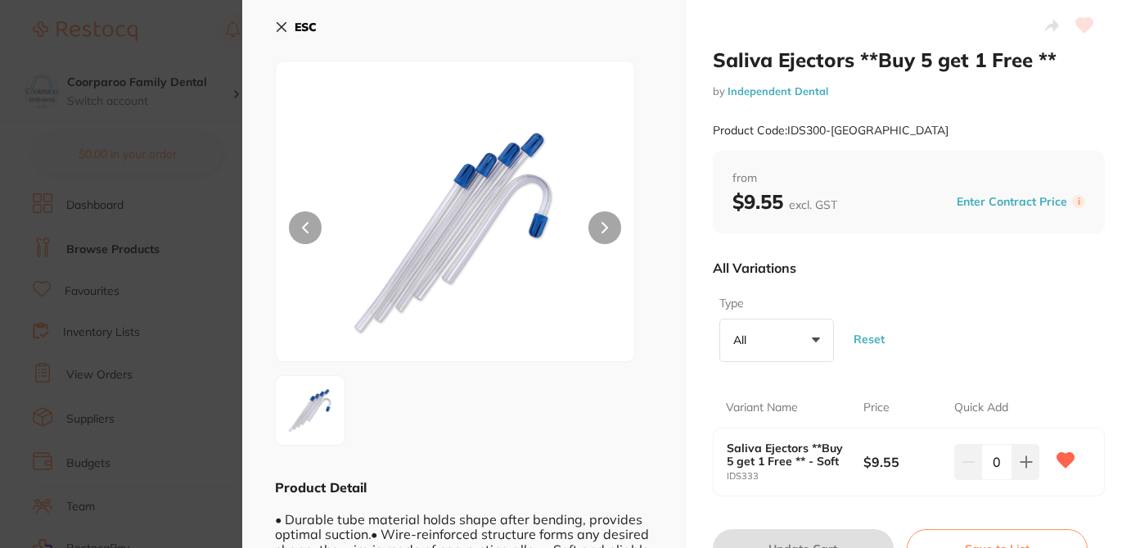
click at [534, 448] on div "ESC Product Detail • Durable tube material holds shape after bending, provides …" at bounding box center [464, 307] width 444 height 615
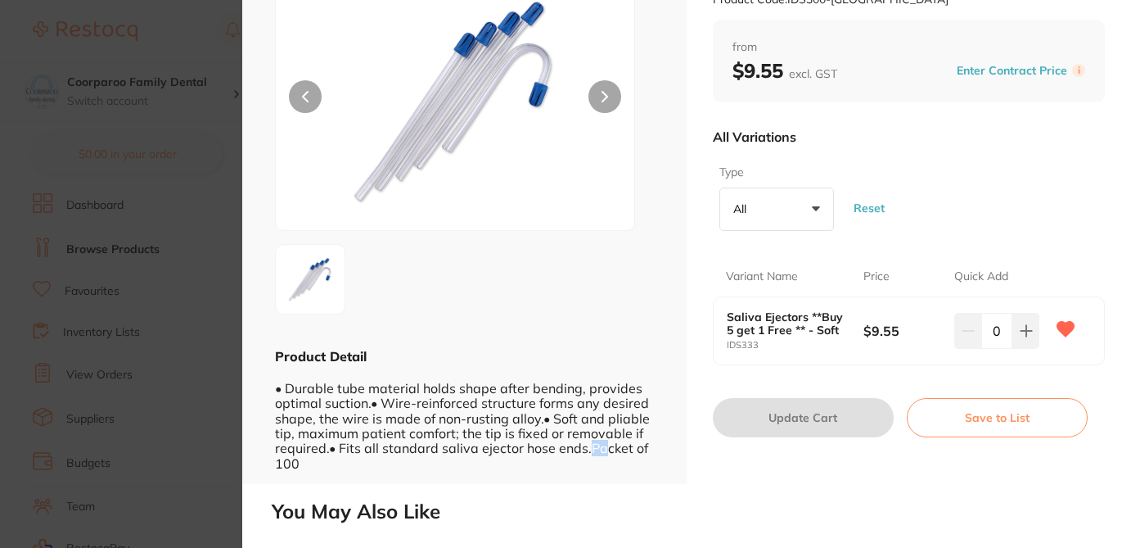
scroll to position [1, 0]
drag, startPoint x: 586, startPoint y: 446, endPoint x: 600, endPoint y: 457, distance: 18.0
click at [600, 457] on div "• Durable tube material holds shape after bending, provides optimal suction.• W…" at bounding box center [464, 417] width 379 height 106
copy div "Packet of 100"
click at [210, 38] on section "Saliva Ejectors **Buy 5 get 1 Free ** by Independent Dental Product Code: IDS30…" at bounding box center [565, 274] width 1131 height 548
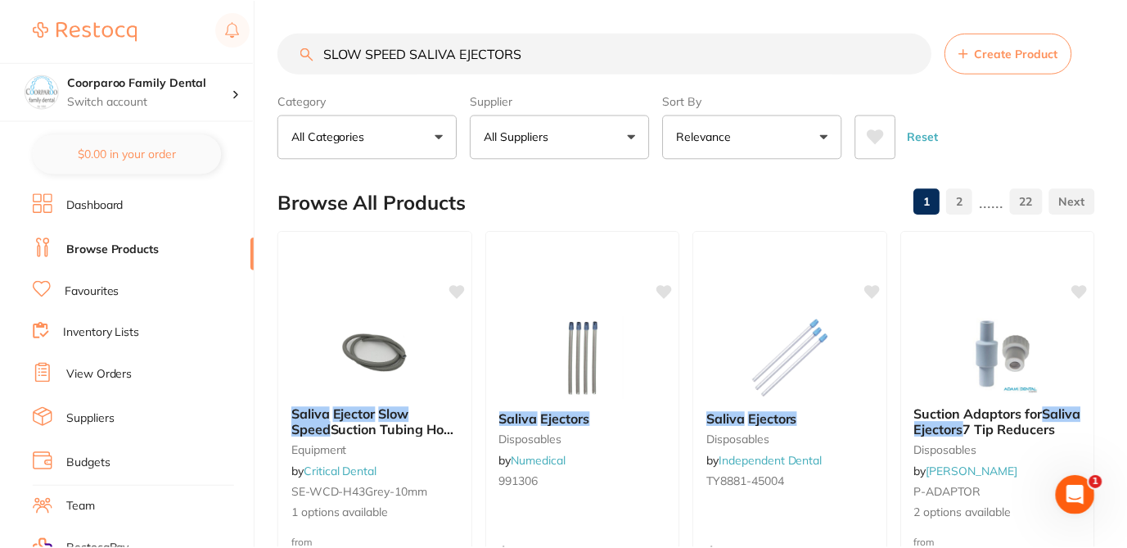
scroll to position [655, 0]
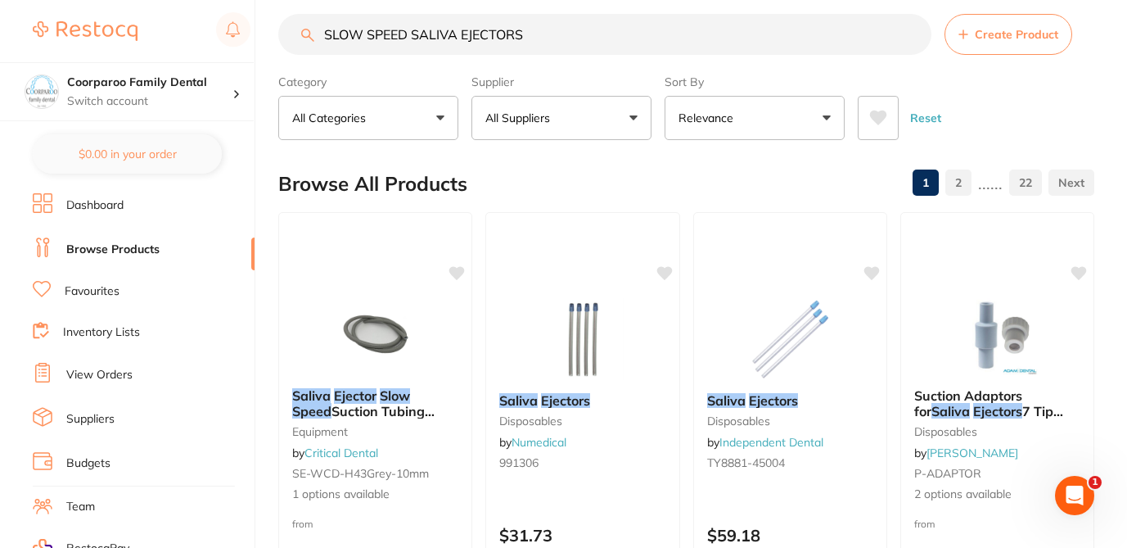
scroll to position [0, 0]
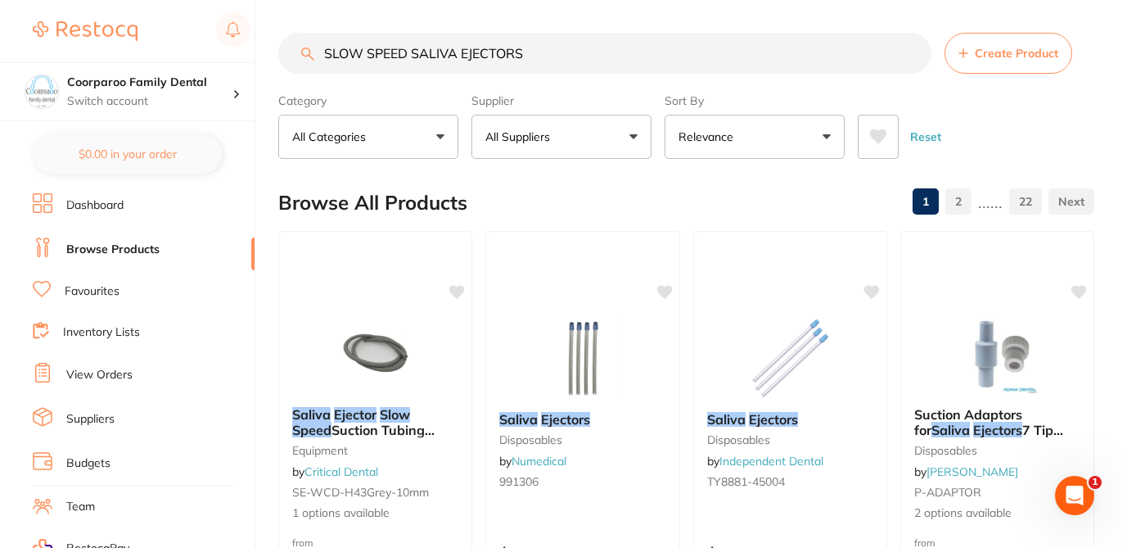
drag, startPoint x: 528, startPoint y: 56, endPoint x: 318, endPoint y: 49, distance: 209.6
click at [318, 49] on input "SLOW SPEED SALIVA EJECTORS" at bounding box center [604, 53] width 653 height 41
paste input "EVACUATION TUBES S CUT VENTED WHITE"
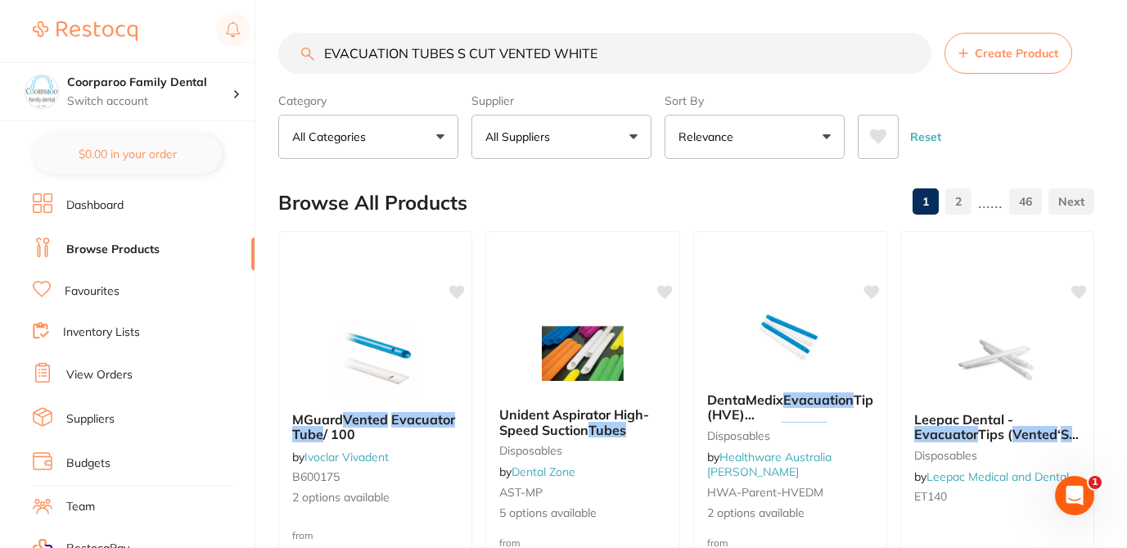
type input "EVACUATION TUBES S CUT VENTED WHITE"
click at [502, 56] on input "EVACUATION TUBES S CUT VENTED WHITE" at bounding box center [604, 53] width 653 height 41
click at [707, 196] on div "Browse All Products 1 2 ...... 46" at bounding box center [686, 202] width 816 height 55
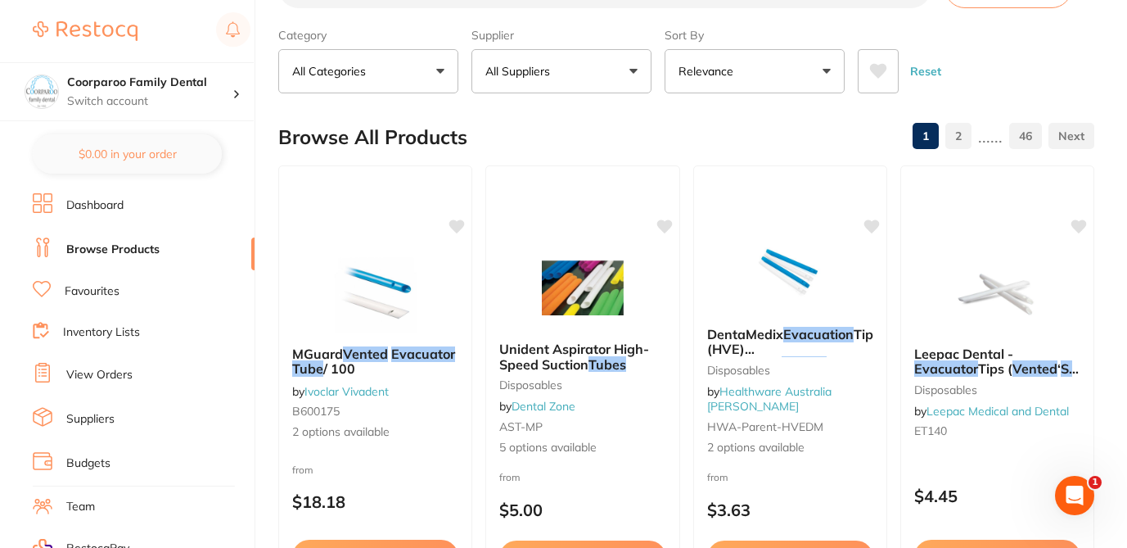
scroll to position [98, 0]
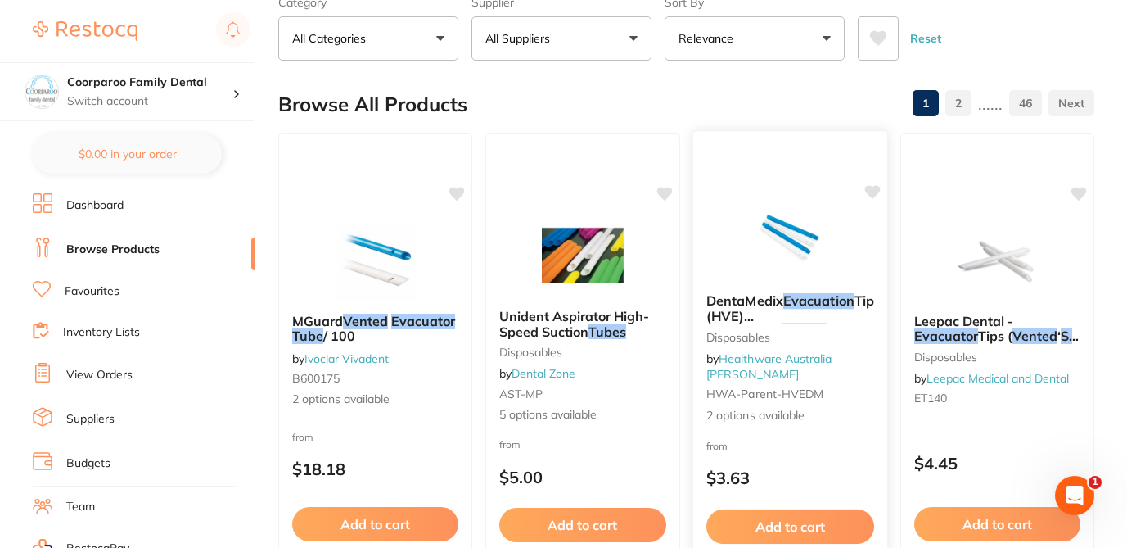
click at [841, 432] on div "DentaMedix Evacuation Tips (HVE) Vented/Non Vented 100/Bag Disposables by Healt…" at bounding box center [789, 358] width 195 height 156
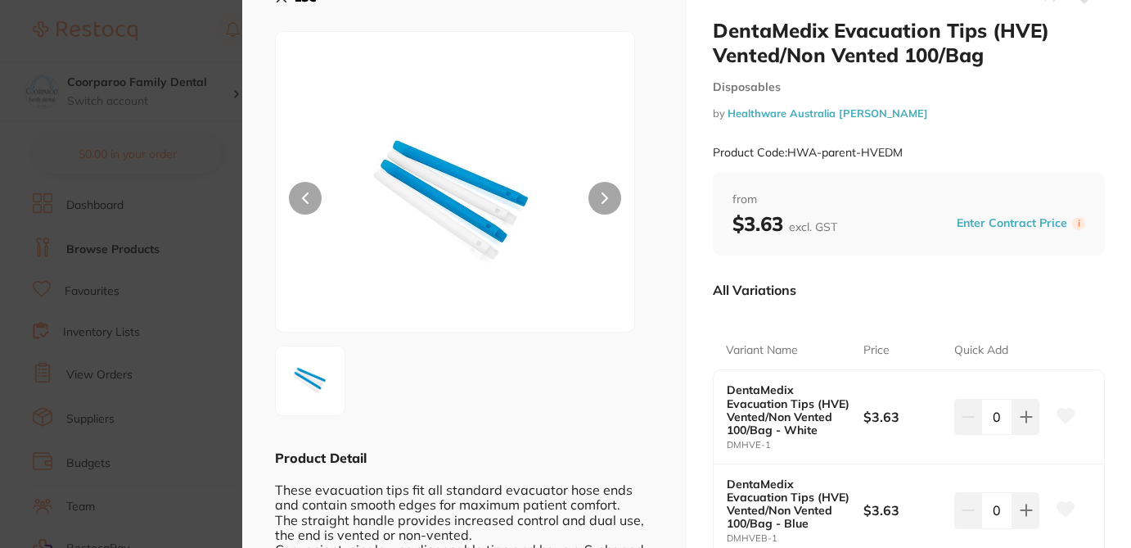
scroll to position [33, 0]
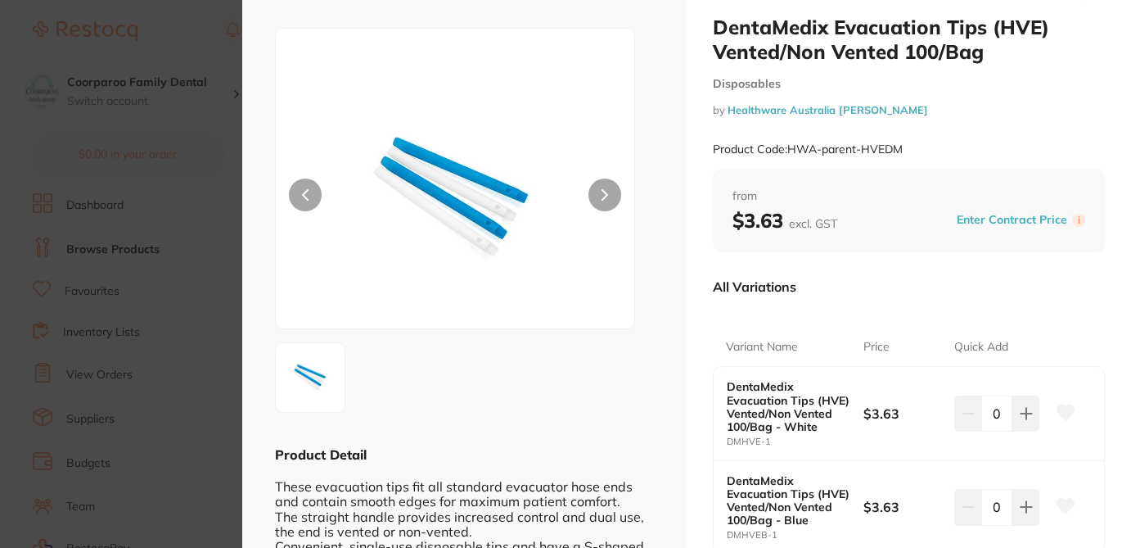
click at [205, 34] on section "DentaMedix Evacuation Tips (HVE) Vented/Non Vented 100/Bag Disposables by Healt…" at bounding box center [565, 274] width 1131 height 548
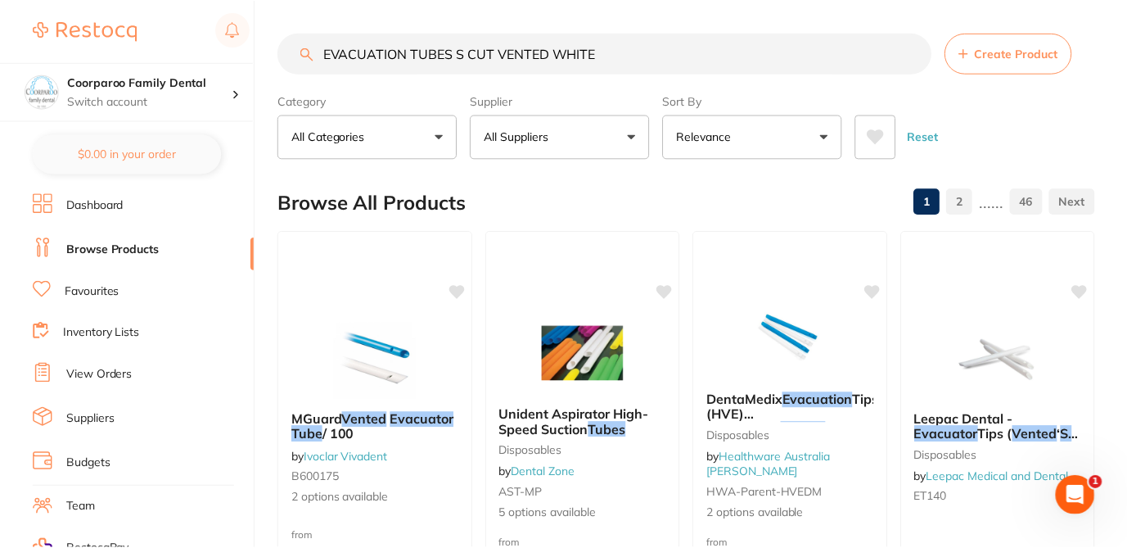
scroll to position [98, 0]
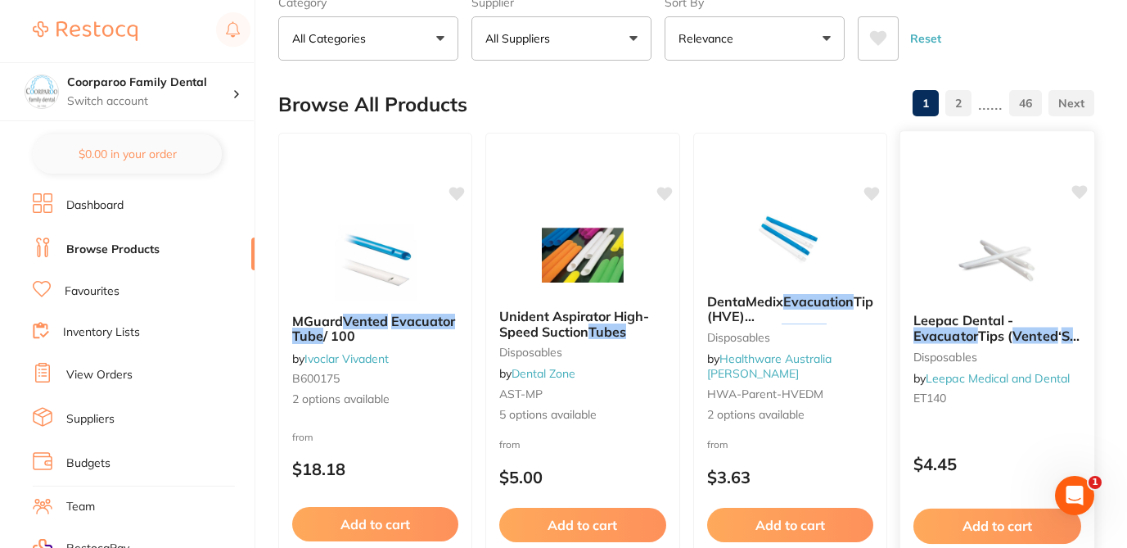
click at [1007, 421] on div "Leepac Dental - Evacuator Tips ( Vented ‘ S’ ) - High Quality Dental Product di…" at bounding box center [997, 362] width 195 height 125
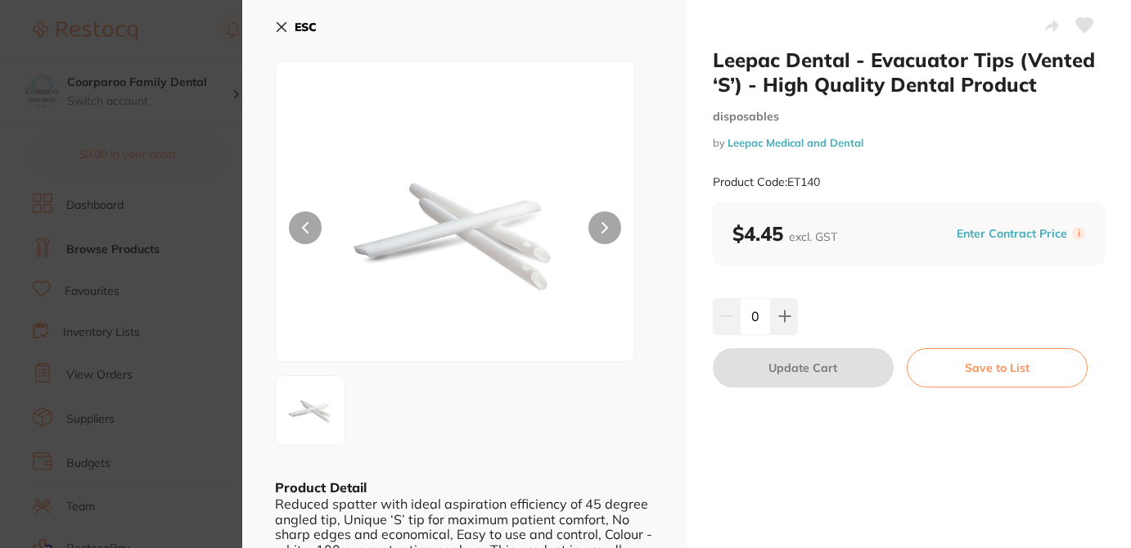
click at [585, 440] on div at bounding box center [464, 410] width 379 height 70
click at [187, 34] on section "Leepac Dental - Evacuator Tips (Vented ‘S’) - High Quality Dental Product dispo…" at bounding box center [565, 274] width 1131 height 548
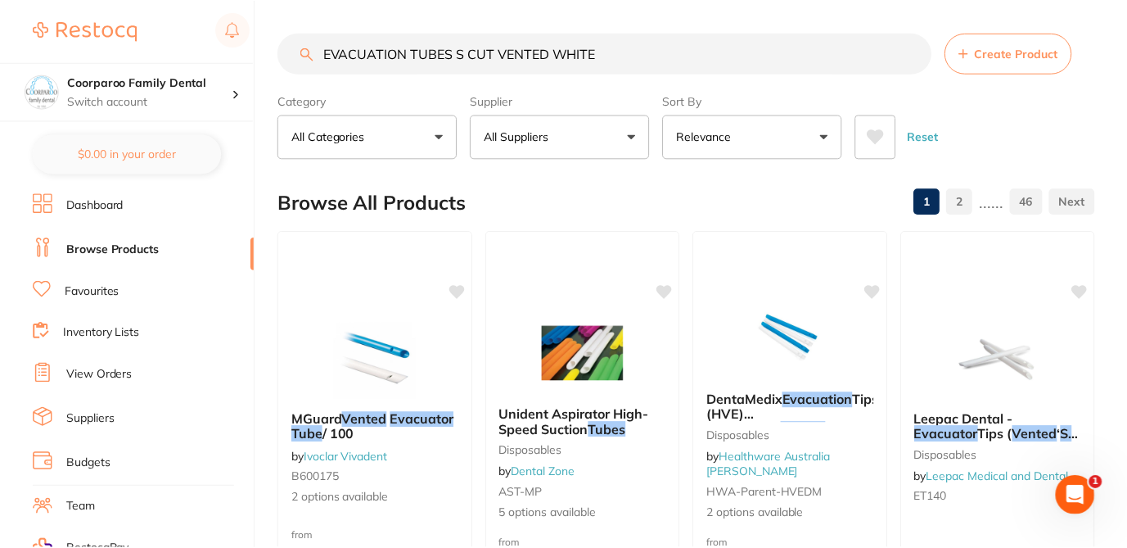
scroll to position [98, 0]
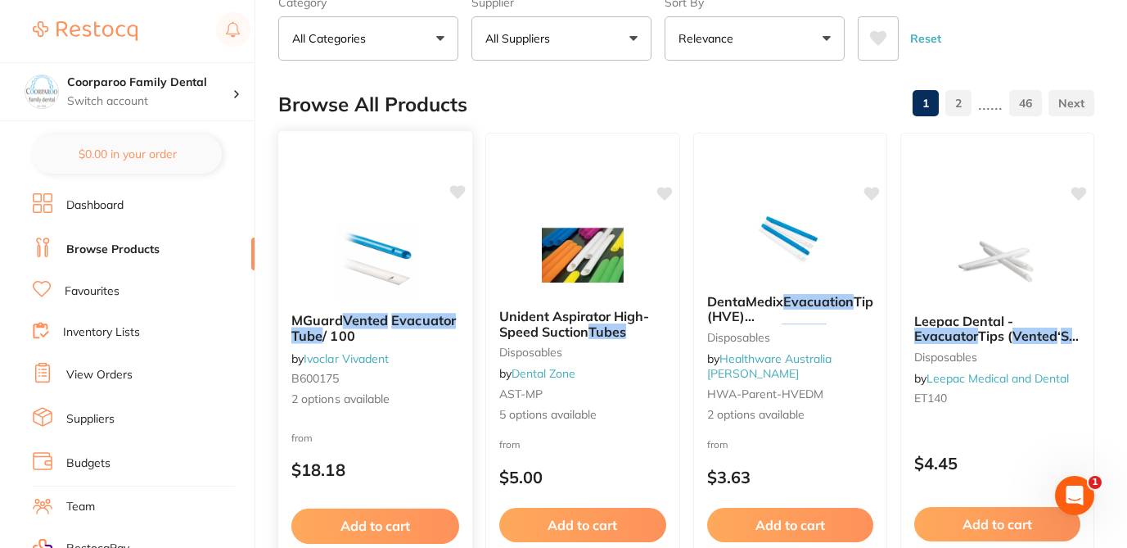
click at [415, 454] on div "from $18.18" at bounding box center [375, 457] width 195 height 59
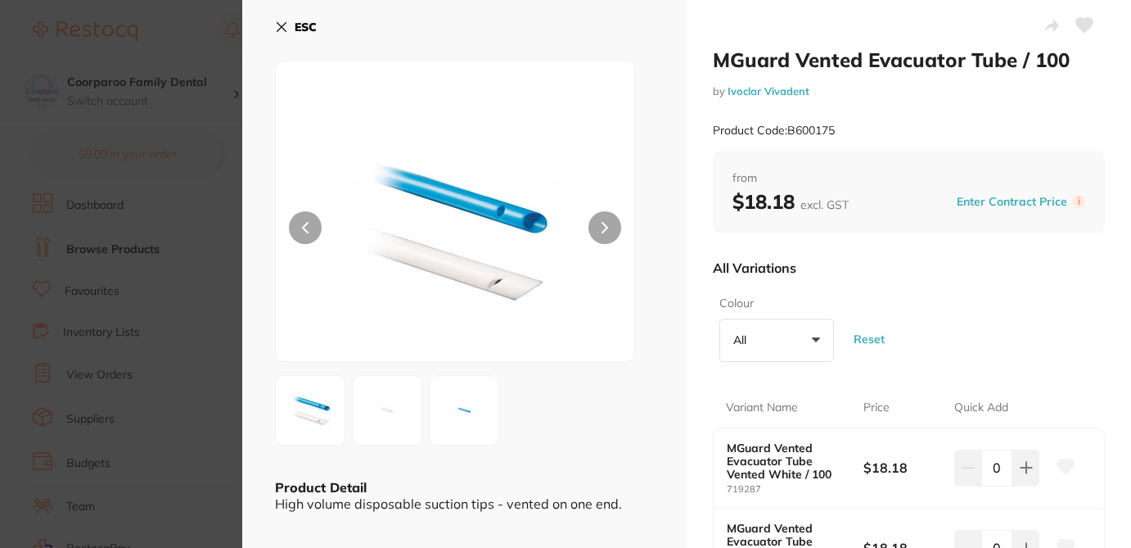
click at [367, 17] on div "ESC" at bounding box center [464, 36] width 379 height 47
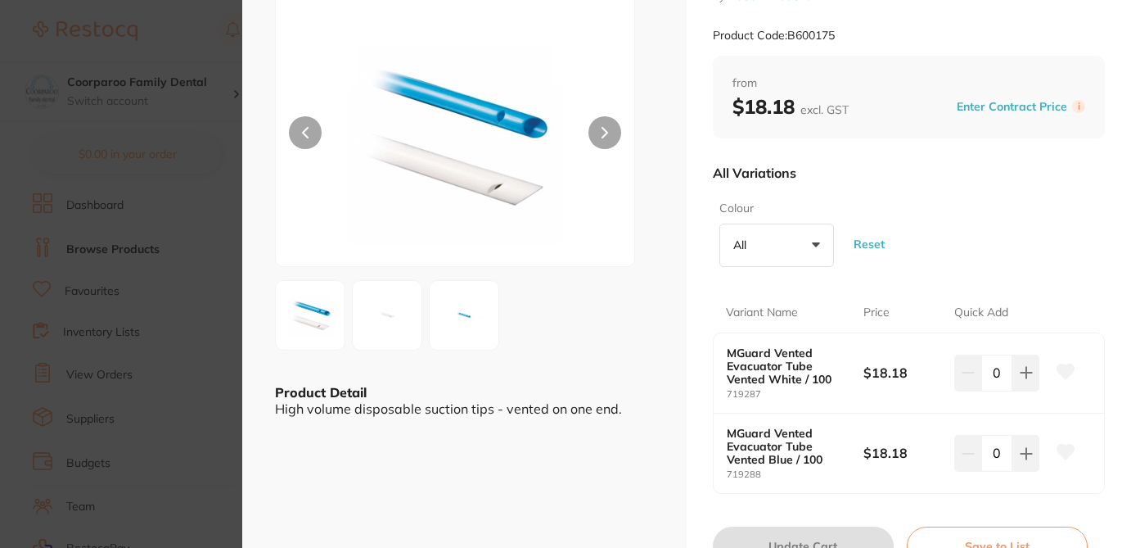
scroll to position [98, 0]
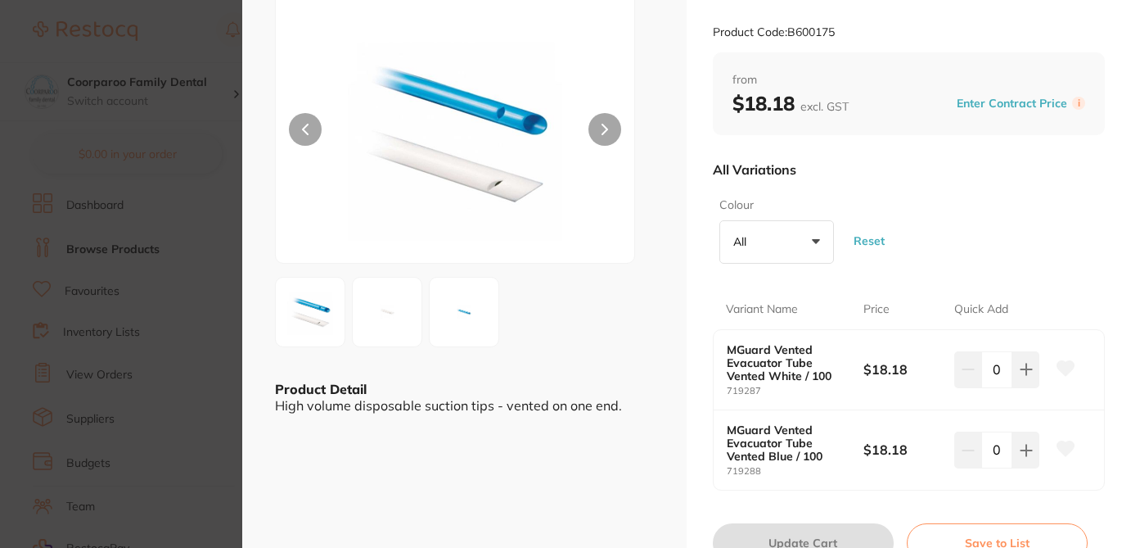
click at [217, 20] on section "MGuard Vented Evacuator Tube / 100 by Ivoclar Vivadent Product Code: B600175 ES…" at bounding box center [565, 274] width 1131 height 548
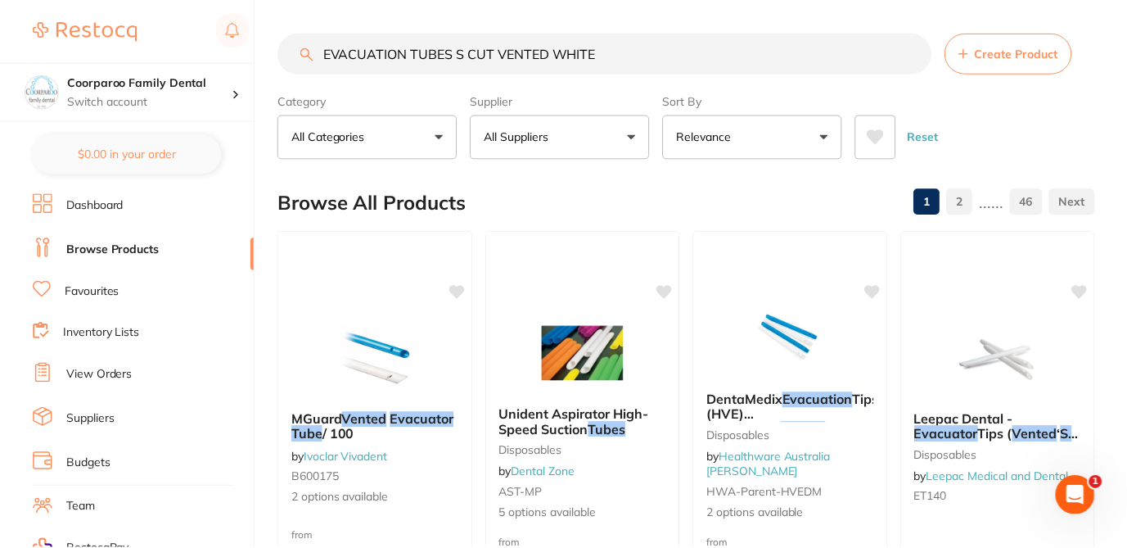
scroll to position [98, 0]
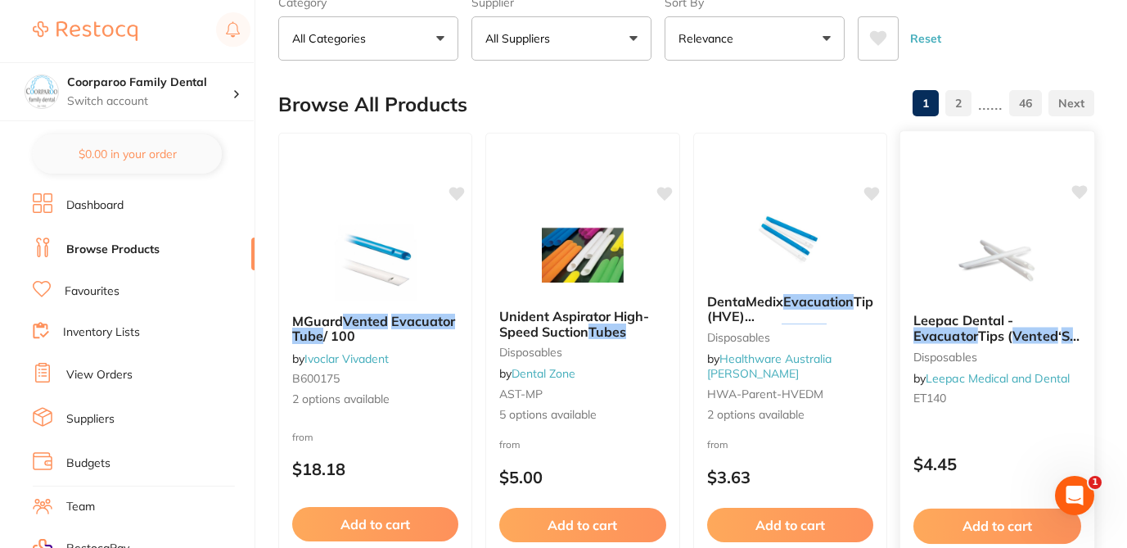
click at [1024, 429] on div "Leepac Dental - Evacuator Tips ( Vented ‘ S’ ) - High Quality Dental Product di…" at bounding box center [997, 368] width 196 height 476
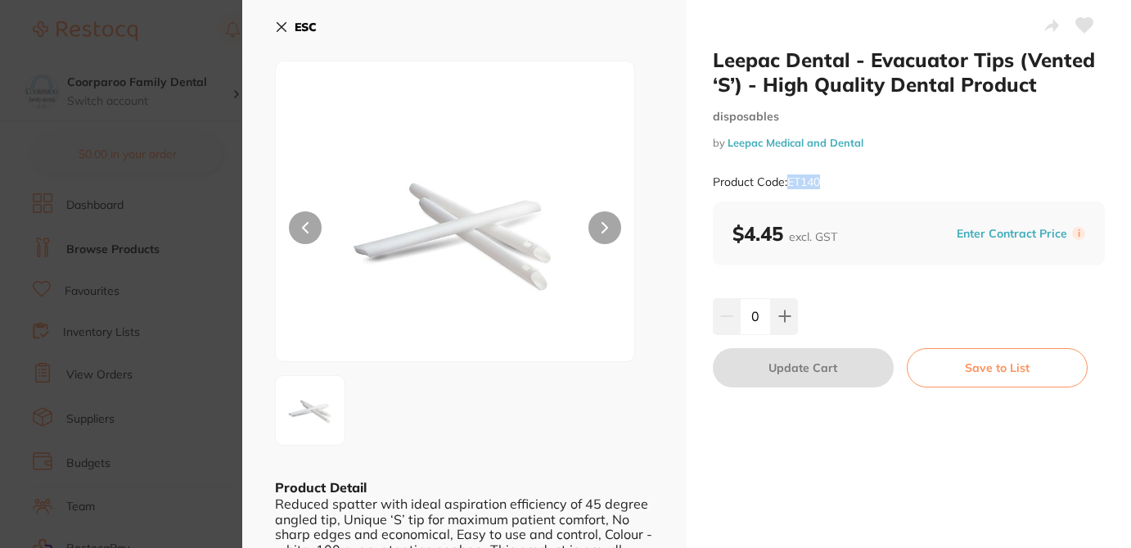
drag, startPoint x: 835, startPoint y: 180, endPoint x: 787, endPoint y: 181, distance: 48.3
click at [787, 181] on div "Product Code: ET140" at bounding box center [909, 182] width 392 height 40
copy small "ET140"
click at [282, 30] on icon at bounding box center [281, 26] width 13 height 13
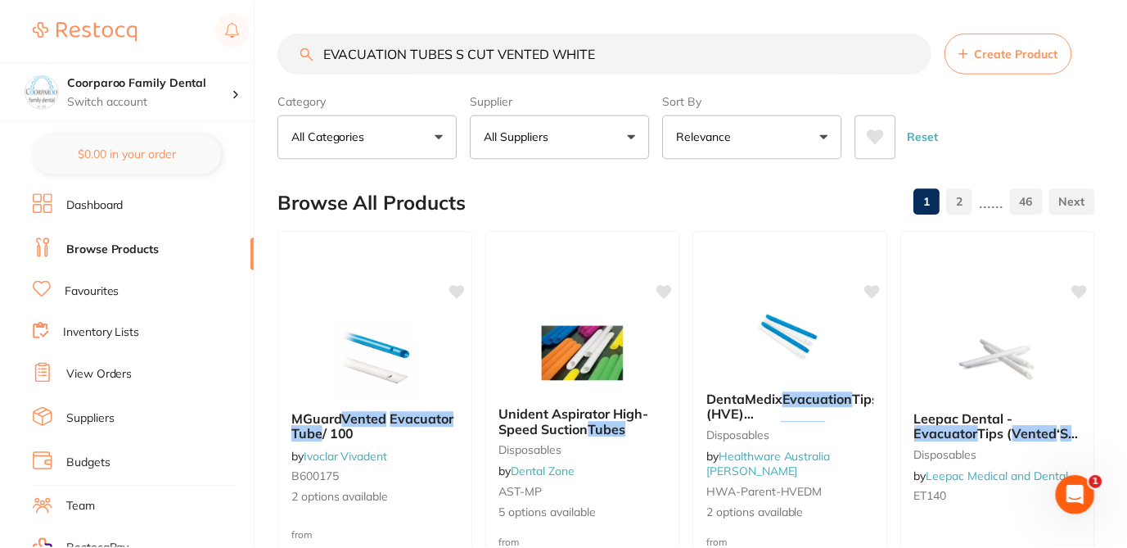
scroll to position [98, 0]
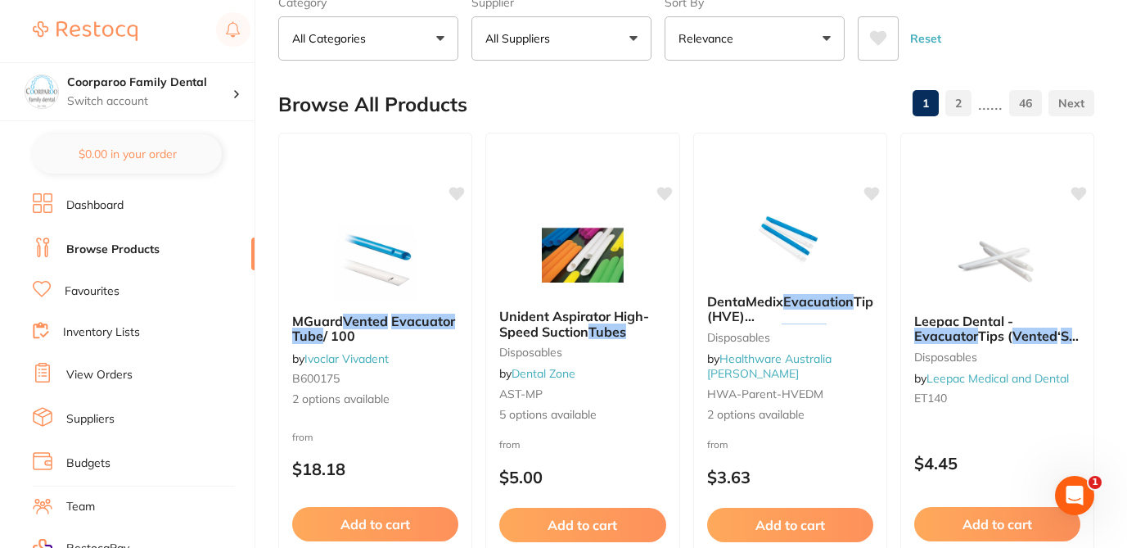
click at [525, 97] on div "Browse All Products 1 2 ...... 46" at bounding box center [686, 104] width 816 height 55
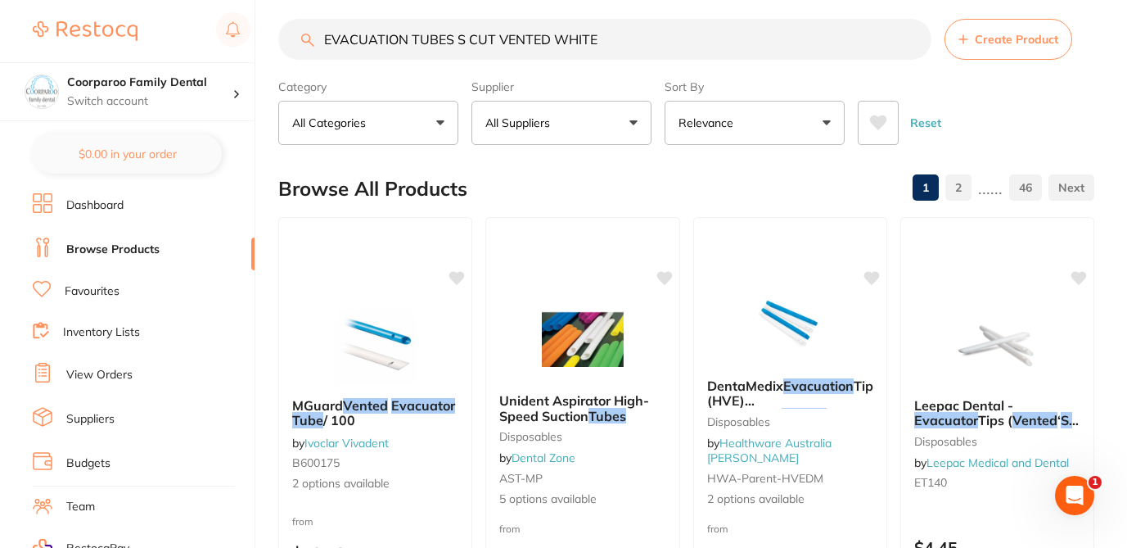
scroll to position [0, 0]
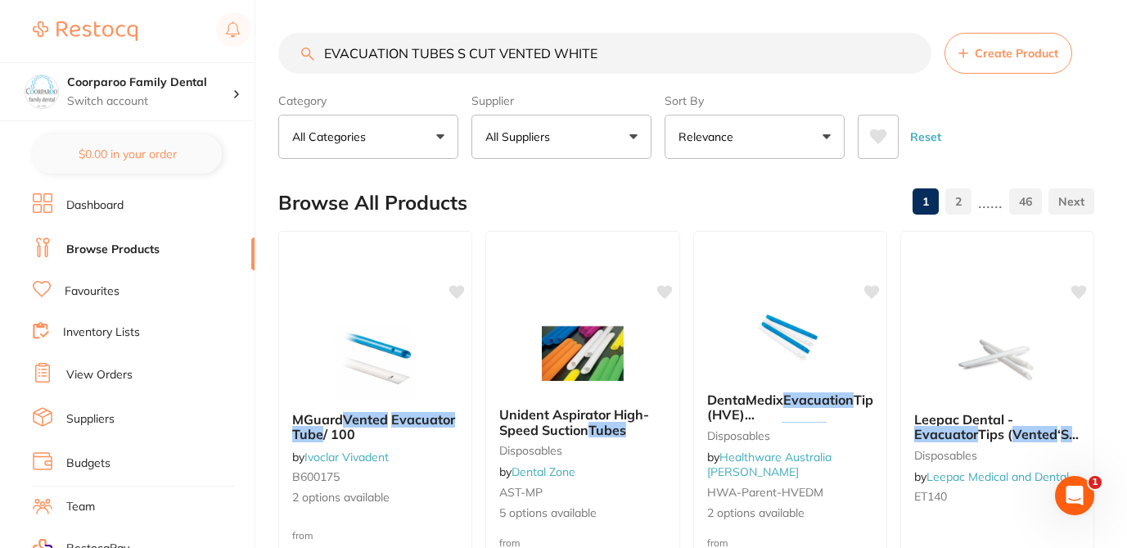
drag, startPoint x: 602, startPoint y: 51, endPoint x: 282, endPoint y: 50, distance: 319.2
click at [282, 50] on input "EVACUATION TUBES S CUT VENTED WHITE" at bounding box center [604, 53] width 653 height 41
paste input "HYGOFORMIC SALIVA EJECTOR"
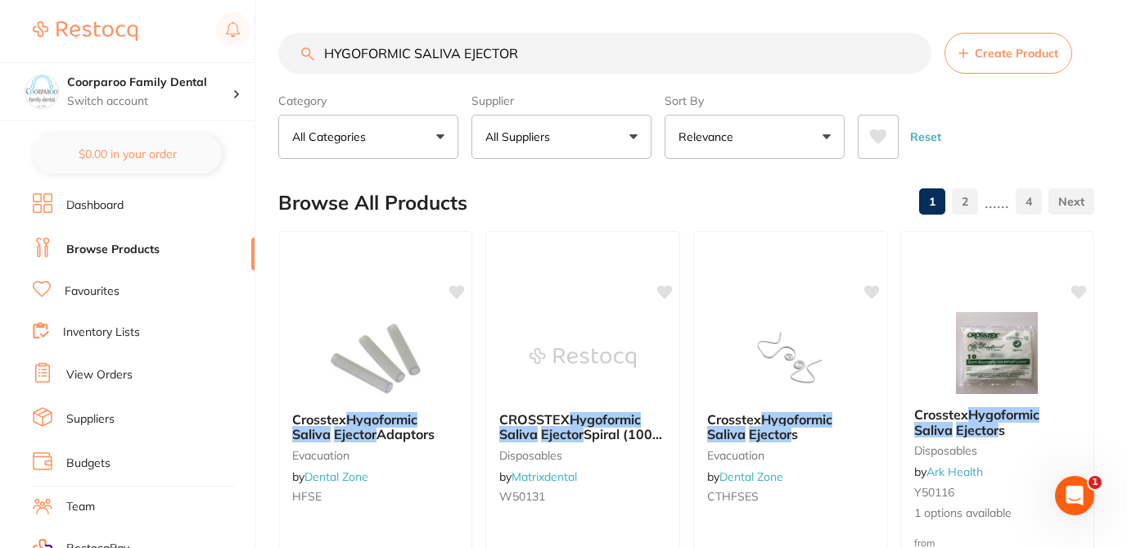
type input "HYGOFORMIC SALIVA EJECTOR"
click at [773, 183] on div "Browse All Products 1 2 ...... 4" at bounding box center [686, 202] width 816 height 55
click at [726, 177] on div "Browse All Products 1 2 ...... 4" at bounding box center [686, 202] width 816 height 55
click at [1000, 106] on div "Reset" at bounding box center [969, 129] width 223 height 57
click at [709, 189] on div "Browse All Products 1 2 ...... 4" at bounding box center [686, 202] width 816 height 55
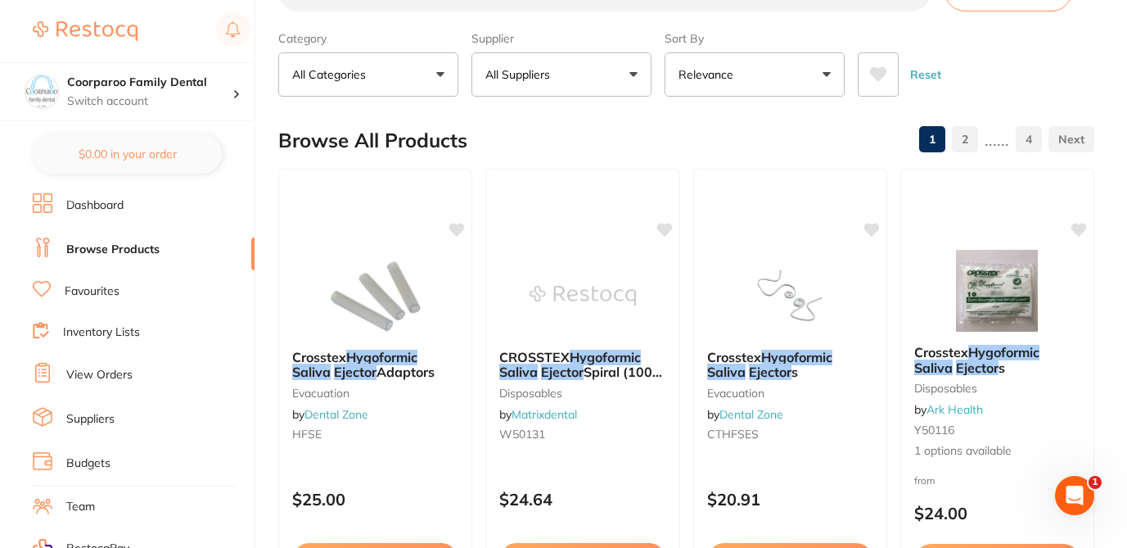
scroll to position [65, 0]
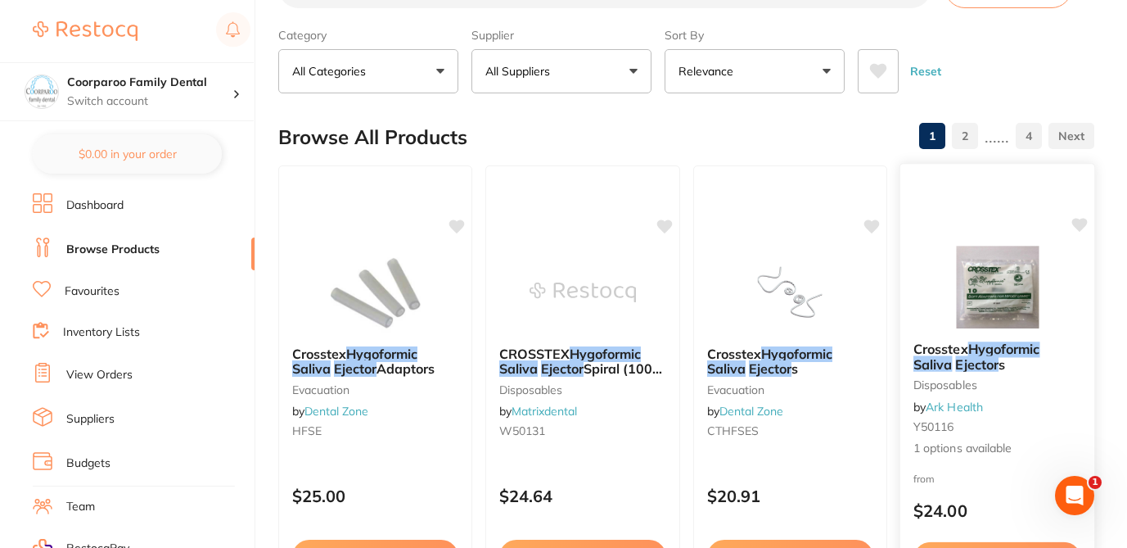
click at [1003, 488] on div "from $24.00" at bounding box center [997, 498] width 195 height 59
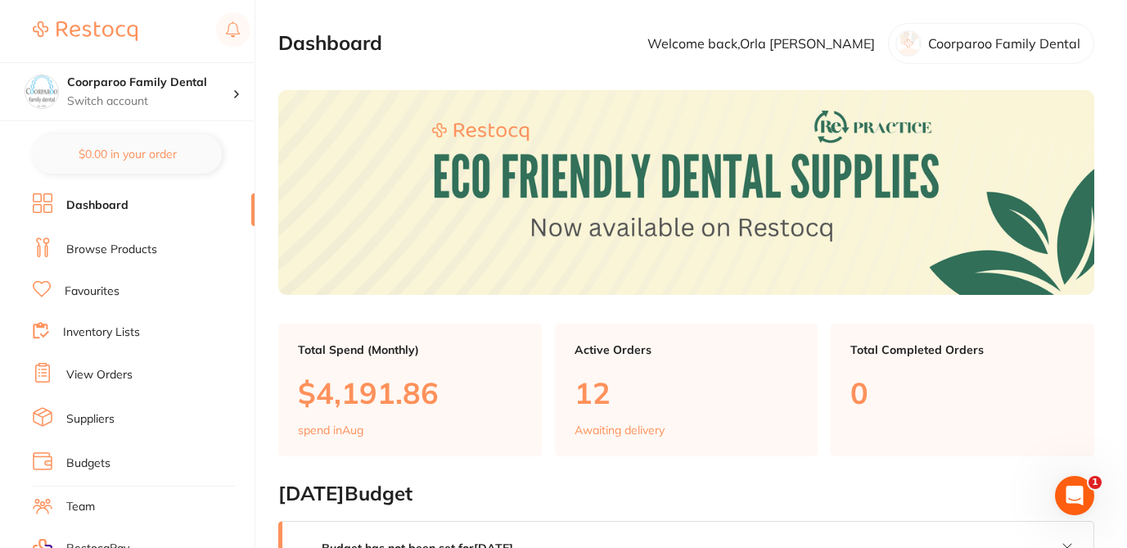
click at [142, 245] on link "Browse Products" at bounding box center [111, 249] width 91 height 16
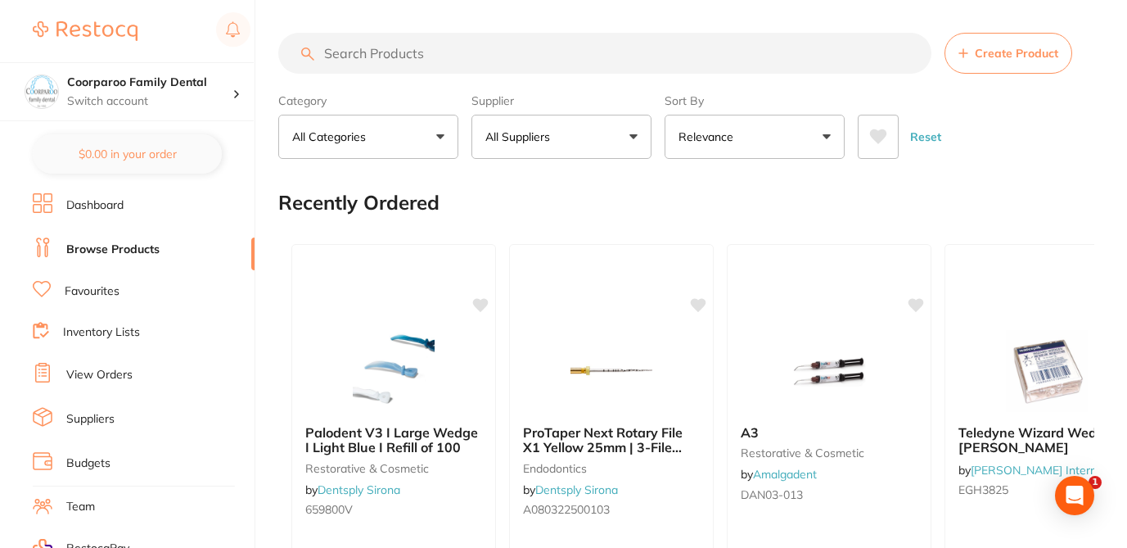
click at [390, 58] on input "search" at bounding box center [604, 53] width 653 height 41
paste input "HYGOFORMIC SALIVA EJECTOR"
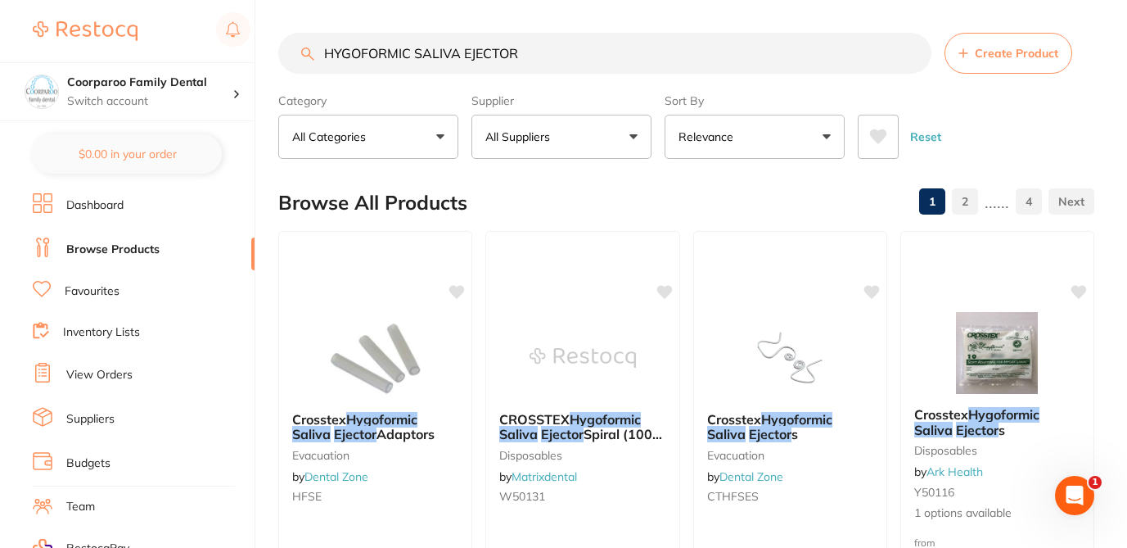
click at [520, 182] on div "Browse All Products 1 2 ...... 4" at bounding box center [686, 202] width 816 height 55
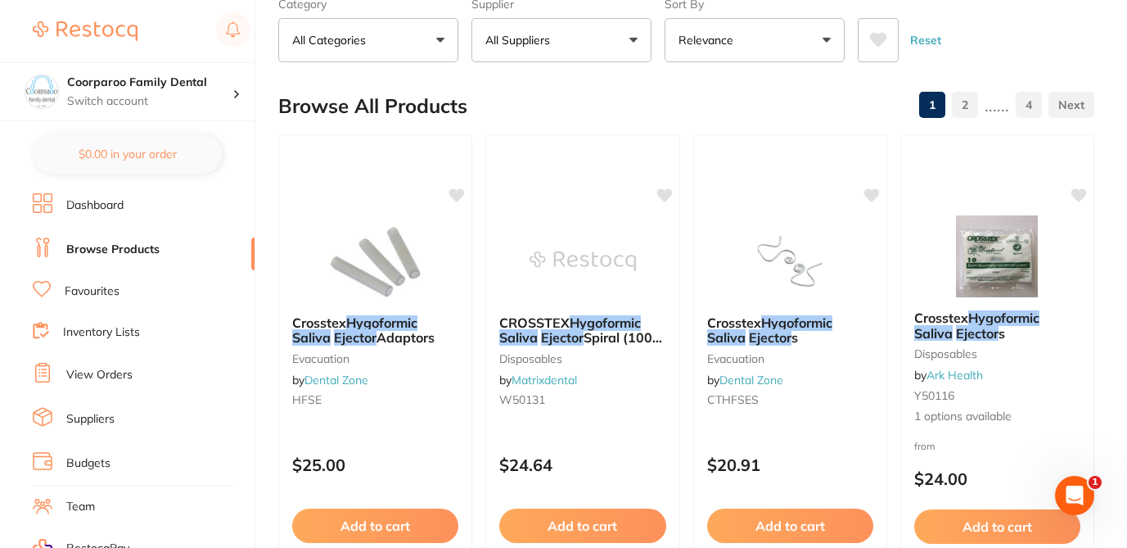
scroll to position [98, 0]
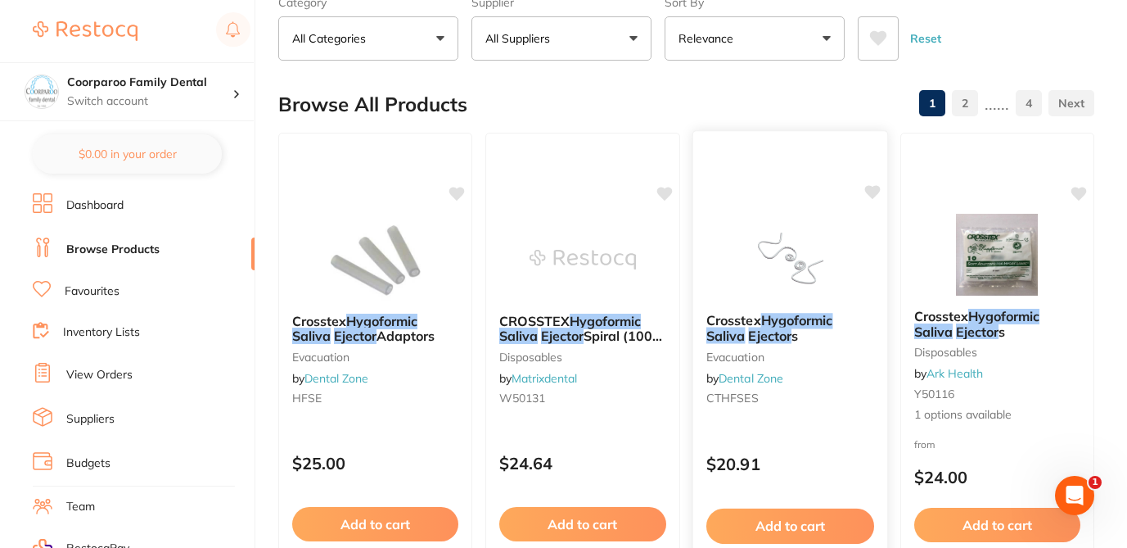
click at [832, 448] on div "$20.91" at bounding box center [789, 460] width 195 height 44
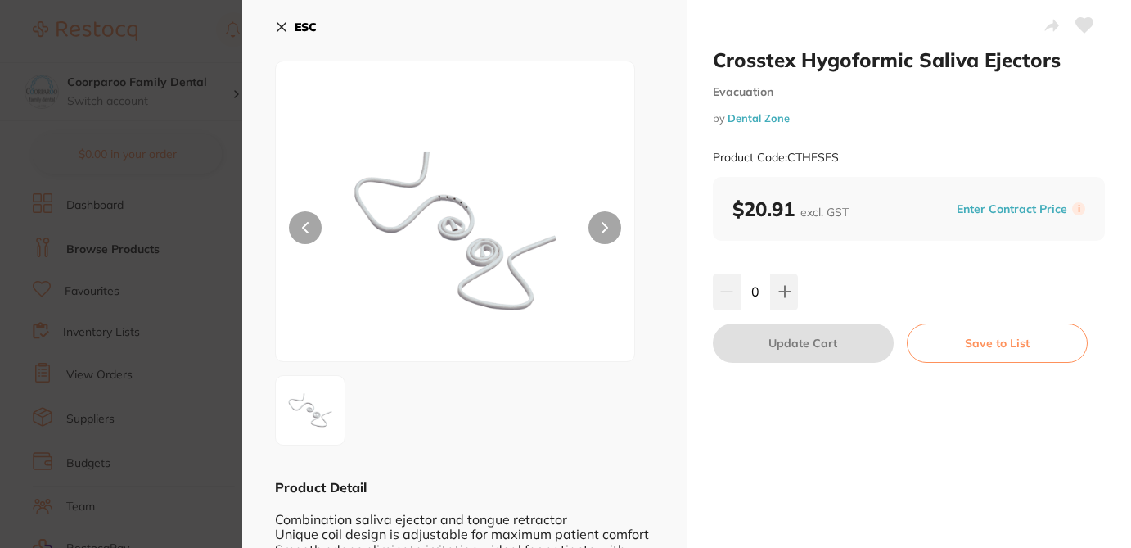
click at [607, 420] on div at bounding box center [464, 410] width 379 height 70
click at [223, 34] on section "Crosstex Hygoformic Saliva Ejectors Evacuation by Dental Zone Product Code: CTH…" at bounding box center [565, 274] width 1131 height 548
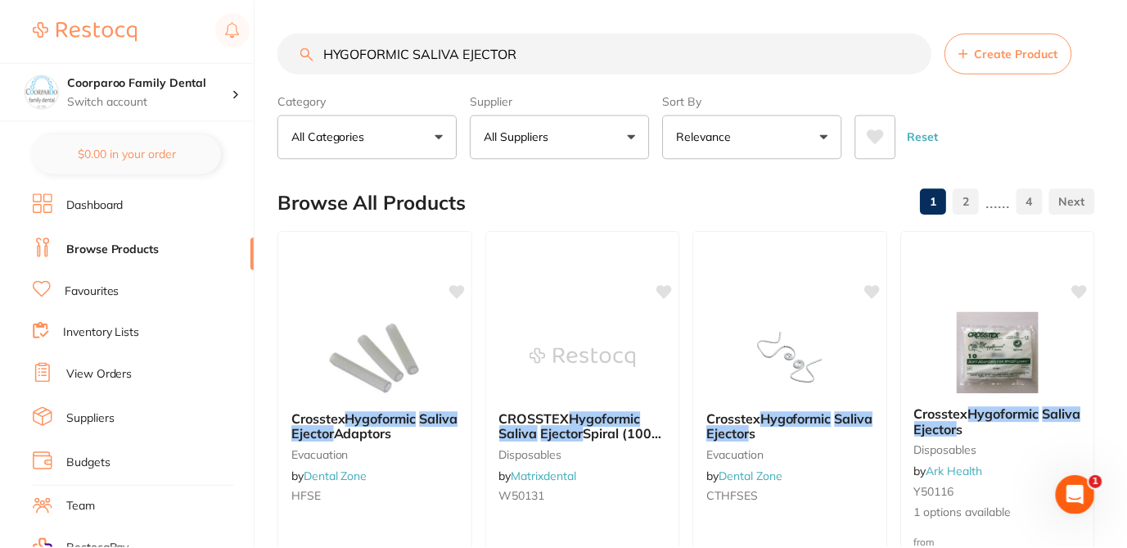
scroll to position [98, 0]
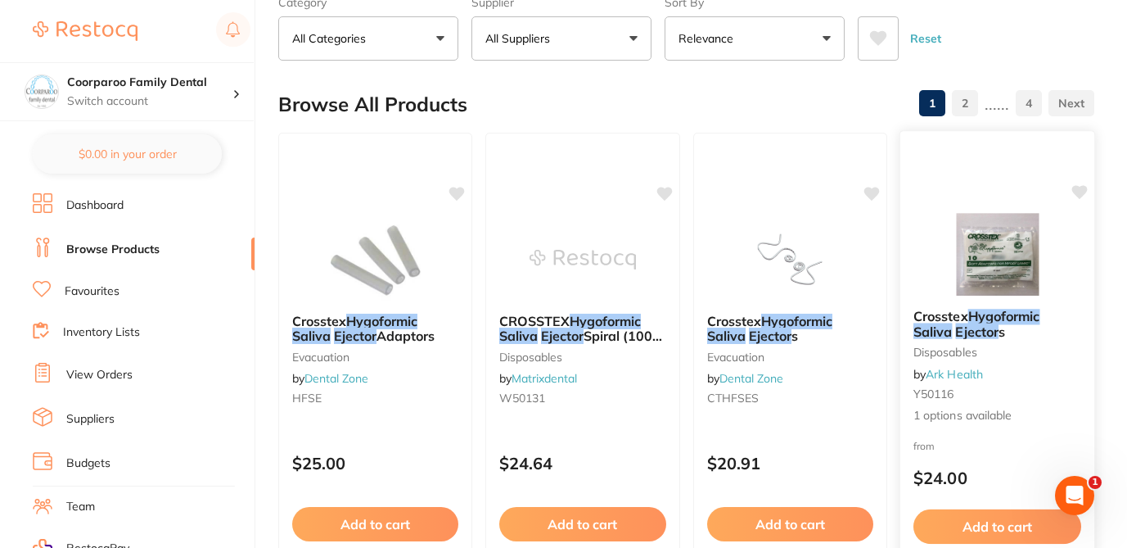
click at [1009, 243] on img at bounding box center [997, 254] width 107 height 83
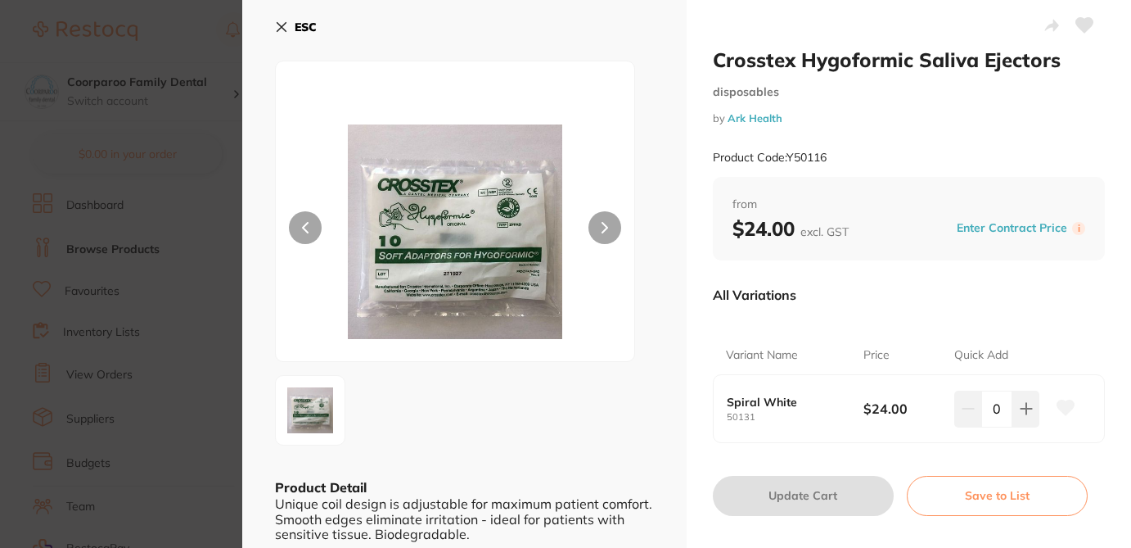
click at [611, 394] on div at bounding box center [464, 410] width 379 height 70
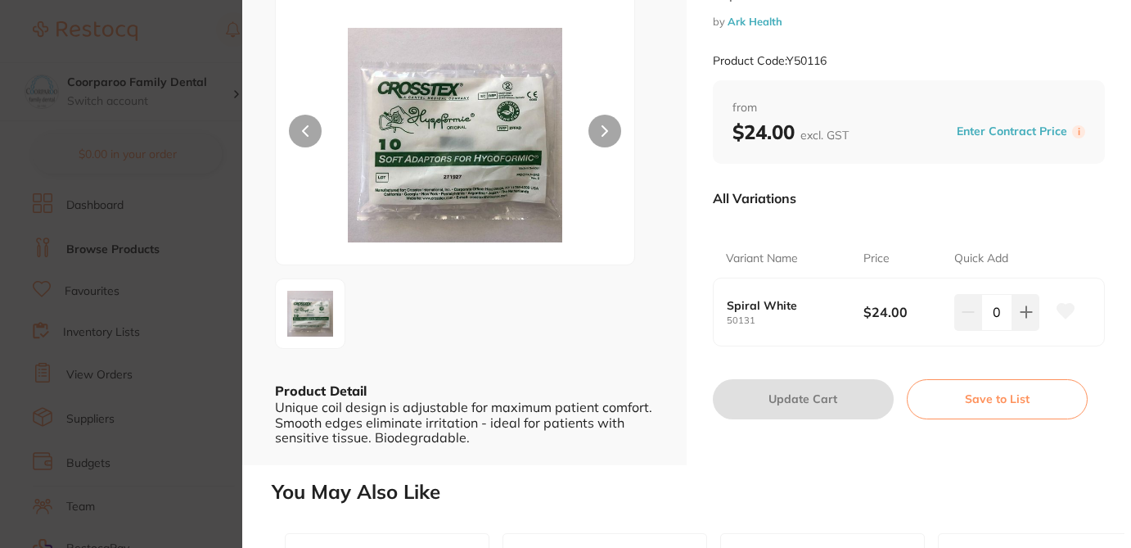
scroll to position [98, 0]
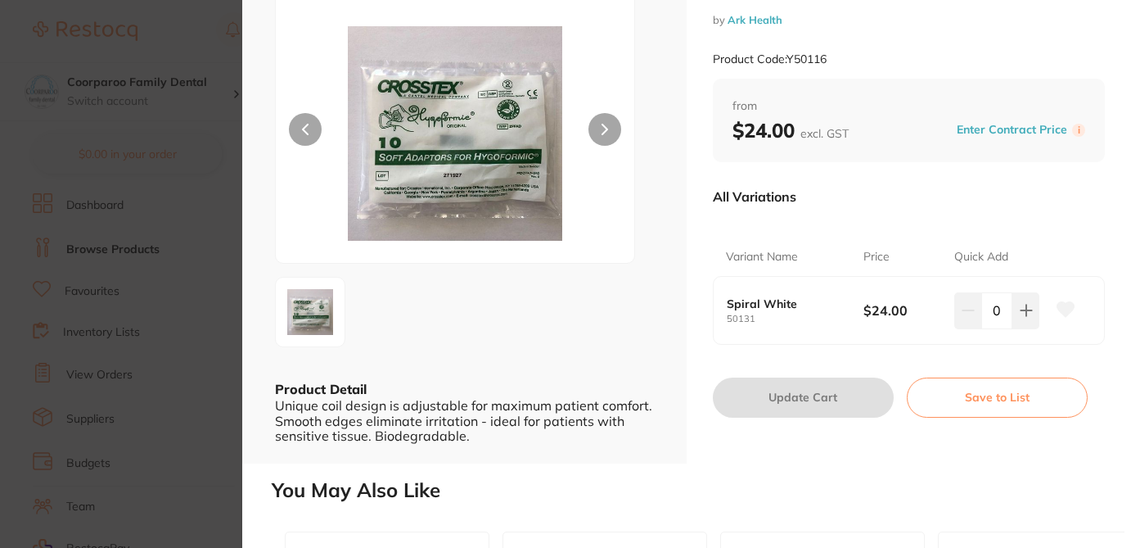
click at [214, 47] on section "Crosstex Hygoformic Saliva Ejectors disposables by Ark Health Product Code: Y50…" at bounding box center [565, 274] width 1131 height 548
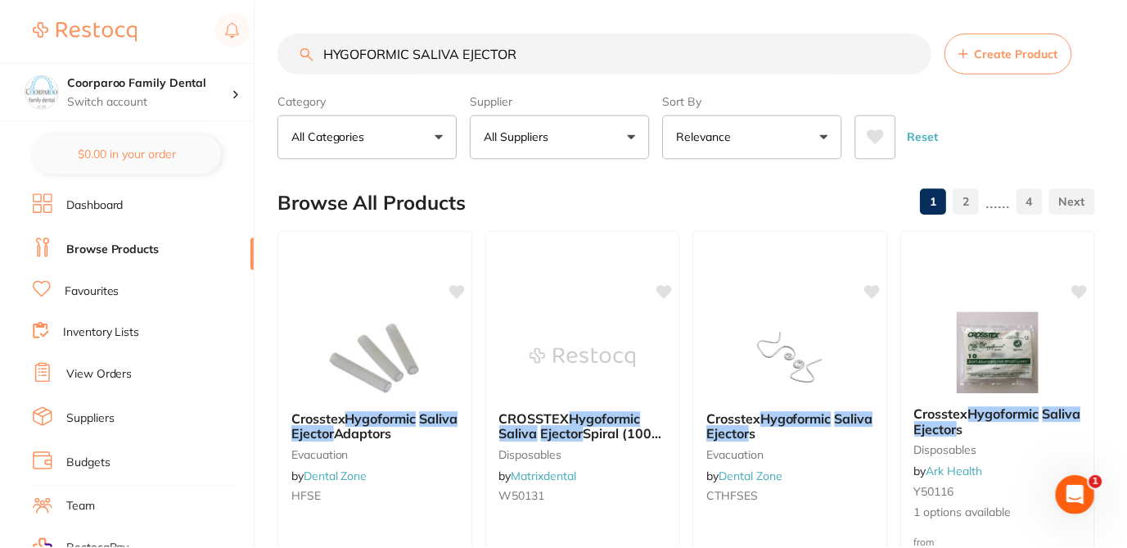
scroll to position [98, 0]
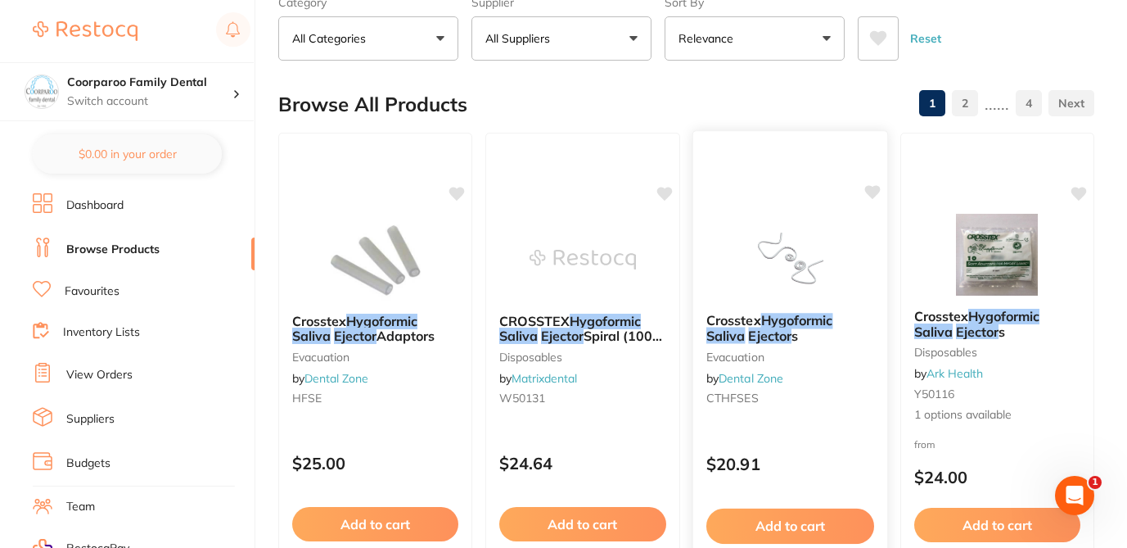
click at [815, 423] on div "Crosstex Hygoformic Saliva Ejector s Evacuation by Dental Zone CTHFSES" at bounding box center [789, 362] width 195 height 125
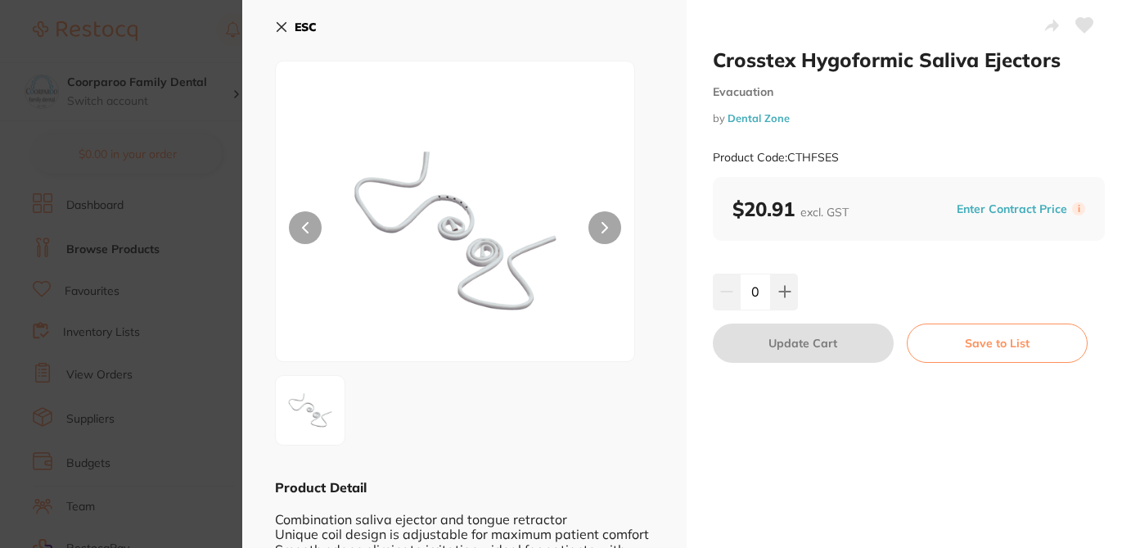
click at [1081, 19] on icon at bounding box center [1084, 25] width 17 height 15
click at [1082, 29] on icon at bounding box center [1084, 25] width 17 height 15
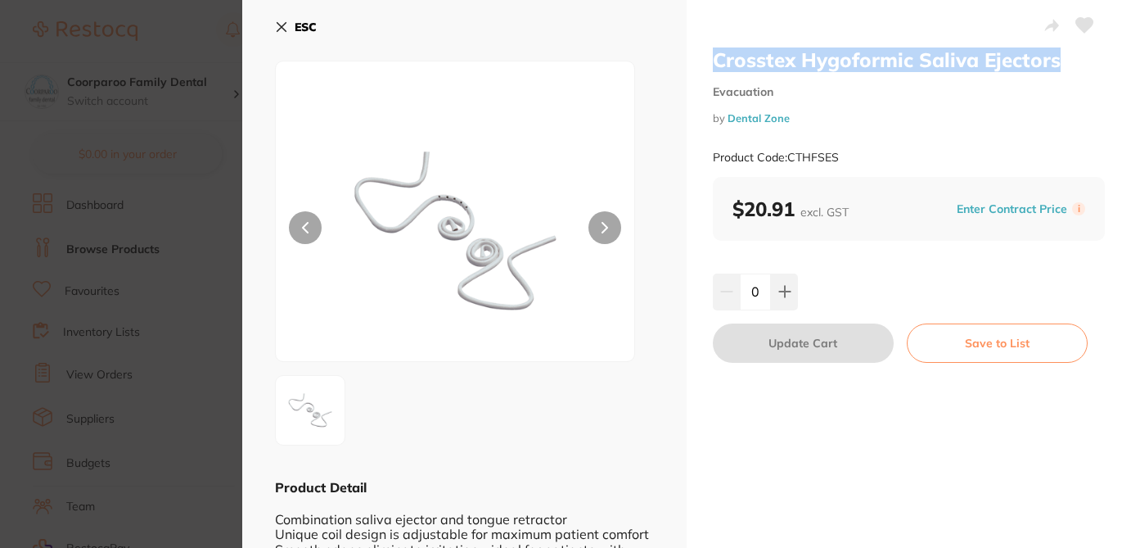
drag, startPoint x: 769, startPoint y: 46, endPoint x: 1057, endPoint y: 62, distance: 288.6
click at [1057, 62] on div "Crosstex Hygoformic Saliva Ejectors Evacuation by Dental Zone Product Code: CTH…" at bounding box center [909, 315] width 444 height 630
copy h2 "Crosstex Hygoformic Saliva Ejectors"
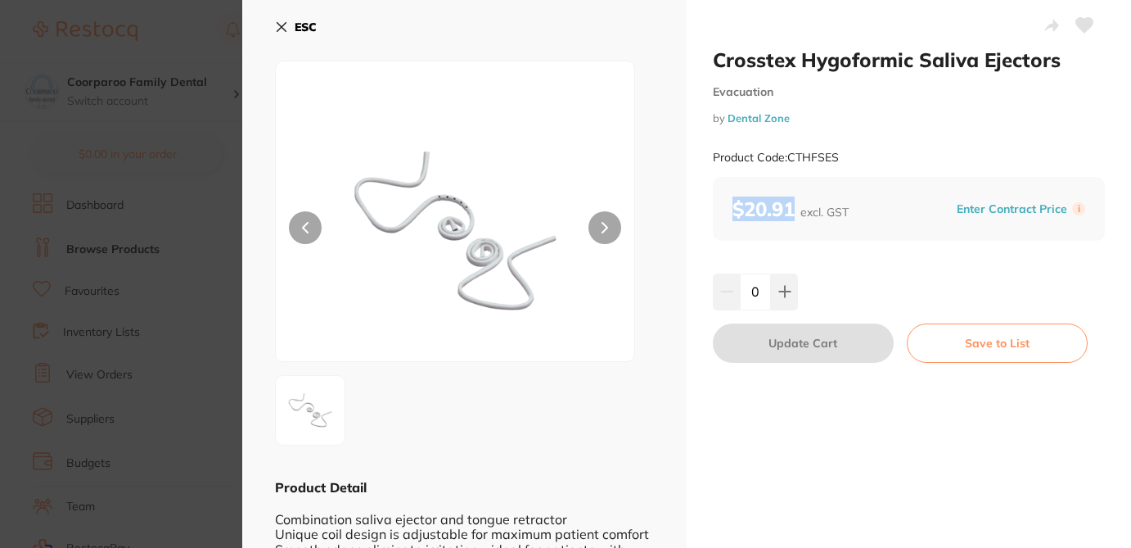
drag, startPoint x: 796, startPoint y: 206, endPoint x: 717, endPoint y: 206, distance: 78.6
click at [717, 206] on div "$20.91 excl. GST Enter Contract Price i" at bounding box center [909, 209] width 392 height 64
copy b "$20.91"
drag, startPoint x: 846, startPoint y: 155, endPoint x: 788, endPoint y: 155, distance: 58.1
click at [788, 155] on div "Product Code: CTHFSES" at bounding box center [909, 157] width 392 height 40
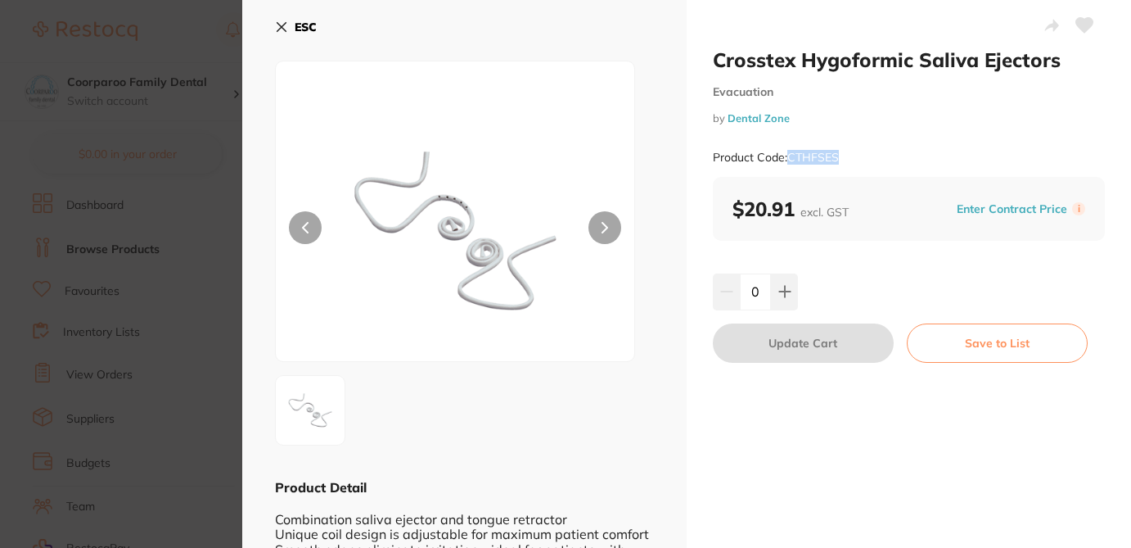
copy small "CTHFSES"
click at [444, 394] on div at bounding box center [464, 410] width 379 height 70
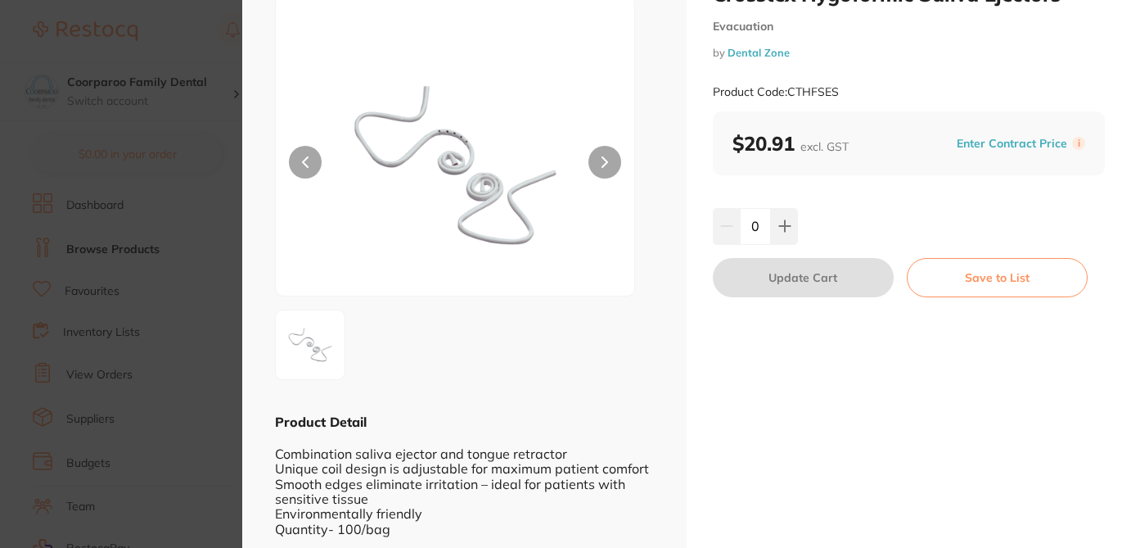
scroll to position [95, 0]
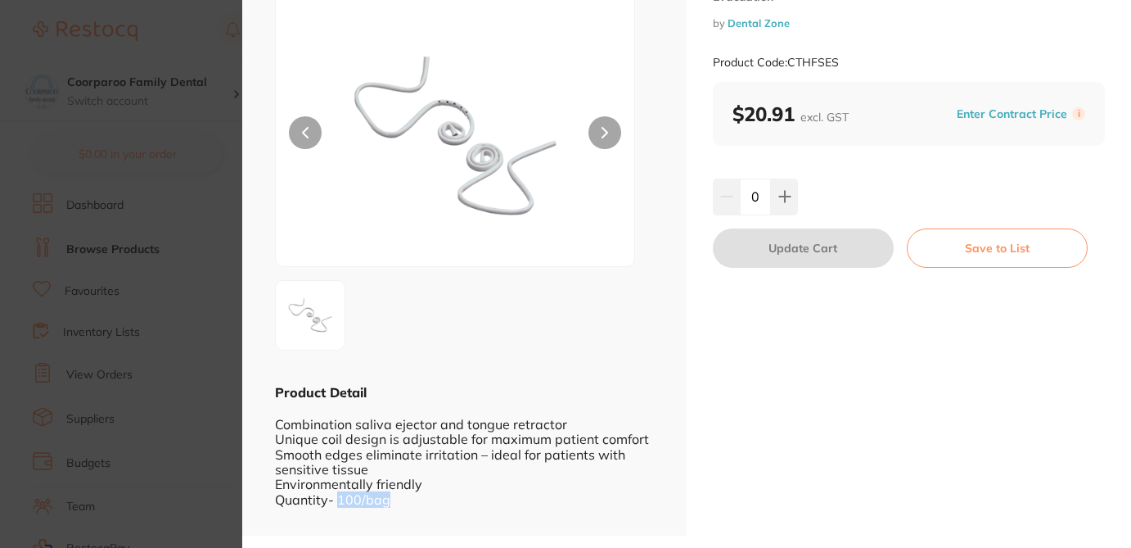
drag, startPoint x: 338, startPoint y: 503, endPoint x: 397, endPoint y: 503, distance: 58.9
click at [397, 503] on div "Combination saliva ejector and tongue retractor Unique coil design is adjustabl…" at bounding box center [464, 461] width 379 height 120
copy div "100/bag"
click at [963, 65] on div "Product Code: CTHFSES" at bounding box center [909, 63] width 392 height 40
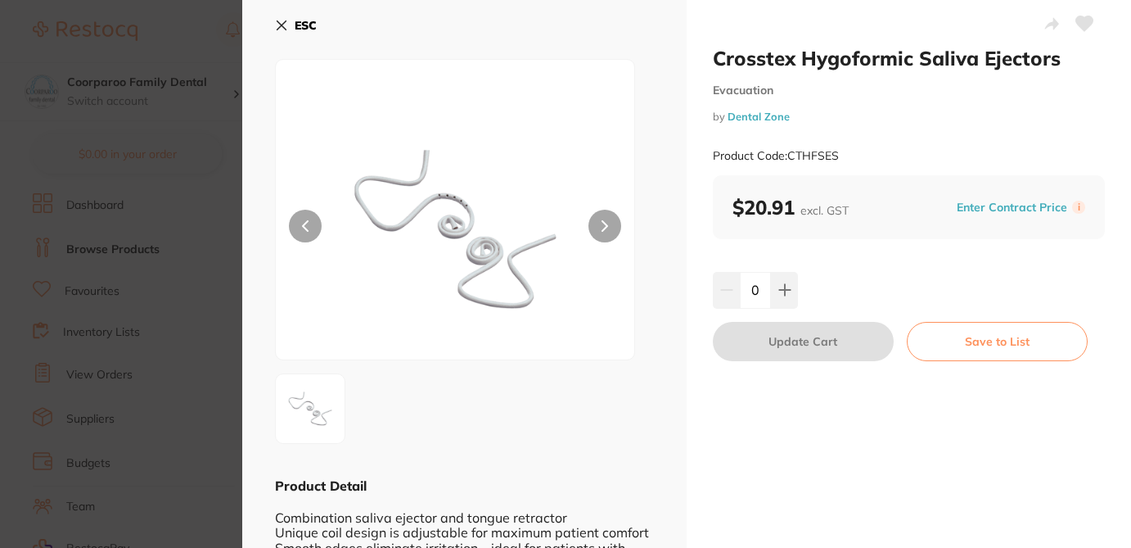
scroll to position [0, 0]
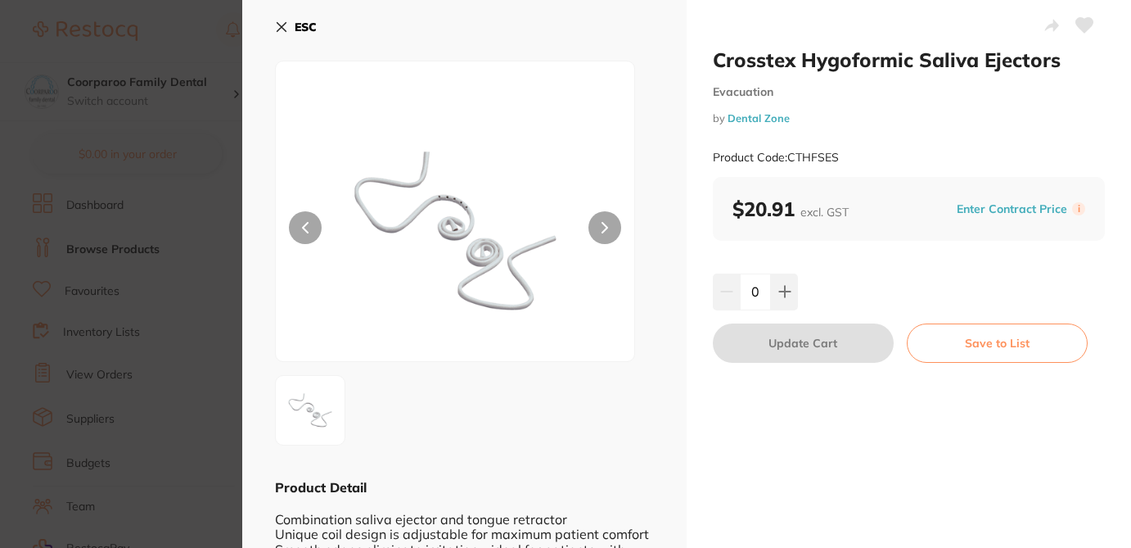
click at [1080, 26] on icon at bounding box center [1084, 25] width 17 height 15
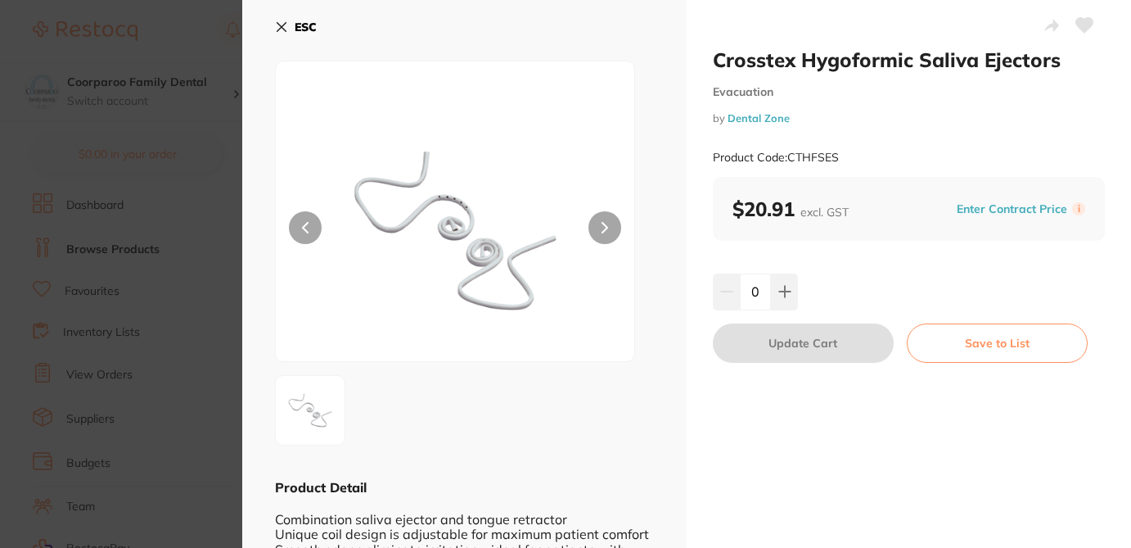
click at [1080, 26] on icon at bounding box center [1084, 25] width 17 height 15
click at [278, 28] on icon at bounding box center [281, 26] width 13 height 13
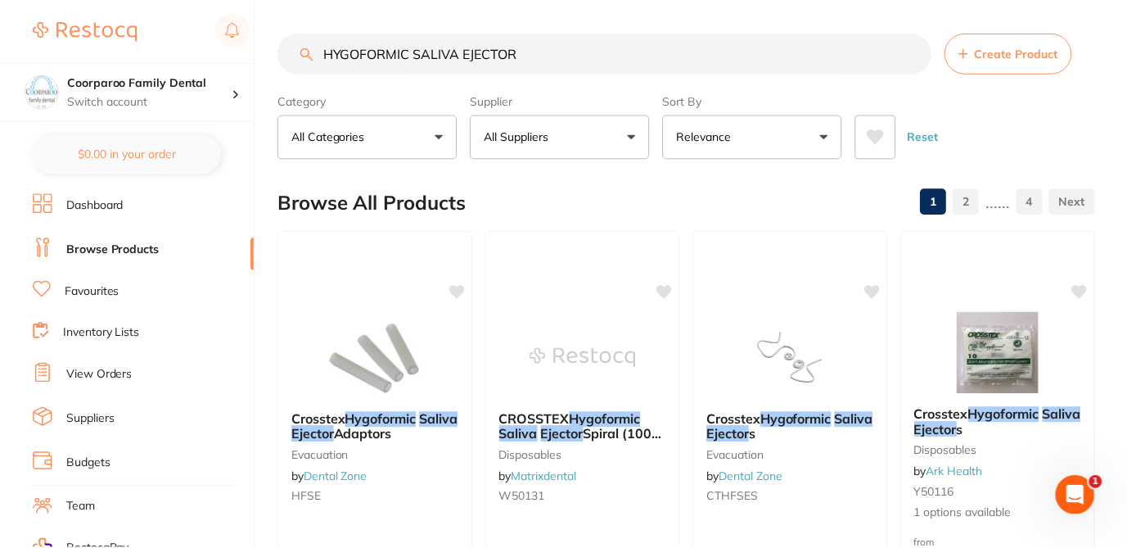
scroll to position [98, 0]
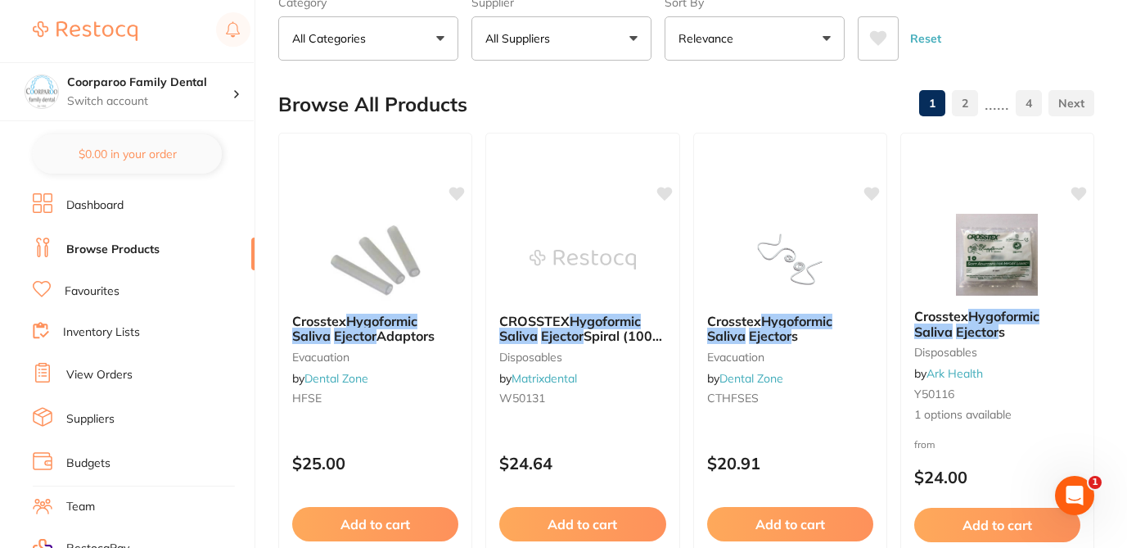
click at [552, 81] on div "Browse All Products 1 2 ...... 4" at bounding box center [686, 104] width 816 height 55
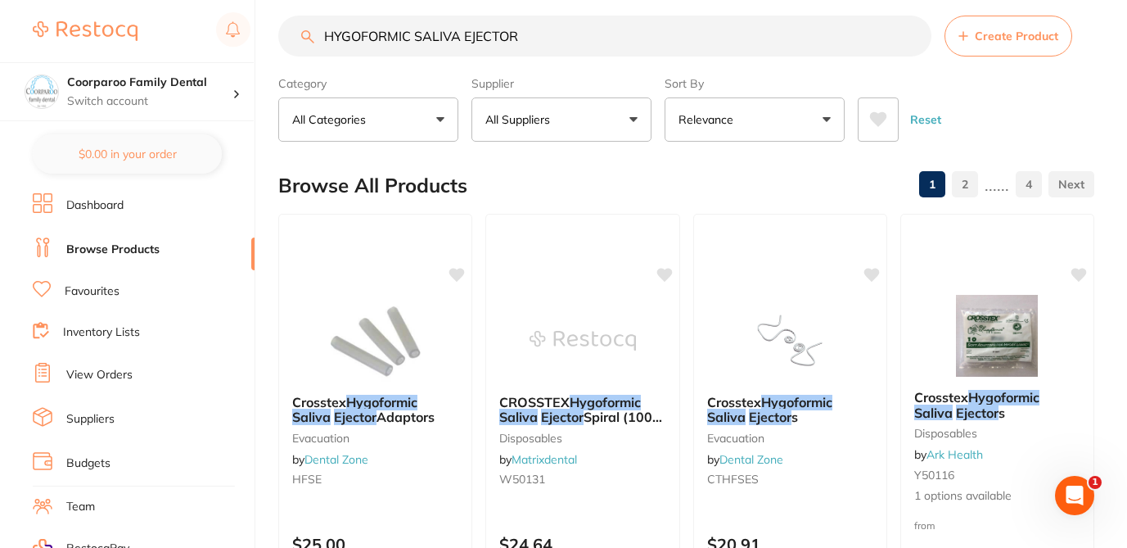
scroll to position [0, 0]
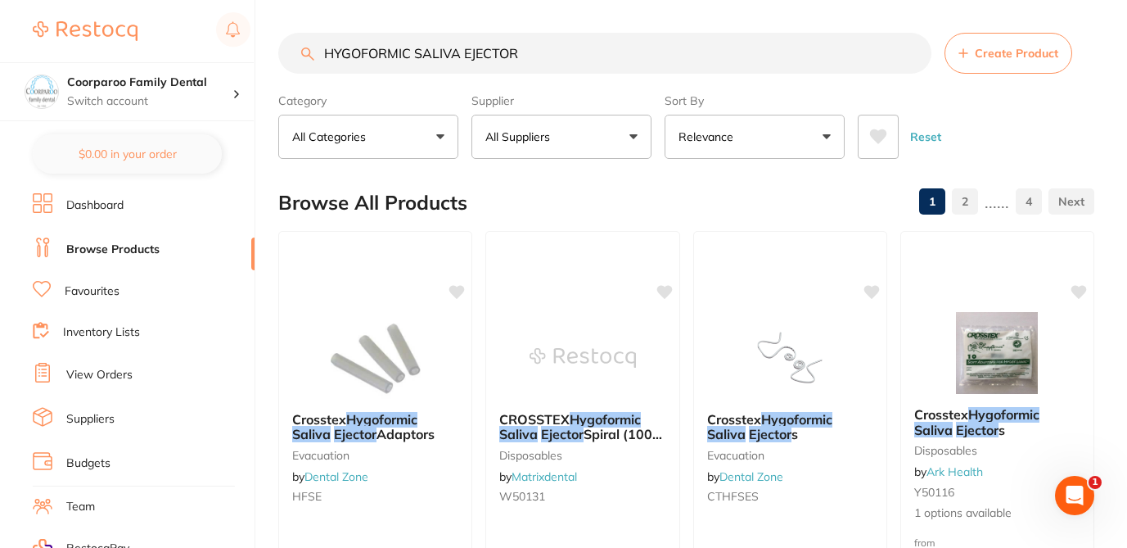
drag, startPoint x: 521, startPoint y: 56, endPoint x: 304, endPoint y: 49, distance: 217.0
click at [304, 49] on div "HYGOFORMIC SALIVA EJECTOR Create Product" at bounding box center [686, 53] width 816 height 41
paste input "COIL SUCTION ADAPTER"
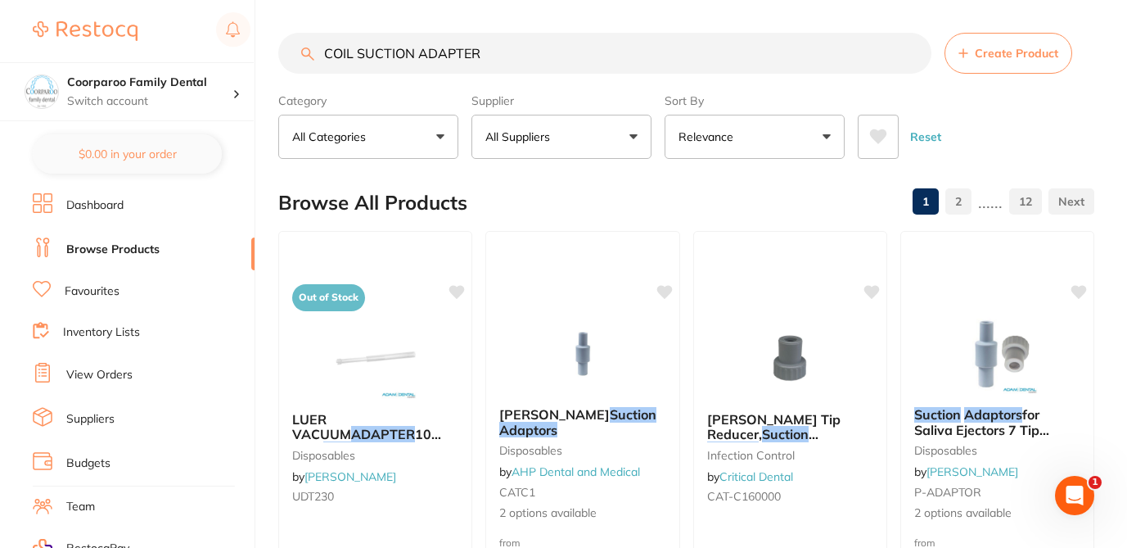
click at [529, 192] on div "Browse All Products 1 2 ...... 12" at bounding box center [686, 202] width 816 height 55
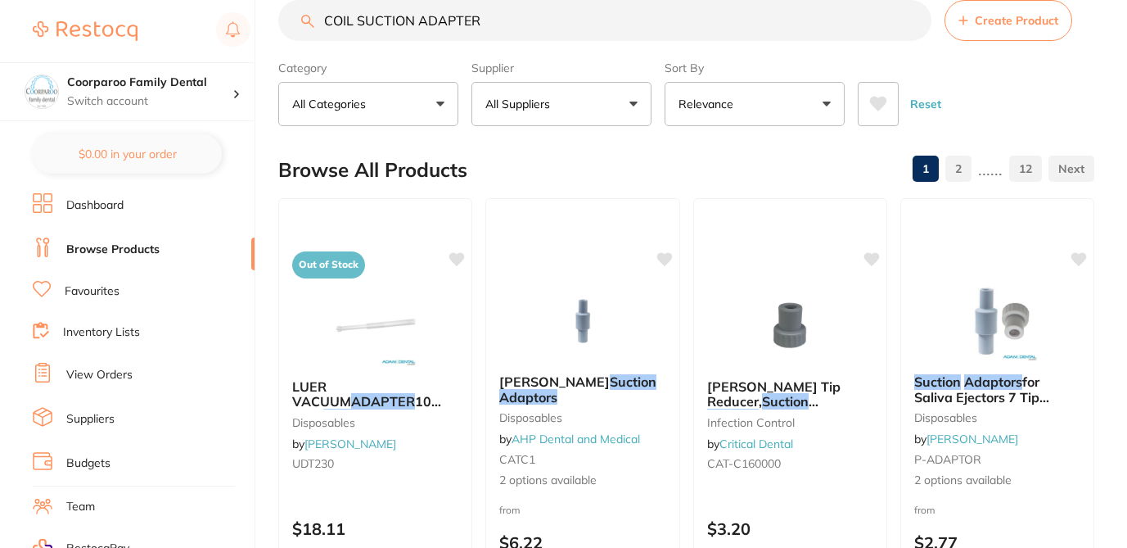
click at [560, 174] on div "Browse All Products 1 2 ...... 12" at bounding box center [686, 169] width 816 height 55
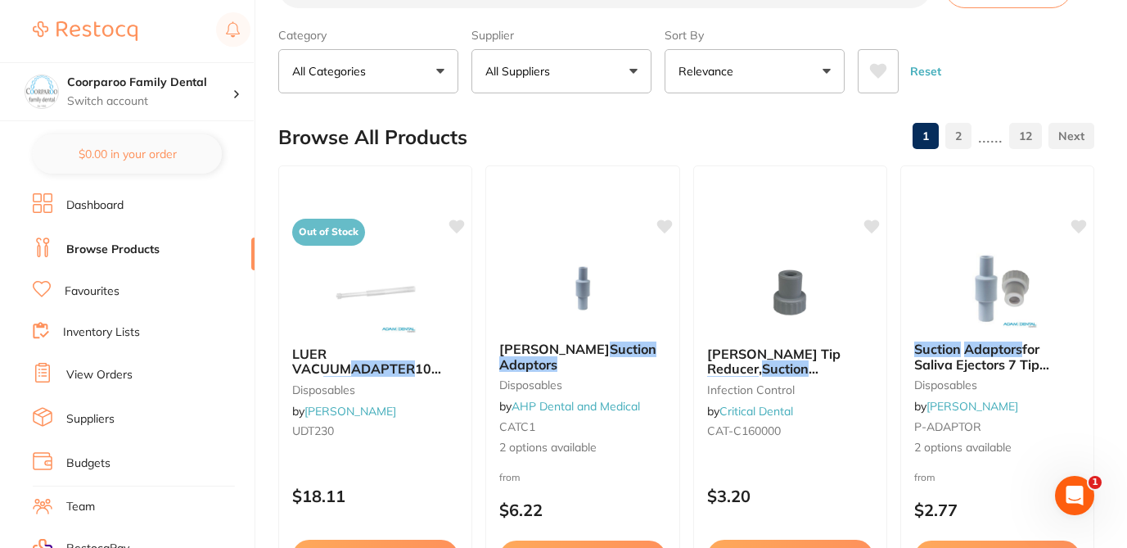
scroll to position [98, 0]
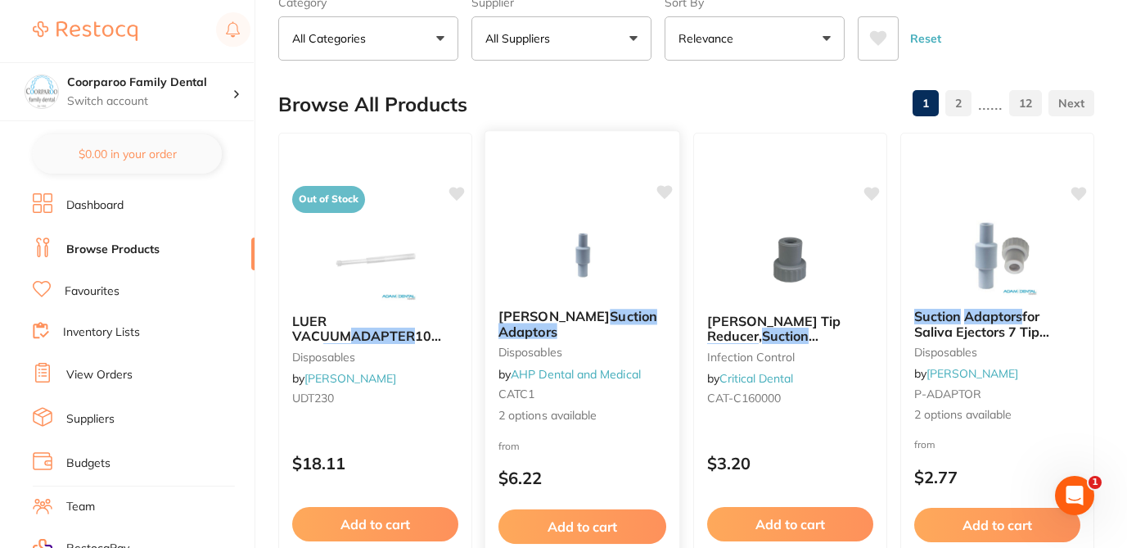
click at [620, 468] on p "$6.22" at bounding box center [582, 477] width 168 height 19
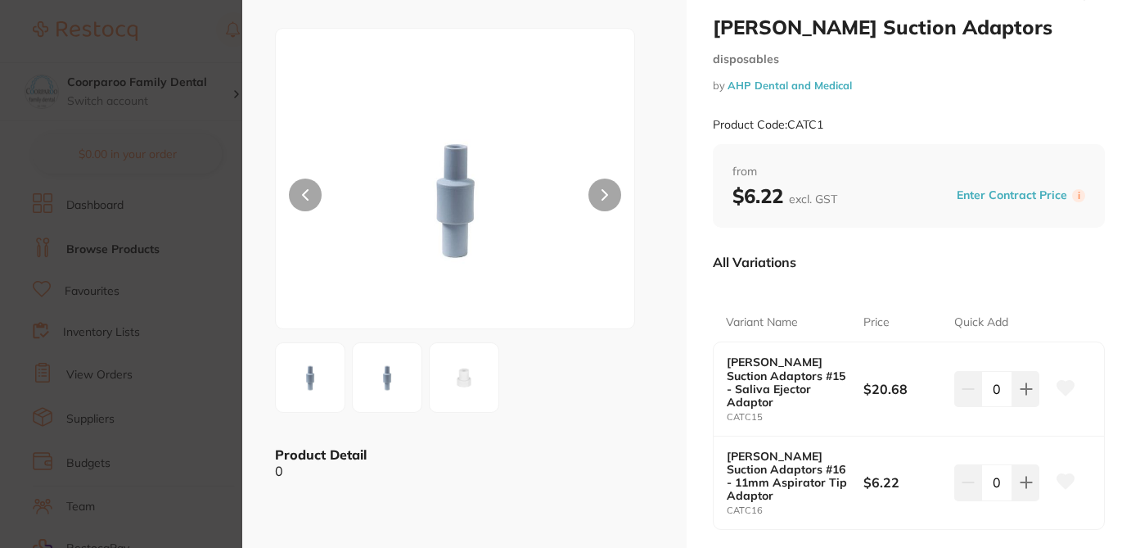
click at [180, 27] on section "Cattani Suction Adaptors disposables by AHP Dental and Medical Product Code: CA…" at bounding box center [565, 274] width 1131 height 548
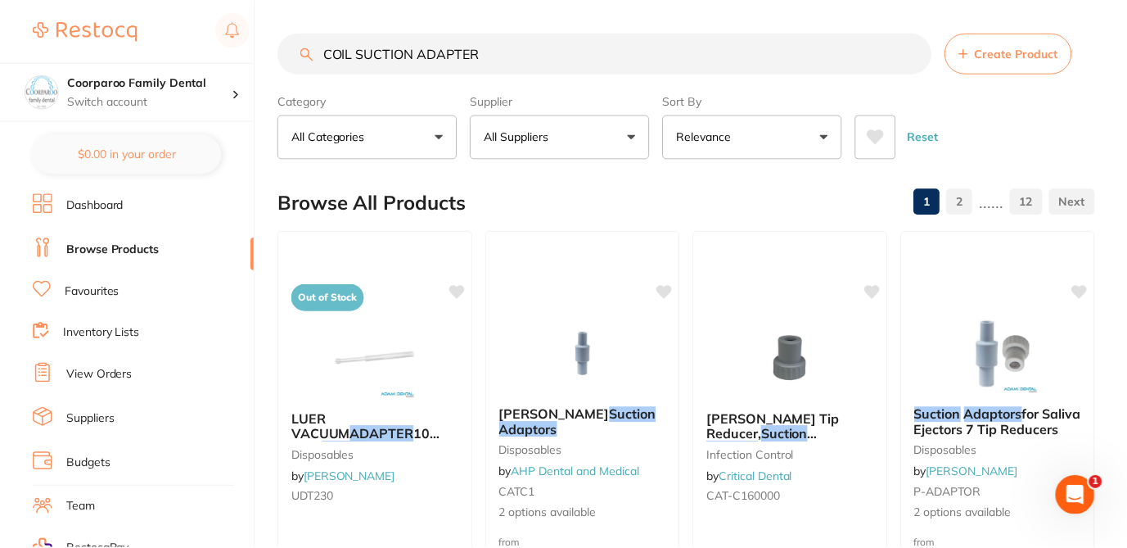
scroll to position [98, 0]
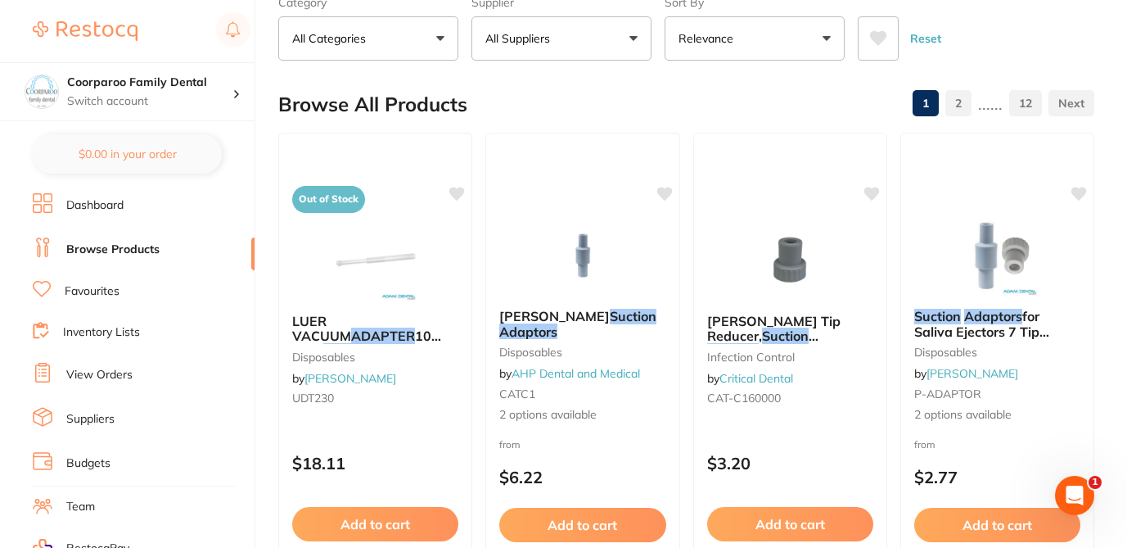
click at [480, 91] on div "Browse All Products 1 2 ...... 12" at bounding box center [686, 104] width 816 height 55
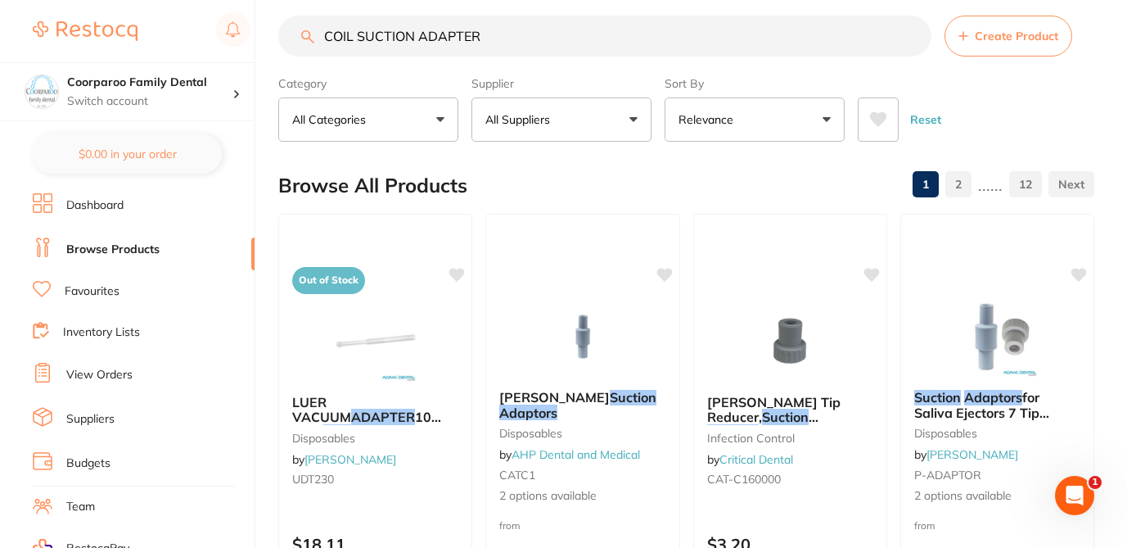
scroll to position [0, 0]
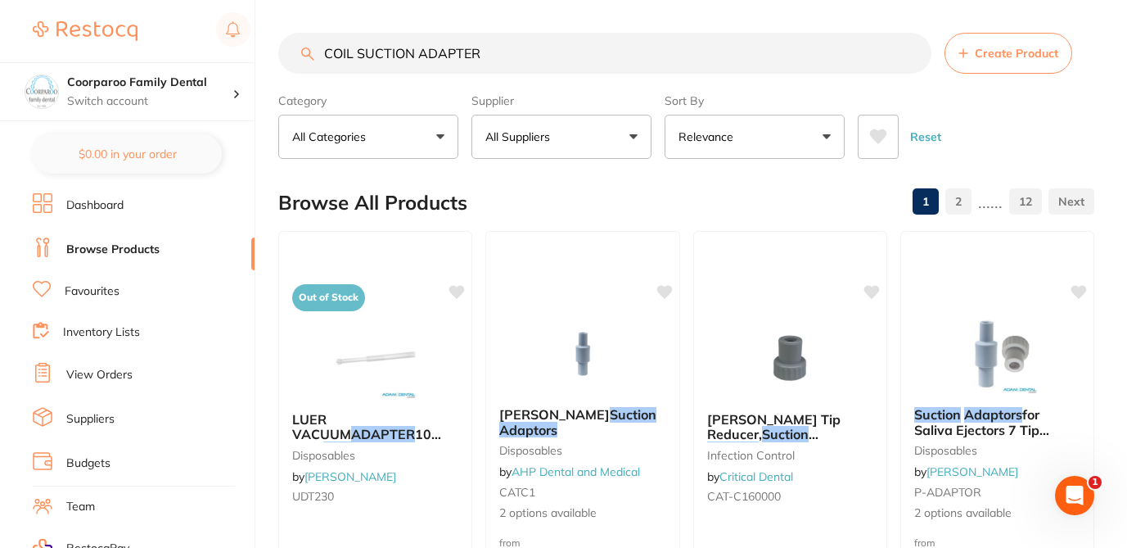
drag, startPoint x: 498, startPoint y: 56, endPoint x: 314, endPoint y: 11, distance: 188.6
click at [313, 45] on input "COIL SUCTION ADAPTER" at bounding box center [604, 53] width 653 height 41
paste input "TISSUES"
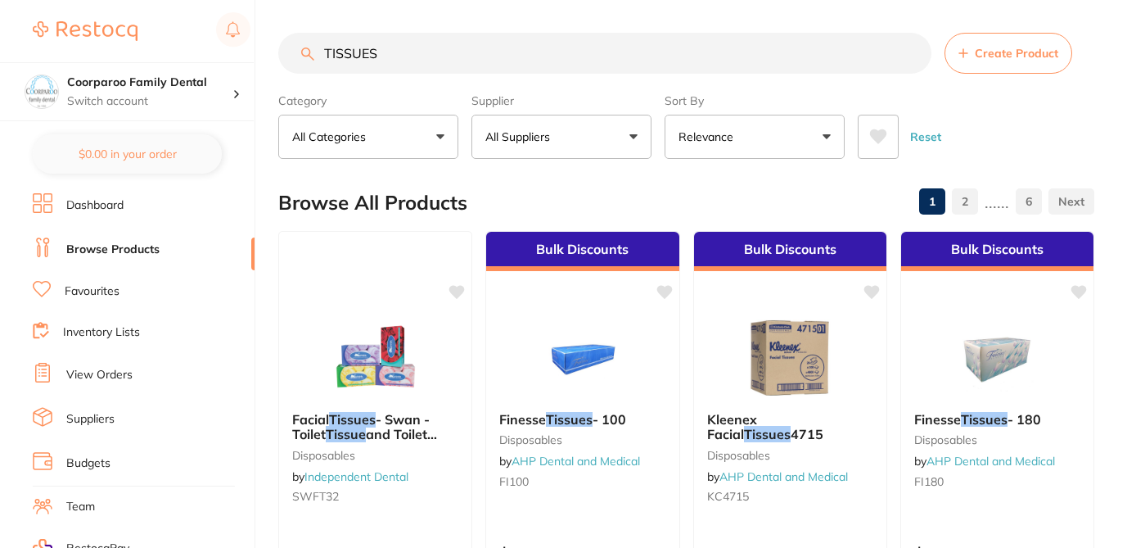
click at [592, 192] on div "Browse All Products 1 2 ...... 6" at bounding box center [686, 202] width 816 height 55
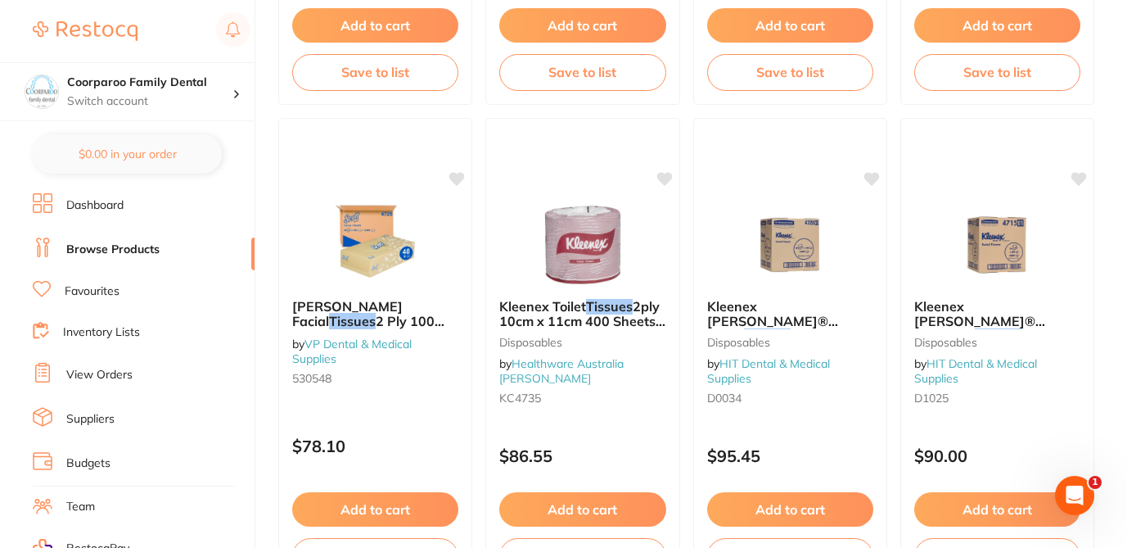
scroll to position [1048, 0]
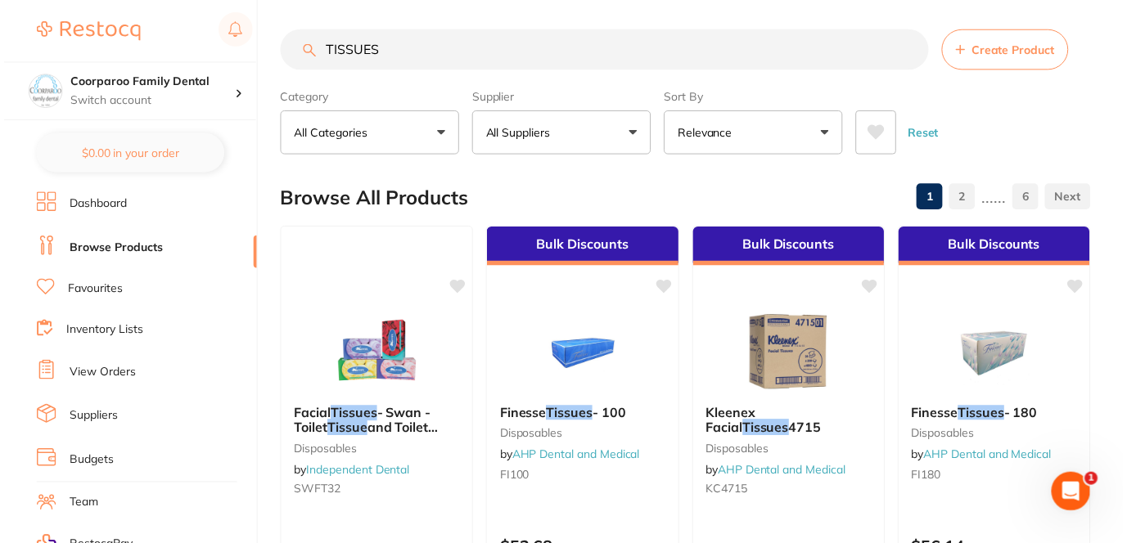
scroll to position [0, 0]
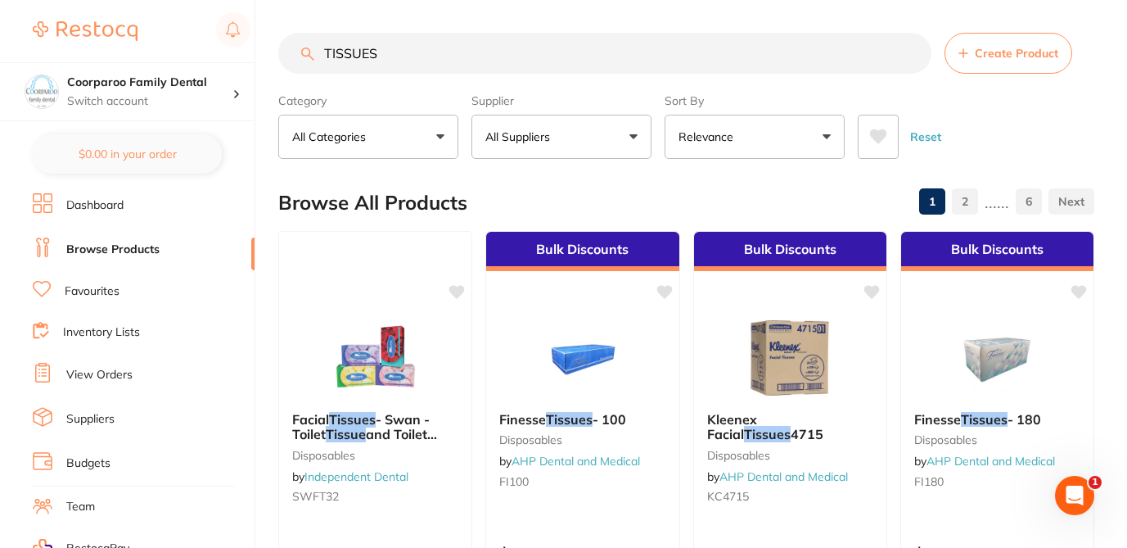
drag, startPoint x: 379, startPoint y: 56, endPoint x: 307, endPoint y: 53, distance: 72.1
click at [308, 55] on div "TISSUES Create Product" at bounding box center [686, 53] width 816 height 41
paste input "DAPPENS DISHES (250)"
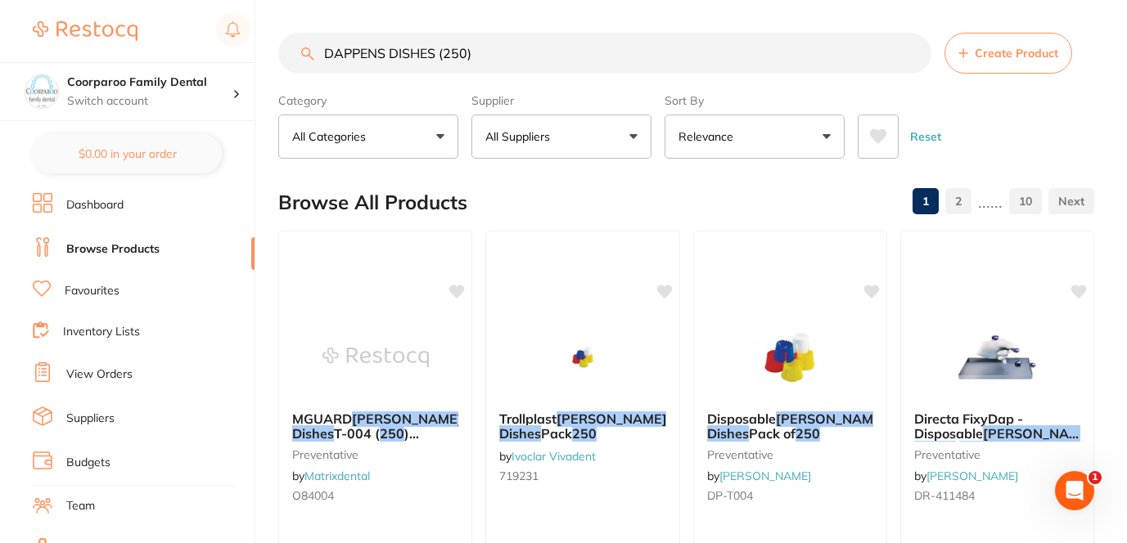
click at [603, 196] on div "Browse All Products 1 2 ...... 10" at bounding box center [686, 202] width 816 height 55
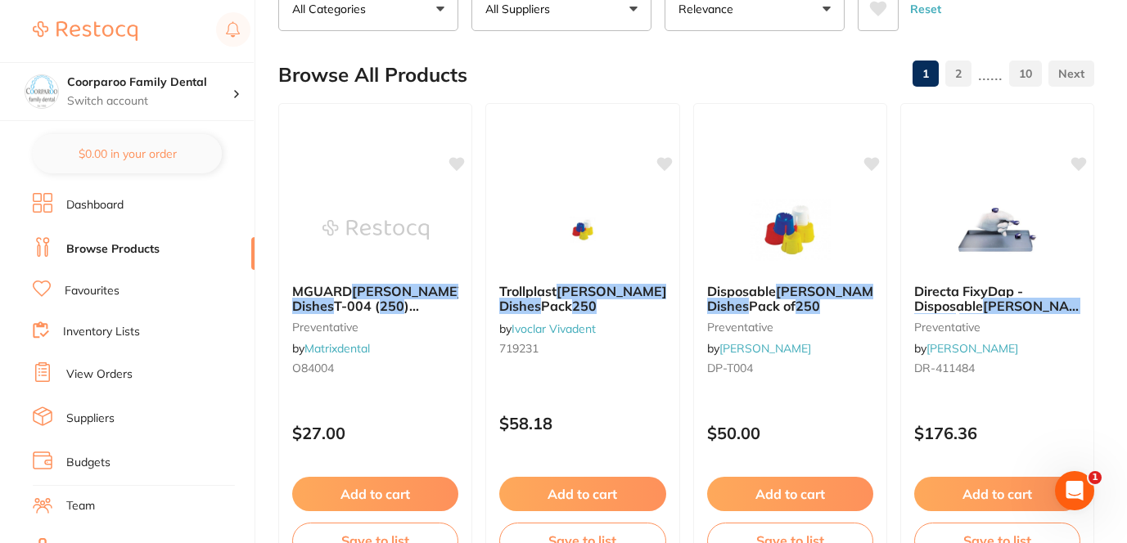
scroll to position [131, 0]
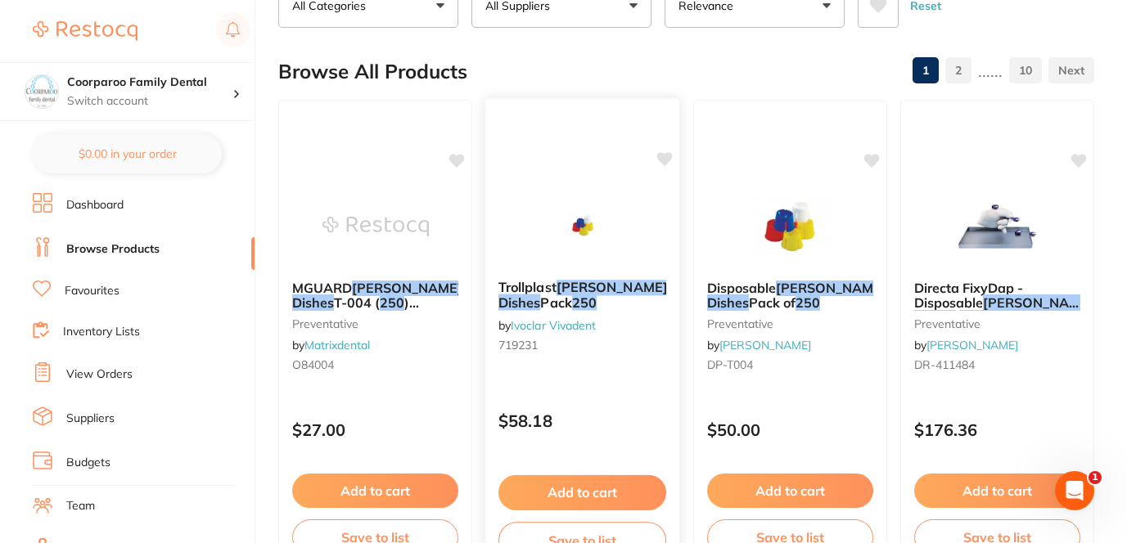
click at [623, 391] on div "Trollplast Dappen Dishes Pack 250 by Ivoclar Vivadent 719231 $58.18 Add to cart…" at bounding box center [583, 335] width 196 height 476
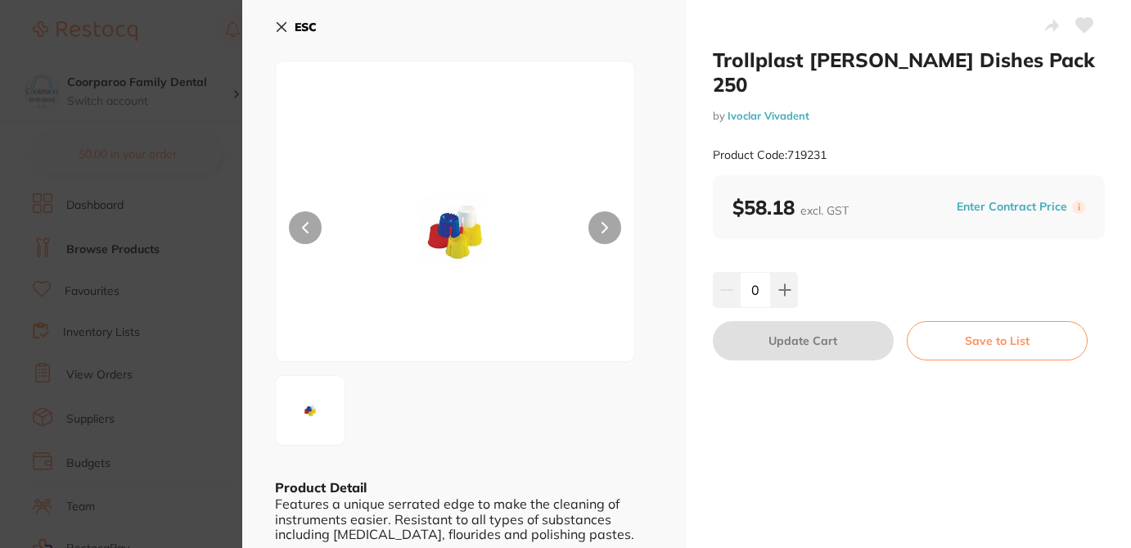
click at [173, 29] on section "Trollplast Dappen Dishes Pack 250 by Ivoclar Vivadent Product Code: 719231 ESC …" at bounding box center [565, 274] width 1131 height 548
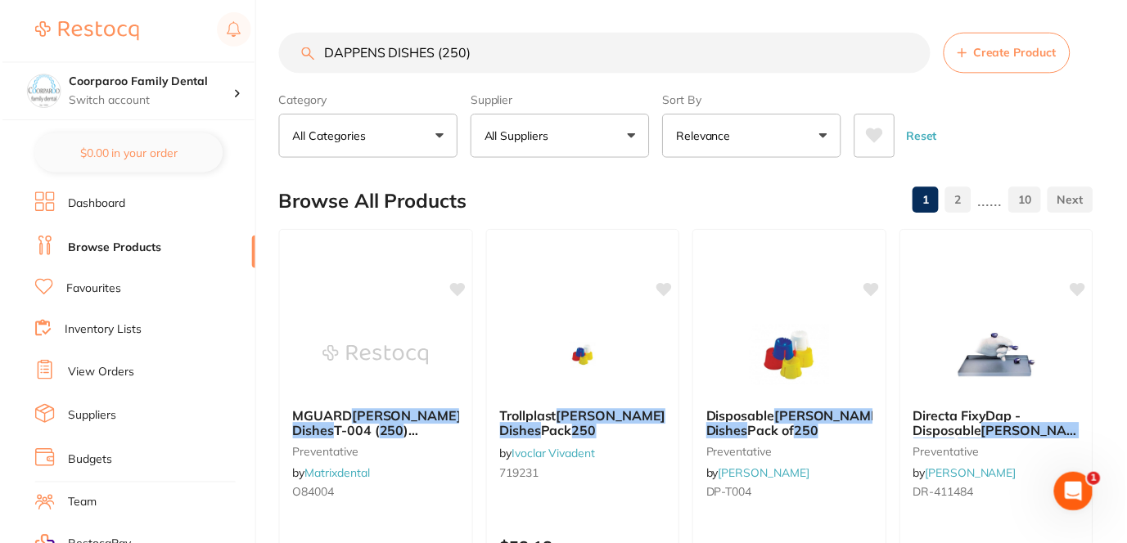
scroll to position [131, 0]
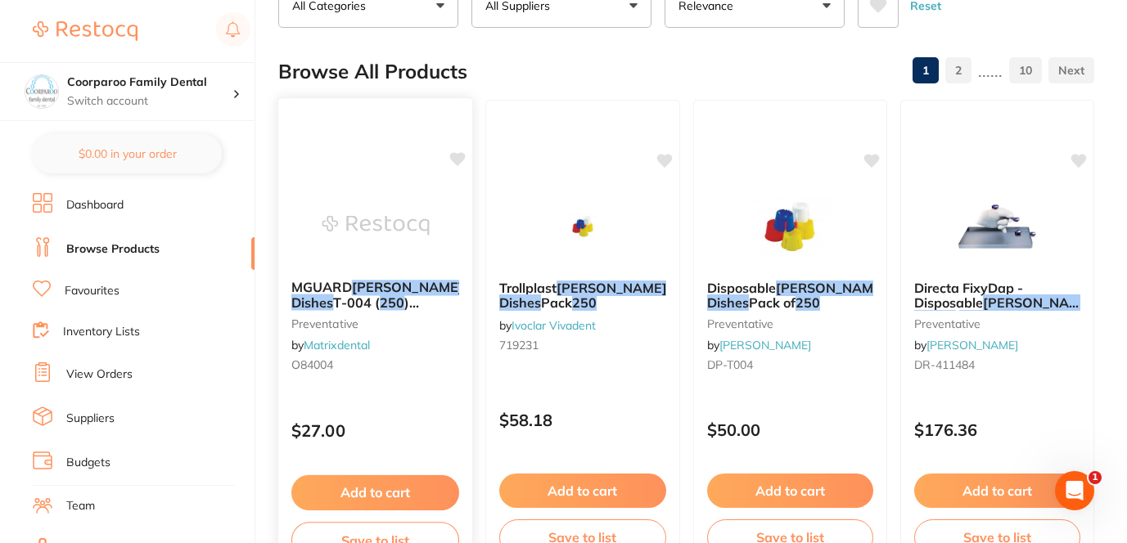
click at [414, 403] on div "MGUARD Dappen Dishes T-004 ( 250 ) Assorted Colours preventative by Matrixdenta…" at bounding box center [375, 335] width 196 height 476
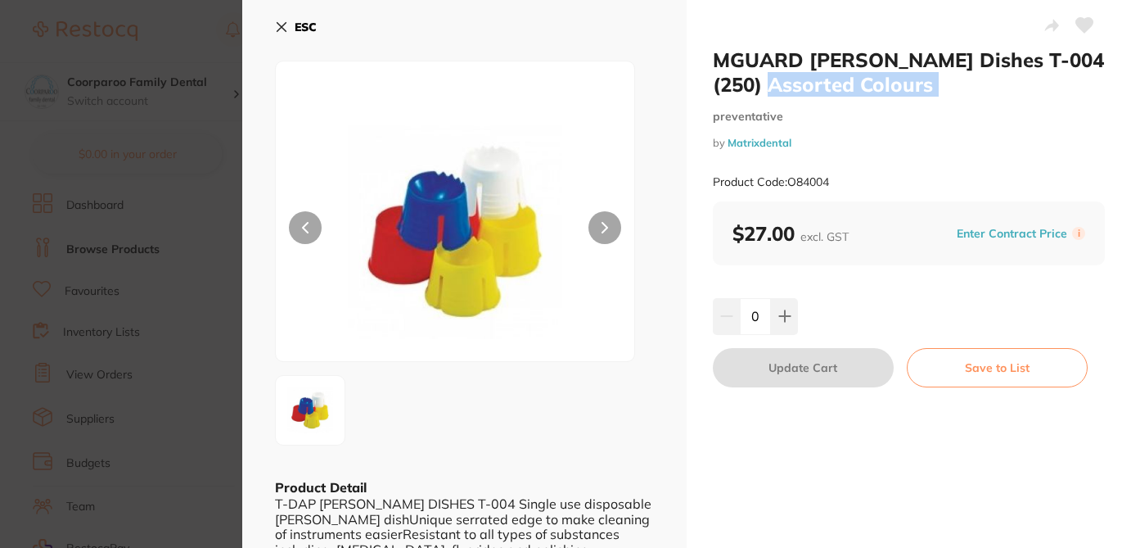
drag, startPoint x: 885, startPoint y: 97, endPoint x: 703, endPoint y: 57, distance: 185.9
click at [703, 57] on div "MGUARD Dappen Dishes T-004 (250) Assorted Colours preventative by Matrixdental …" at bounding box center [909, 300] width 444 height 600
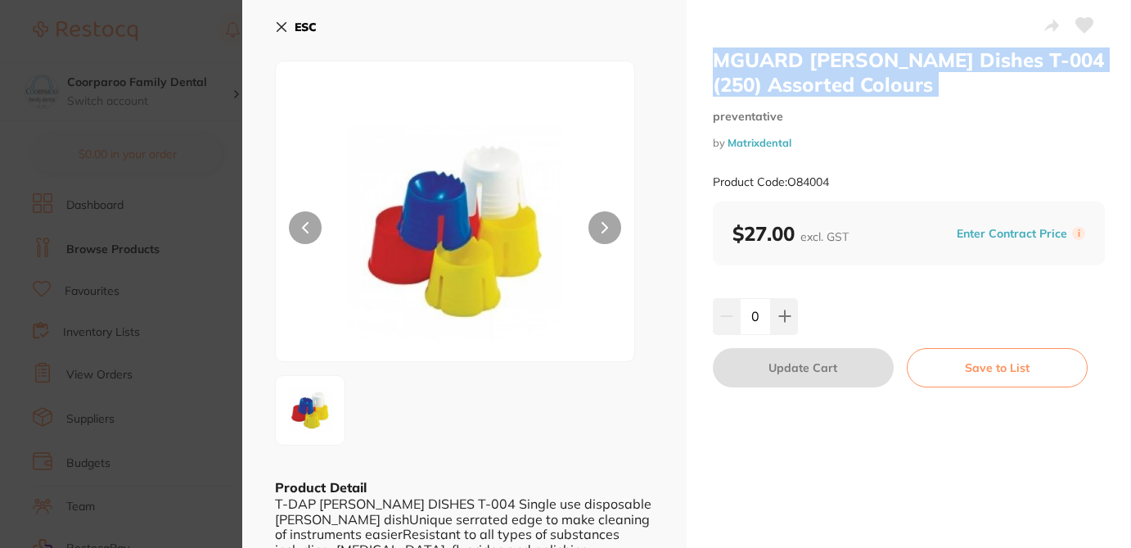
copy h2 "MGUARD Dappen Dishes T-004 (250) Assorted Colours"
click at [1078, 21] on icon at bounding box center [1084, 25] width 17 height 15
click at [1080, 19] on icon at bounding box center [1084, 25] width 17 height 15
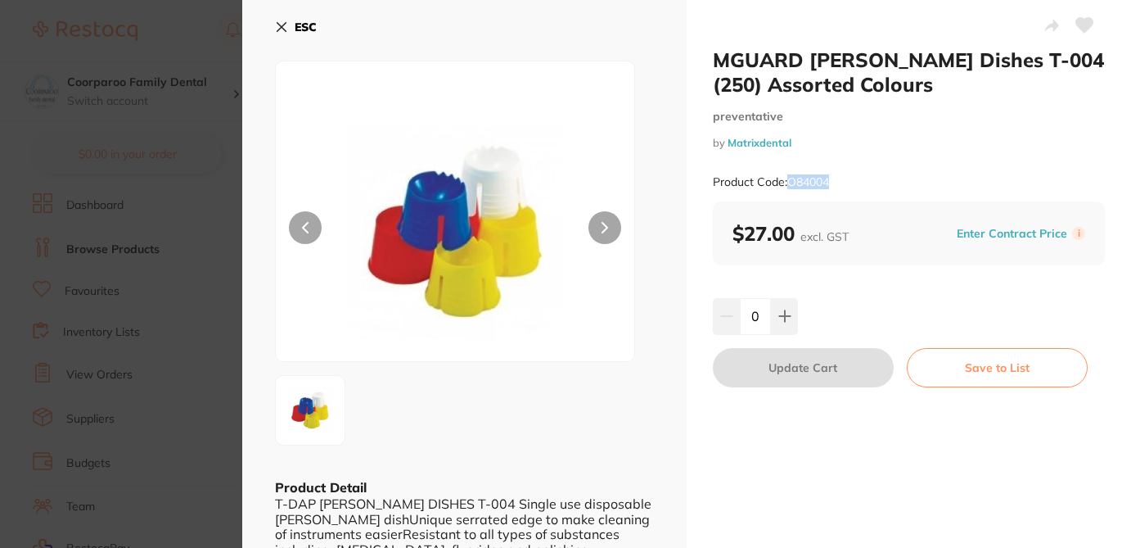
drag, startPoint x: 836, startPoint y: 181, endPoint x: 788, endPoint y: 181, distance: 48.3
click at [788, 181] on div "Product Code: O84004" at bounding box center [909, 182] width 392 height 40
copy small "O84004"
drag, startPoint x: 791, startPoint y: 138, endPoint x: 726, endPoint y: 140, distance: 64.7
click at [726, 140] on small "by Matrixdental" at bounding box center [909, 143] width 392 height 12
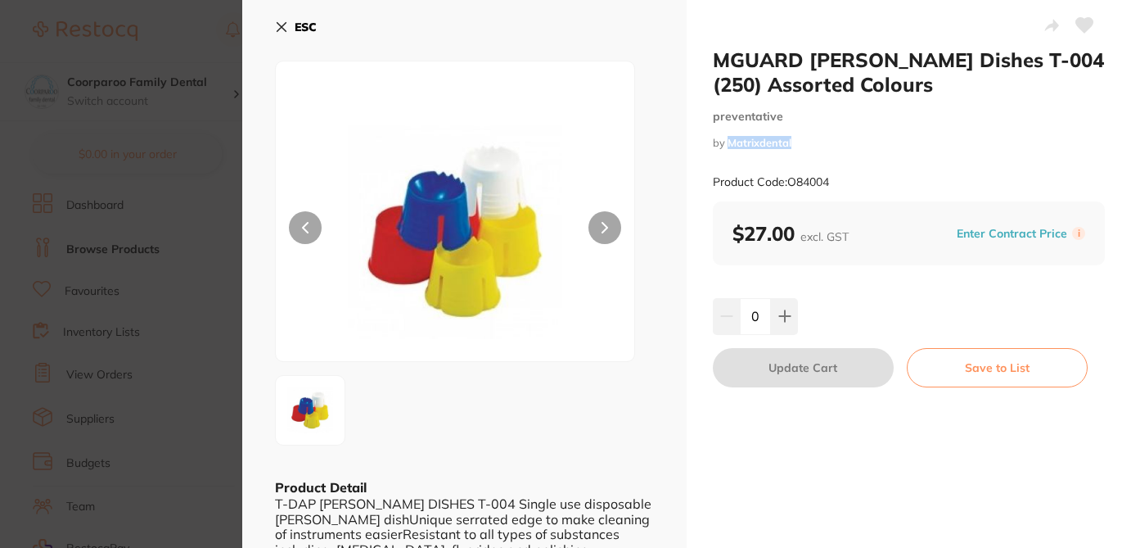
copy link "Matrixdental"
drag, startPoint x: 793, startPoint y: 231, endPoint x: 715, endPoint y: 231, distance: 77.8
click at [715, 231] on div "$27.00 excl. GST Enter Contract Price i" at bounding box center [909, 233] width 392 height 64
copy b "$27.00"
click at [280, 25] on icon at bounding box center [281, 26] width 13 height 13
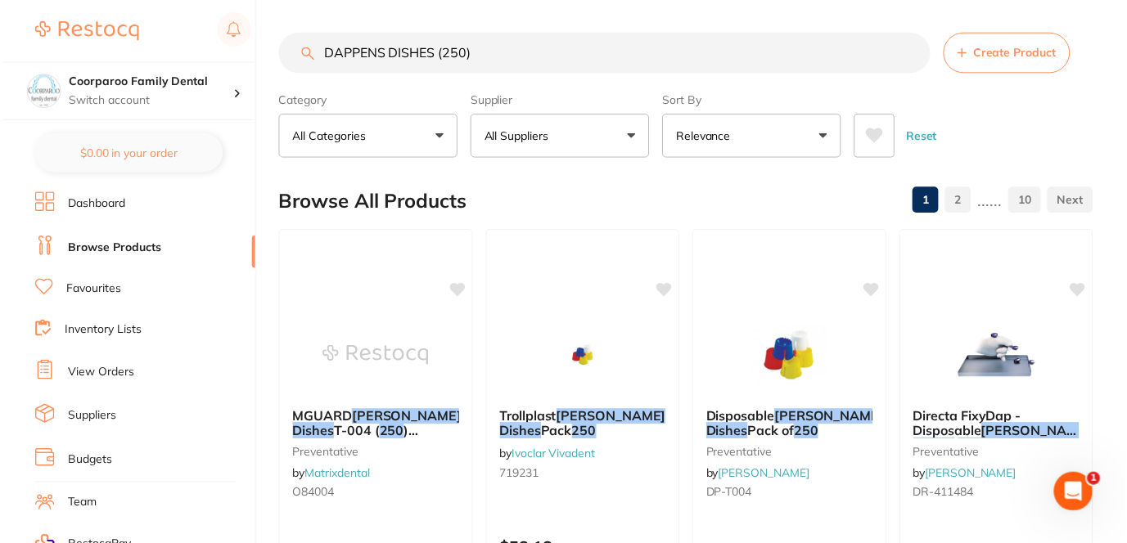
scroll to position [131, 0]
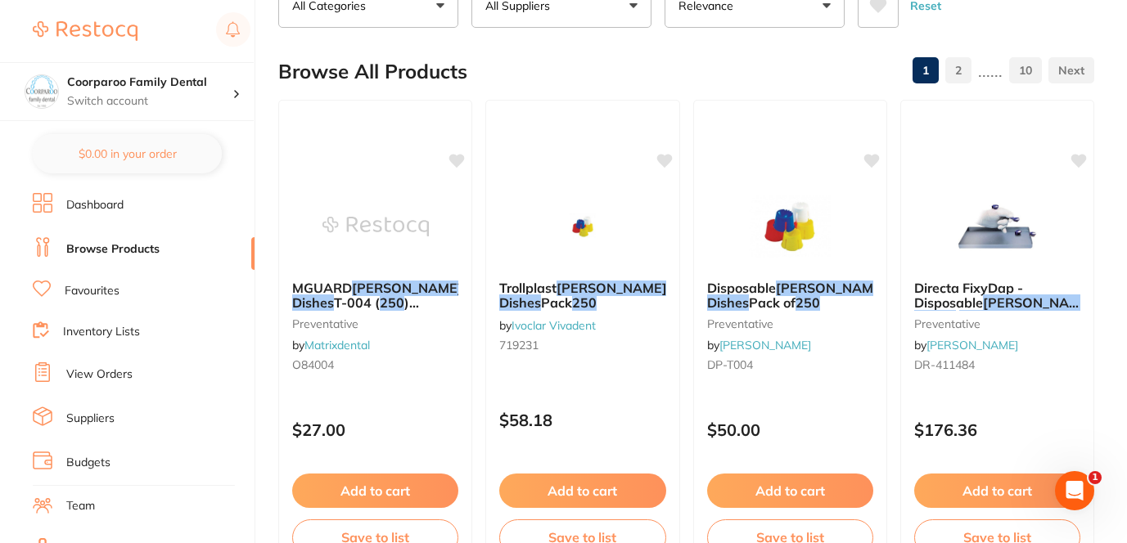
click at [342, 53] on div "Browse All Products 1 2 ...... 10" at bounding box center [686, 71] width 816 height 55
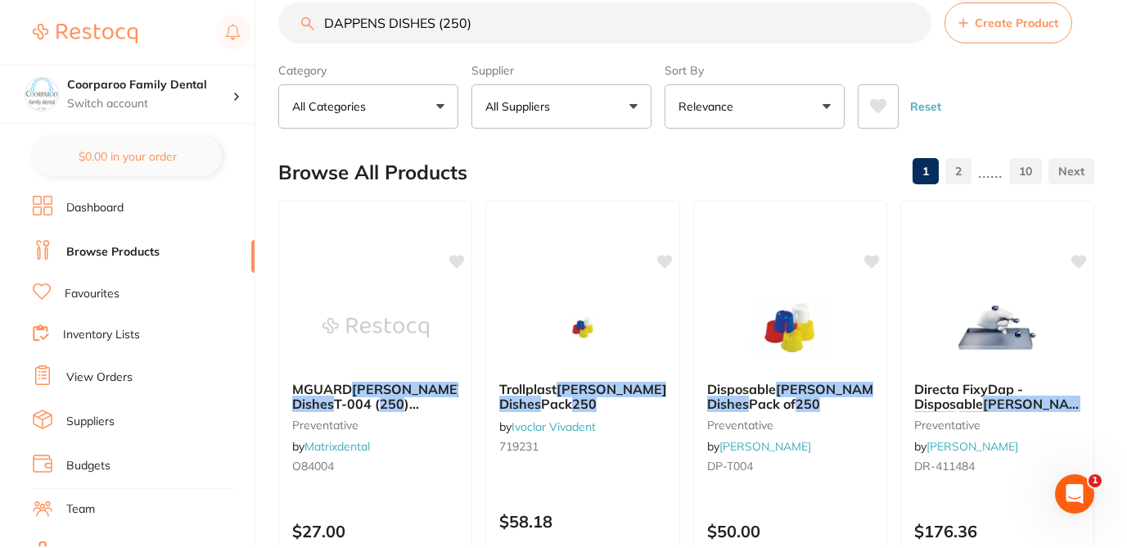
scroll to position [0, 0]
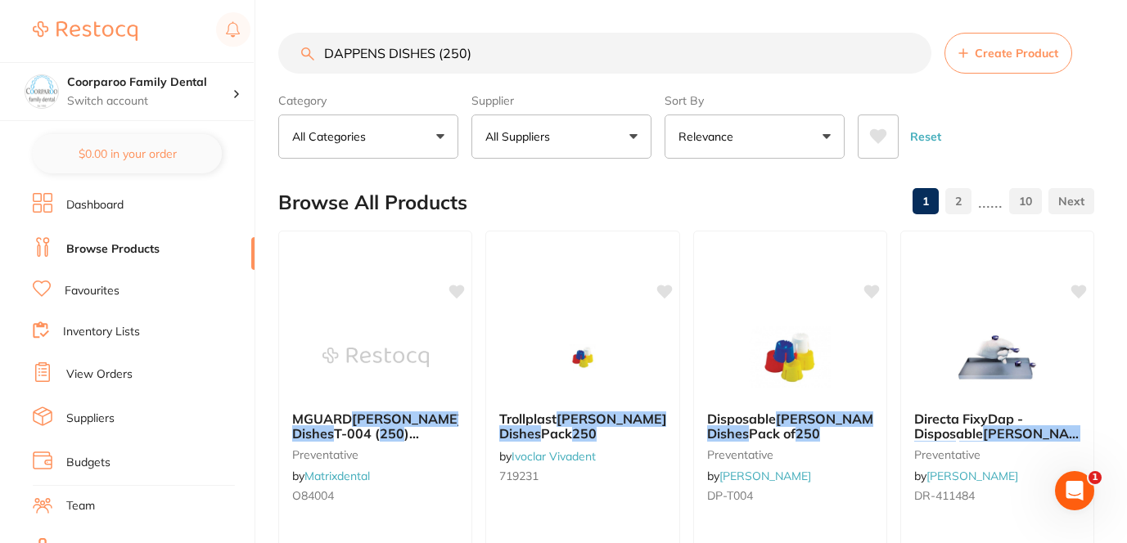
drag, startPoint x: 474, startPoint y: 59, endPoint x: 292, endPoint y: 49, distance: 182.0
click at [292, 50] on input "DAPPENS DISHES (250)" at bounding box center [604, 53] width 653 height 41
paste input "MIXING WELLS (4 HOLES) DISPOSABLE"
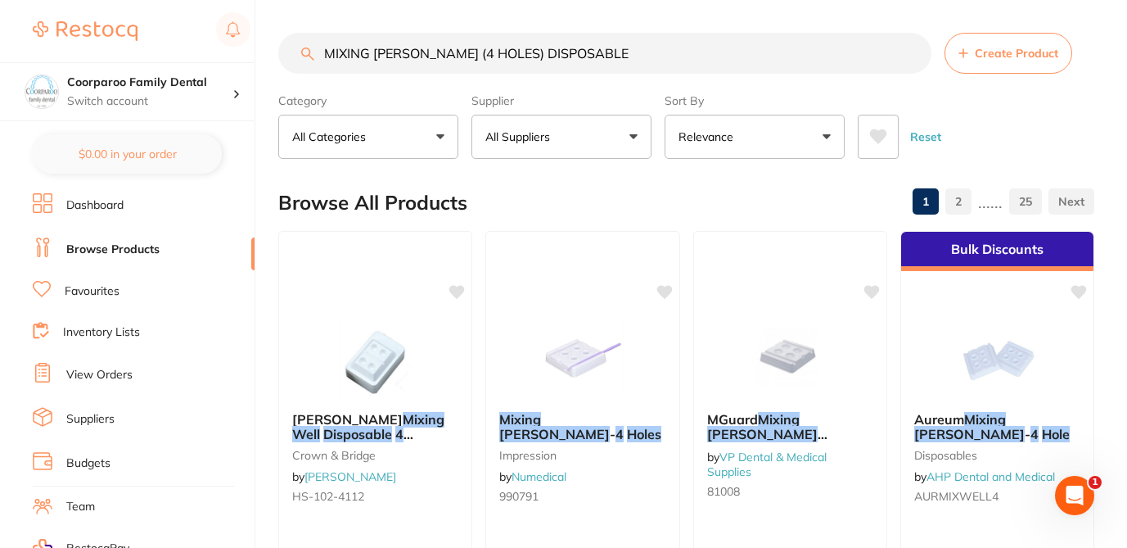
type input "MIXING WELLS (4 HOLES) DISPOSABLE"
click at [549, 183] on div "Browse All Products 1 2 ...... 25" at bounding box center [686, 202] width 816 height 55
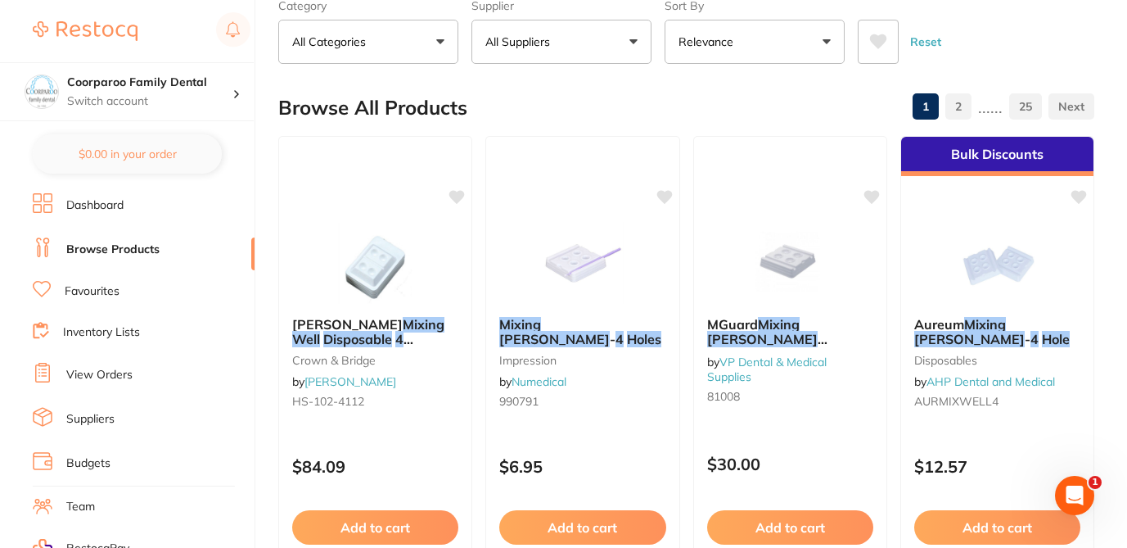
scroll to position [98, 0]
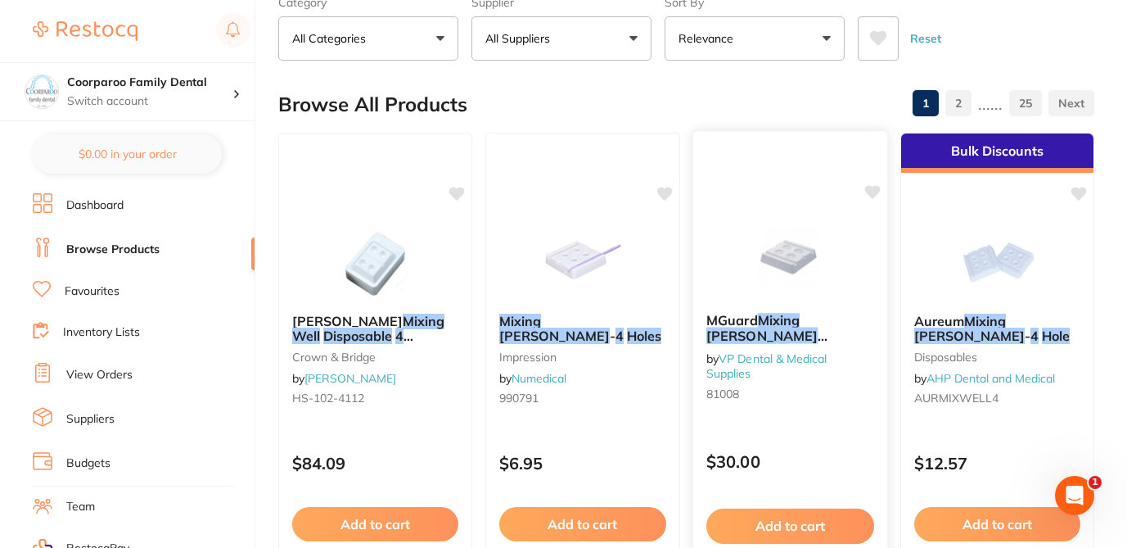
click at [797, 421] on div "MGuard Mixing Wells Disposable 4 Wells Box Of 180 by VP Dental & Medical Suppli…" at bounding box center [790, 368] width 196 height 476
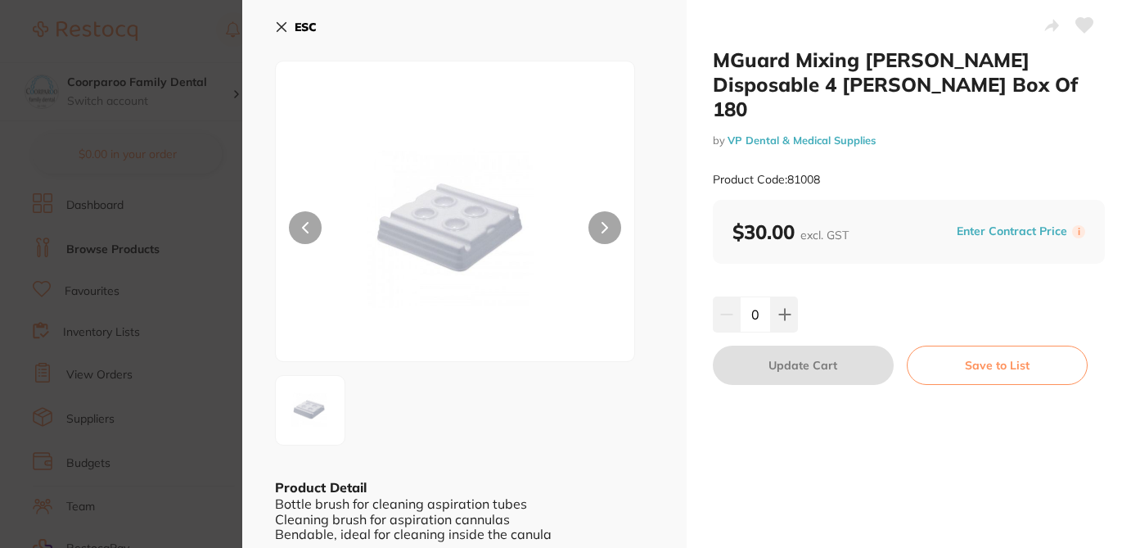
click at [284, 29] on icon at bounding box center [281, 27] width 9 height 9
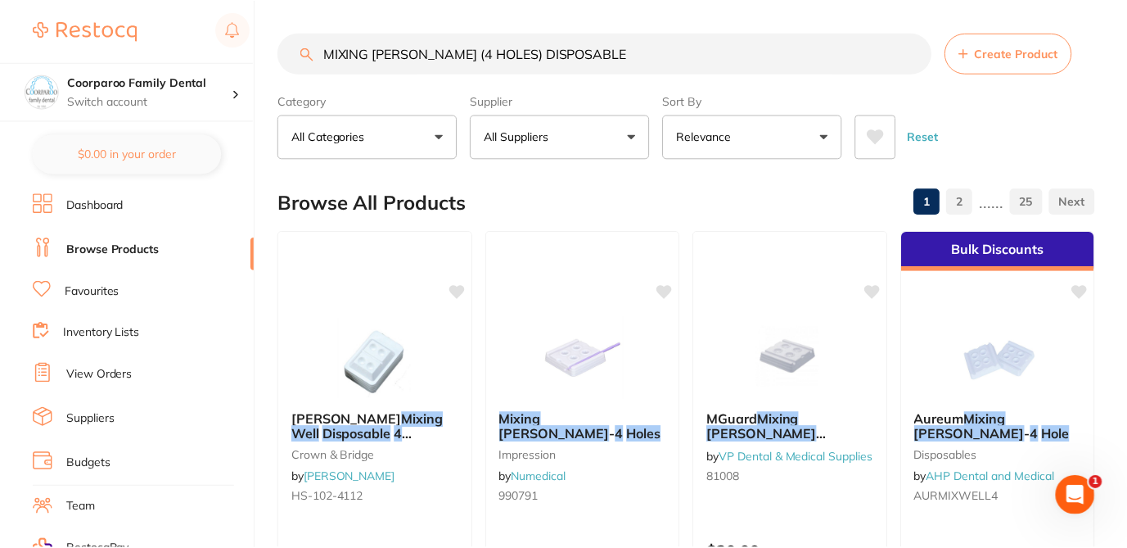
scroll to position [98, 0]
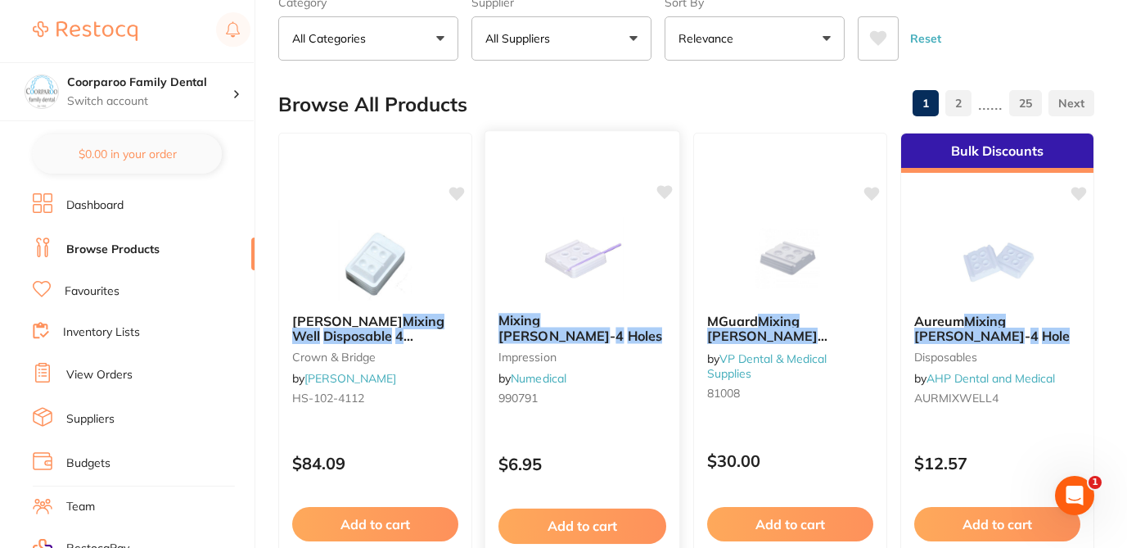
click at [625, 423] on div "Mixing [PERSON_NAME] - 4 Holes impression by Numedical 990791 $6.95 Add to cart…" at bounding box center [583, 368] width 196 height 476
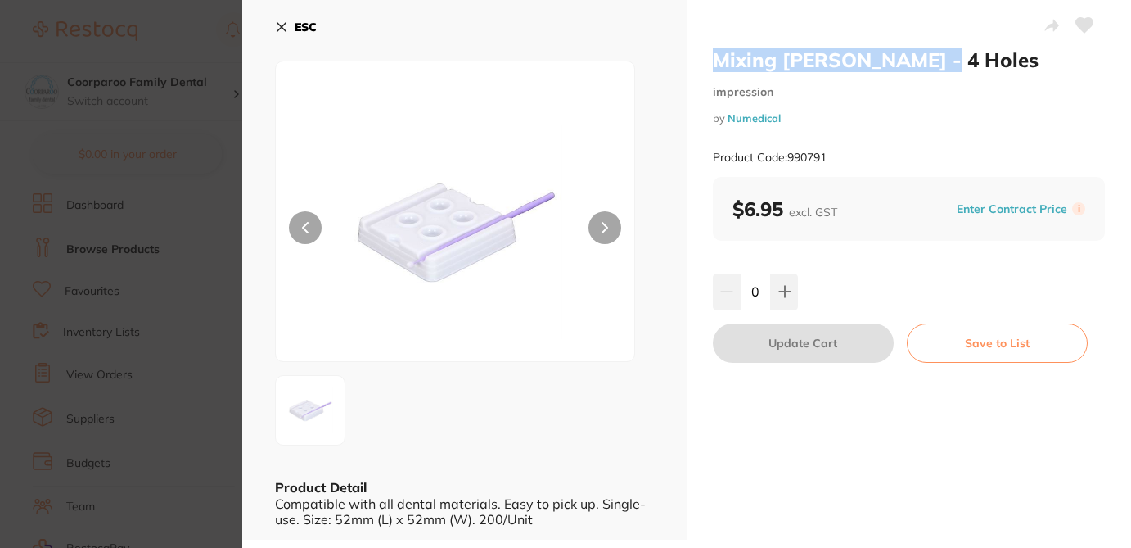
drag, startPoint x: 931, startPoint y: 61, endPoint x: 716, endPoint y: 61, distance: 214.4
click at [716, 61] on h2 "Mixing [PERSON_NAME] - 4 Holes" at bounding box center [909, 59] width 392 height 25
copy h2 "Mixing [PERSON_NAME] - 4 Holes"
click at [1082, 26] on icon at bounding box center [1084, 25] width 17 height 15
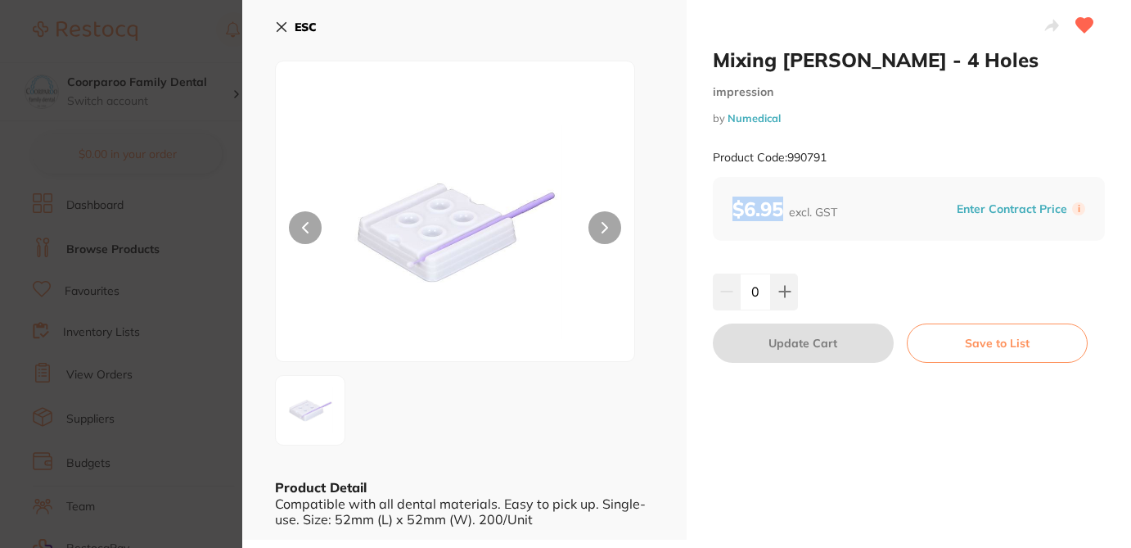
drag, startPoint x: 783, startPoint y: 207, endPoint x: 730, endPoint y: 205, distance: 53.2
click at [732, 205] on b "$6.95 excl. GST" at bounding box center [784, 208] width 105 height 25
copy b "$6.95"
click at [190, 121] on section "Mixing [PERSON_NAME] - 4 Holes impression by Numedical Product Code: 990791 ESC…" at bounding box center [565, 274] width 1131 height 548
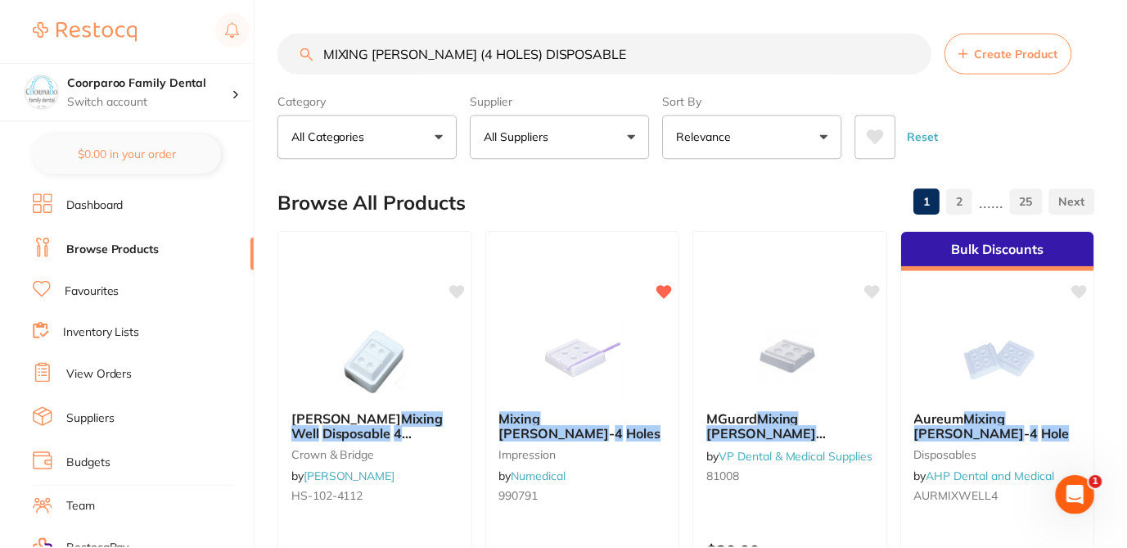
scroll to position [98, 0]
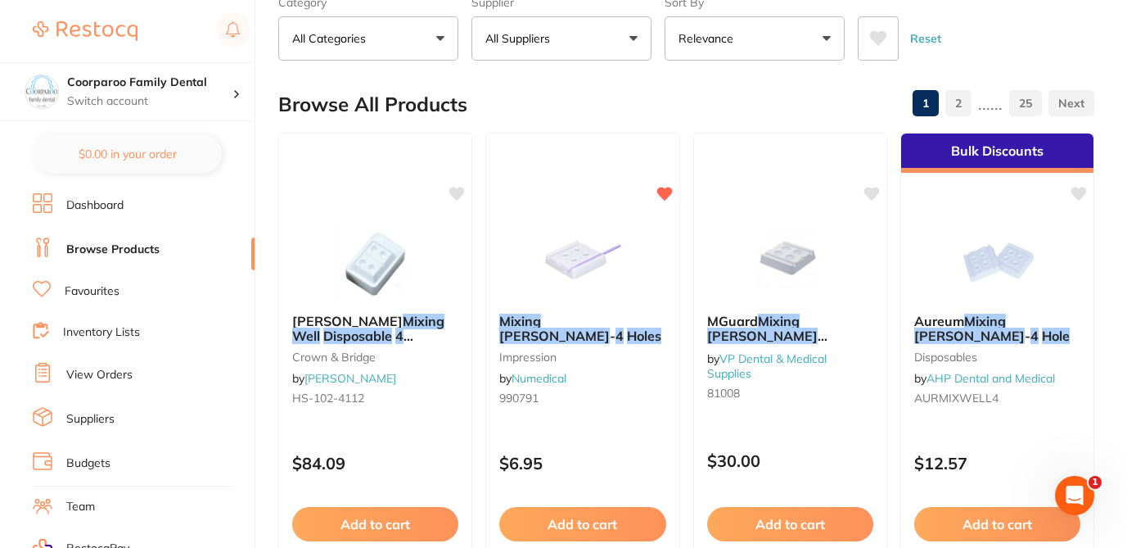
click at [747, 92] on div "Browse All Products 1 2 ...... 25" at bounding box center [686, 104] width 816 height 55
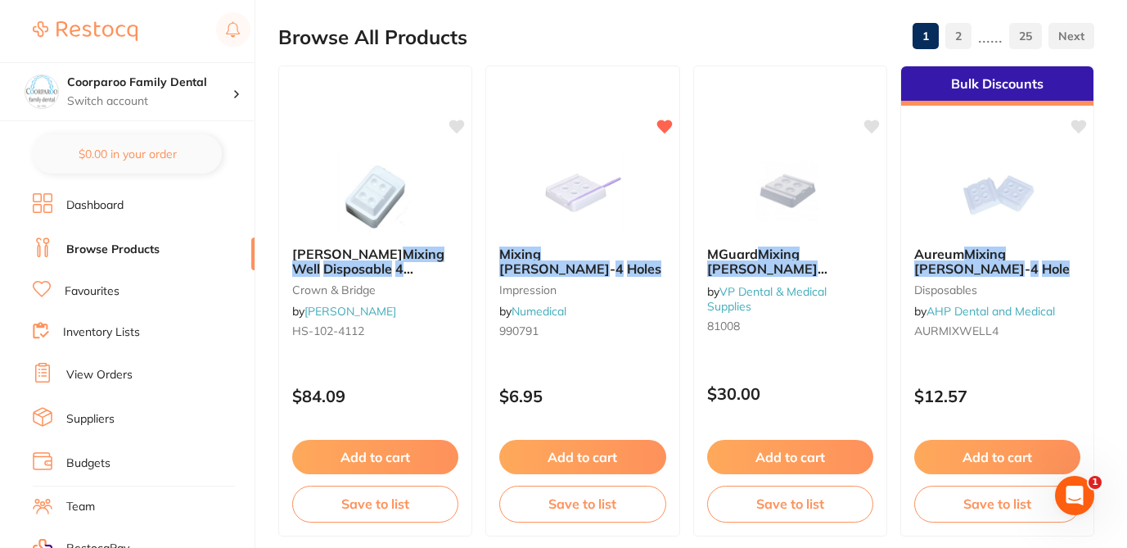
scroll to position [196, 0]
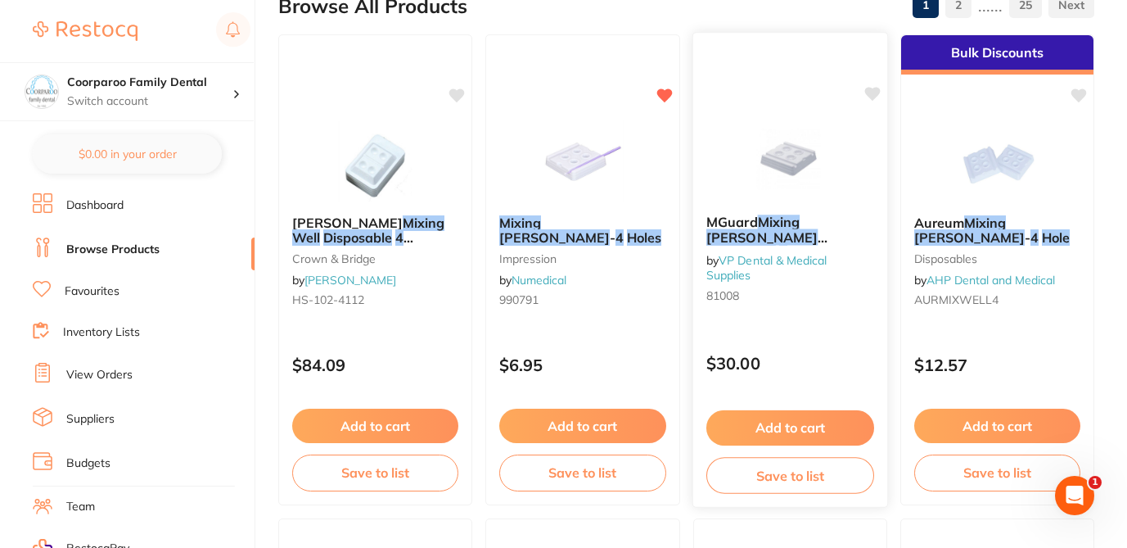
click at [789, 301] on small "81008" at bounding box center [789, 295] width 168 height 13
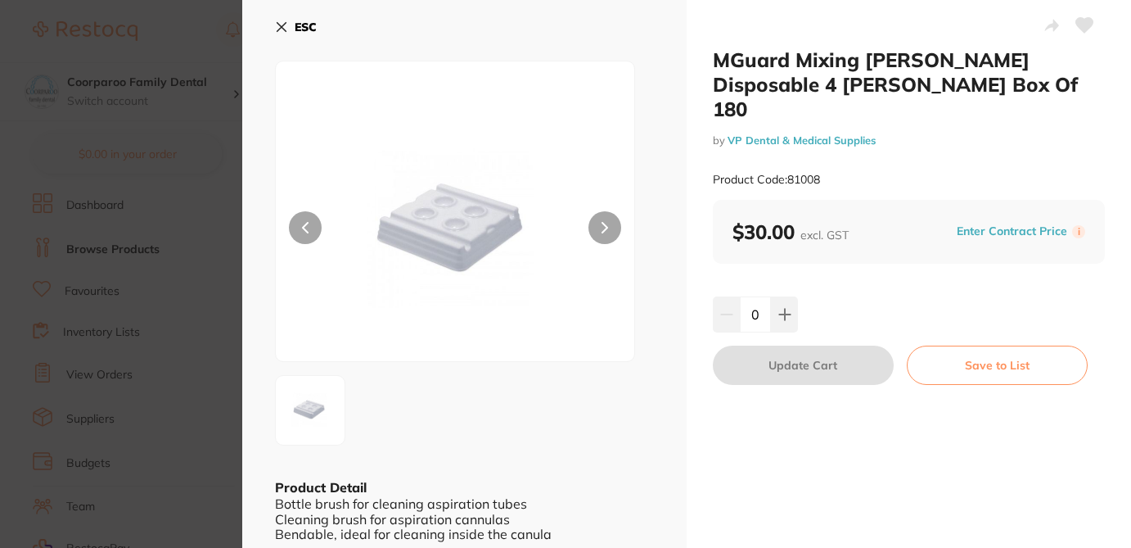
click at [280, 28] on icon at bounding box center [281, 27] width 9 height 9
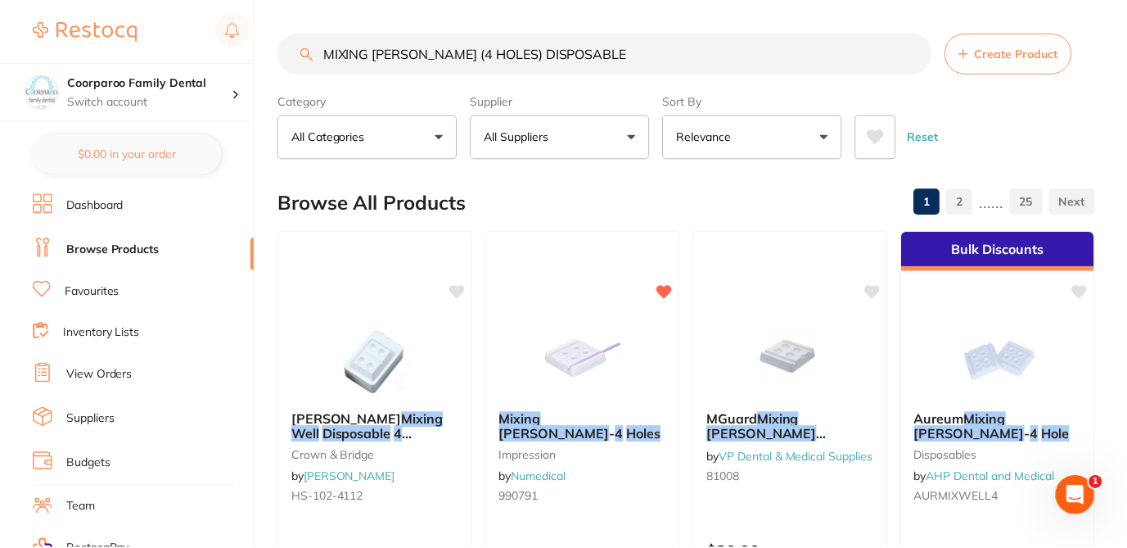
scroll to position [196, 0]
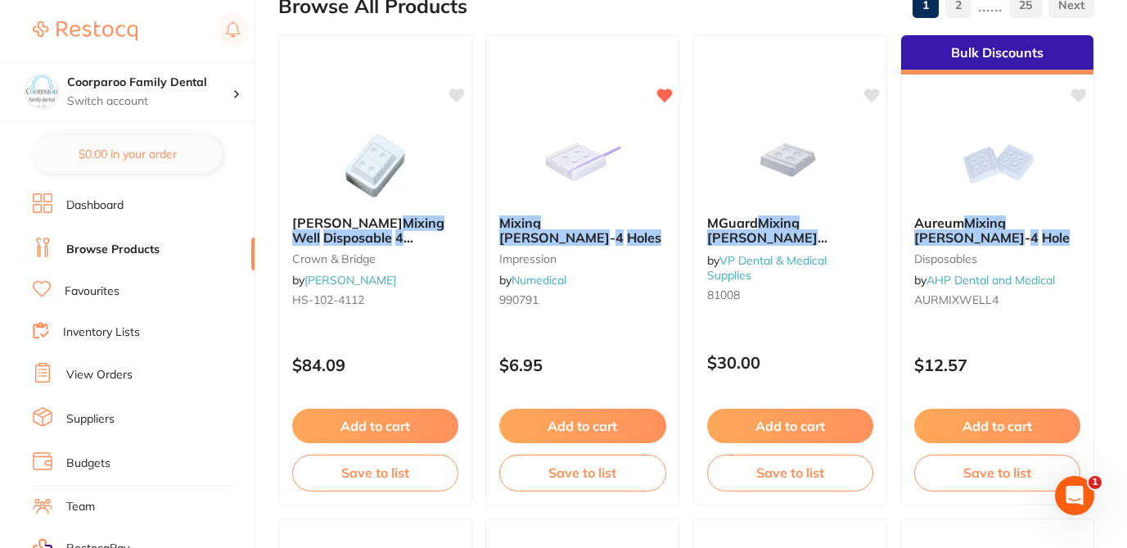
click at [260, 92] on div "$0.00 Coorparoo Family Dental Switch account Coorparoo Family Dental $0.00 in y…" at bounding box center [563, 78] width 1127 height 548
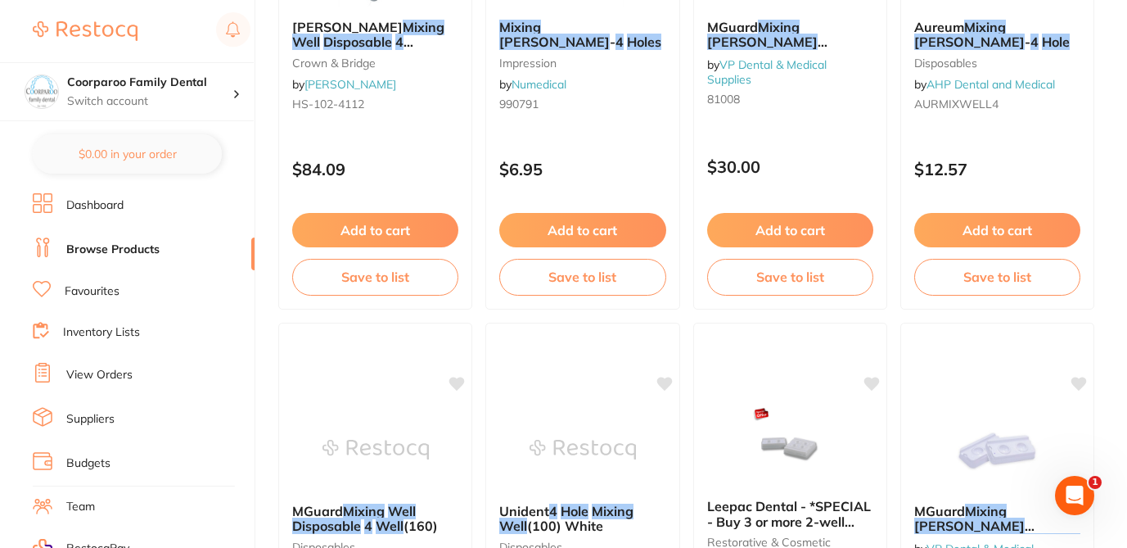
scroll to position [393, 0]
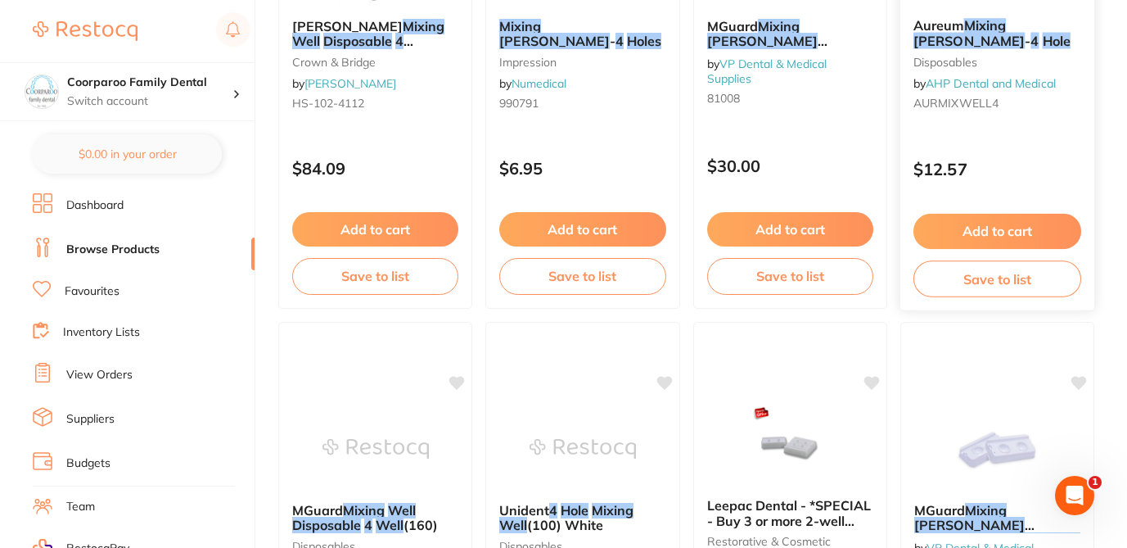
click at [1004, 128] on div "Aureum Mixing [PERSON_NAME] - 4 Hole disposables by AHP Dental and Medical AURM…" at bounding box center [997, 67] width 195 height 125
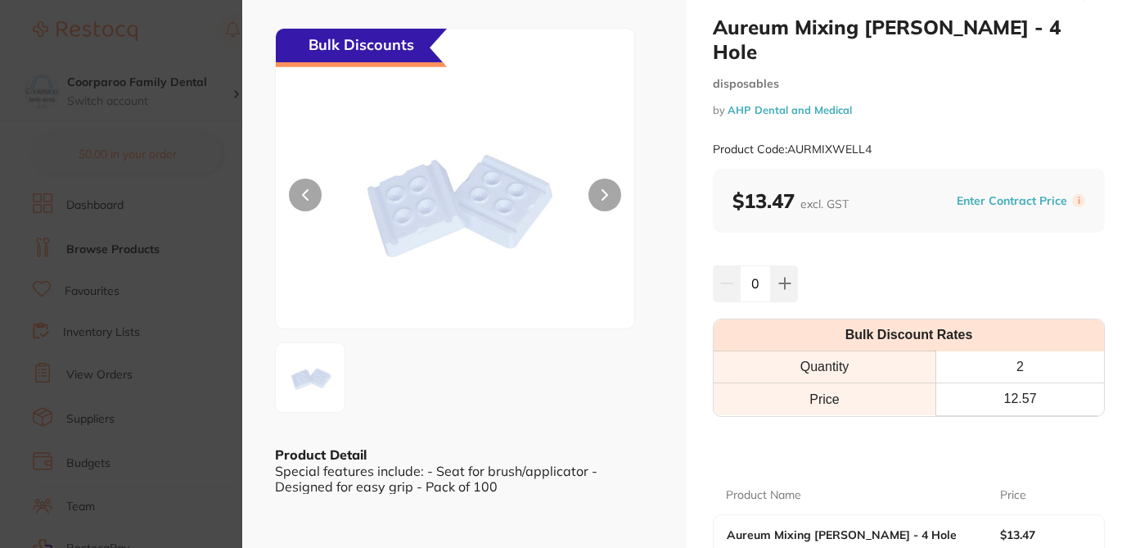
scroll to position [65, 0]
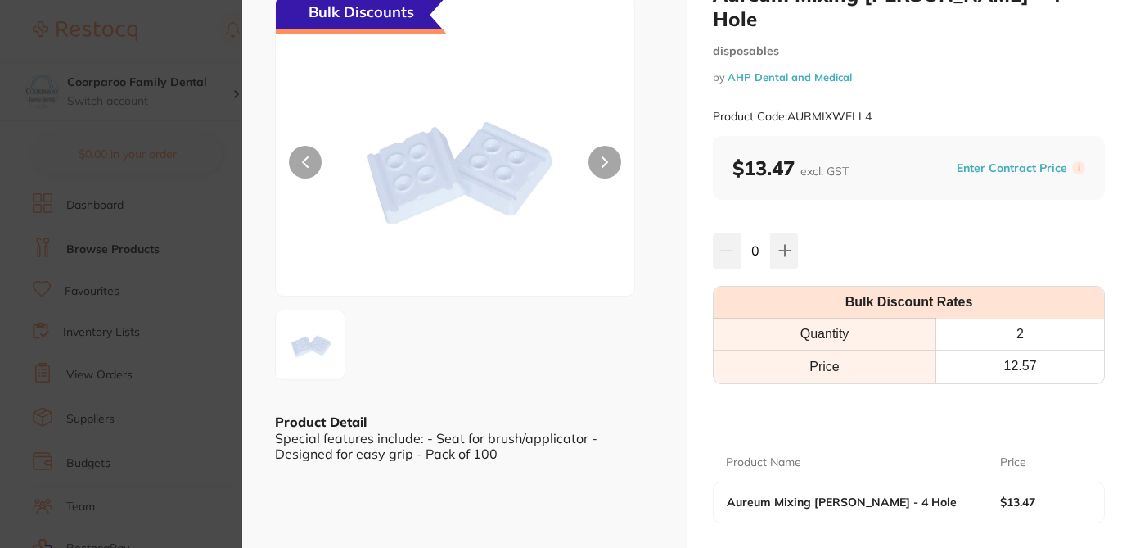
click at [210, 42] on section "Aureum Mixing [PERSON_NAME] - 4 Hole disposables by AHP Dental and Medical Prod…" at bounding box center [565, 274] width 1131 height 548
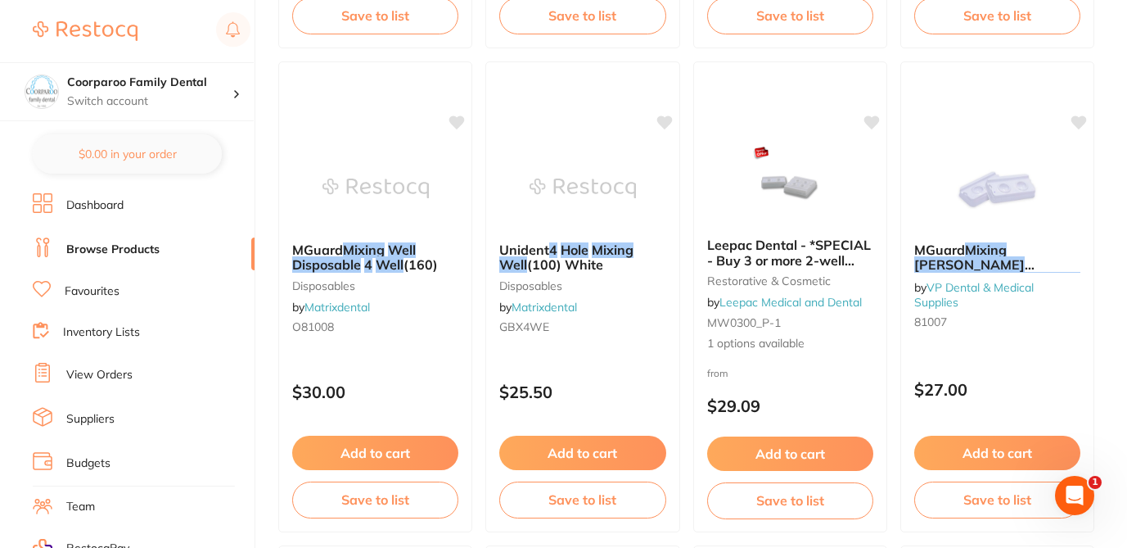
scroll to position [655, 0]
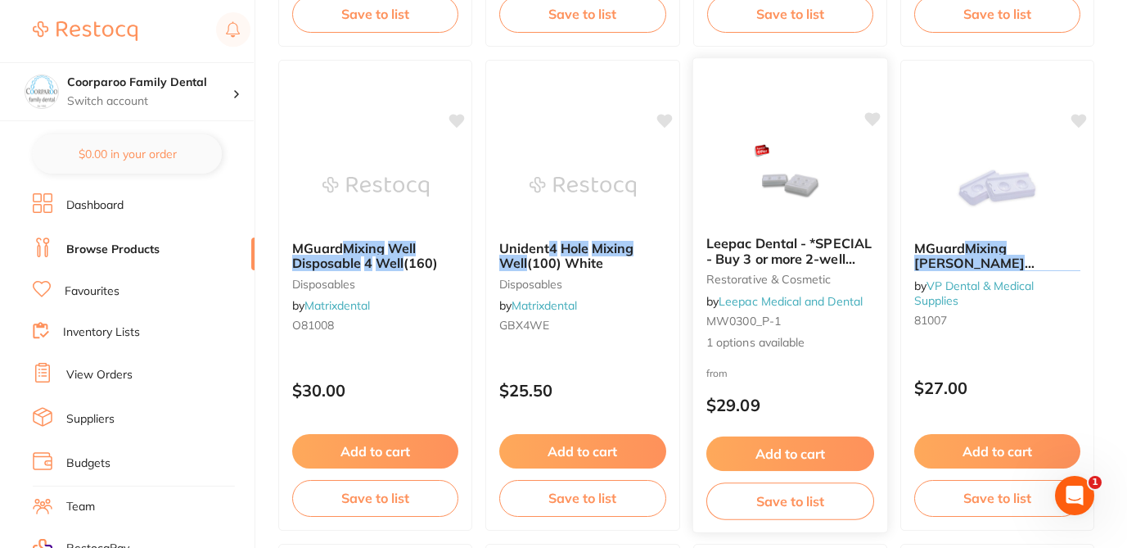
click at [814, 372] on div "from $29.09" at bounding box center [789, 392] width 195 height 59
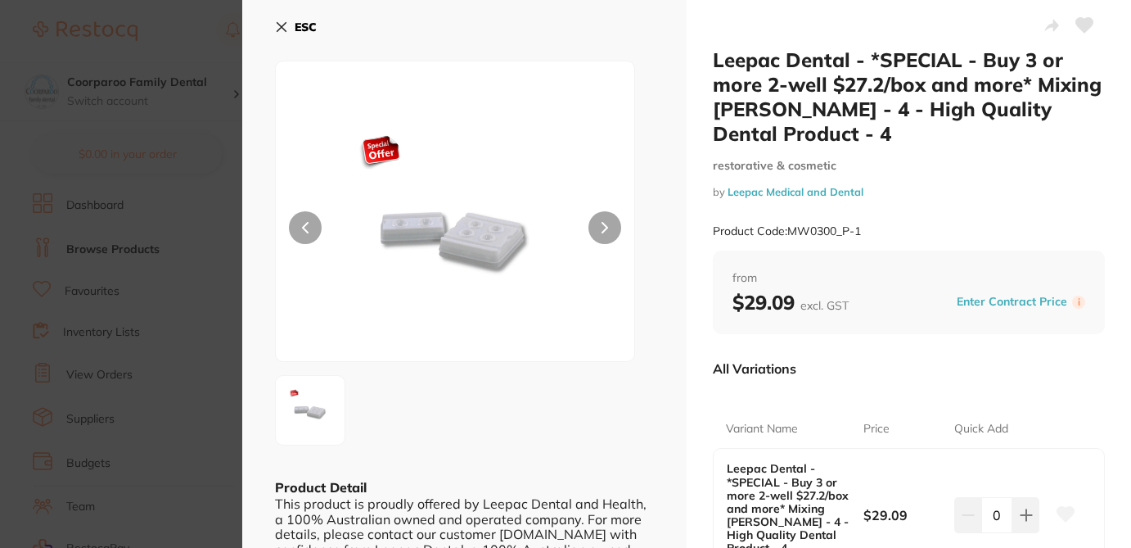
scroll to position [33, 0]
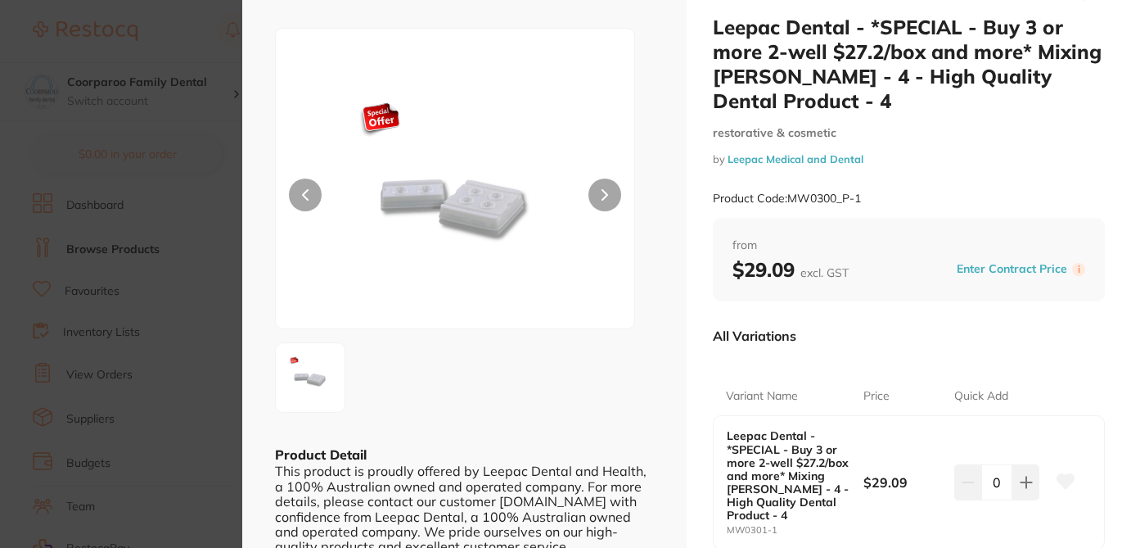
click at [636, 410] on div at bounding box center [464, 377] width 379 height 70
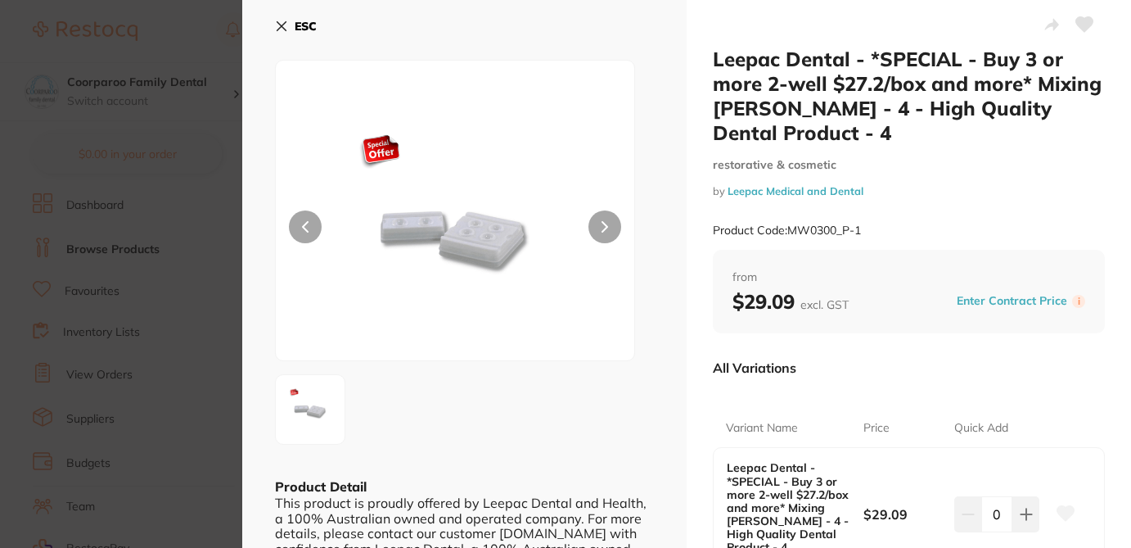
scroll to position [0, 0]
click at [221, 39] on section "Leepac Dental - *SPECIAL - Buy 3 or more 2-well $27.2/box and more* Mixing [PER…" at bounding box center [565, 274] width 1131 height 548
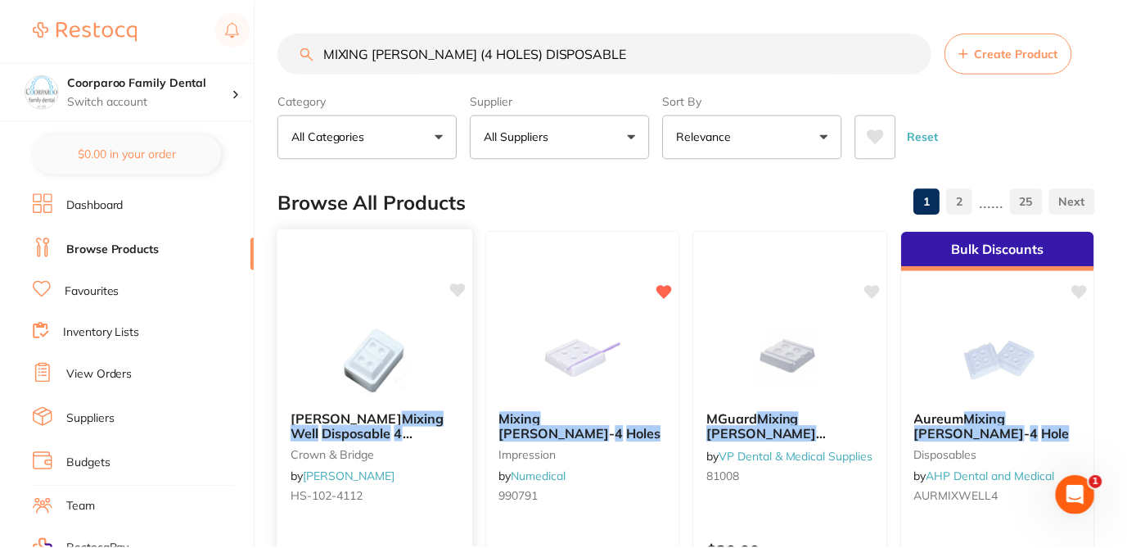
scroll to position [655, 0]
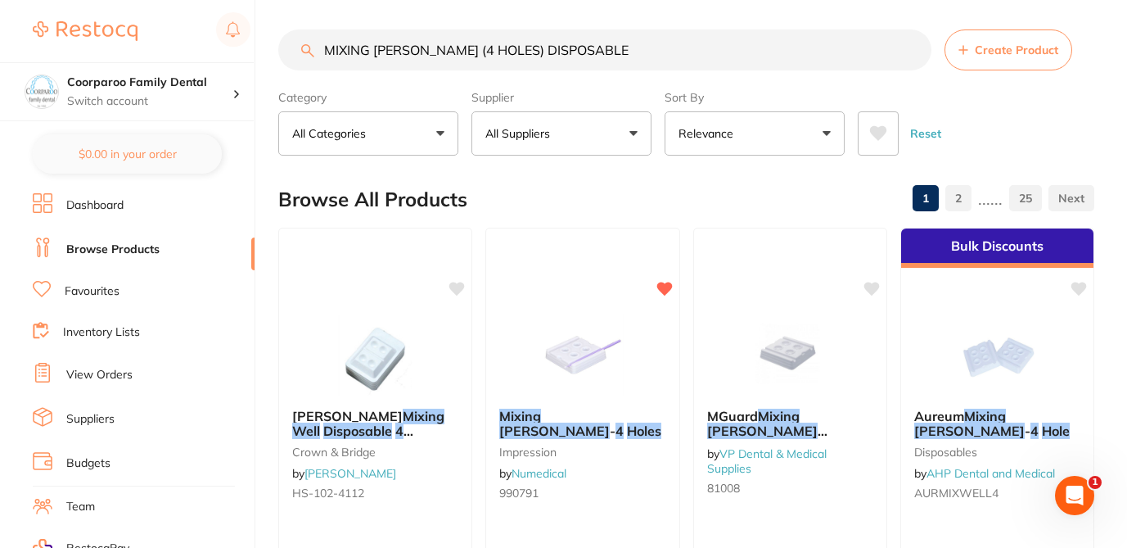
scroll to position [0, 0]
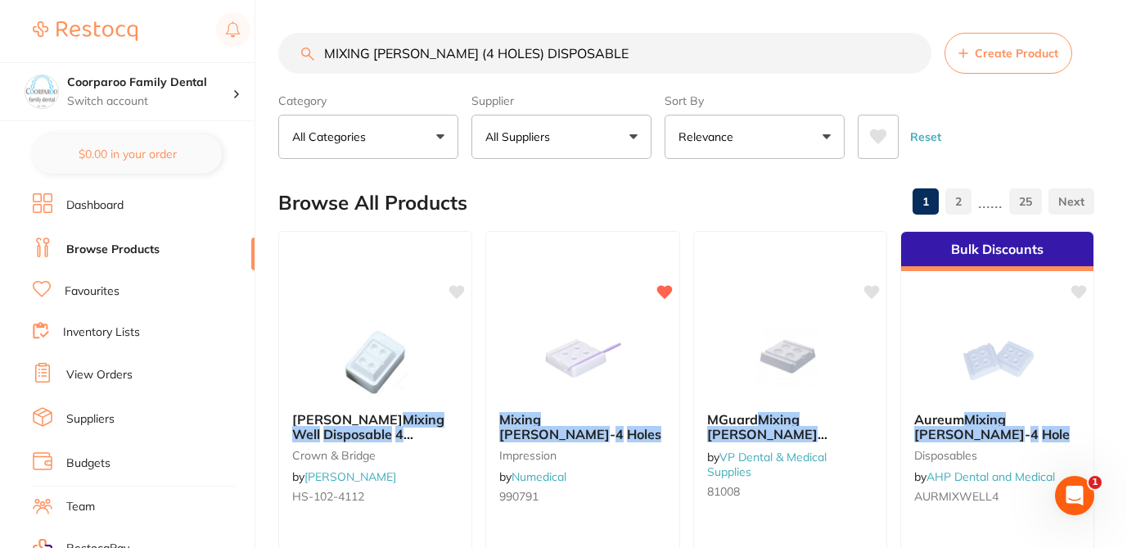
drag, startPoint x: 585, startPoint y: 58, endPoint x: 304, endPoint y: 54, distance: 281.6
click at [304, 58] on div "MIXING [PERSON_NAME] (4 HOLES) DISPOSABLE Create Product" at bounding box center [686, 53] width 816 height 41
paste input "CROBRUSHES FINE (400)"
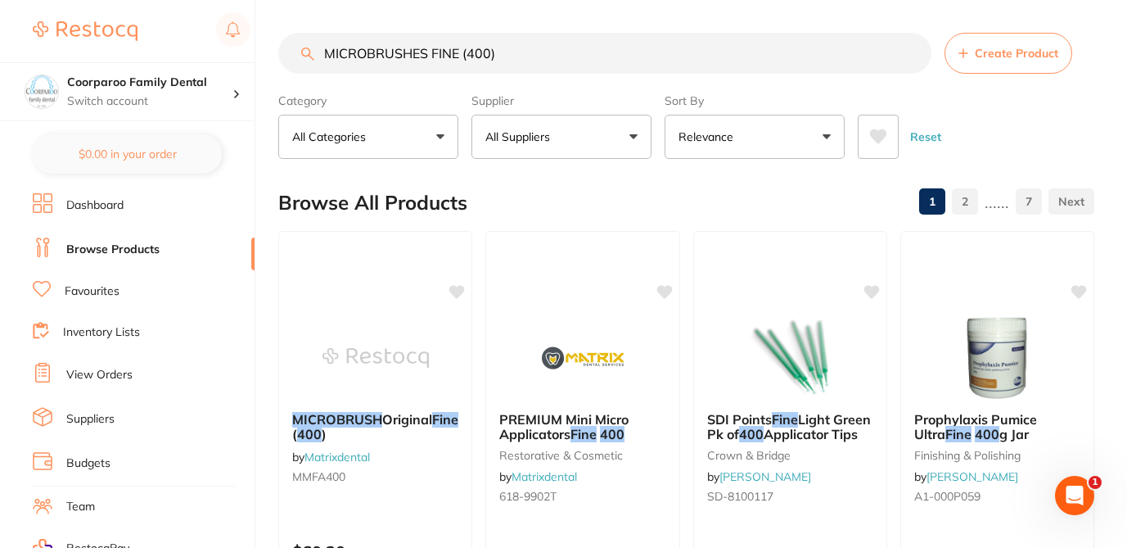
type input "MICROBRUSHES FINE (400)"
click at [572, 191] on div "Browse All Products 1 2 ...... 7" at bounding box center [686, 202] width 816 height 55
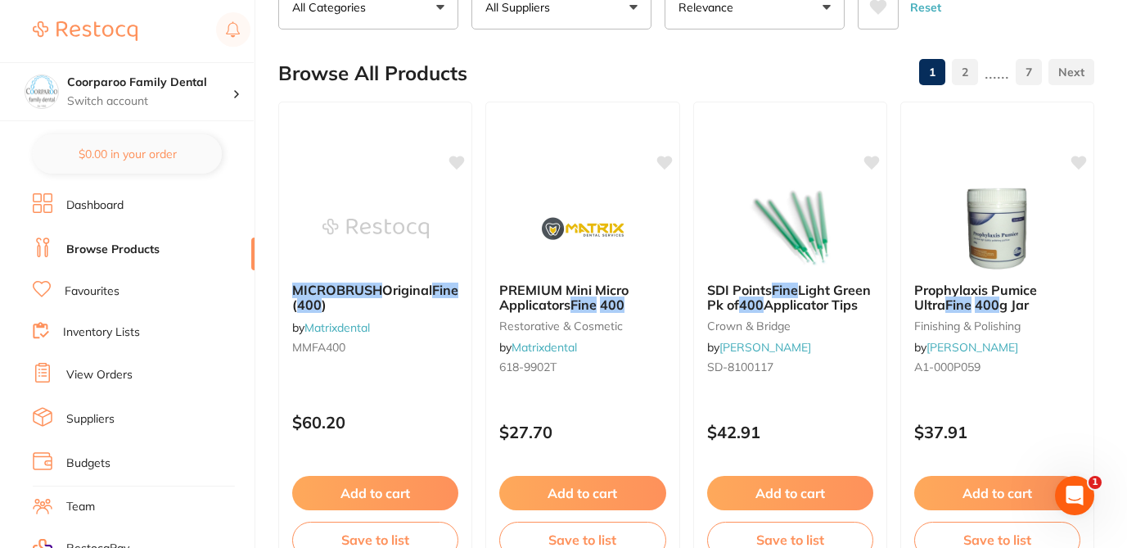
scroll to position [131, 0]
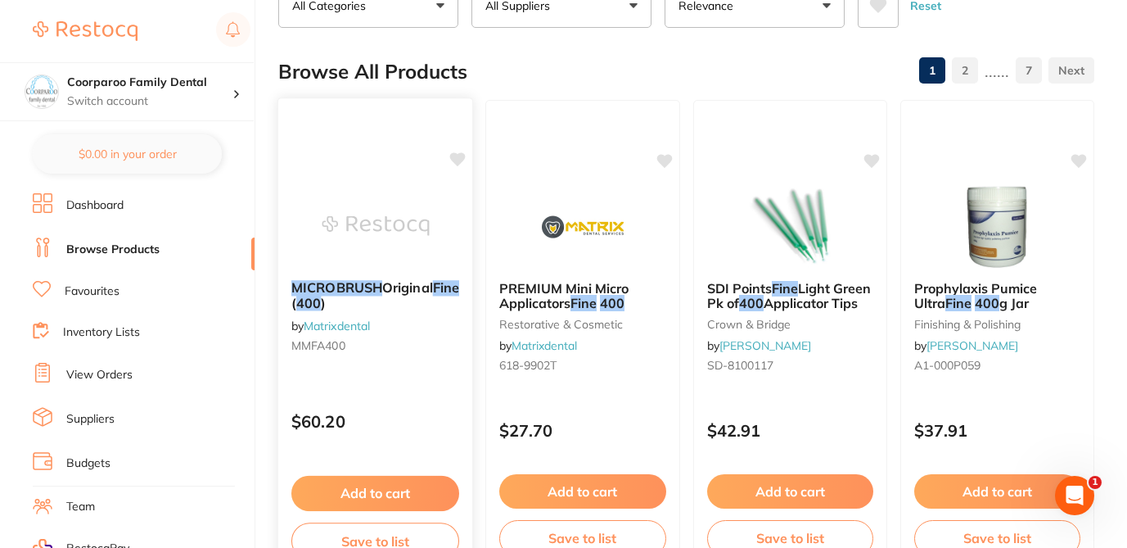
click at [437, 355] on div "MICROBRUSH Original Fine 1.5mm ( 400 ) by Matrixdental MMFA400" at bounding box center [375, 320] width 195 height 106
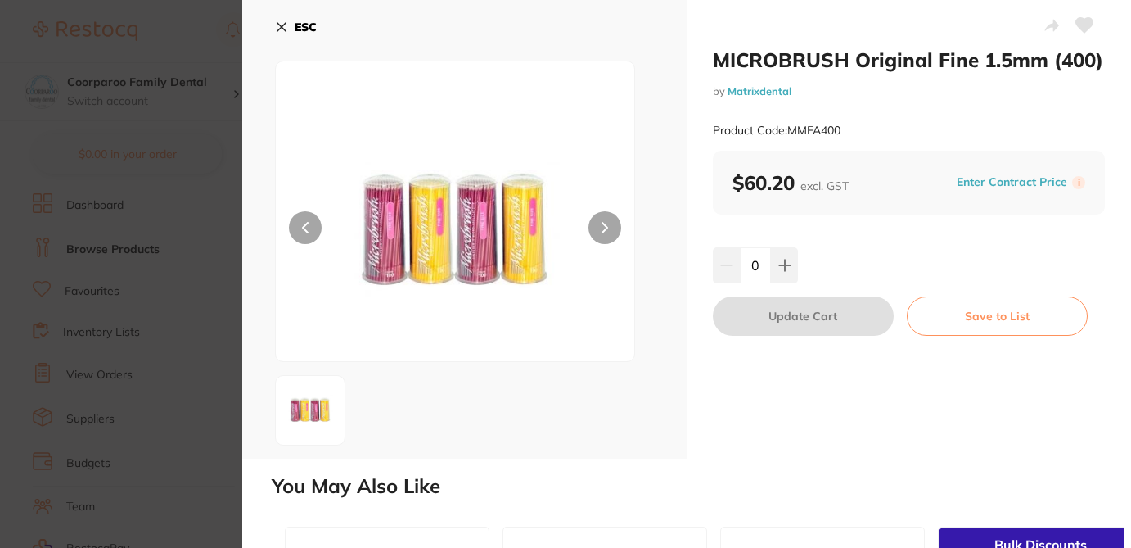
click at [196, 25] on section "MICROBRUSH Original Fine 1.5mm (400) by Matrixdental Product Code: MMFA400 ESC …" at bounding box center [565, 274] width 1131 height 548
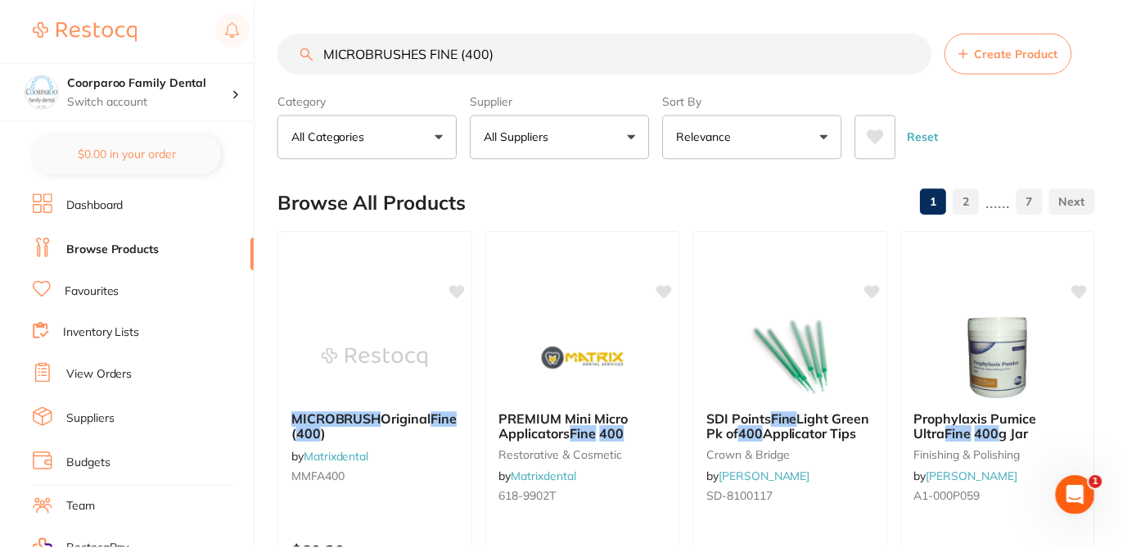
scroll to position [131, 0]
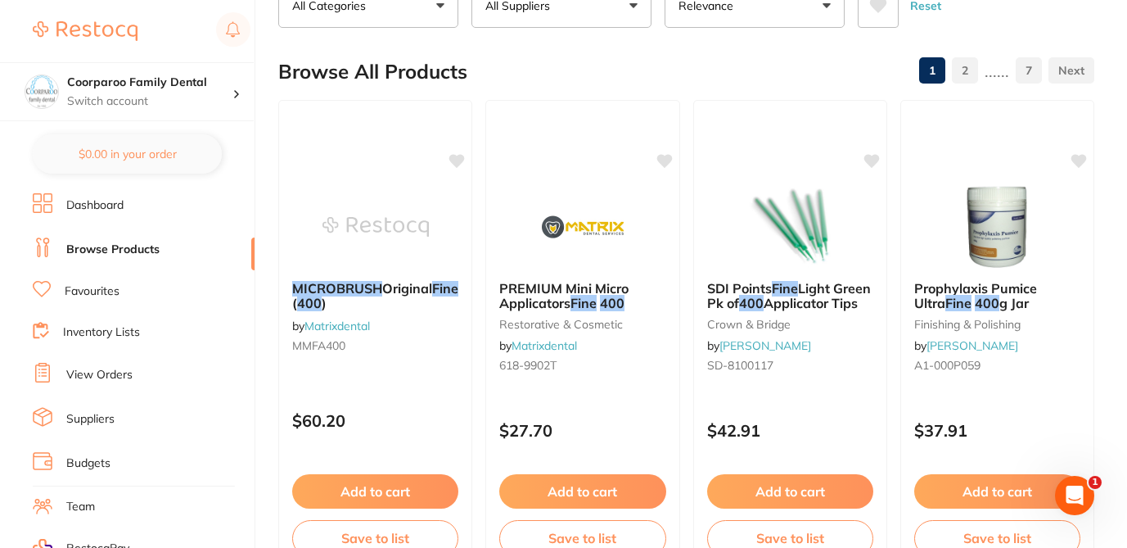
click at [545, 59] on div "Browse All Products 1 2 ...... 7" at bounding box center [686, 71] width 816 height 55
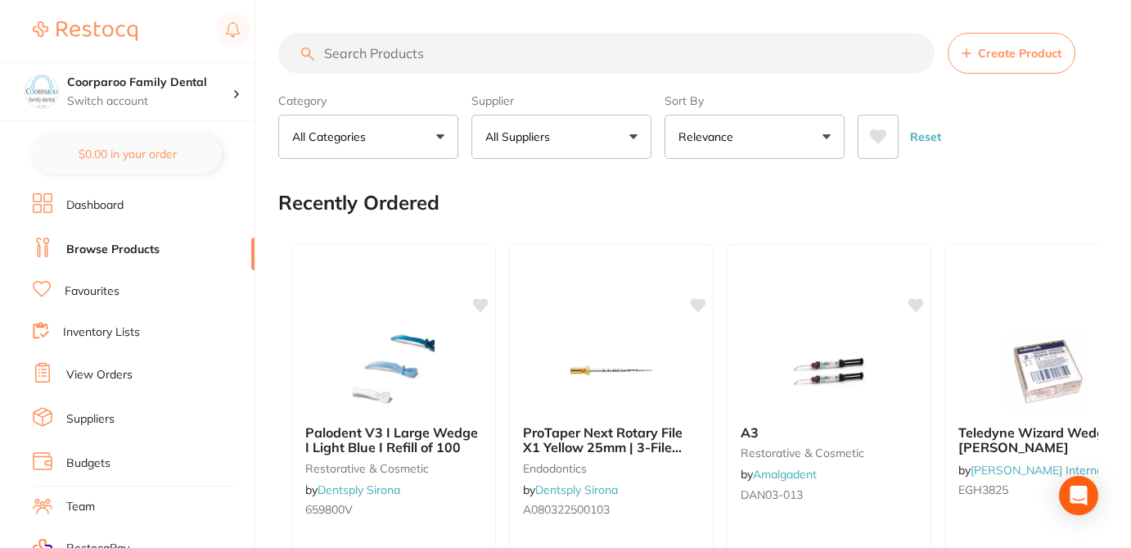
click at [435, 52] on input "search" at bounding box center [606, 53] width 656 height 41
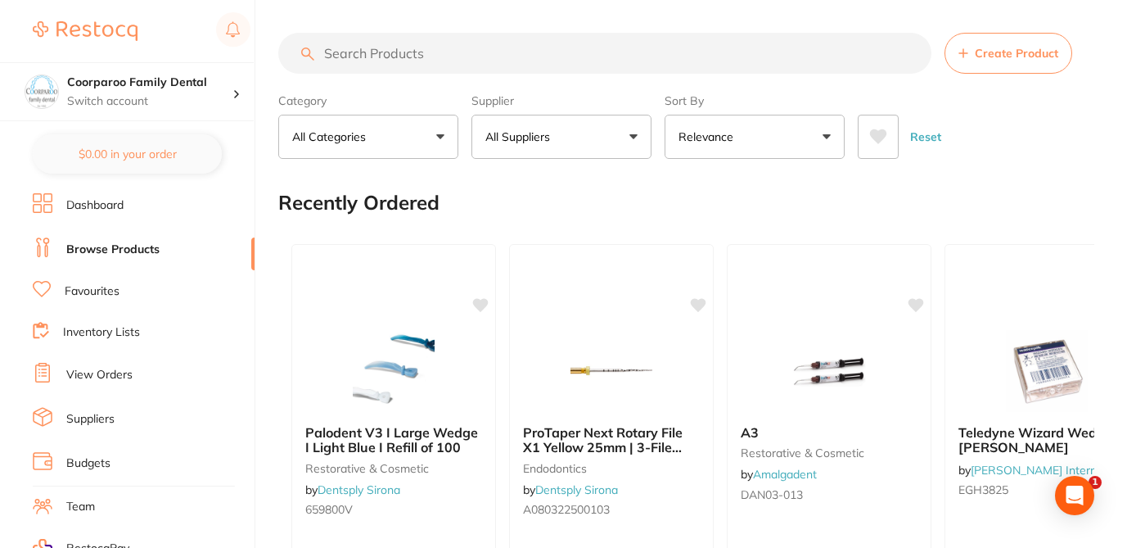
paste input "PARA POST XP REFILLS BROWN 0.90MM"
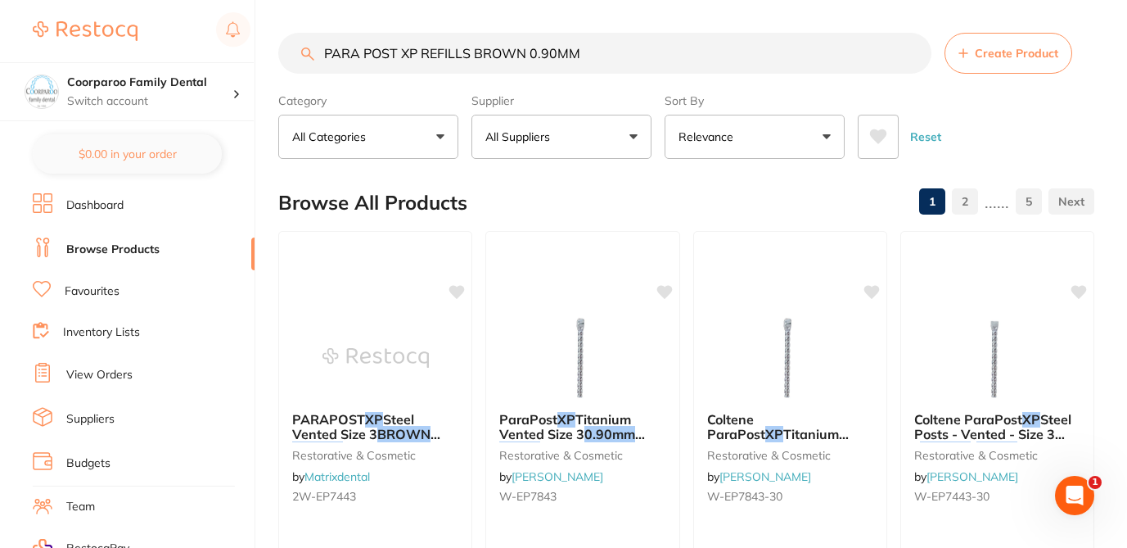
click at [621, 198] on div "Browse All Products 1 2 ...... 5" at bounding box center [686, 202] width 816 height 55
drag, startPoint x: 473, startPoint y: 56, endPoint x: 625, endPoint y: 60, distance: 152.3
click at [625, 60] on input "PARA POST XP REFILLS BROWN 0.90MM" at bounding box center [604, 53] width 653 height 41
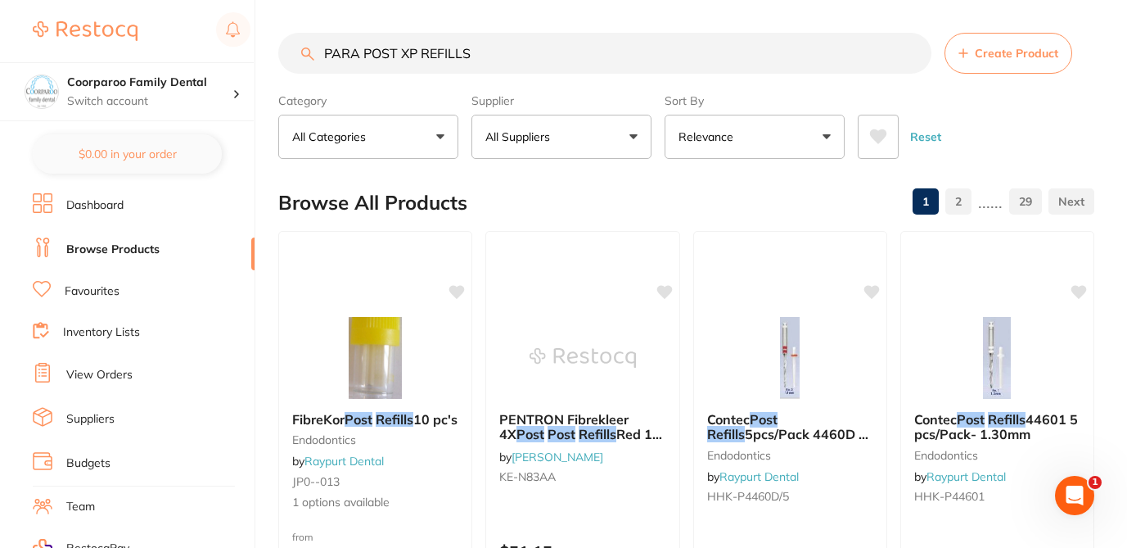
type input "PARA POST XP REFILLS"
click at [555, 184] on div "Browse All Products 1 2 ...... 29" at bounding box center [686, 202] width 816 height 55
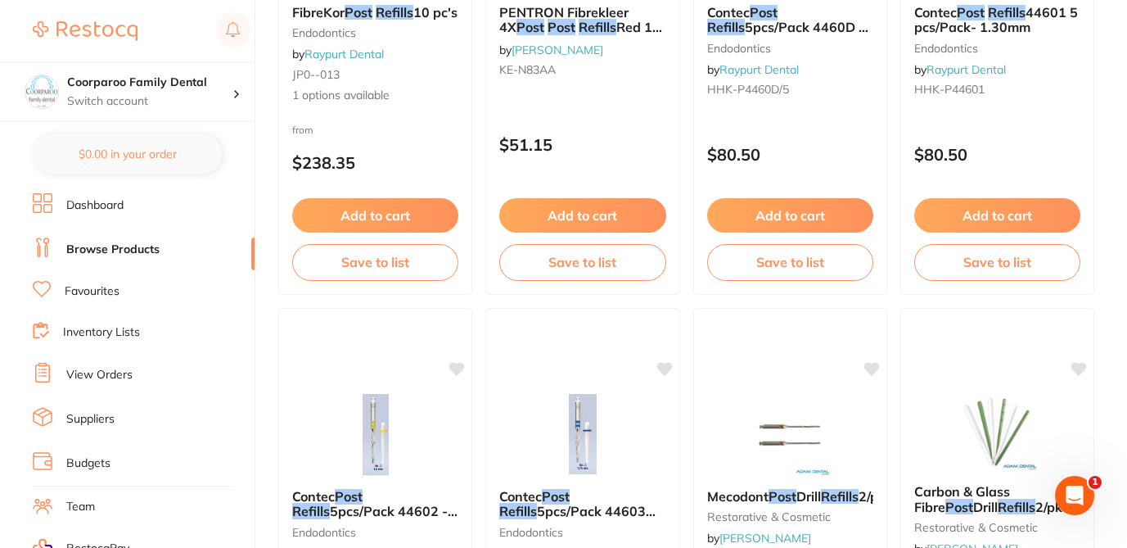
scroll to position [426, 0]
